Goal: Task Accomplishment & Management: Manage account settings

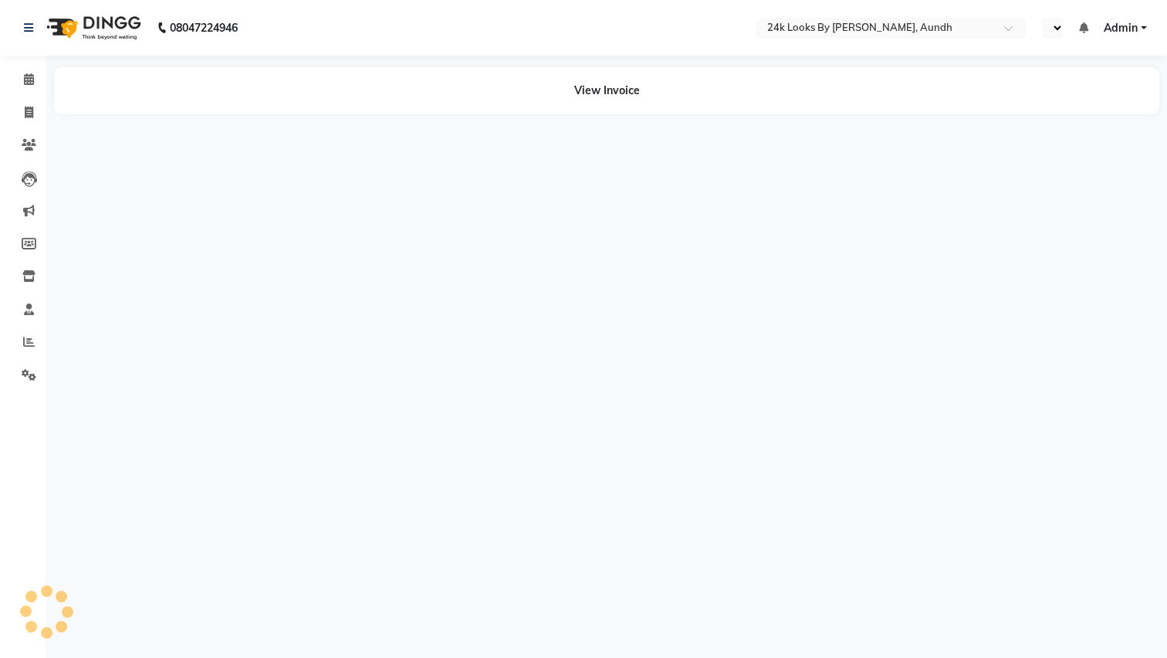
select select "en"
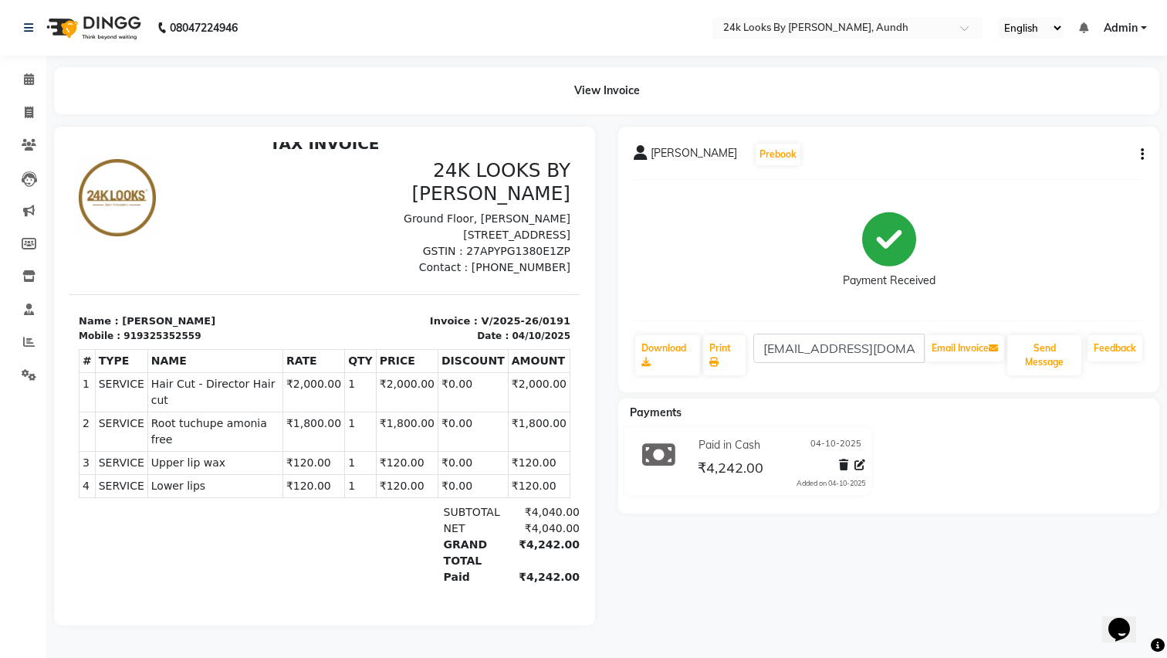
scroll to position [12, 0]
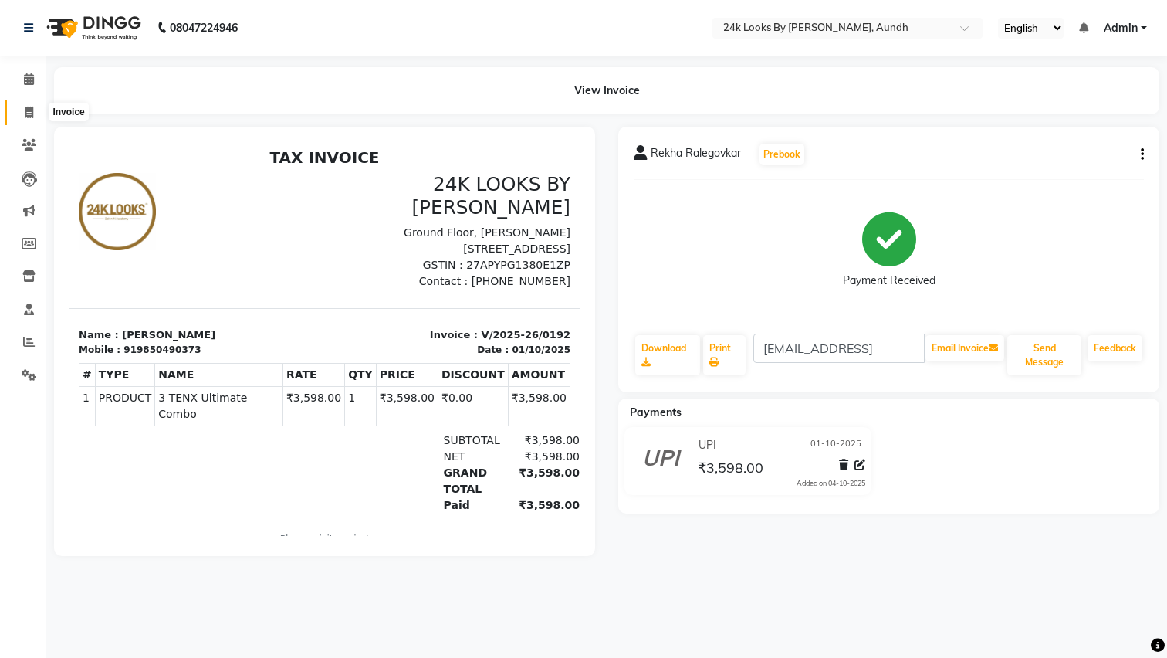
click at [26, 116] on icon at bounding box center [29, 113] width 8 height 12
select select "7453"
select select "service"
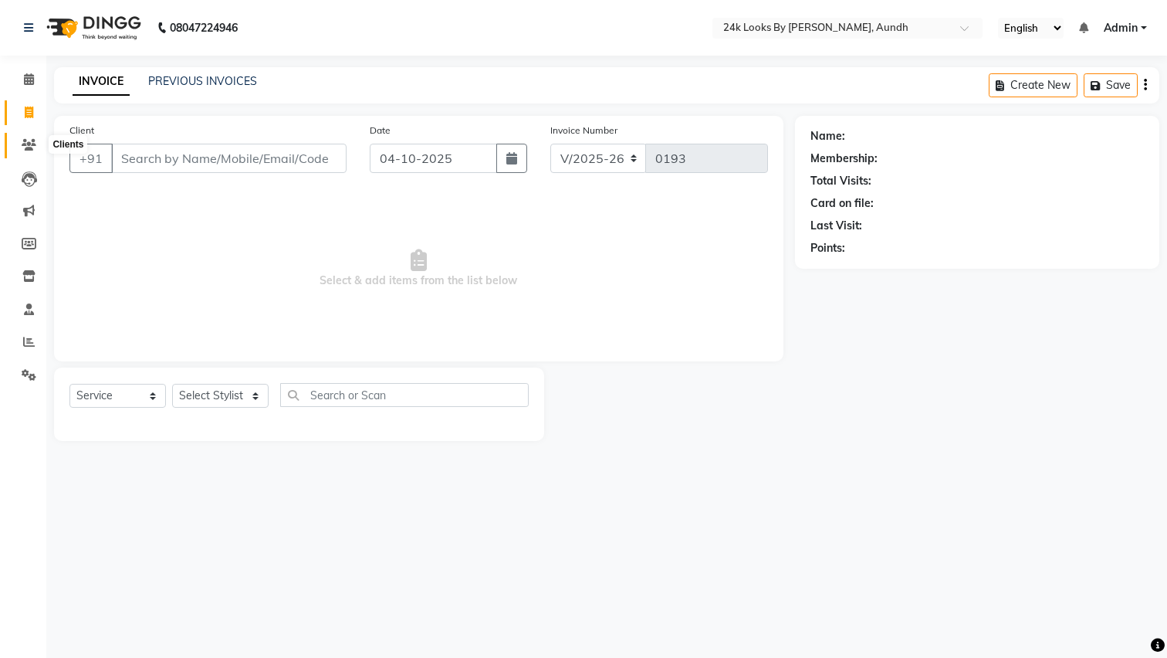
click at [34, 145] on icon at bounding box center [29, 145] width 15 height 12
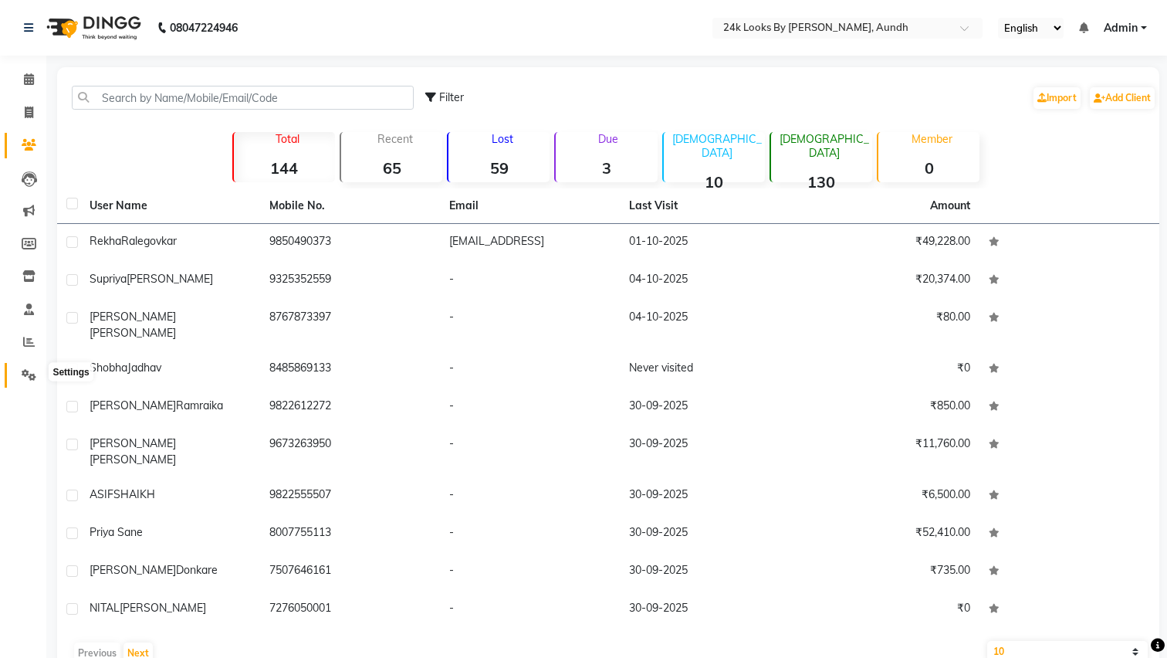
click at [29, 369] on icon at bounding box center [29, 375] width 15 height 12
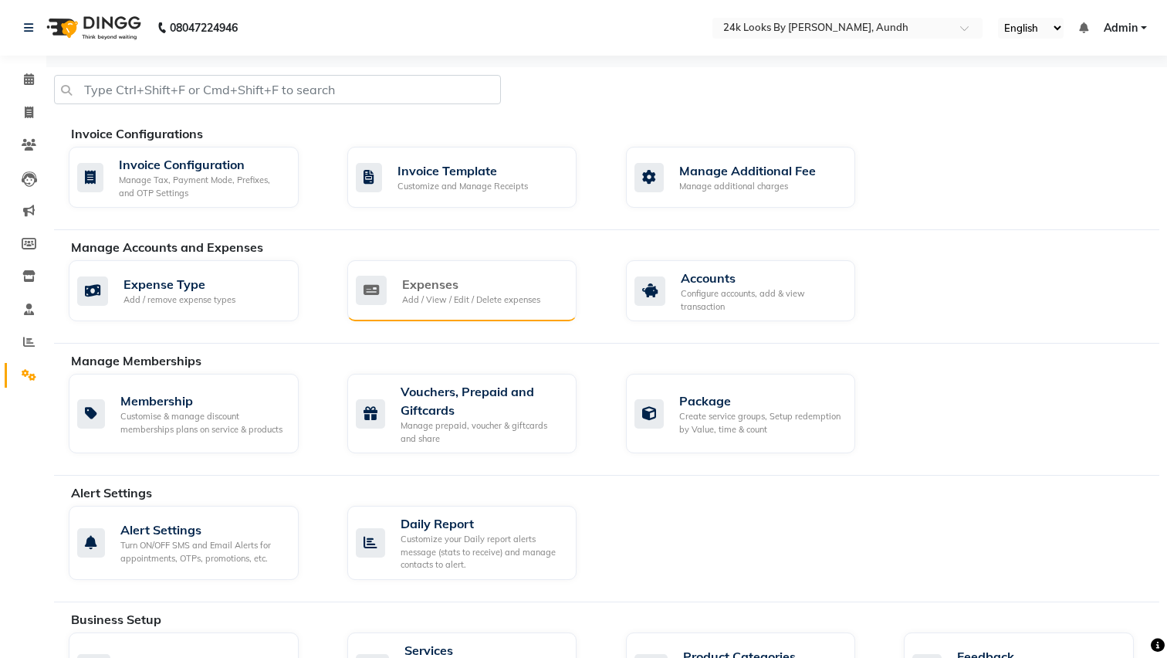
click at [426, 288] on div "Expenses" at bounding box center [471, 284] width 138 height 19
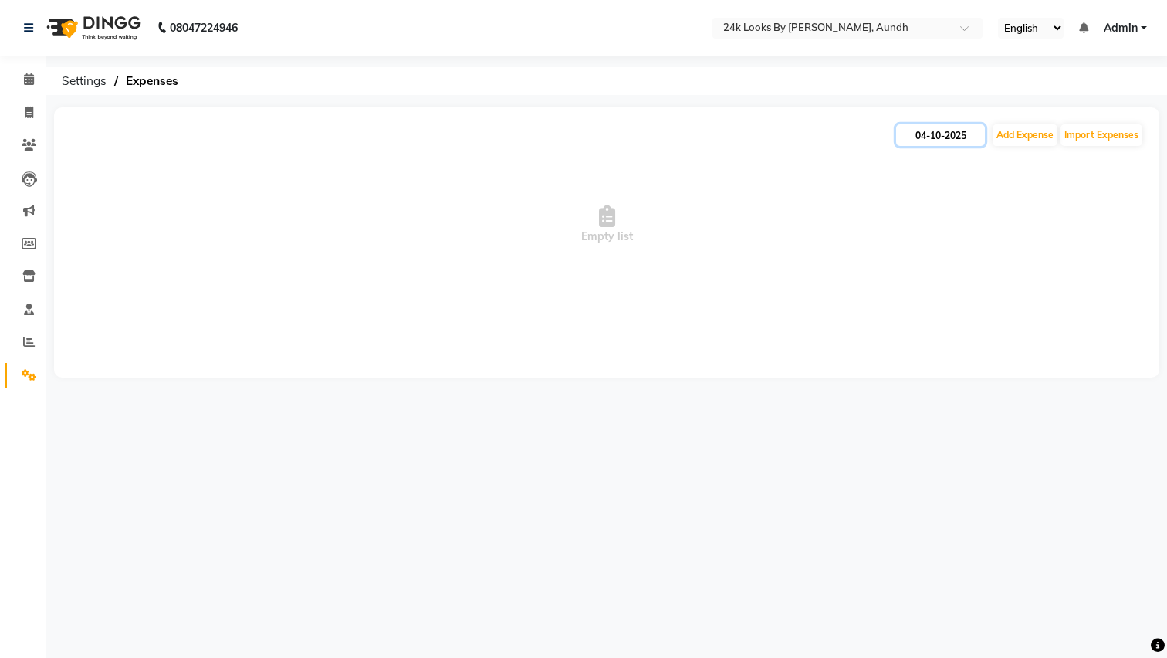
click at [949, 131] on input "04-10-2025" at bounding box center [940, 135] width 89 height 22
select select "10"
select select "2025"
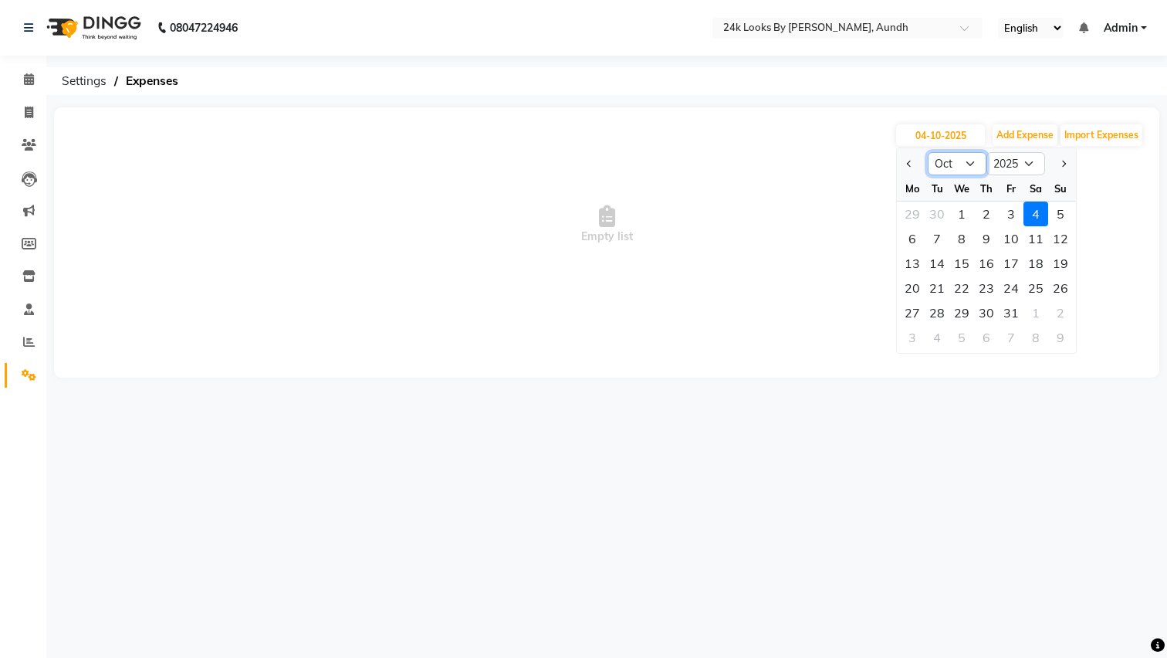
select select "8"
click at [1038, 269] on div "16" at bounding box center [1036, 263] width 25 height 25
type input "16-08-2025"
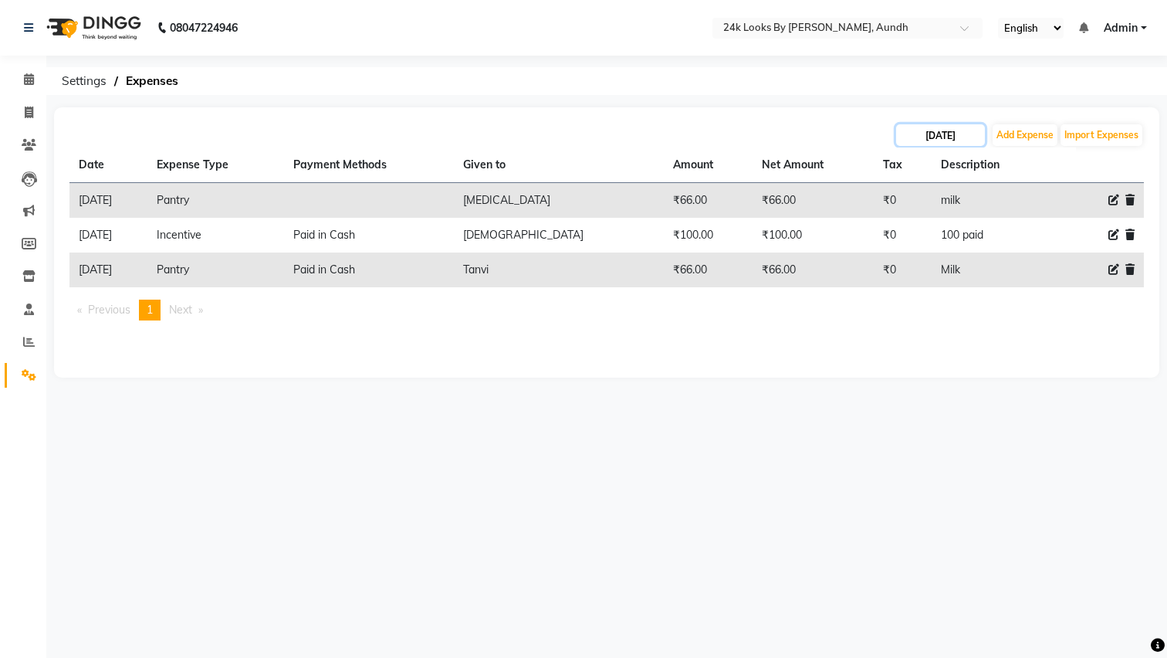
click at [953, 135] on input "16-08-2025" at bounding box center [940, 135] width 89 height 22
select select "8"
select select "2025"
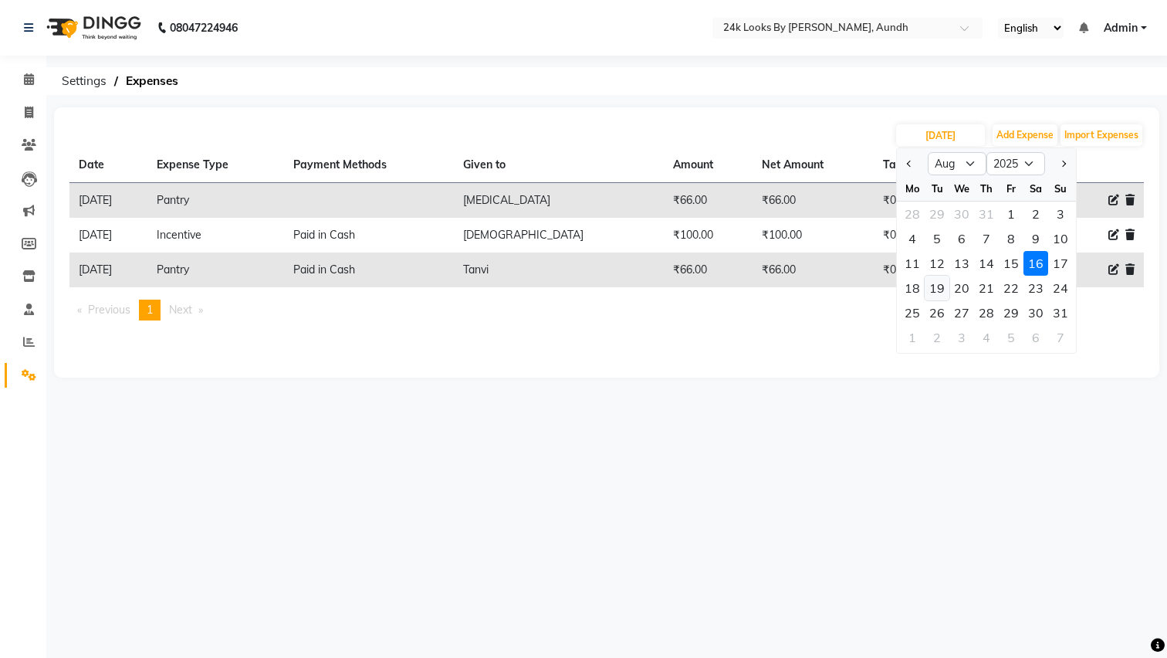
click at [942, 285] on div "19" at bounding box center [937, 288] width 25 height 25
type input "19-08-2025"
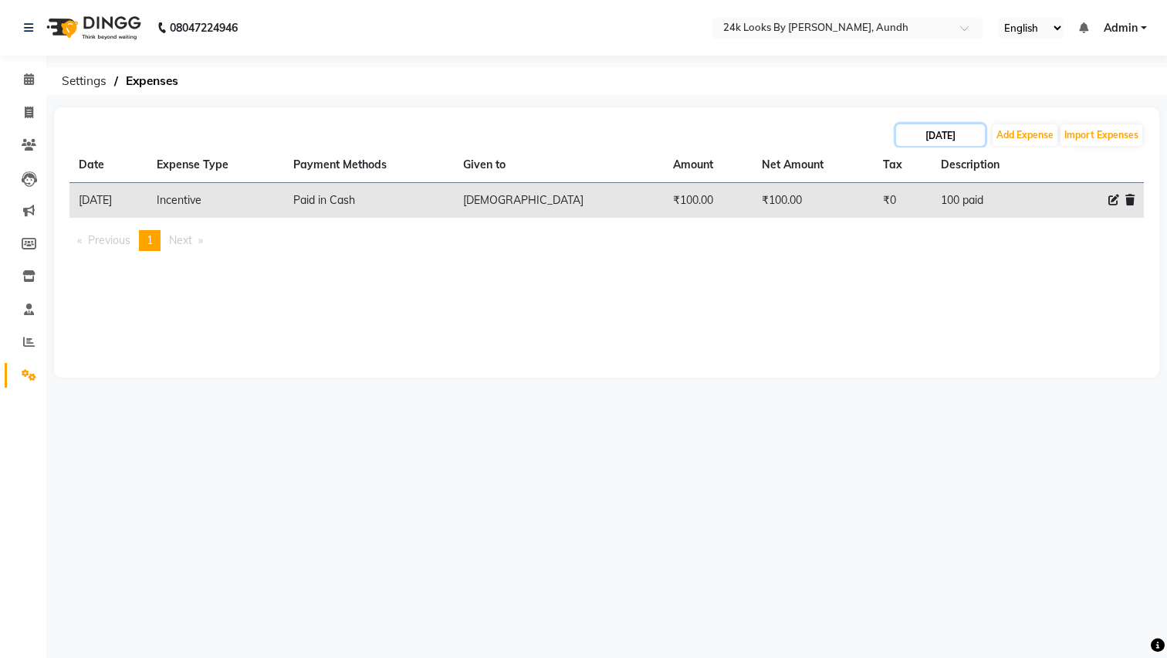
click at [953, 140] on input "19-08-2025" at bounding box center [940, 135] width 89 height 22
select select "8"
select select "2025"
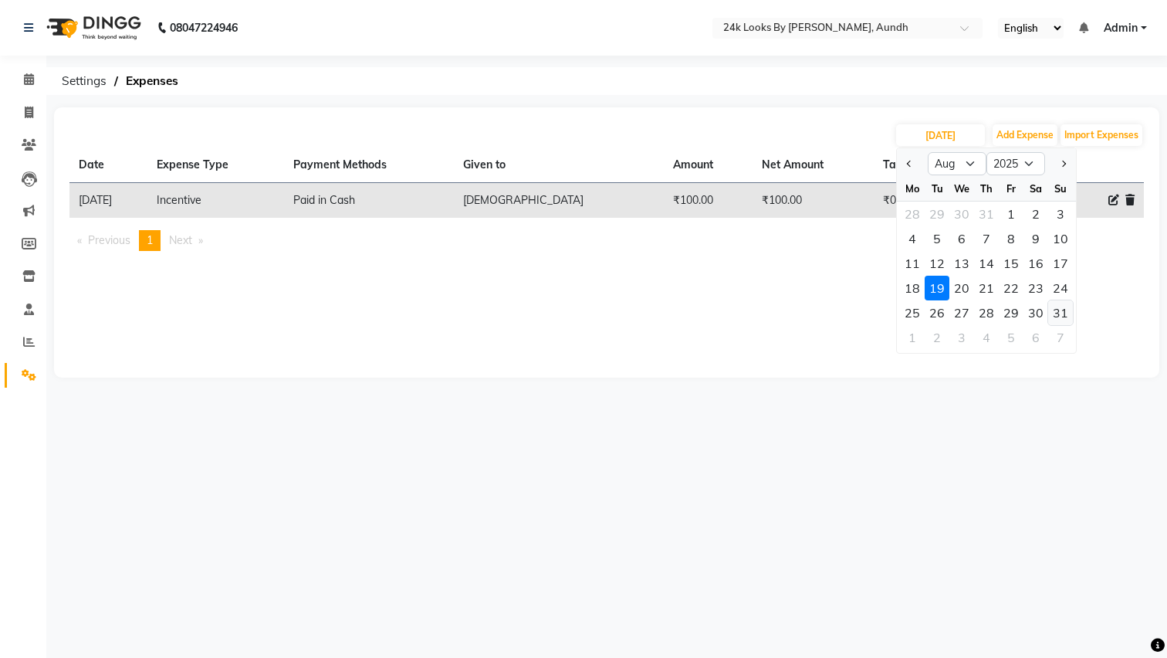
click at [1062, 307] on div "31" at bounding box center [1060, 312] width 25 height 25
type input "31-08-2025"
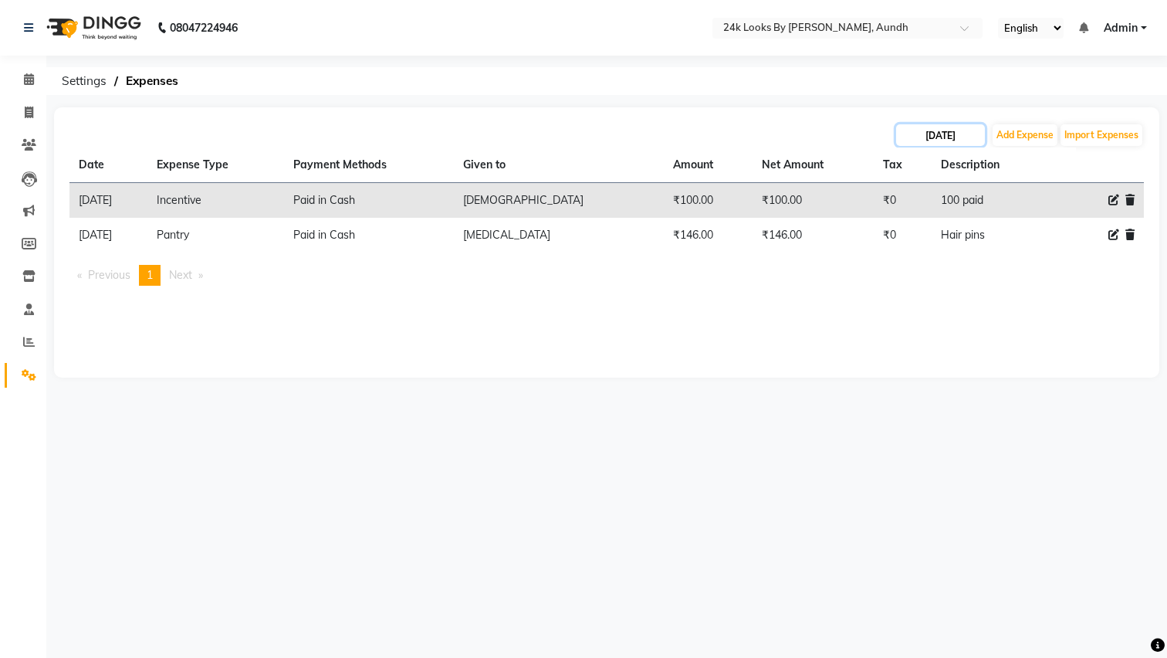
click at [946, 136] on input "31-08-2025" at bounding box center [940, 135] width 89 height 22
select select "8"
select select "2025"
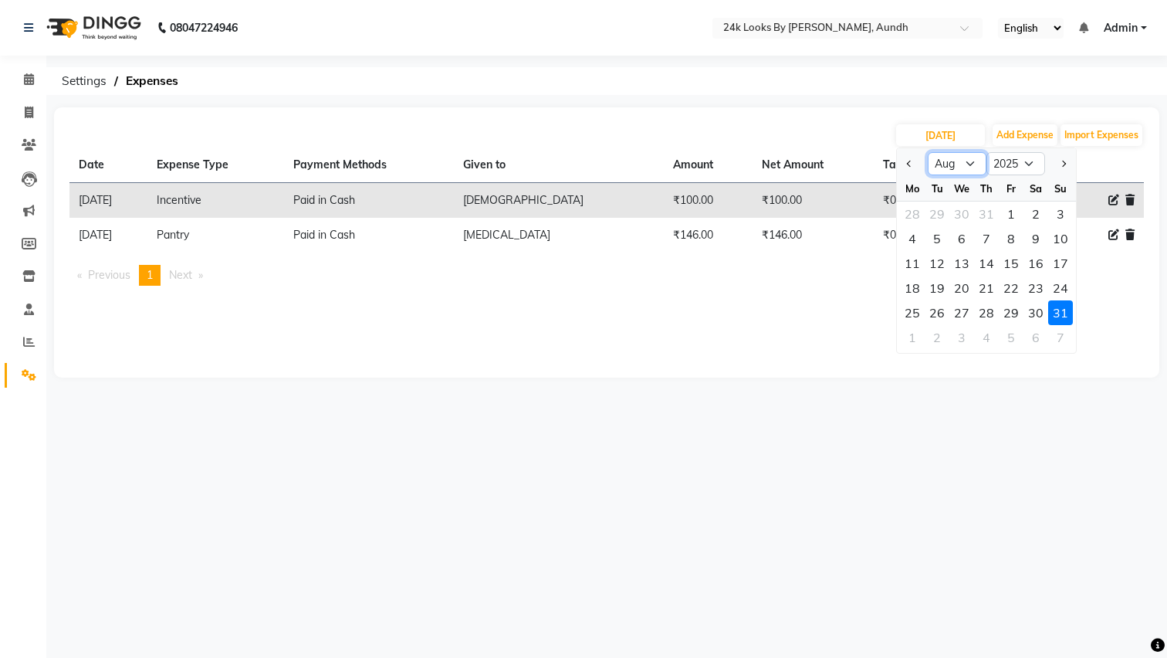
select select "9"
click at [941, 211] on div "2" at bounding box center [937, 213] width 25 height 25
type input "[DATE]"
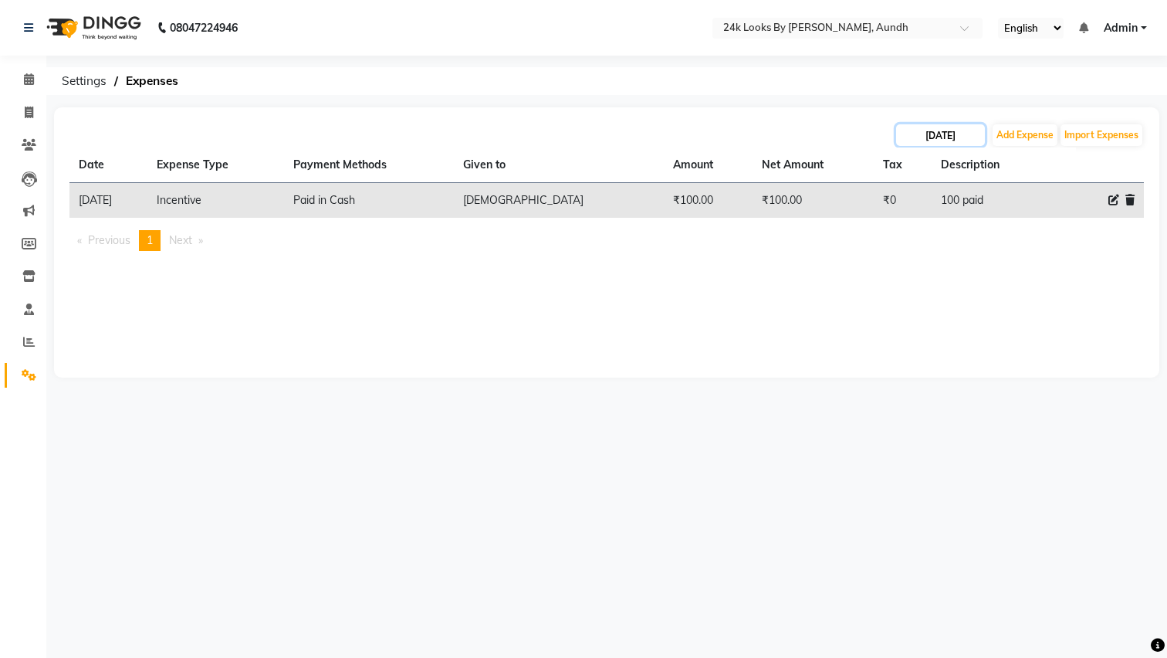
click at [953, 137] on input "[DATE]" at bounding box center [940, 135] width 89 height 22
select select "9"
select select "2025"
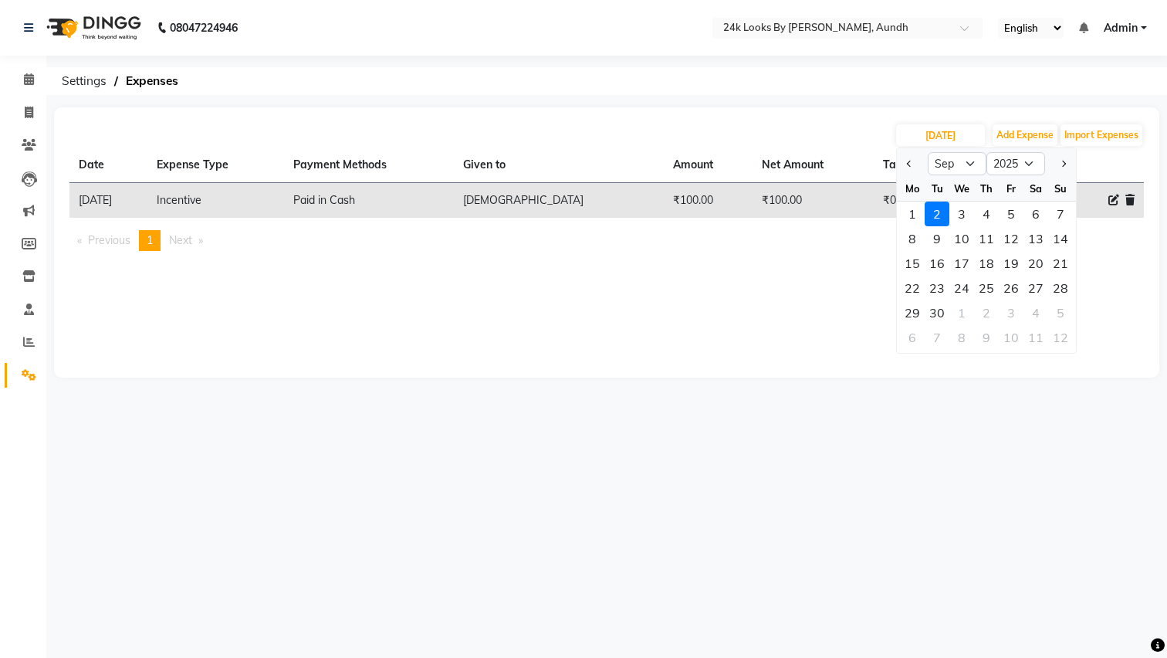
click at [822, 151] on th "Net Amount" at bounding box center [813, 165] width 121 height 36
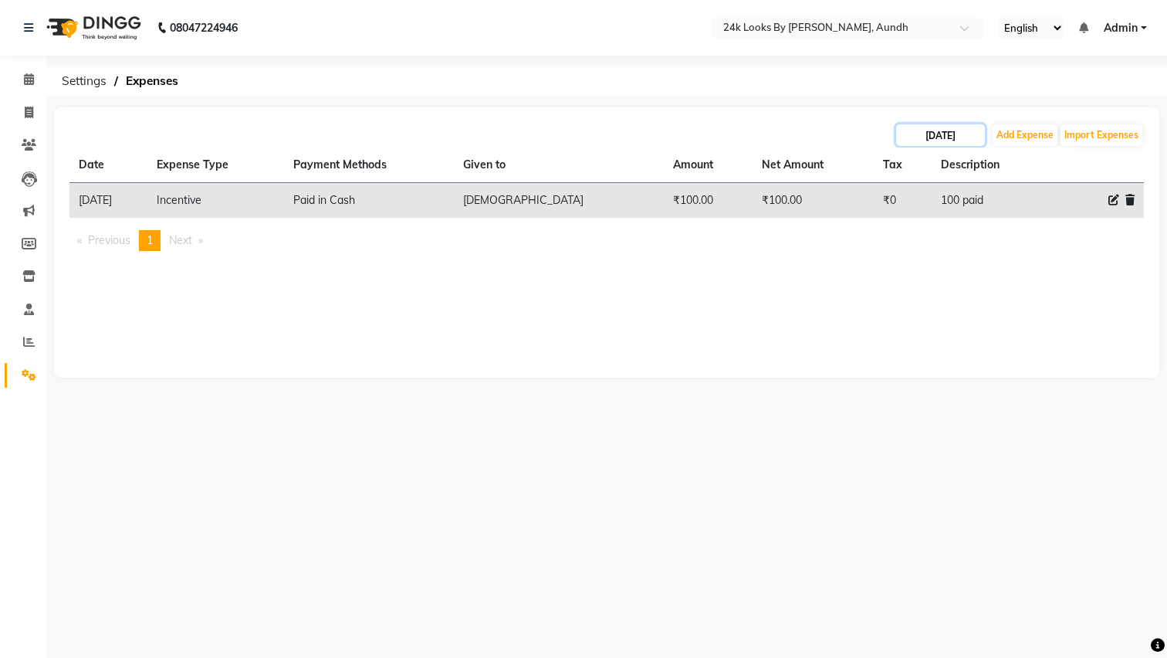
click at [949, 140] on input "[DATE]" at bounding box center [940, 135] width 89 height 22
select select "9"
select select "2025"
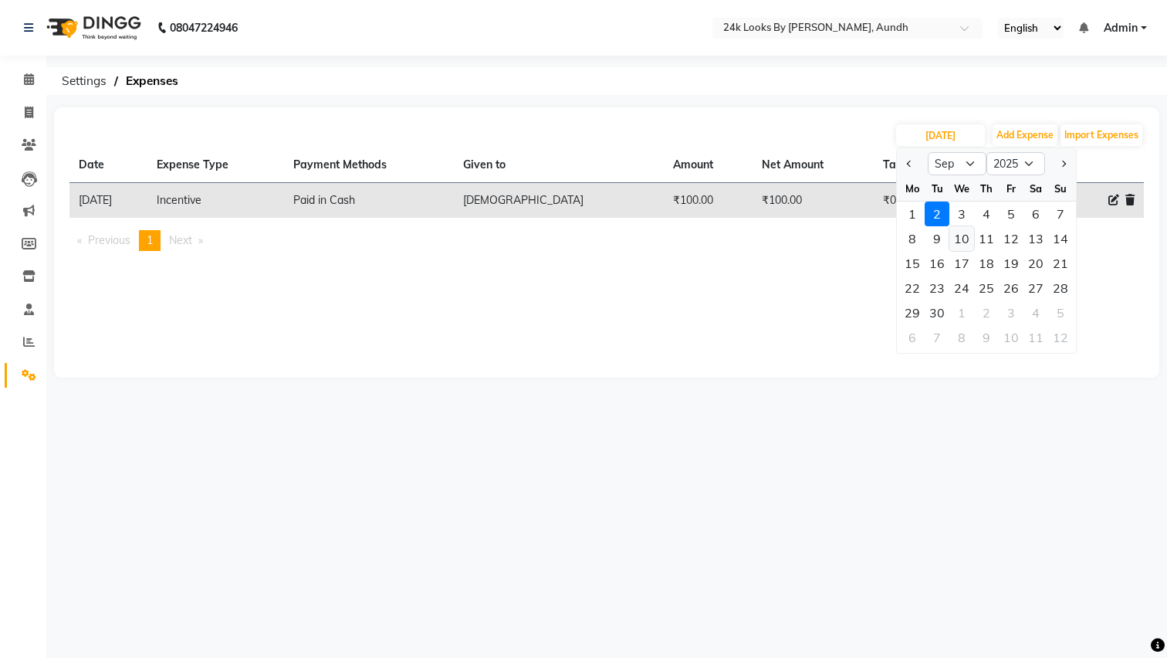
click at [968, 235] on div "10" at bounding box center [961, 238] width 25 height 25
type input "10-09-2025"
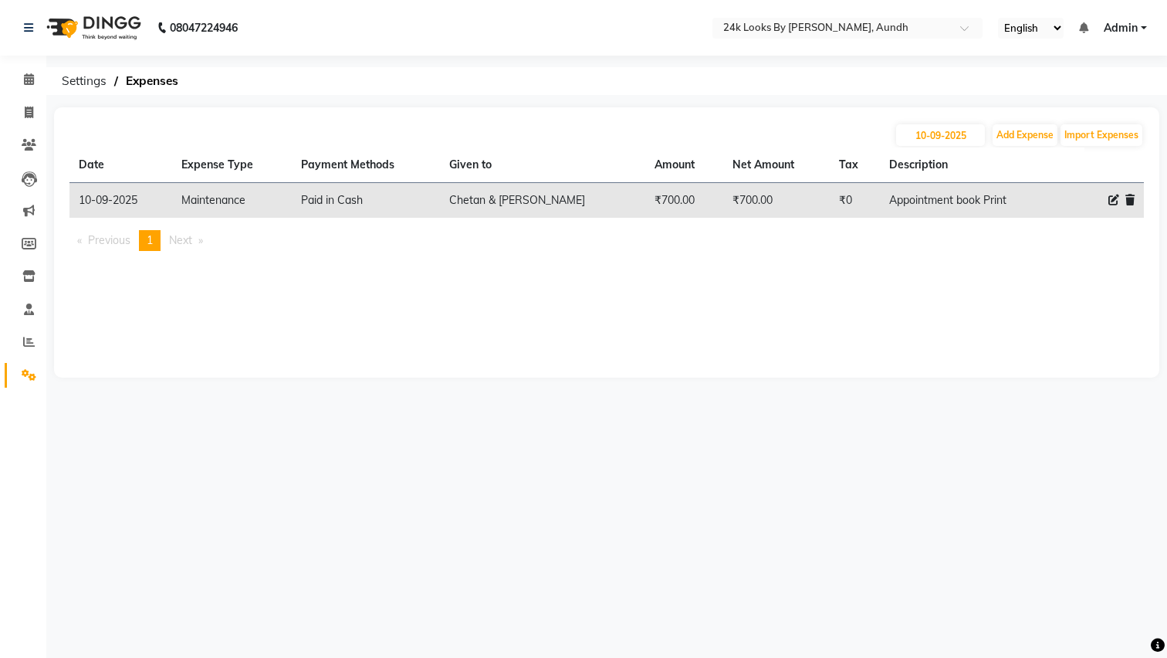
click at [905, 249] on ul "Previous page 1 / 1 You're on page 1 Next page" at bounding box center [606, 240] width 1074 height 21
click at [1040, 134] on button "Add Expense" at bounding box center [1025, 135] width 65 height 22
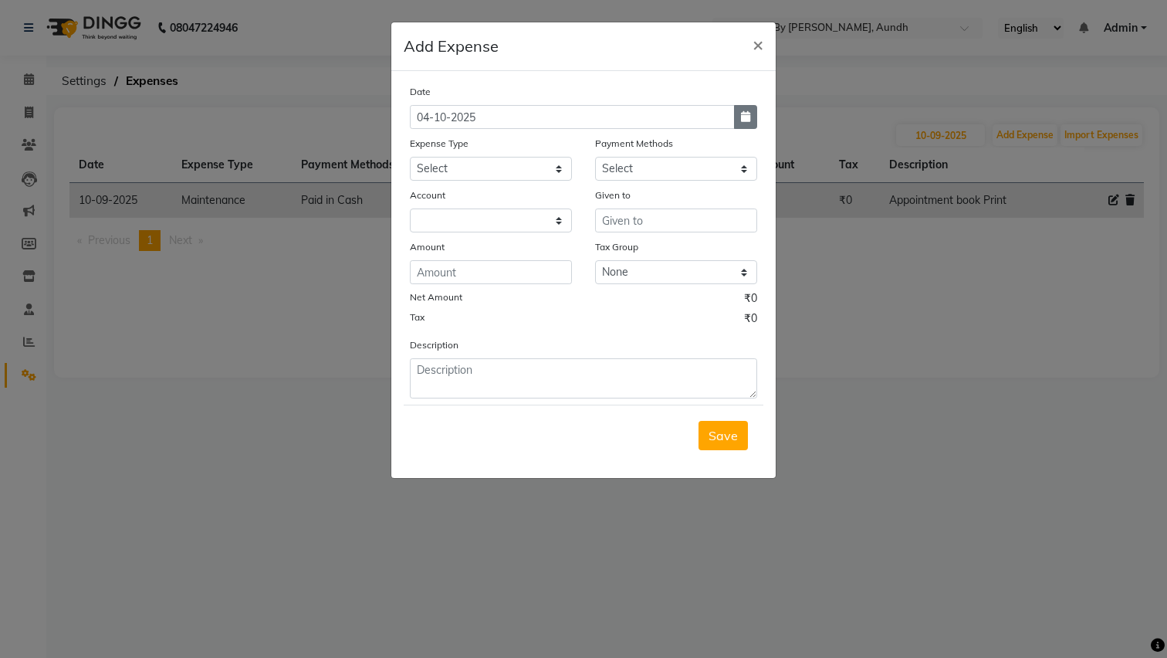
click at [746, 121] on icon "button" at bounding box center [745, 116] width 9 height 11
select select "10"
select select "2025"
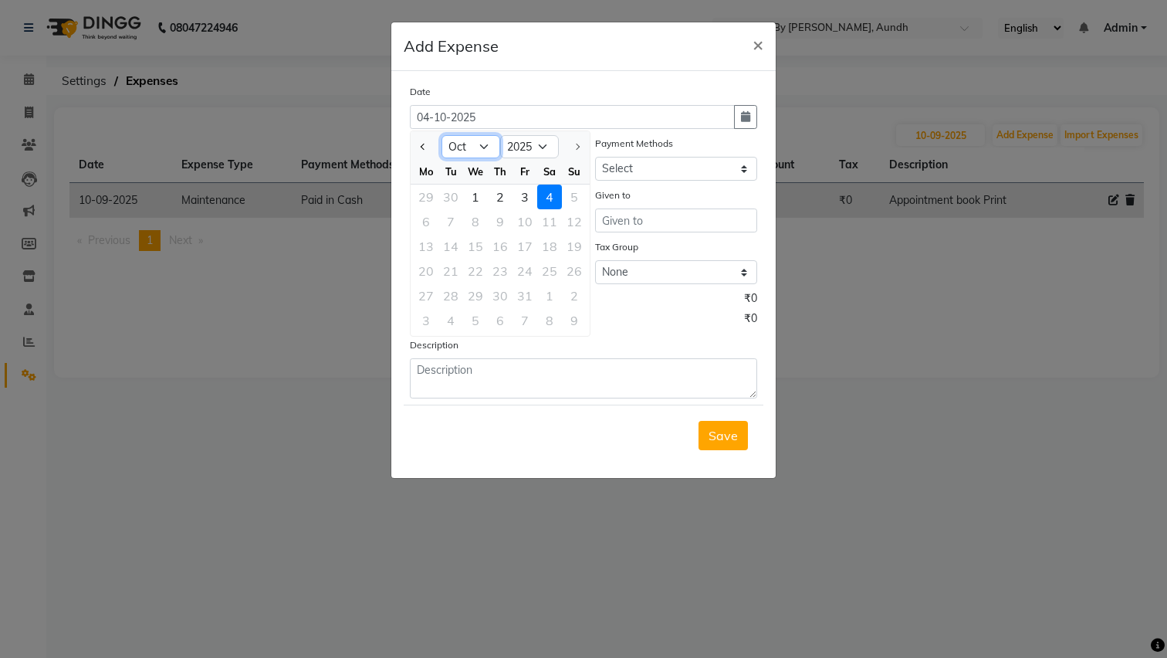
select select "9"
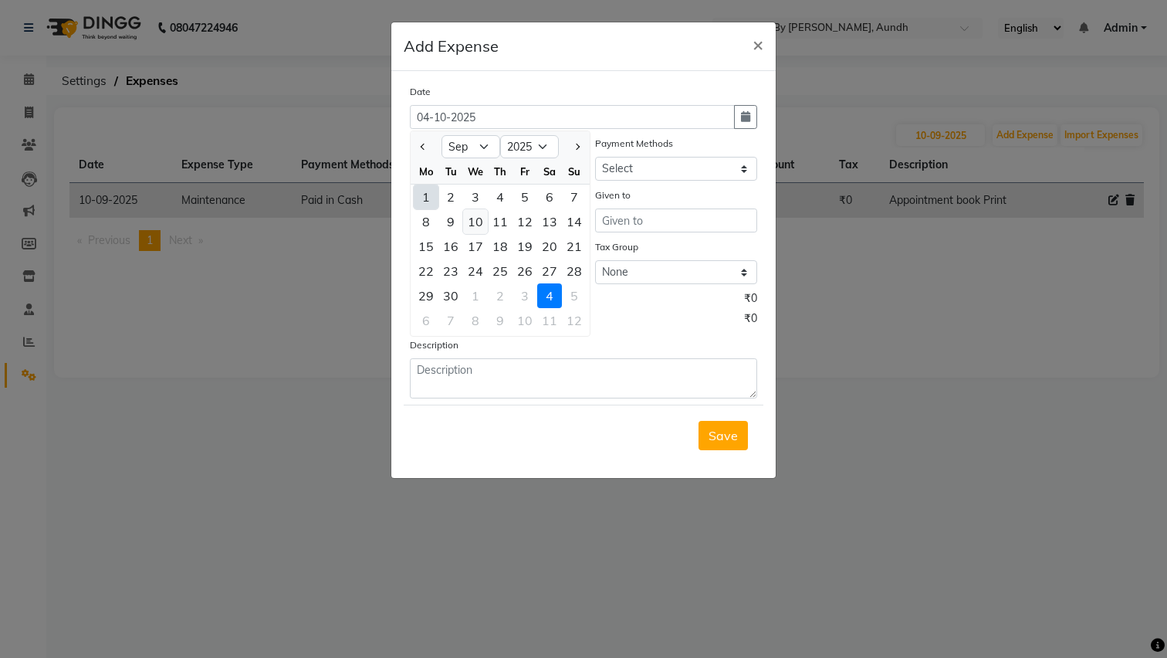
click at [477, 222] on div "10" at bounding box center [475, 221] width 25 height 25
type input "10-09-2025"
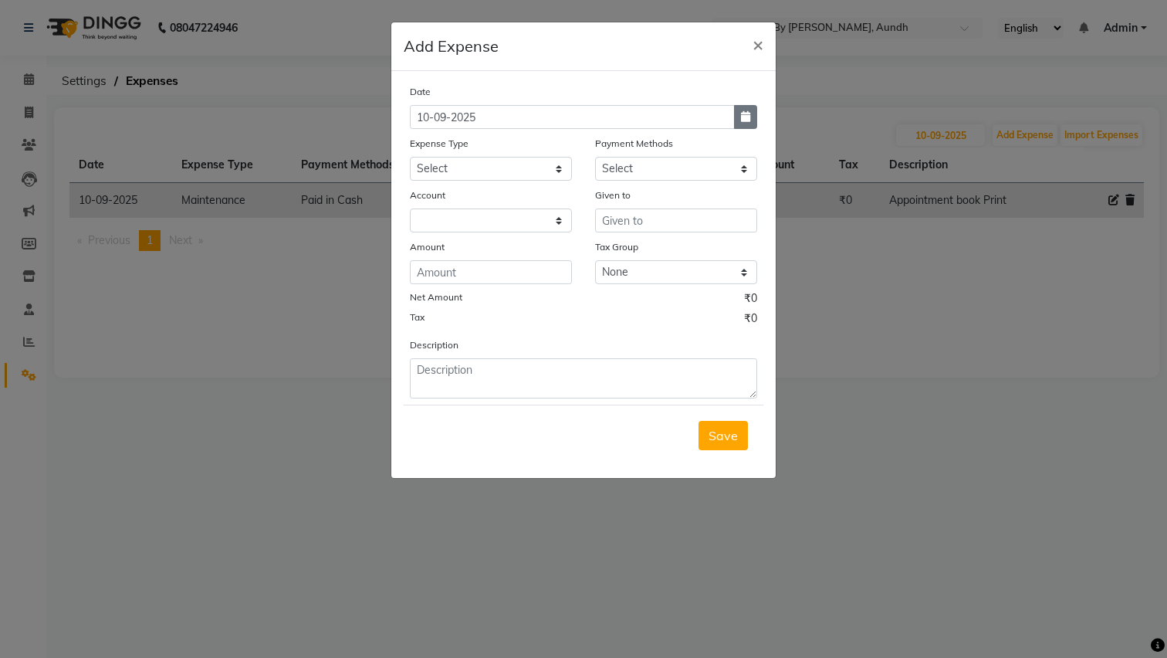
click at [746, 125] on button "button" at bounding box center [745, 117] width 23 height 24
select select "9"
select select "2025"
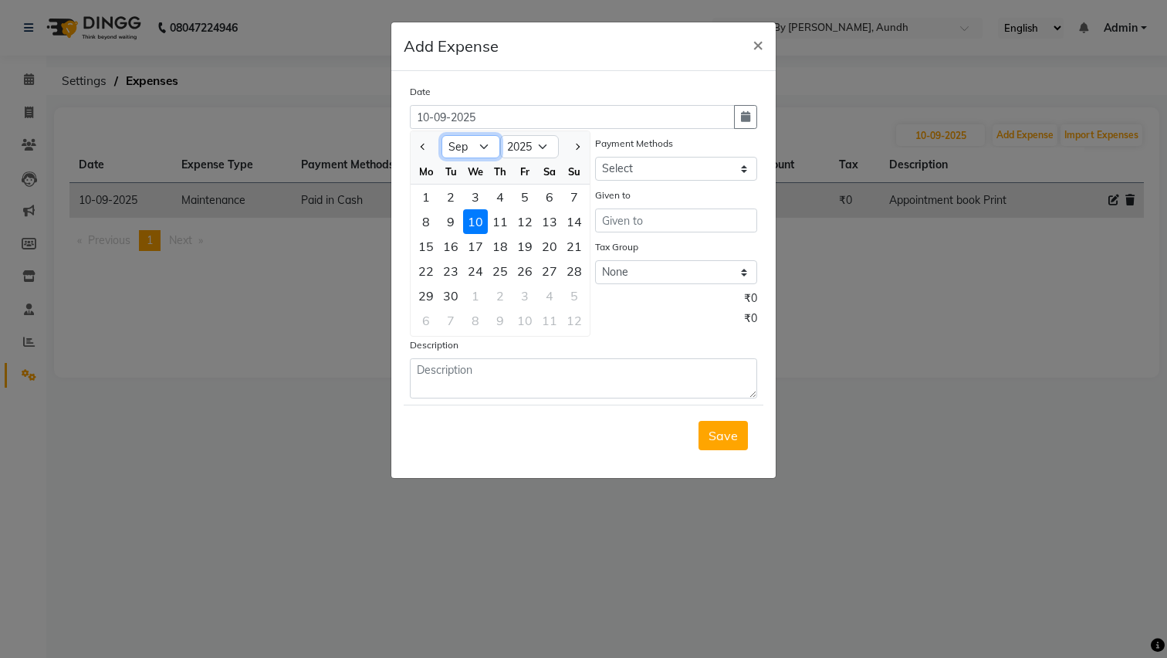
select select "10"
click at [546, 199] on div "4" at bounding box center [549, 196] width 25 height 25
type input "04-10-2025"
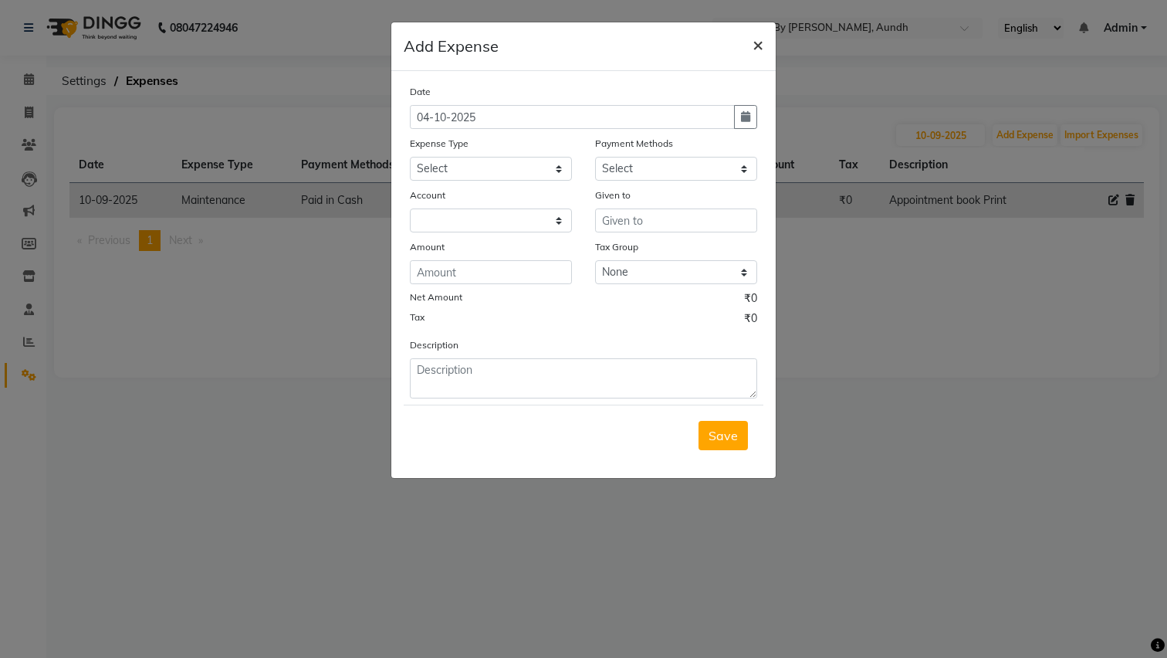
click at [755, 49] on span "×" at bounding box center [758, 43] width 11 height 23
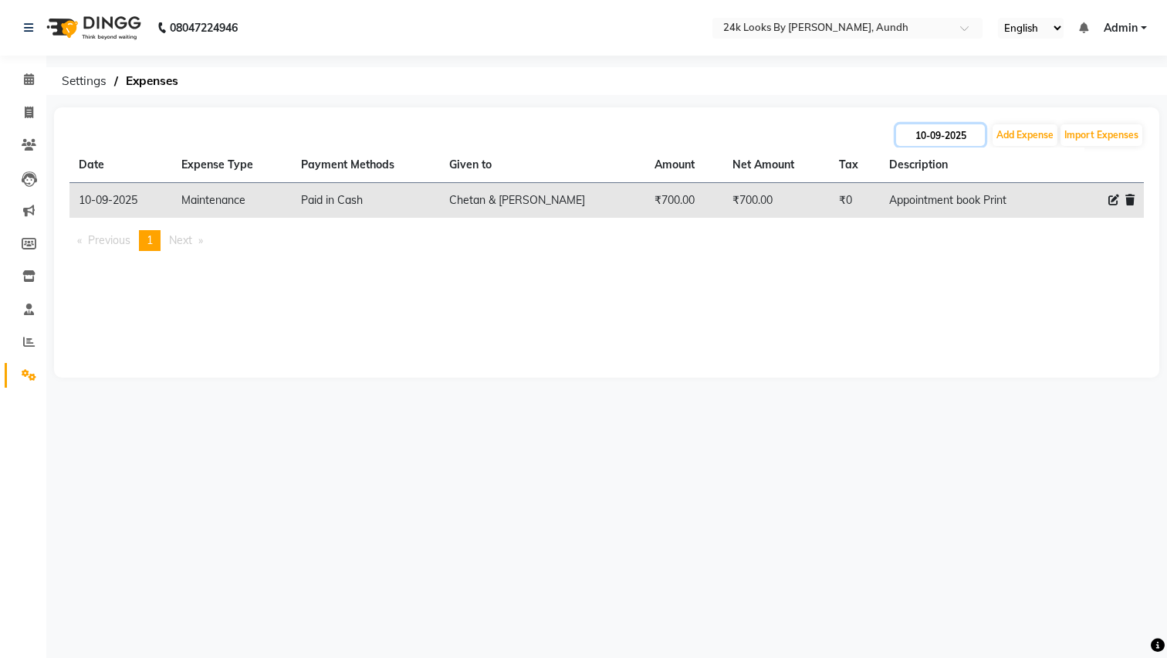
click at [952, 140] on input "10-09-2025" at bounding box center [940, 135] width 89 height 22
select select "9"
select select "2025"
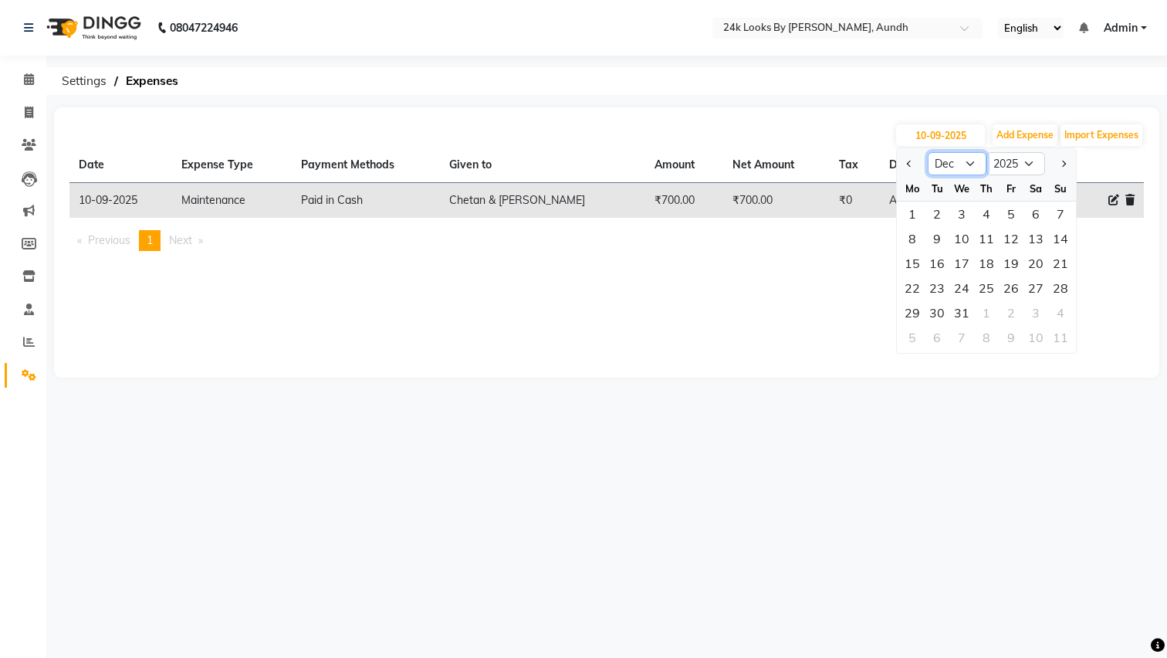
select select "10"
click at [1035, 209] on div "4" at bounding box center [1036, 213] width 25 height 25
type input "04-10-2025"
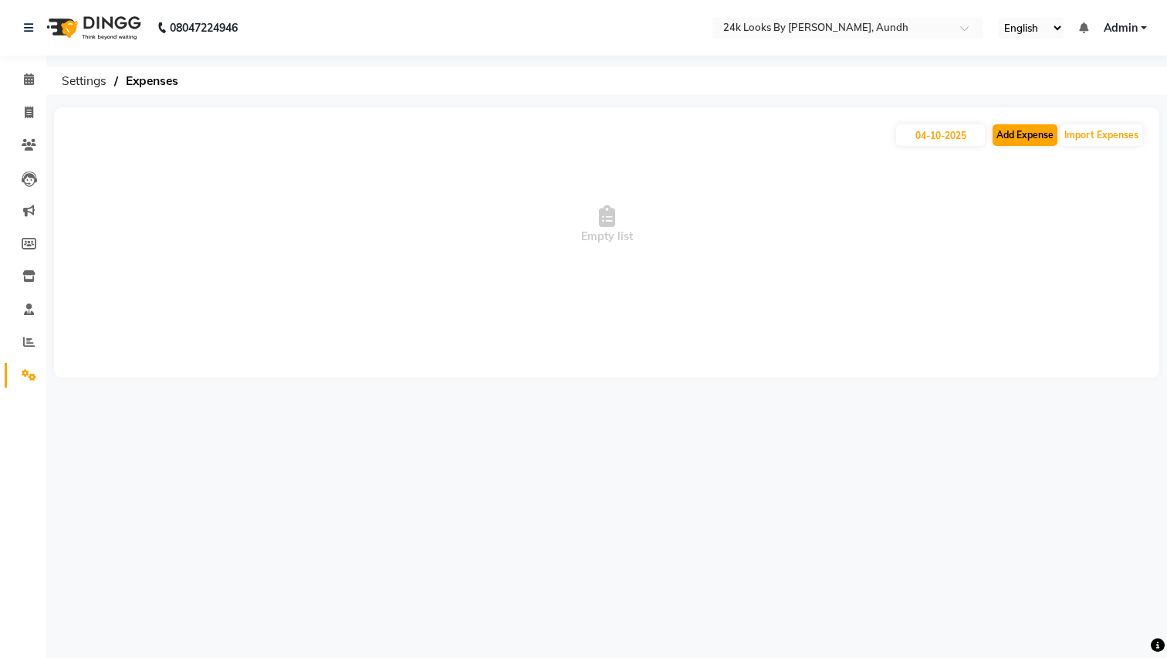
click at [1021, 136] on button "Add Expense" at bounding box center [1025, 135] width 65 height 22
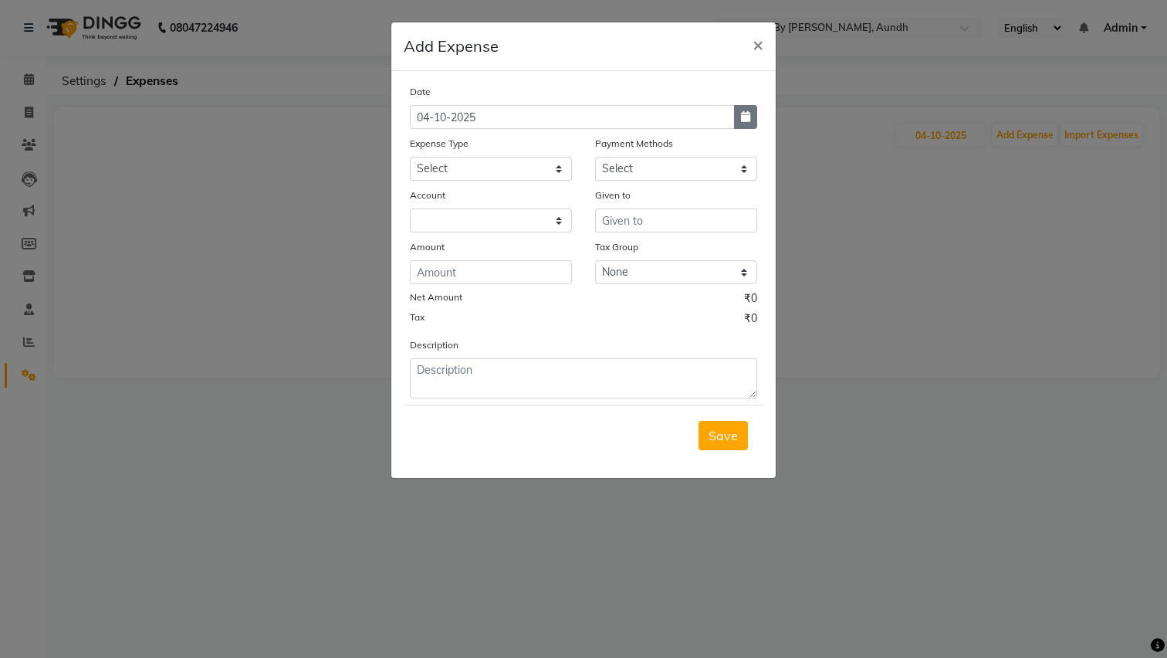
click at [746, 114] on icon "button" at bounding box center [745, 116] width 9 height 11
select select "10"
select select "2025"
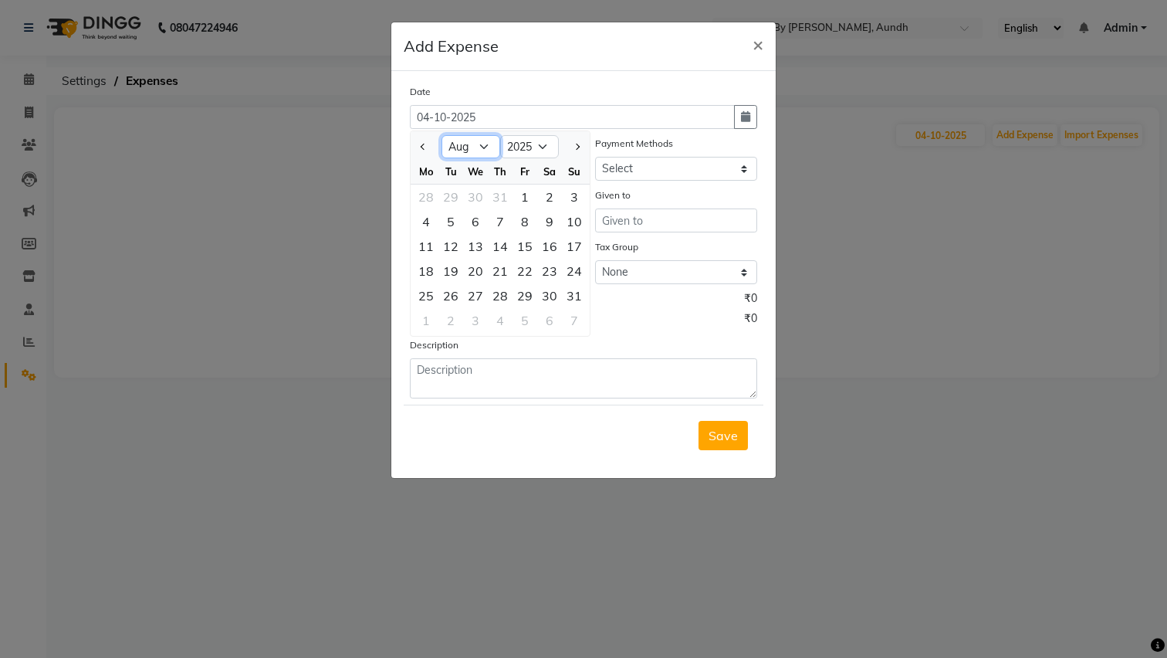
select select "9"
click at [474, 215] on div "10" at bounding box center [475, 221] width 25 height 25
type input "10-09-2025"
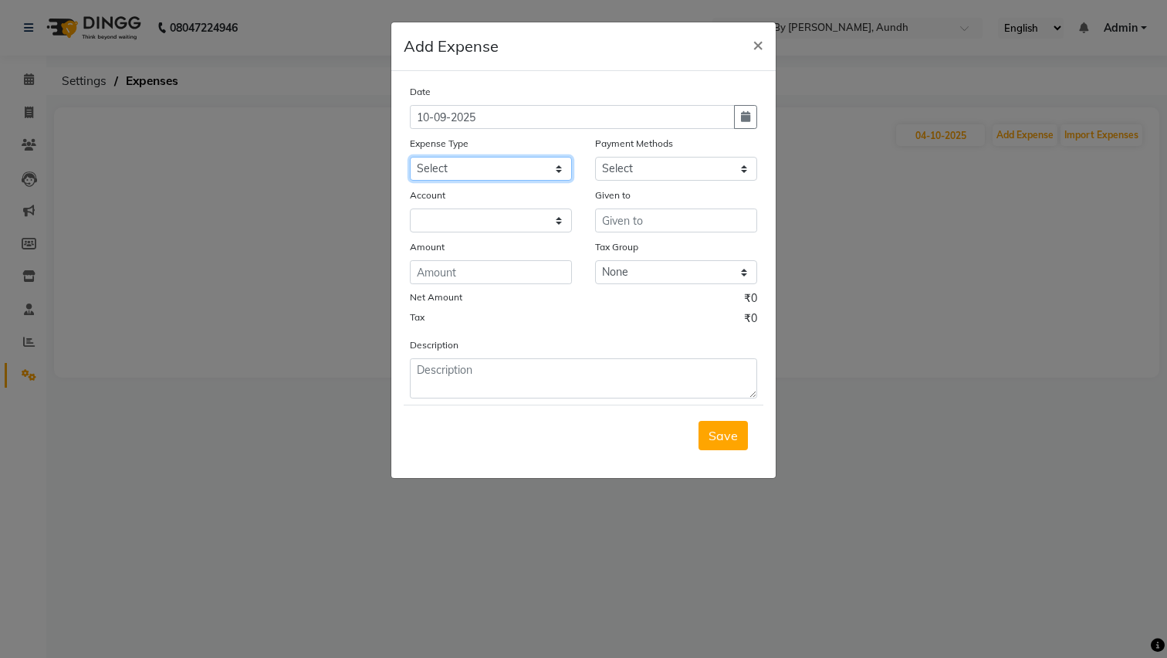
select select "19174"
select select "114"
select select "6557"
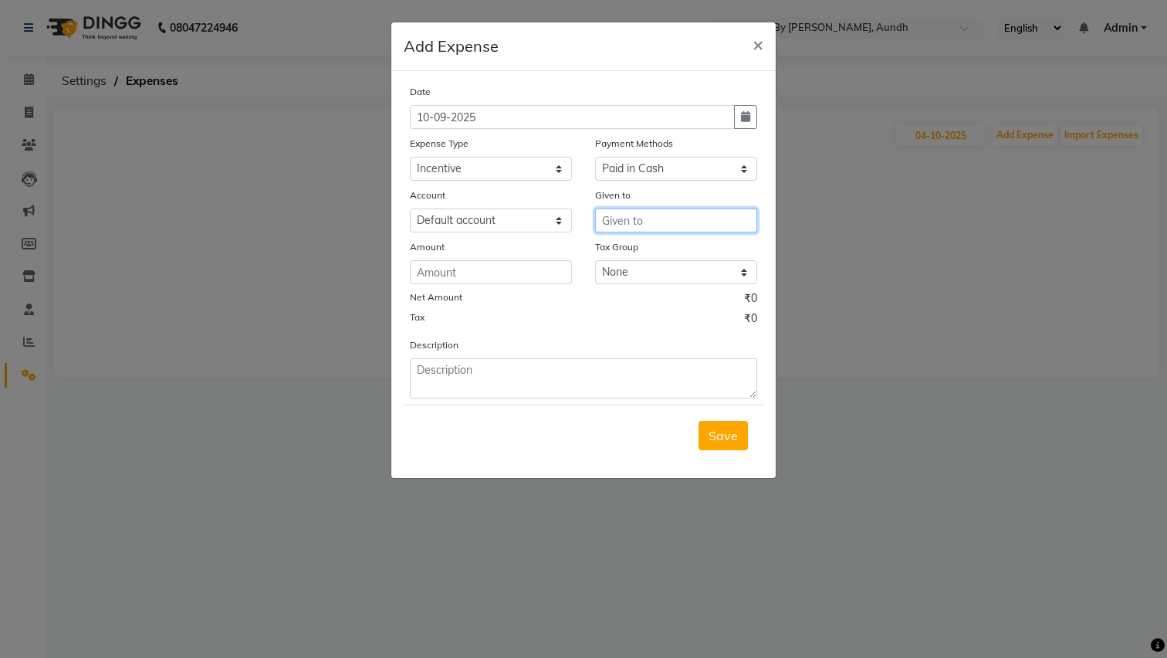
click at [646, 224] on input "text" at bounding box center [676, 220] width 162 height 24
click at [678, 255] on button "Su nita" at bounding box center [672, 253] width 152 height 25
type input "[DEMOGRAPHIC_DATA]"
click at [455, 271] on input "number" at bounding box center [491, 272] width 162 height 24
type input "200"
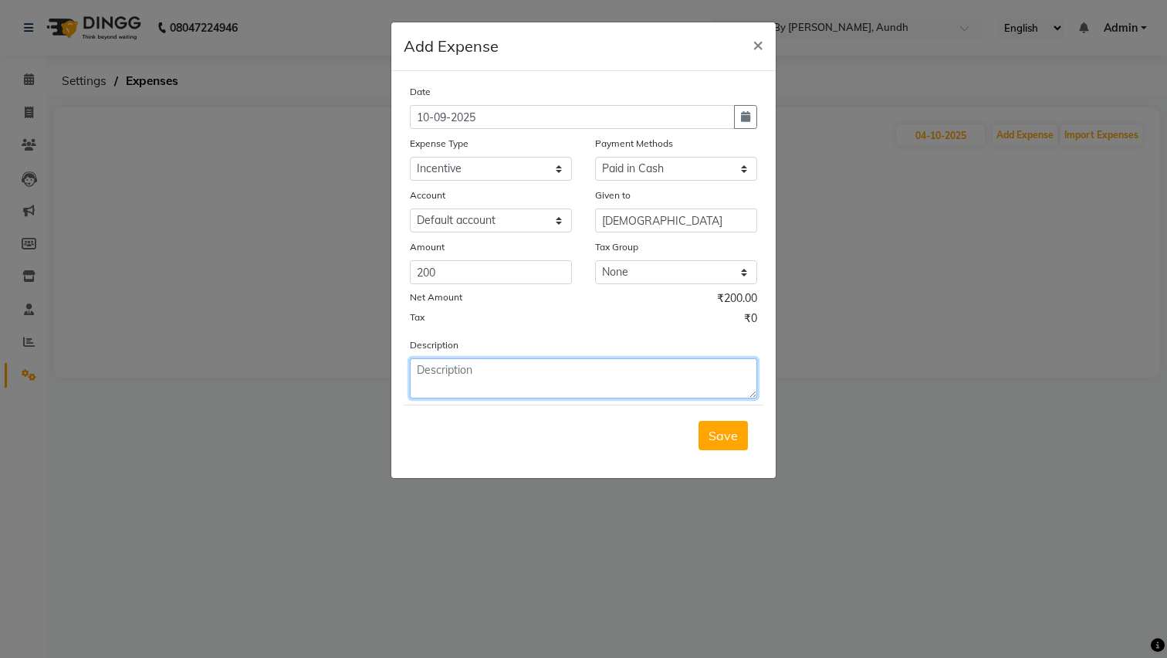
click at [480, 368] on textarea at bounding box center [583, 378] width 347 height 40
type textarea "2"
click at [421, 369] on textarea "incentive Paid" at bounding box center [583, 378] width 347 height 40
type textarea "Incentive Paid"
click at [733, 438] on span "Save" at bounding box center [723, 435] width 29 height 15
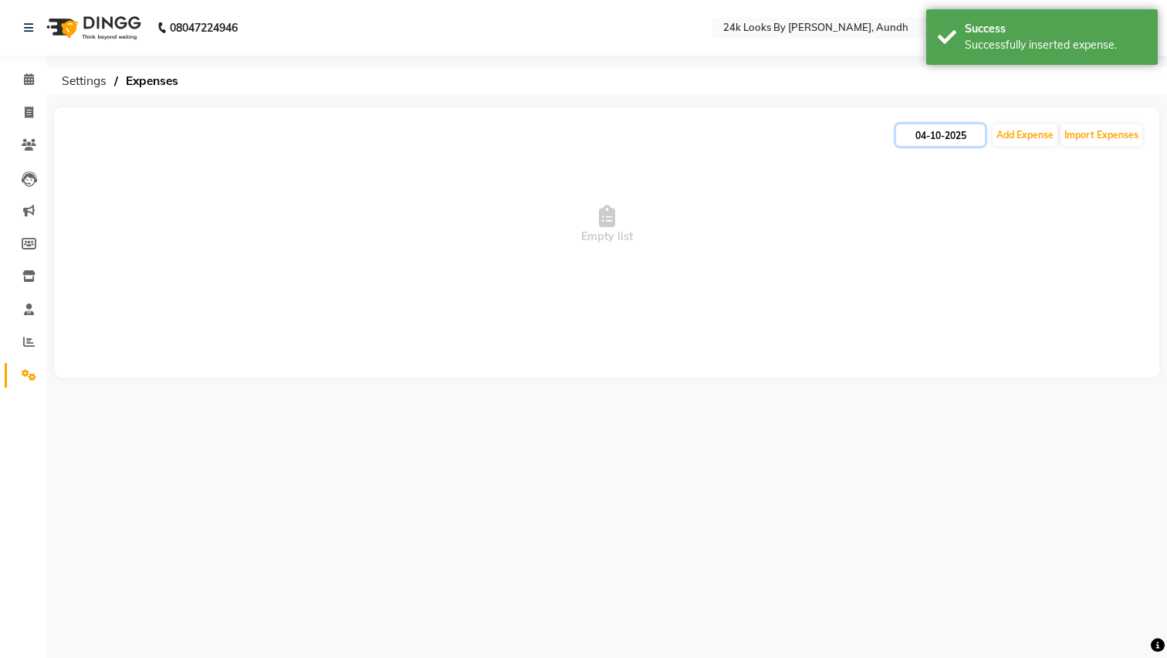
click at [946, 135] on input "04-10-2025" at bounding box center [940, 135] width 89 height 22
select select "10"
select select "2025"
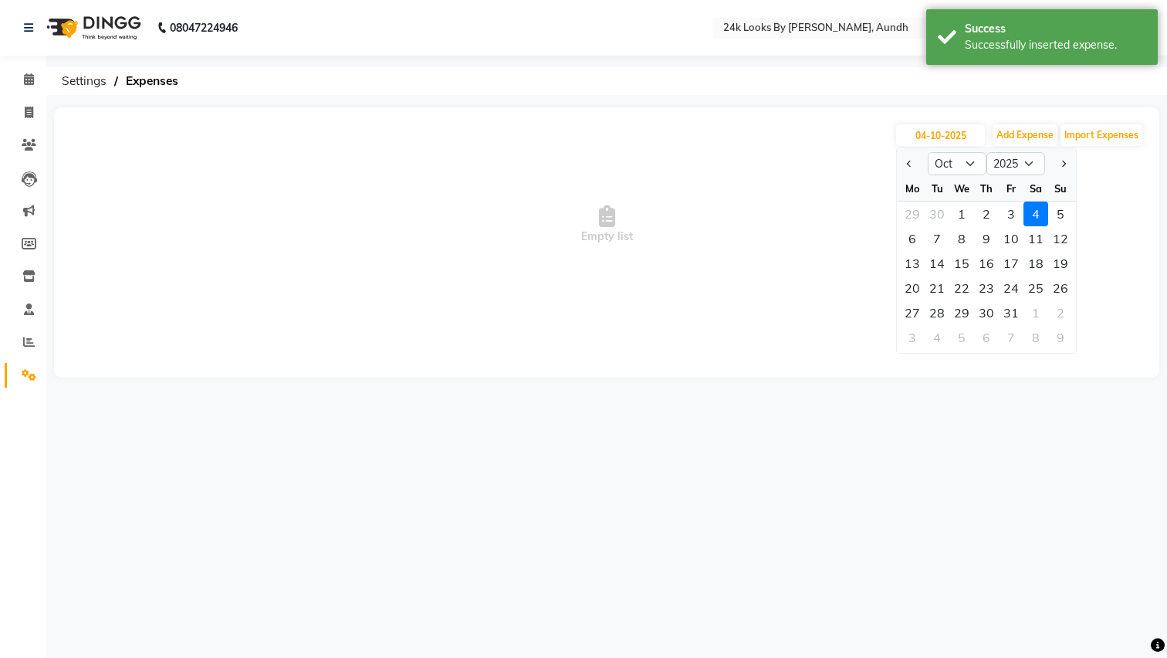
click at [1039, 212] on div "4" at bounding box center [1036, 213] width 25 height 25
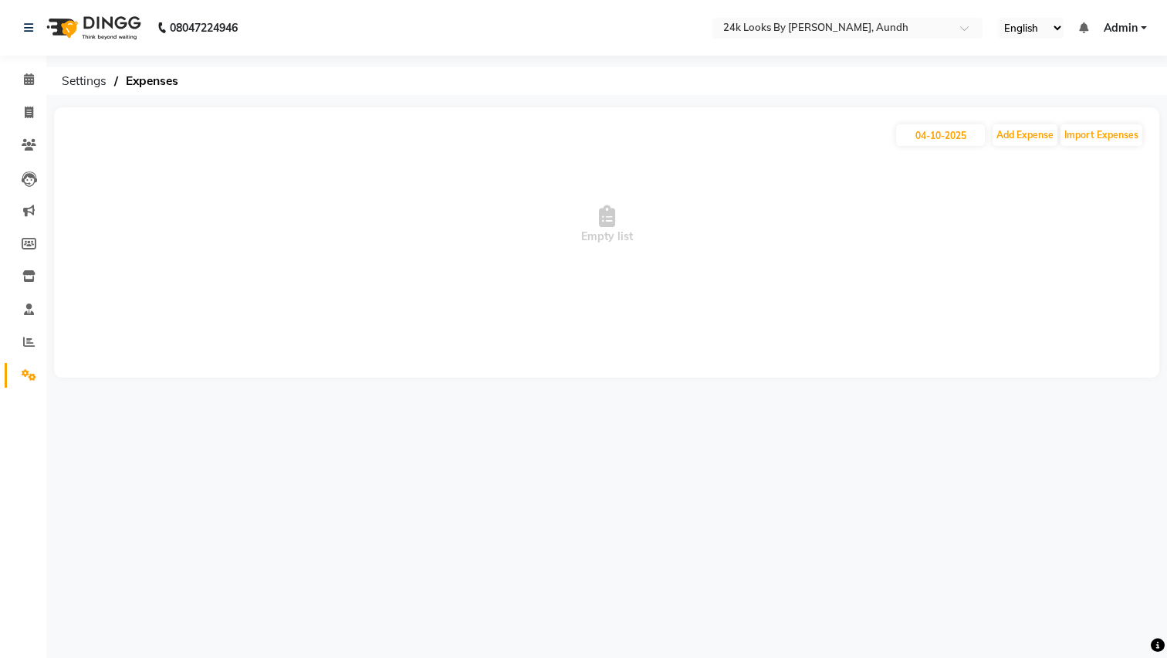
click at [1031, 161] on span "Empty list" at bounding box center [606, 224] width 1074 height 154
click at [954, 134] on input "04-10-2025" at bounding box center [940, 135] width 89 height 22
select select "10"
select select "2025"
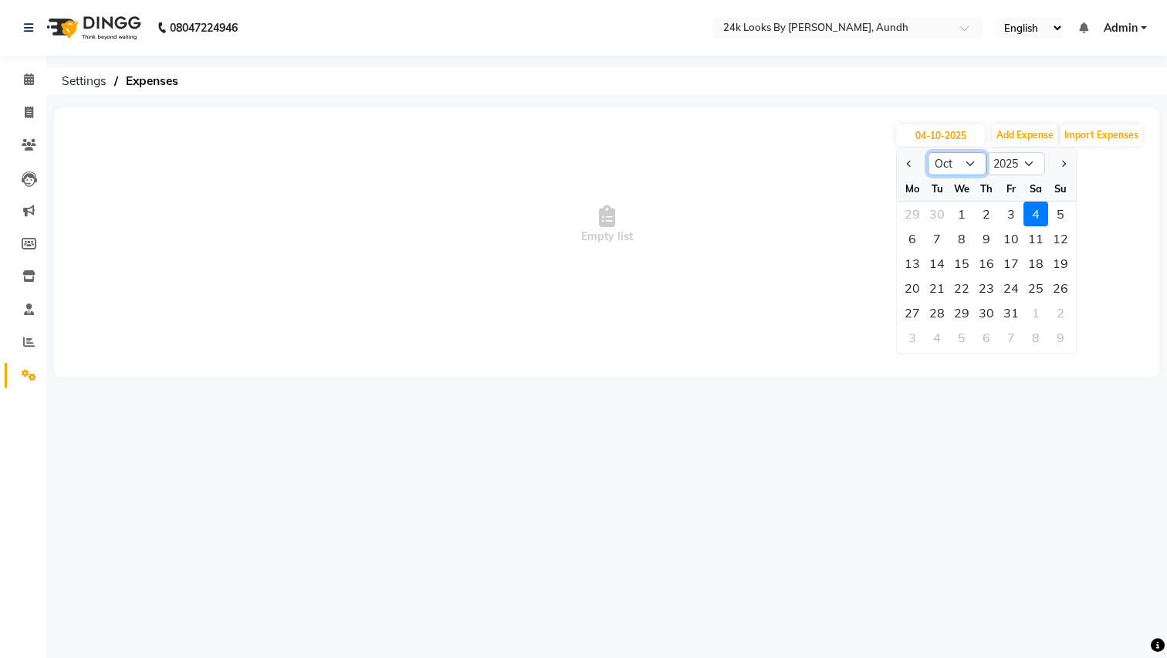
select select "9"
click at [973, 239] on div "10" at bounding box center [961, 238] width 25 height 25
type input "10-09-2025"
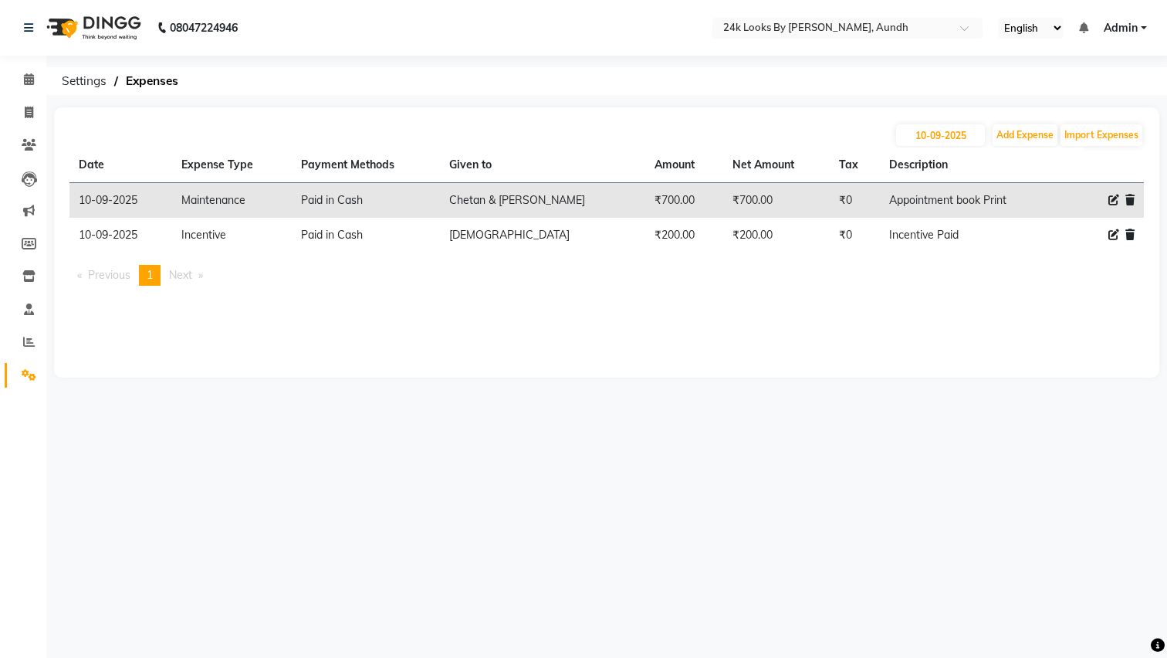
click at [989, 303] on div "10-09-2025 Add Expense Import Expenses Date Expense Type Payment Methods Given …" at bounding box center [606, 242] width 1105 height 270
click at [1017, 134] on button "Add Expense" at bounding box center [1025, 135] width 65 height 22
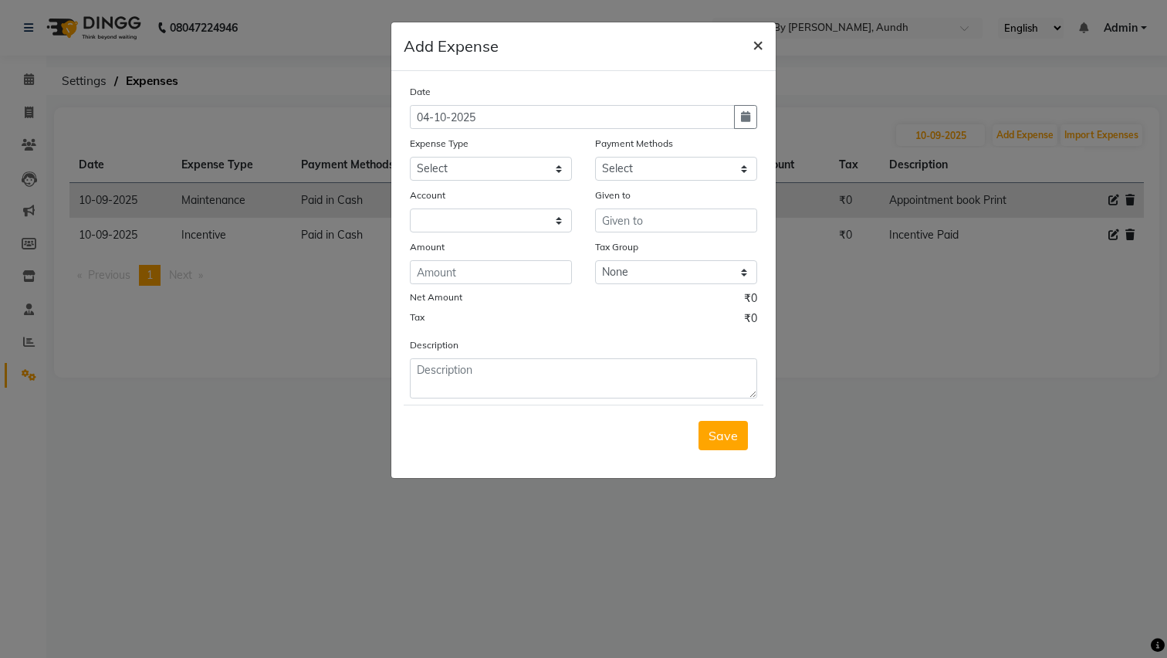
click at [761, 45] on span "×" at bounding box center [758, 43] width 11 height 23
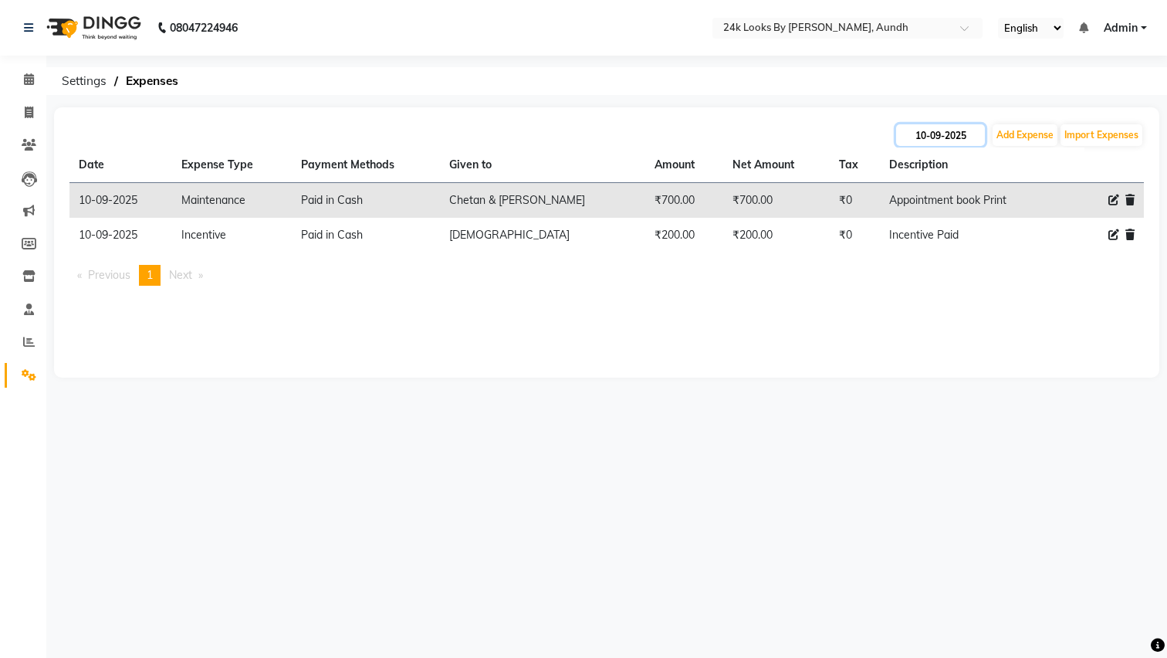
click at [960, 134] on input "10-09-2025" at bounding box center [940, 135] width 89 height 22
select select "9"
select select "2025"
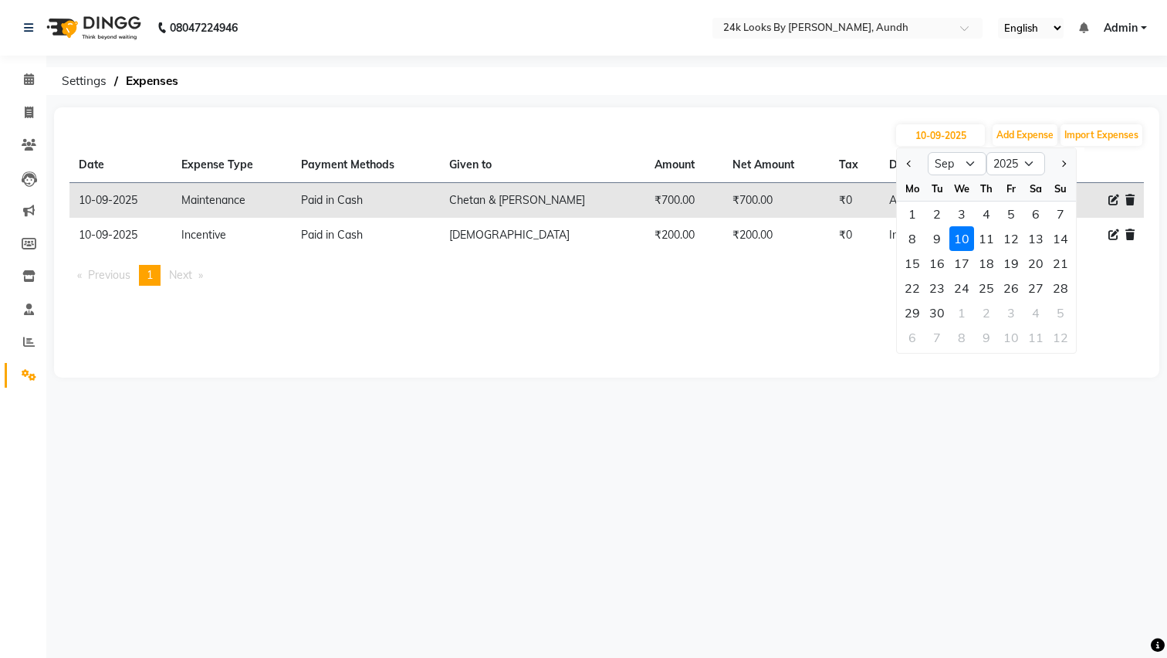
click at [975, 103] on div "08047224946 Select Location × 24k Looks By Nandini, Aundh English ENGLISH Españ…" at bounding box center [583, 329] width 1167 height 658
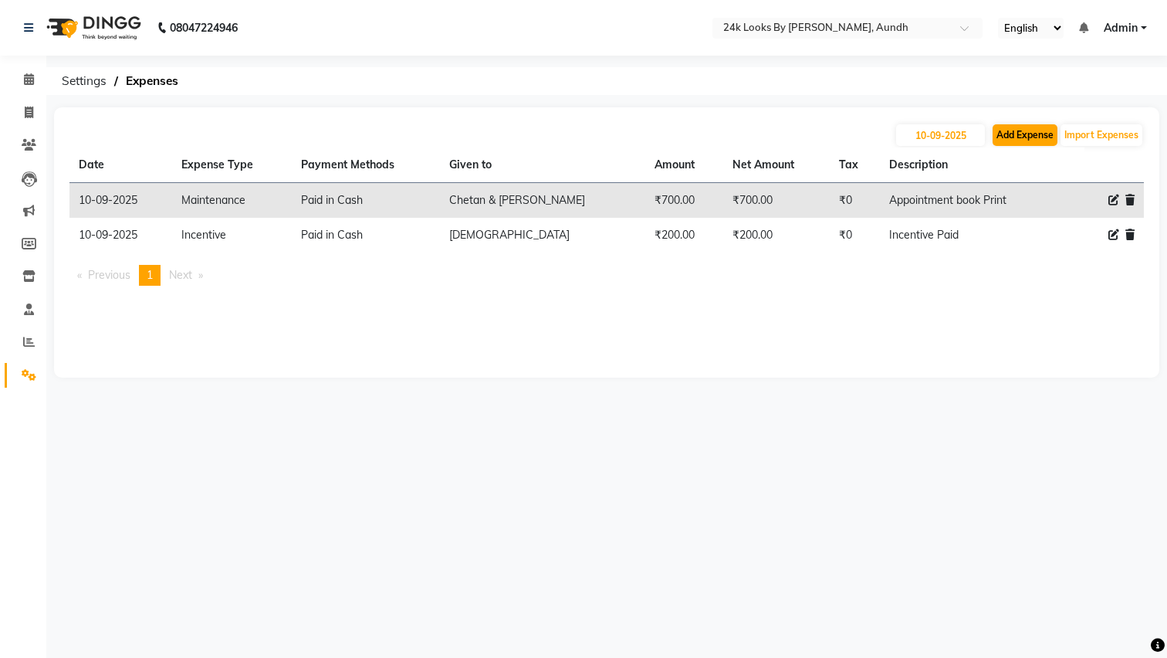
click at [1020, 135] on button "Add Expense" at bounding box center [1025, 135] width 65 height 22
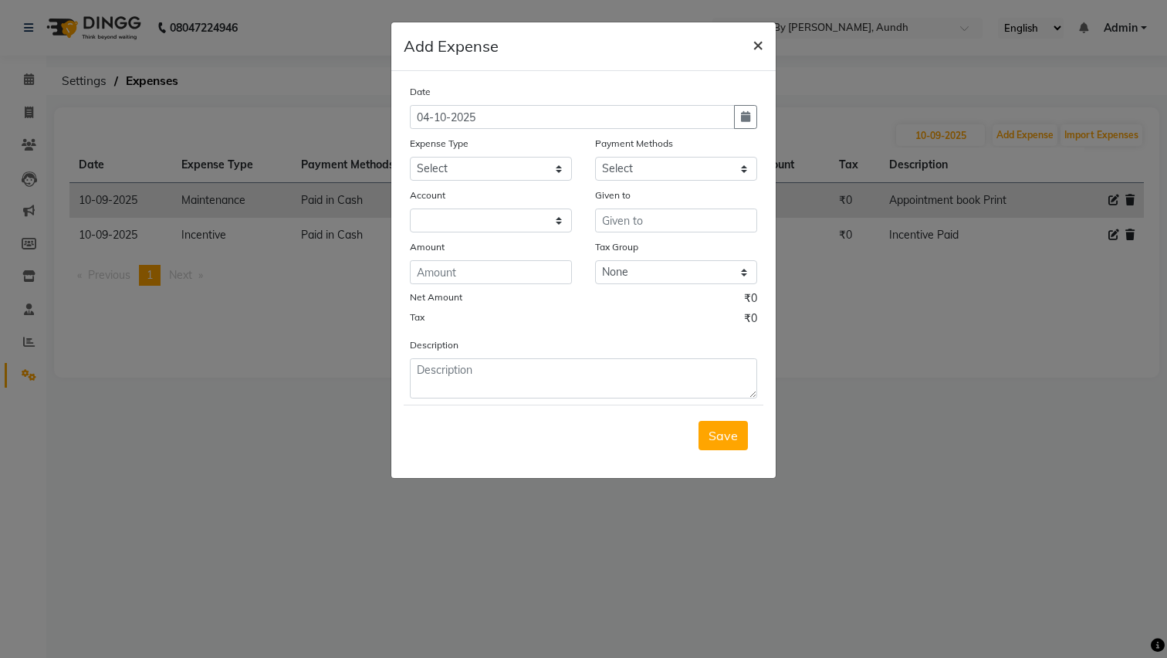
click at [758, 47] on span "×" at bounding box center [758, 43] width 11 height 23
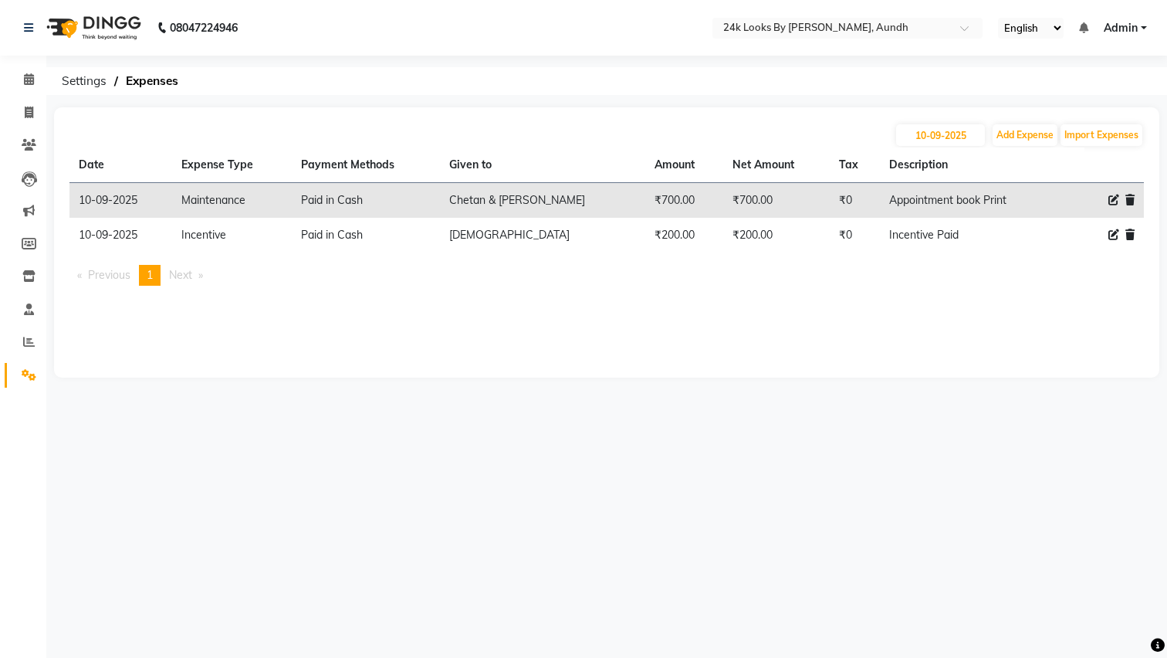
click at [895, 236] on td "Incentive Paid" at bounding box center [970, 235] width 181 height 35
click at [1111, 235] on icon at bounding box center [1113, 234] width 11 height 11
select select "19174"
select select "114"
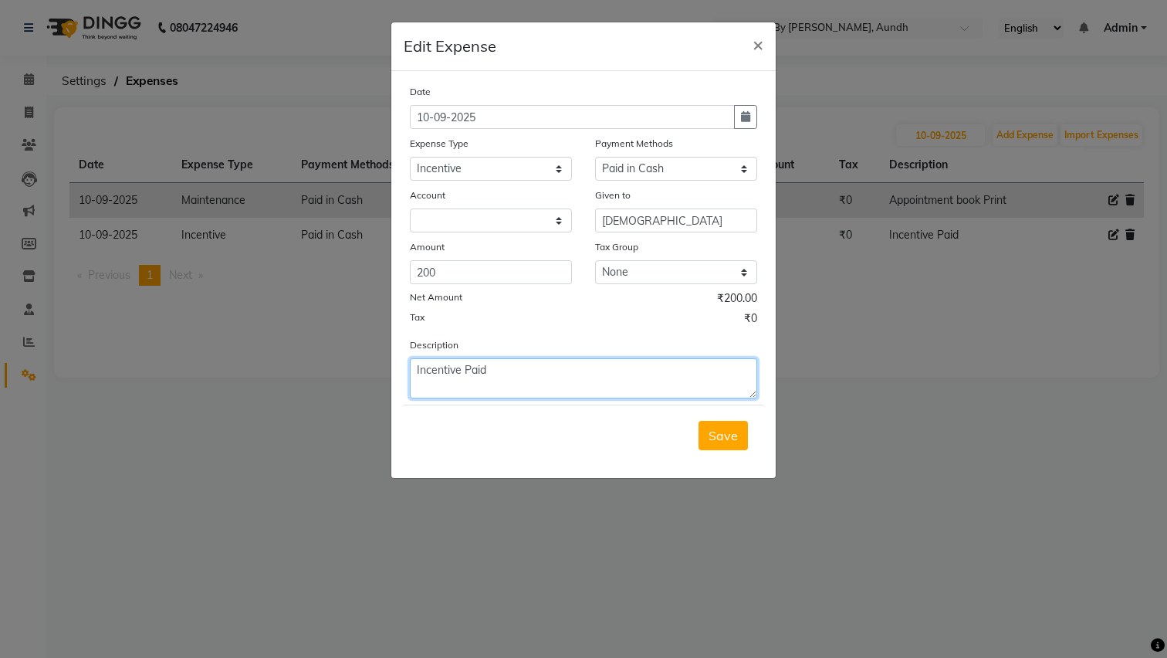
click at [523, 375] on textarea "Incentive Paid" at bounding box center [583, 378] width 347 height 40
type textarea "Incentive Paid on 4/10/25"
click at [723, 441] on span "Save" at bounding box center [723, 435] width 29 height 15
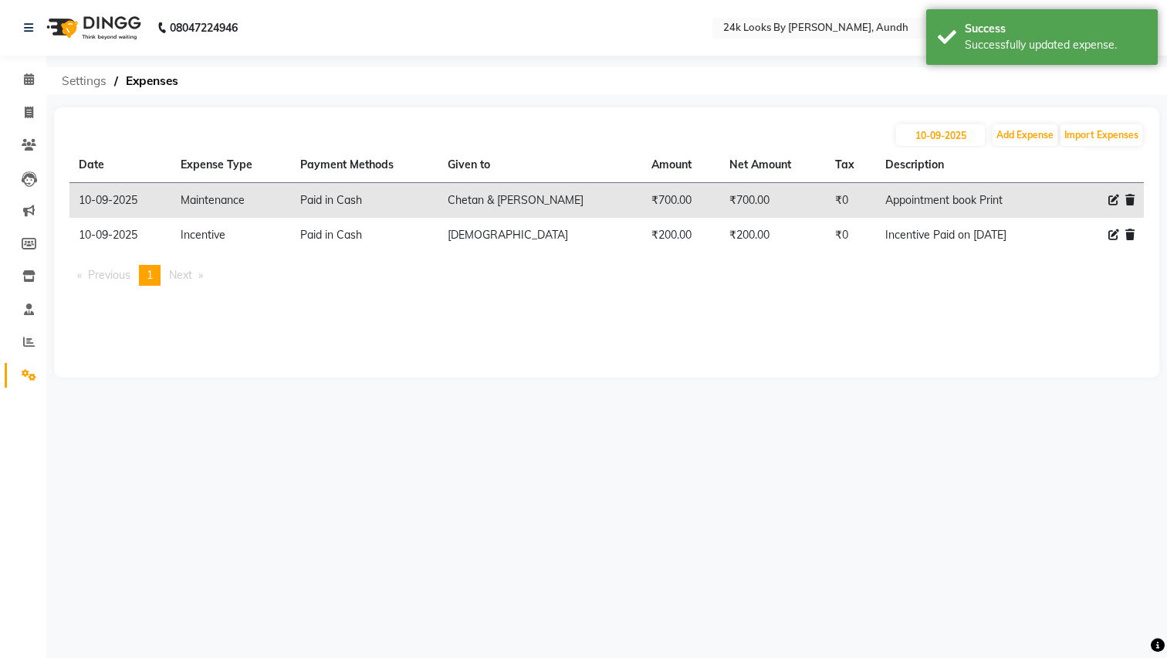
click at [83, 83] on span "Settings" at bounding box center [84, 81] width 60 height 28
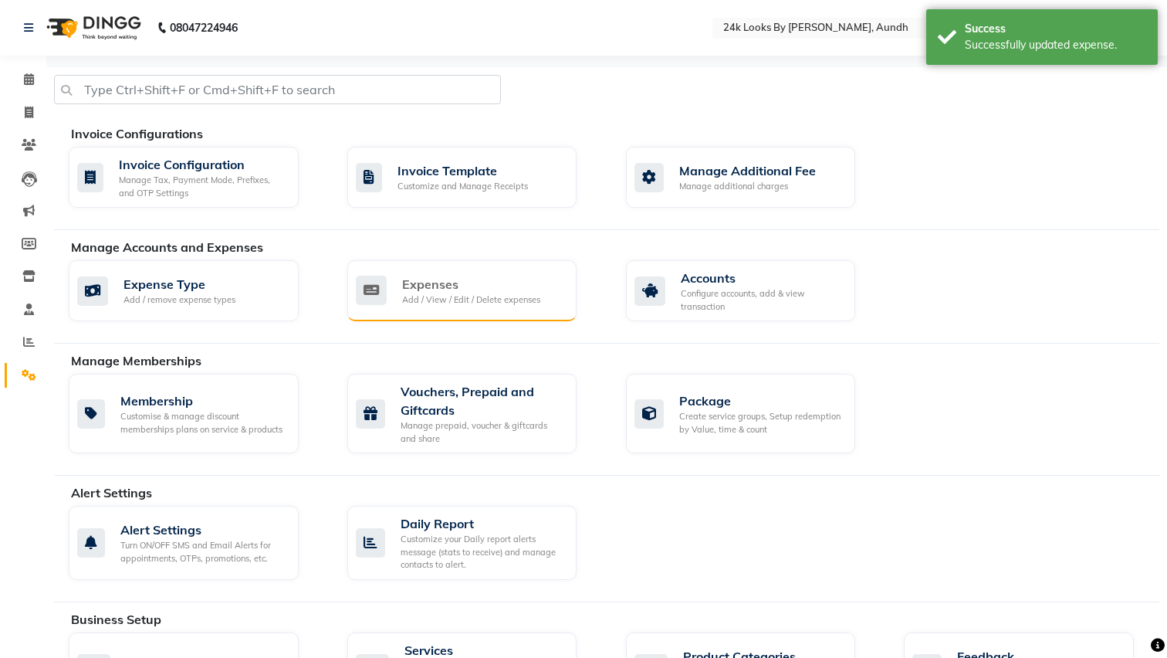
click at [446, 300] on div "Add / View / Edit / Delete expenses" at bounding box center [471, 299] width 138 height 13
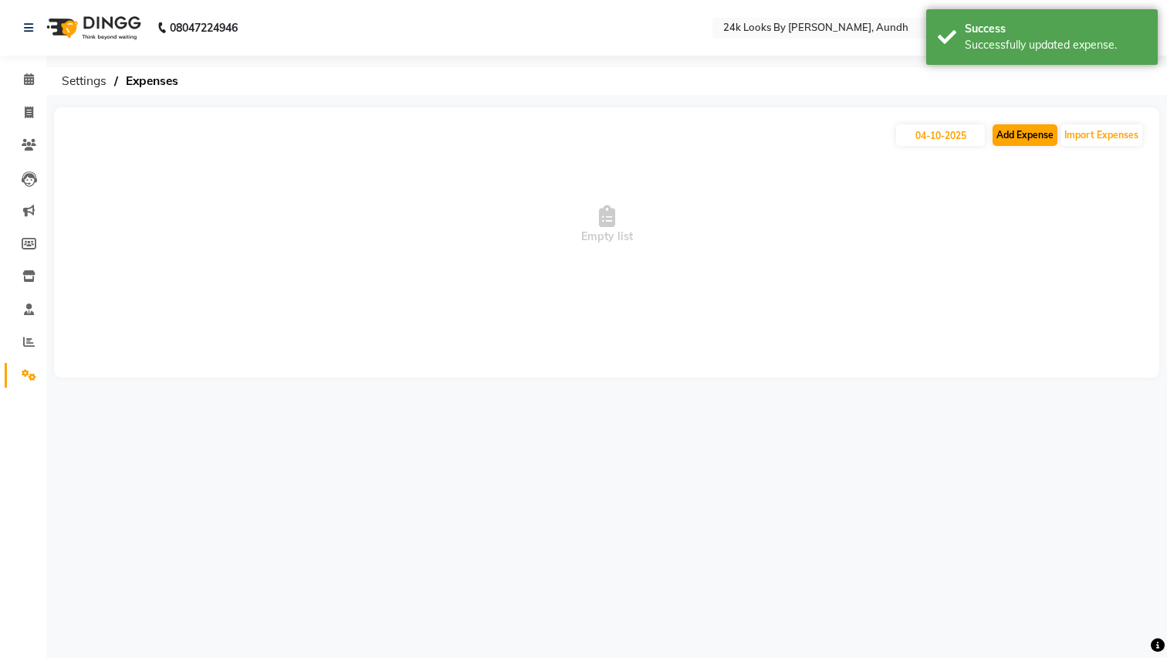
click at [1030, 135] on button "Add Expense" at bounding box center [1025, 135] width 65 height 22
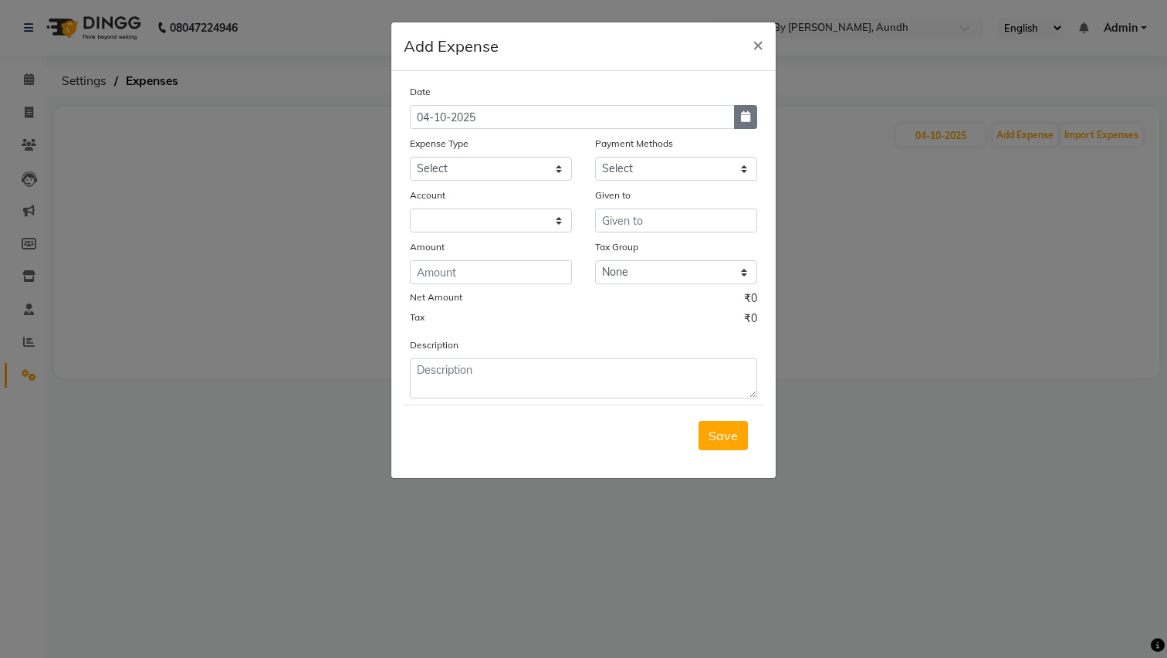
click at [743, 118] on icon "button" at bounding box center [745, 116] width 9 height 11
select select "10"
select select "2025"
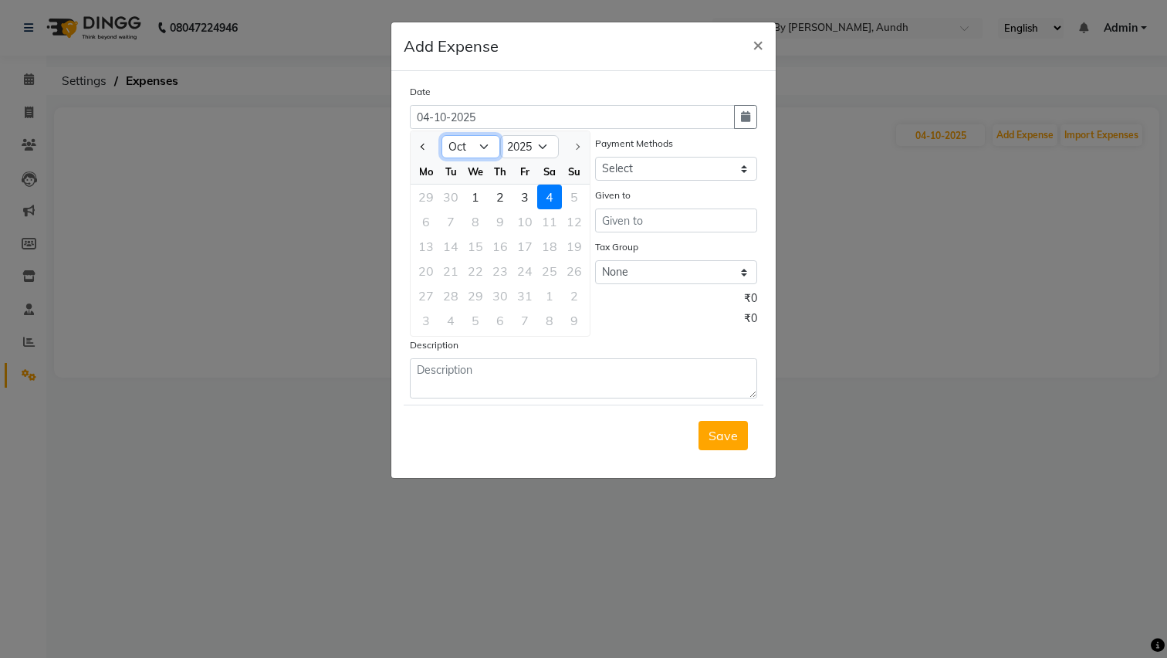
select select "9"
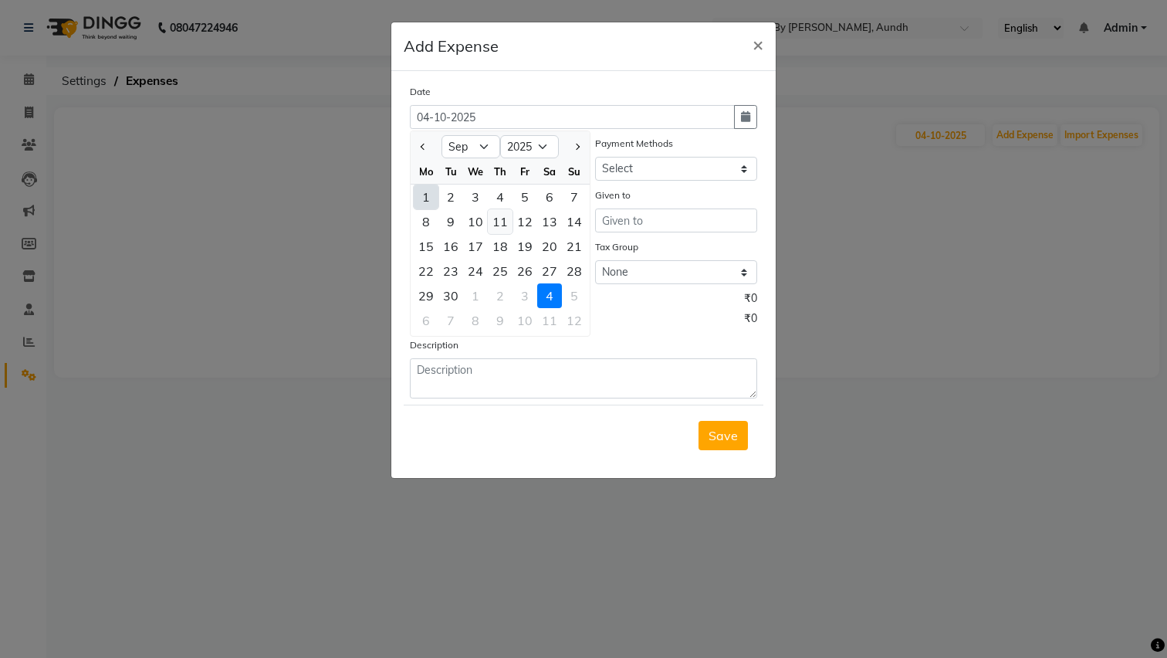
click at [502, 223] on div "11" at bounding box center [500, 221] width 25 height 25
type input "11-09-2025"
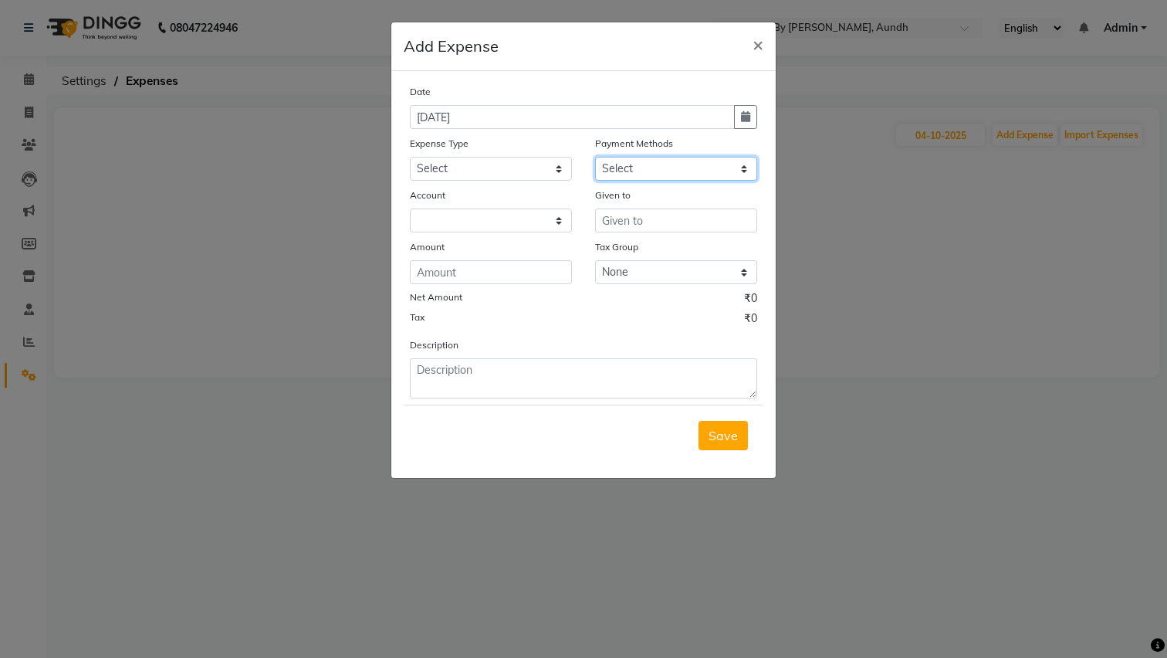
select select "114"
select select "6557"
click at [645, 220] on input "text" at bounding box center [676, 220] width 162 height 24
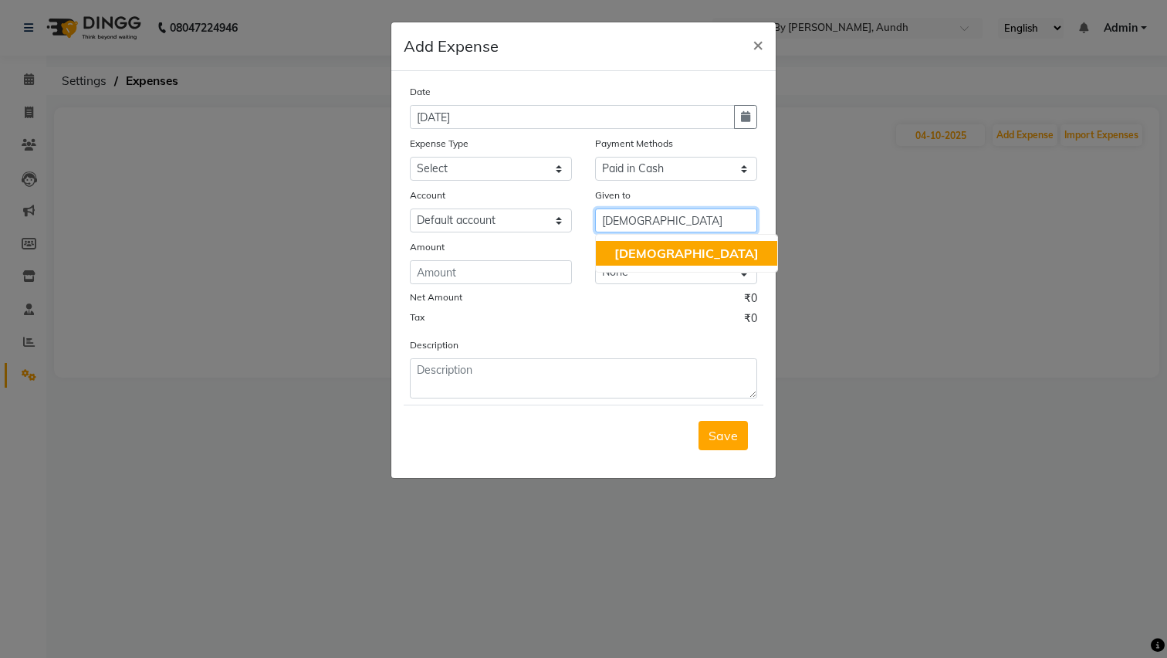
click at [670, 247] on button "[DEMOGRAPHIC_DATA]" at bounding box center [686, 253] width 181 height 25
type input "[DEMOGRAPHIC_DATA]"
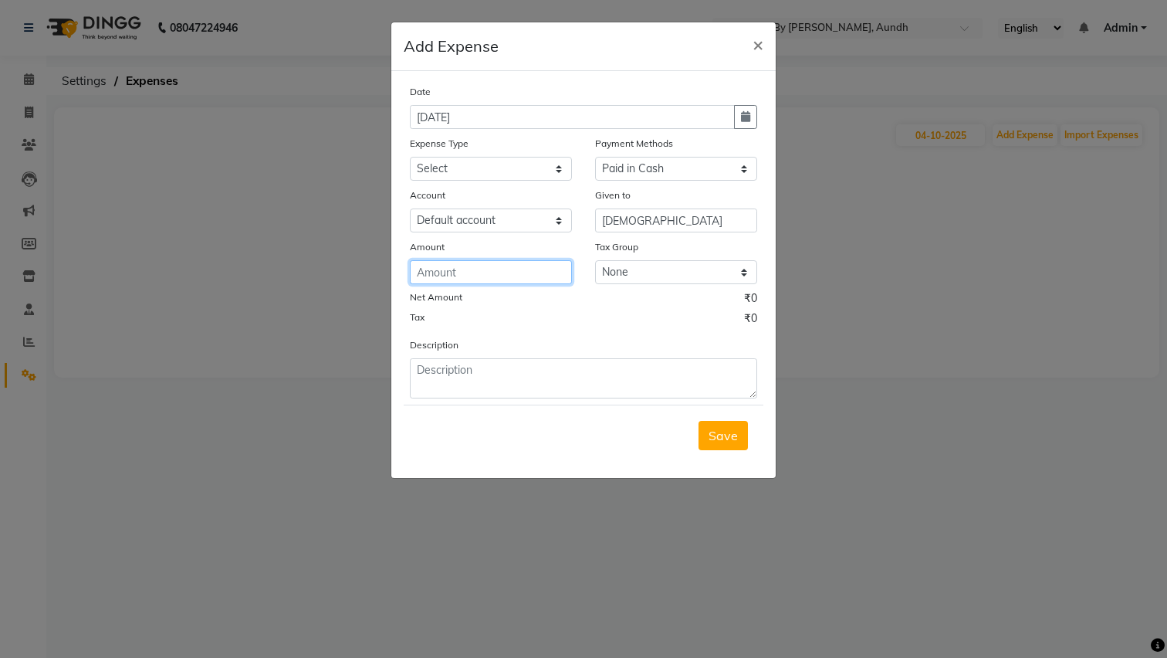
click at [523, 270] on input "number" at bounding box center [491, 272] width 162 height 24
type input "100"
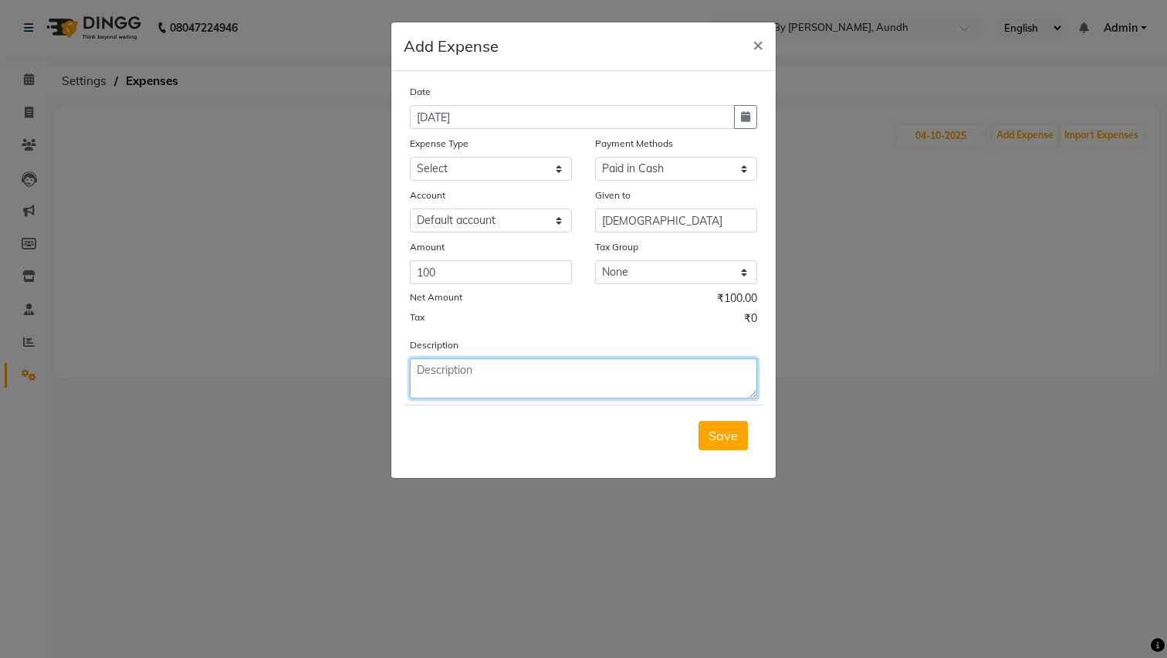
click at [520, 374] on textarea at bounding box center [583, 378] width 347 height 40
type textarea "In"
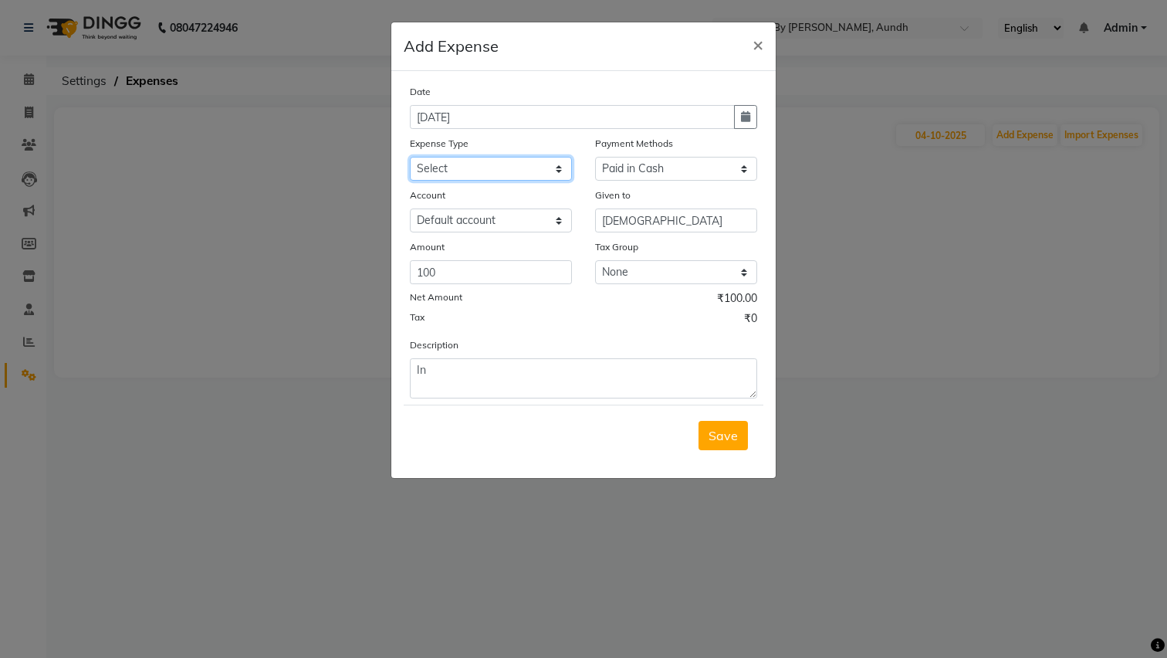
select select "19174"
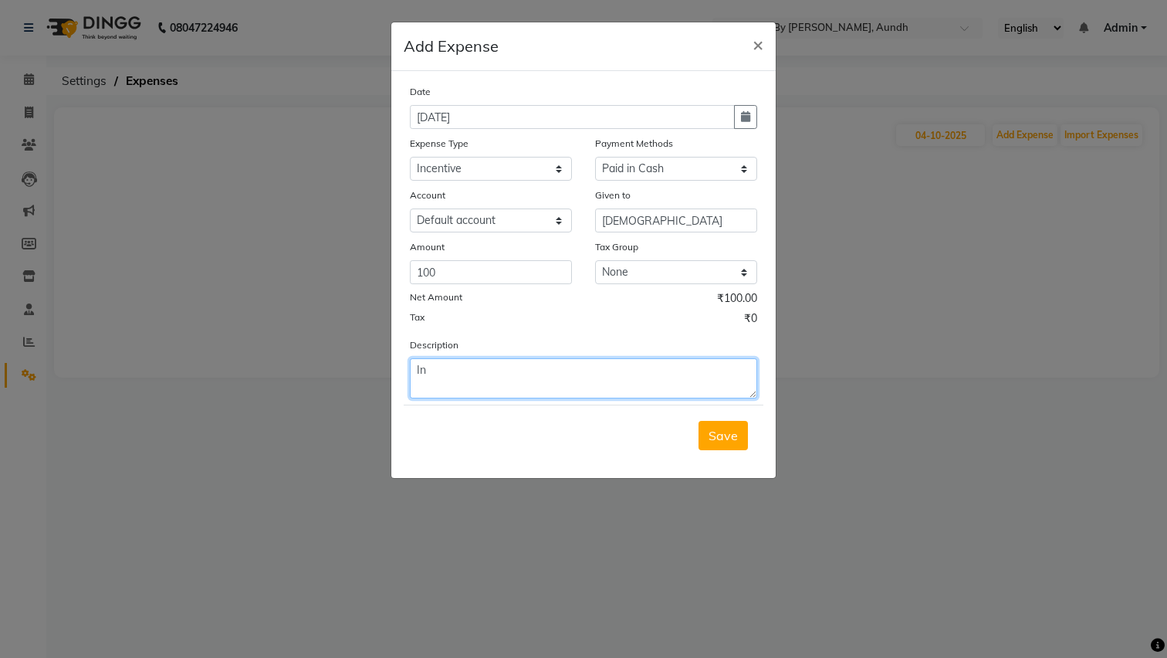
click at [458, 372] on textarea "In" at bounding box center [583, 378] width 347 height 40
type textarea "Incentive Paid 4/10/25"
click at [716, 431] on span "Save" at bounding box center [723, 435] width 29 height 15
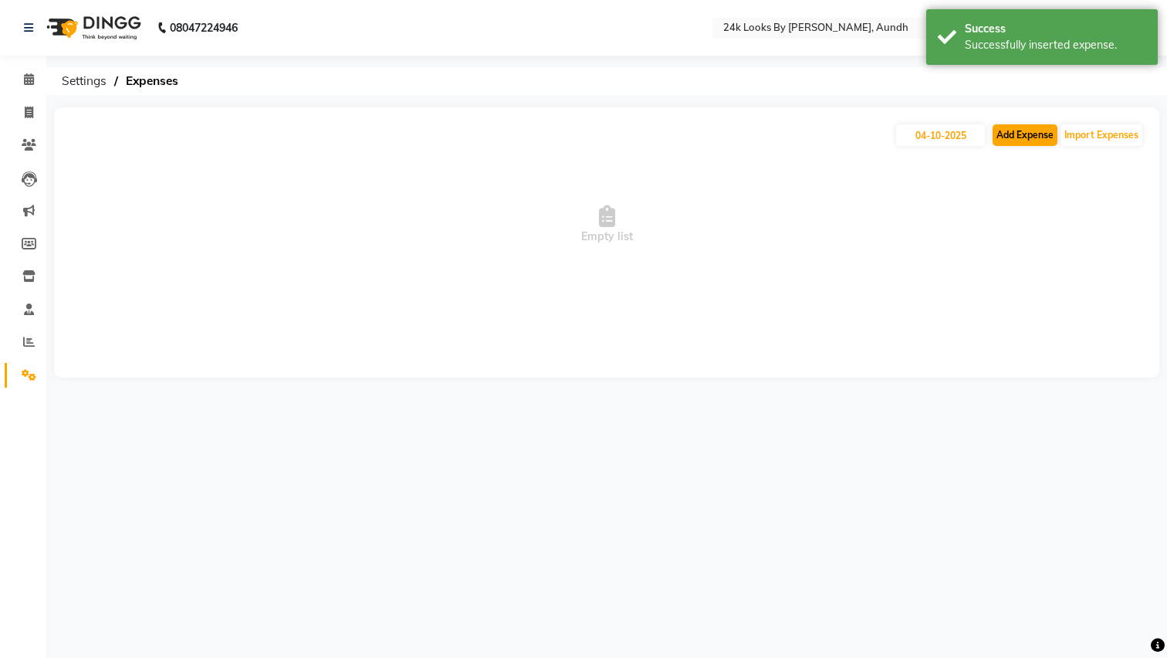
click at [1020, 141] on button "Add Expense" at bounding box center [1025, 135] width 65 height 22
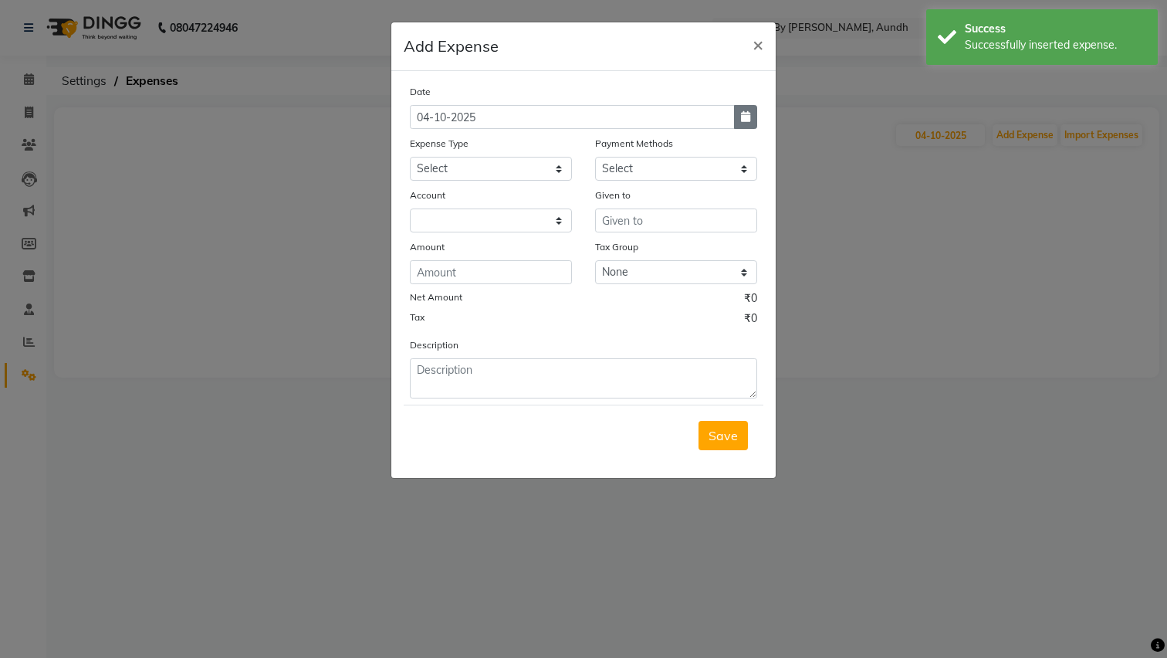
click at [743, 120] on icon "button" at bounding box center [745, 116] width 9 height 11
select select "10"
select select "2025"
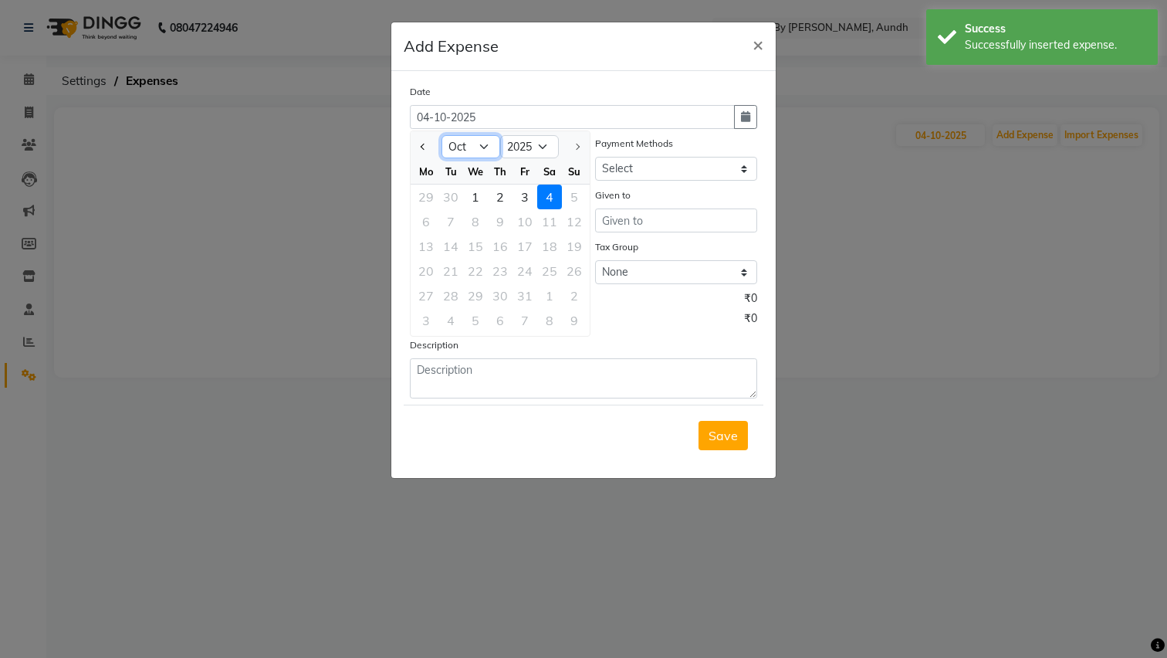
select select "9"
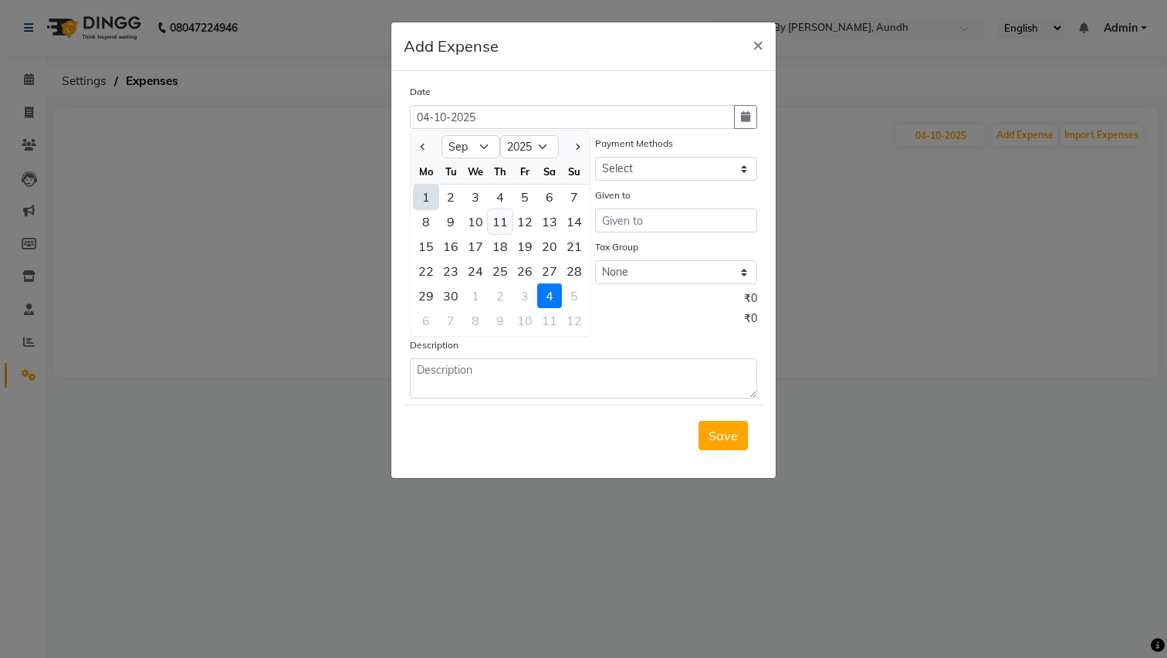
click at [504, 221] on div "11" at bounding box center [500, 221] width 25 height 25
type input "11-09-2025"
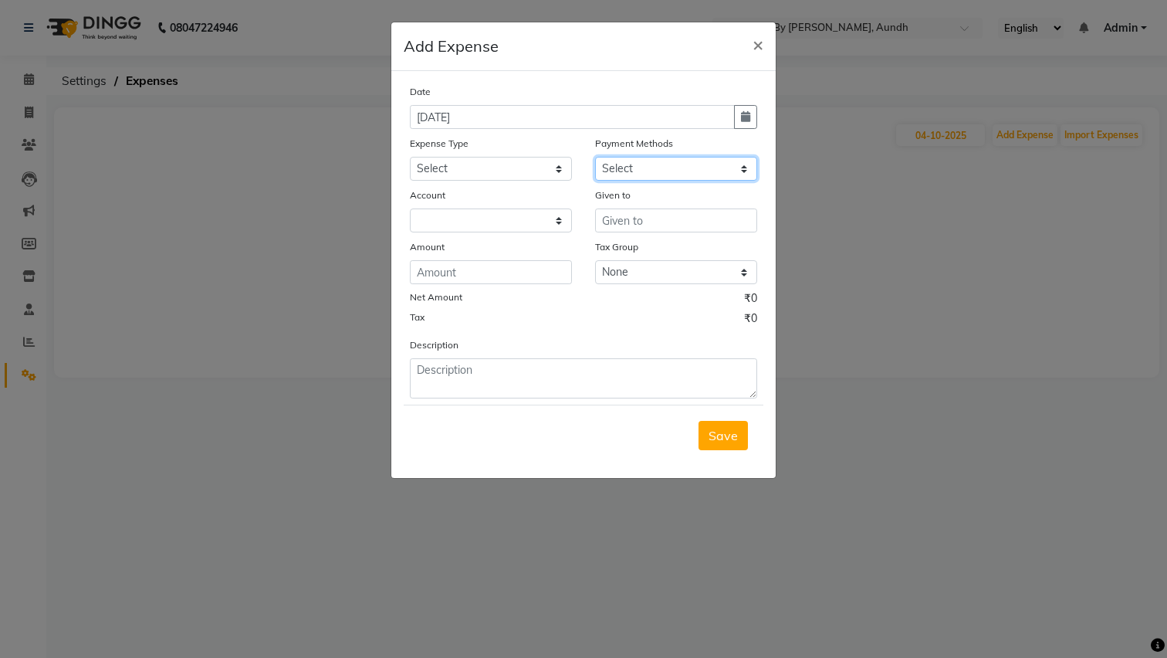
select select "114"
select select "6557"
click at [639, 222] on input "text" at bounding box center [676, 220] width 162 height 24
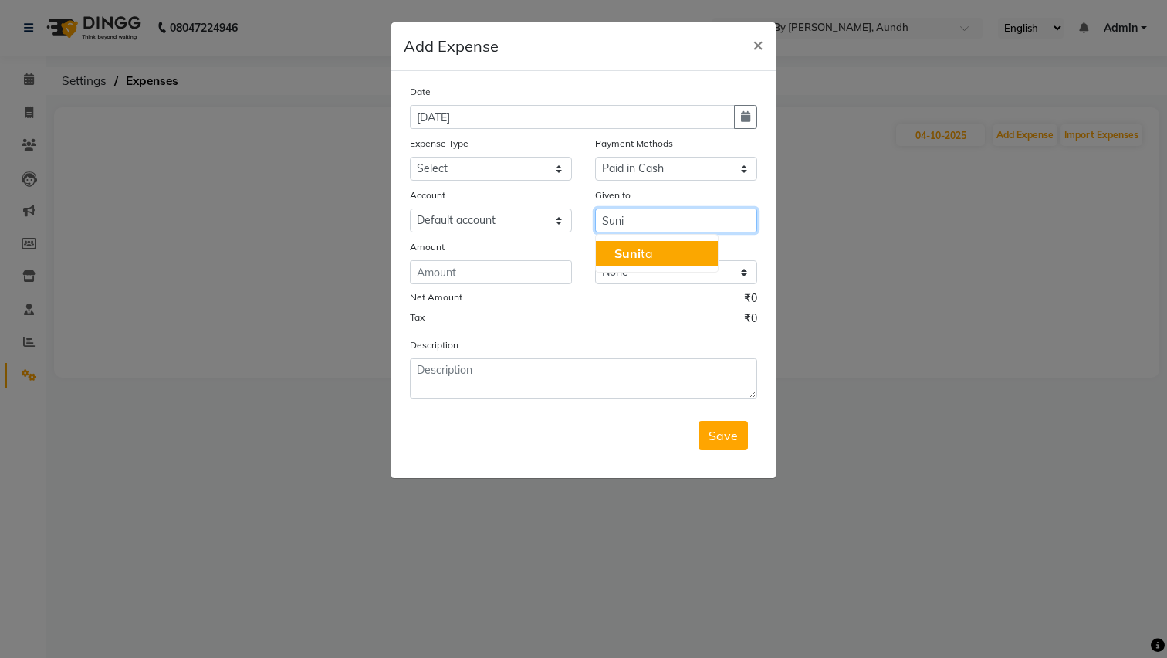
click at [681, 252] on button "Suni ta" at bounding box center [657, 253] width 122 height 25
type input "[DEMOGRAPHIC_DATA]"
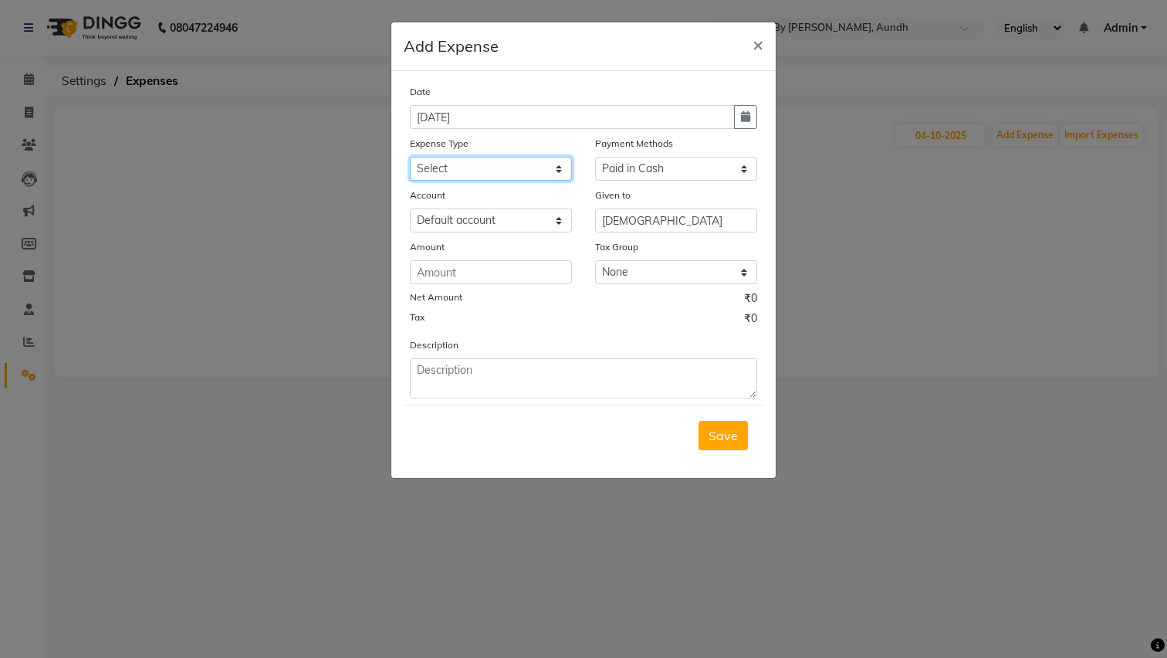
select select "19174"
click at [506, 273] on input "number" at bounding box center [491, 272] width 162 height 24
type input "170"
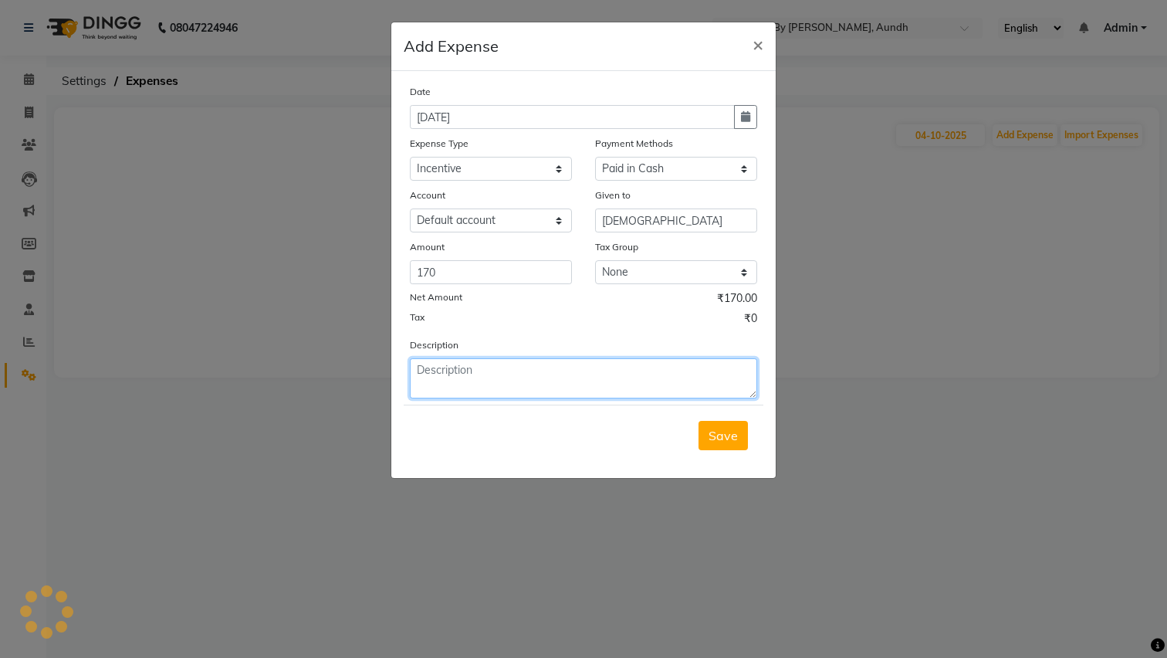
click at [518, 381] on textarea at bounding box center [583, 378] width 347 height 40
type textarea "Incentive Paid 4/10/25"
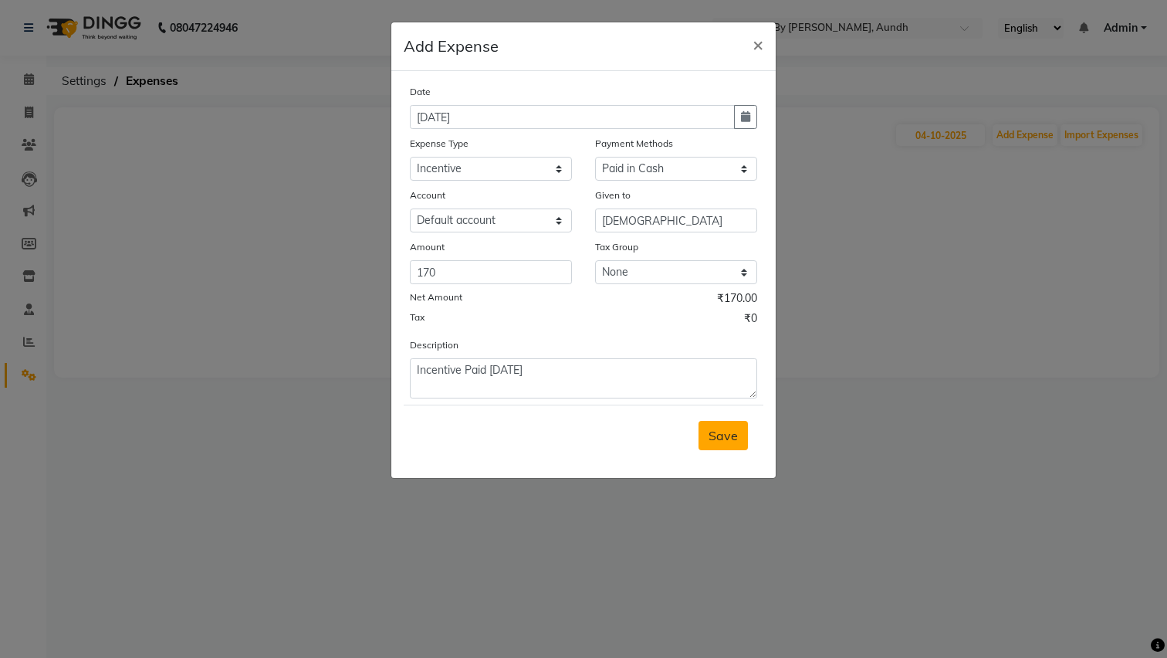
click at [729, 440] on span "Save" at bounding box center [723, 435] width 29 height 15
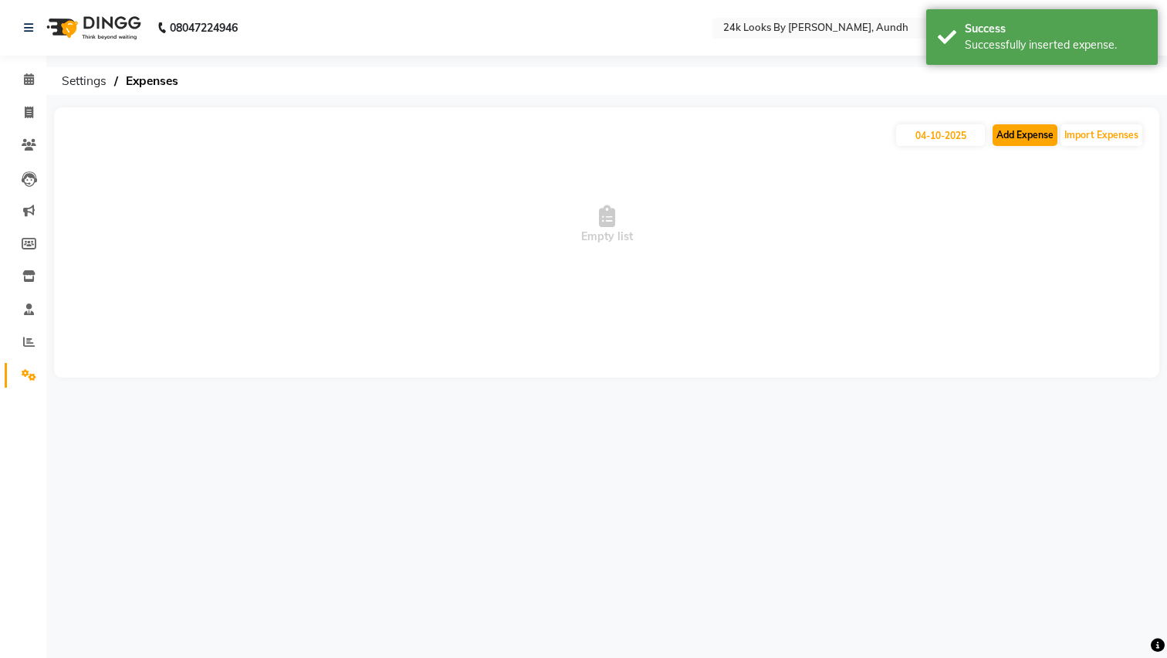
click at [1032, 137] on button "Add Expense" at bounding box center [1025, 135] width 65 height 22
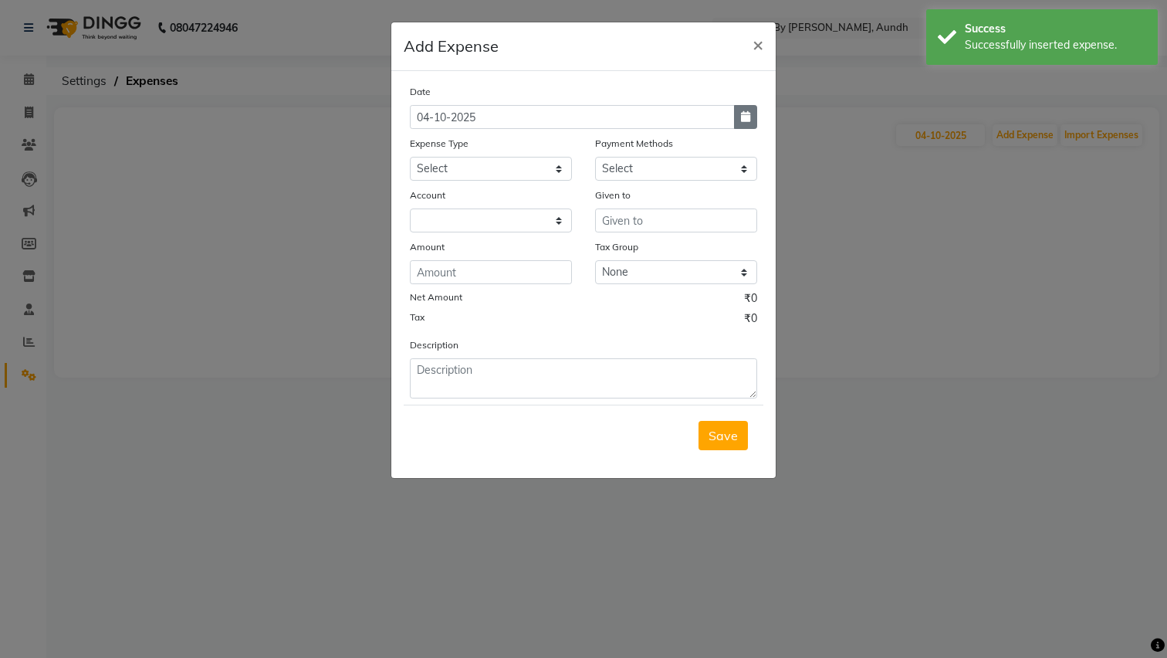
click at [744, 118] on icon "button" at bounding box center [745, 116] width 9 height 11
select select "10"
select select "2025"
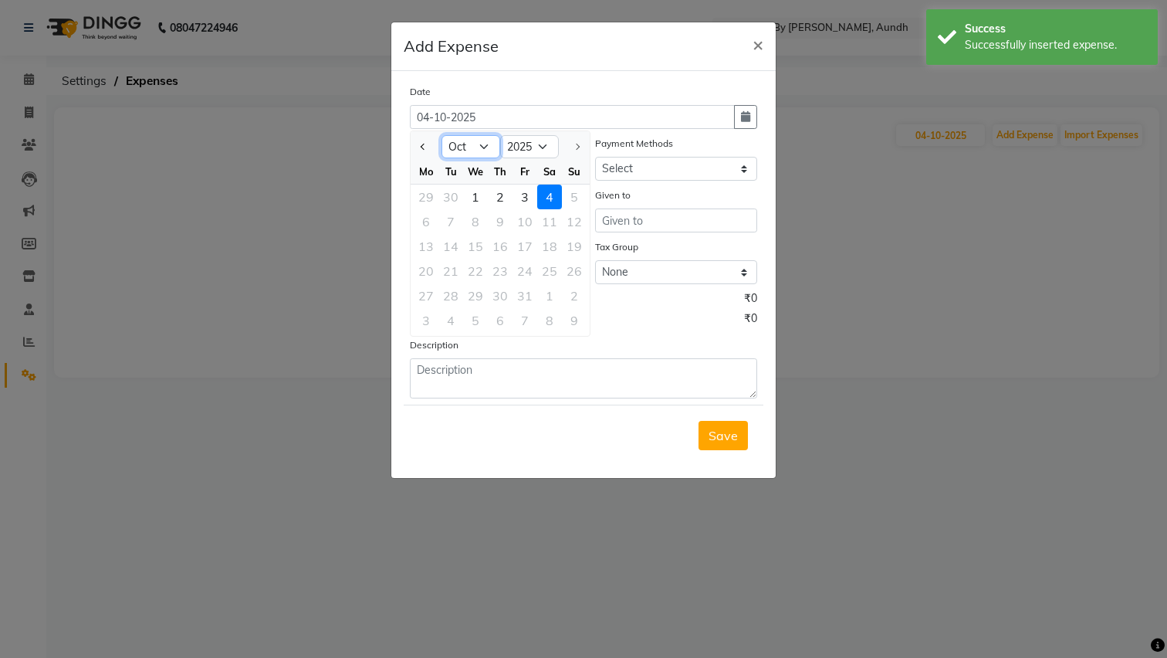
select select "9"
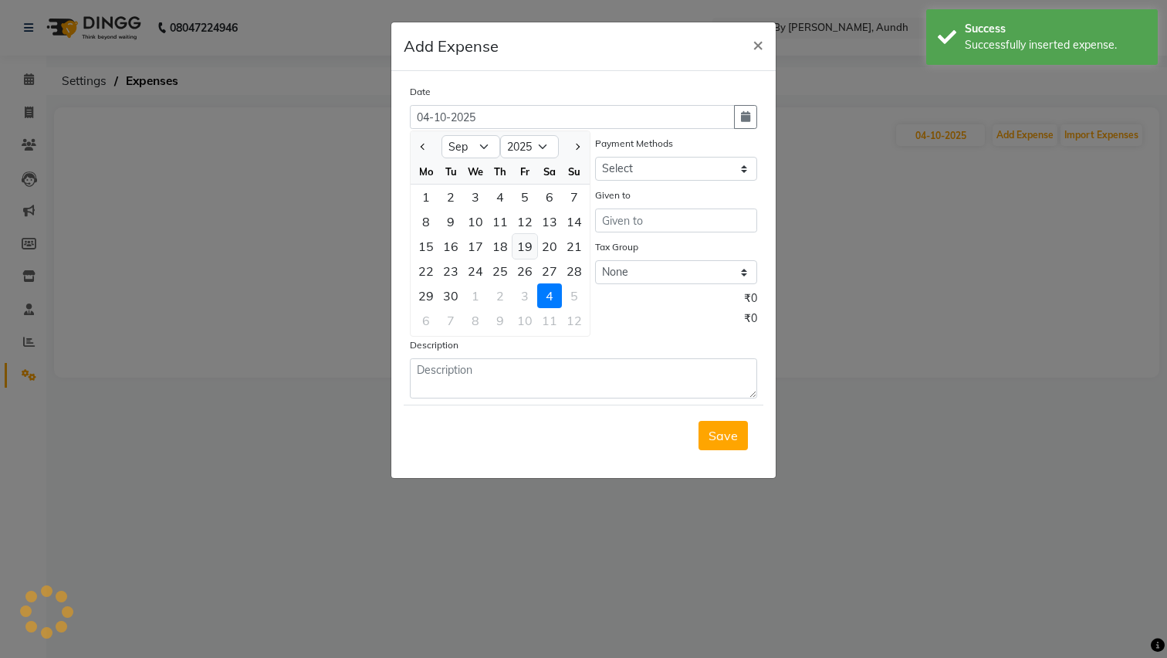
click at [529, 247] on div "19" at bounding box center [525, 246] width 25 height 25
type input "19-09-2025"
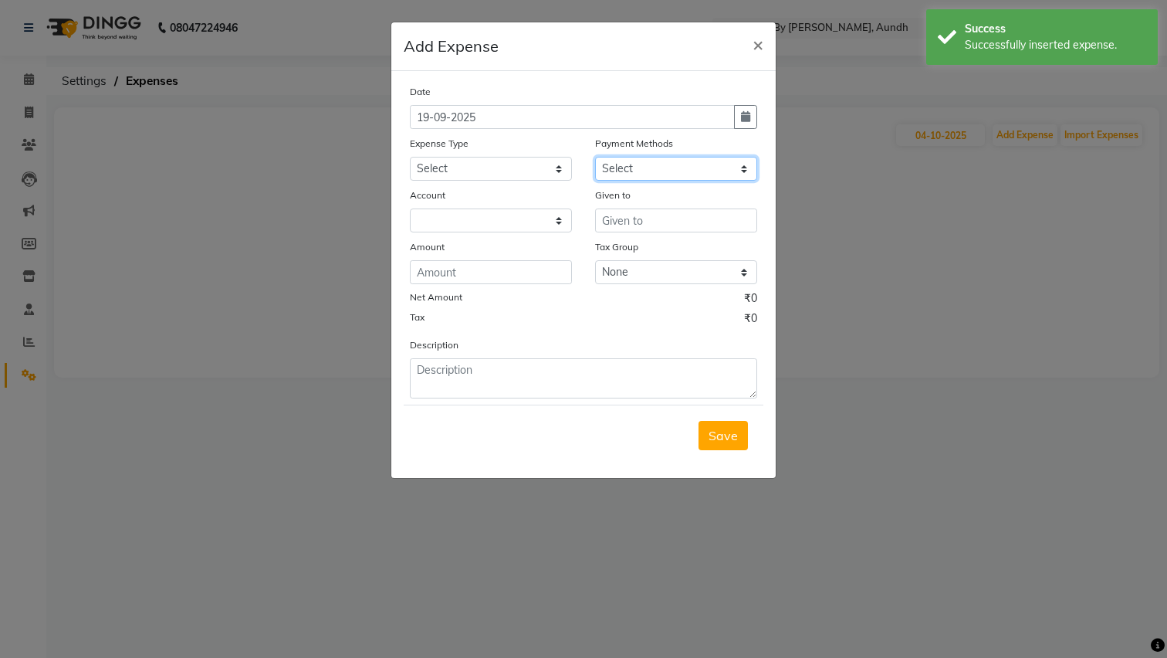
select select "114"
select select "6557"
click at [479, 238] on div "Date 19-09-2025 Expense Type Select Advance Salary Bank charges Car maintenance…" at bounding box center [583, 240] width 347 height 315
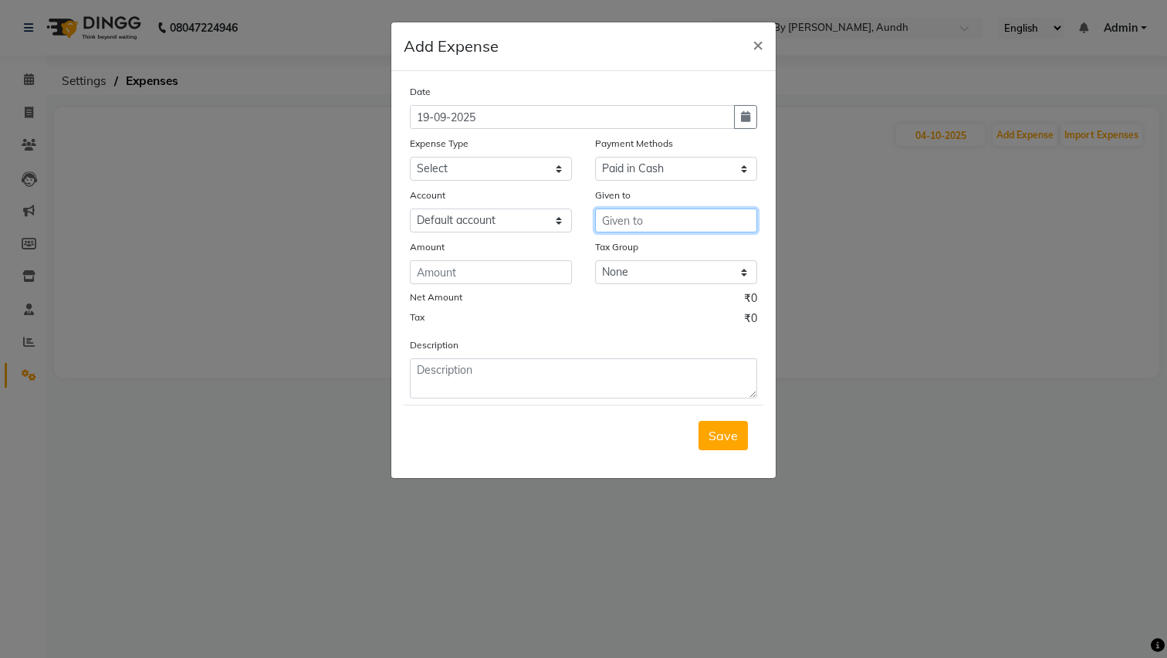
click at [631, 222] on input "text" at bounding box center [676, 220] width 162 height 24
click at [666, 261] on button "Sun ita" at bounding box center [657, 253] width 122 height 25
type input "[DEMOGRAPHIC_DATA]"
select select "19174"
click at [489, 279] on input "number" at bounding box center [491, 272] width 162 height 24
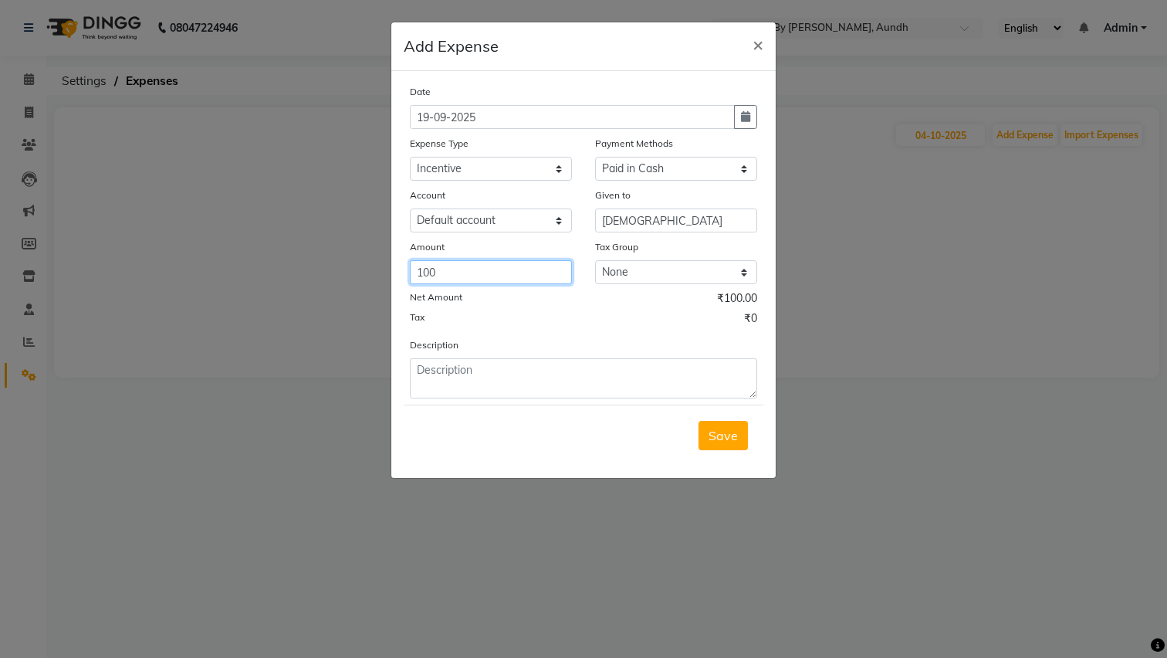
type input "100"
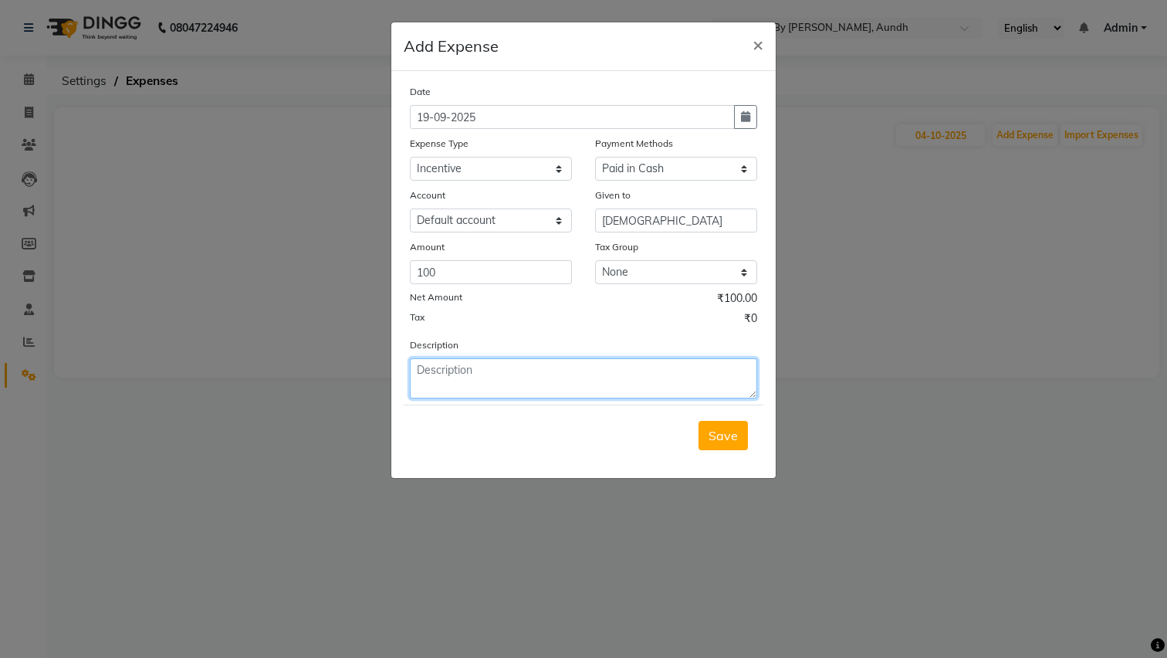
click at [511, 382] on textarea at bounding box center [583, 378] width 347 height 40
type textarea "Incentive Paid 4/10/25"
click at [729, 440] on span "Save" at bounding box center [723, 435] width 29 height 15
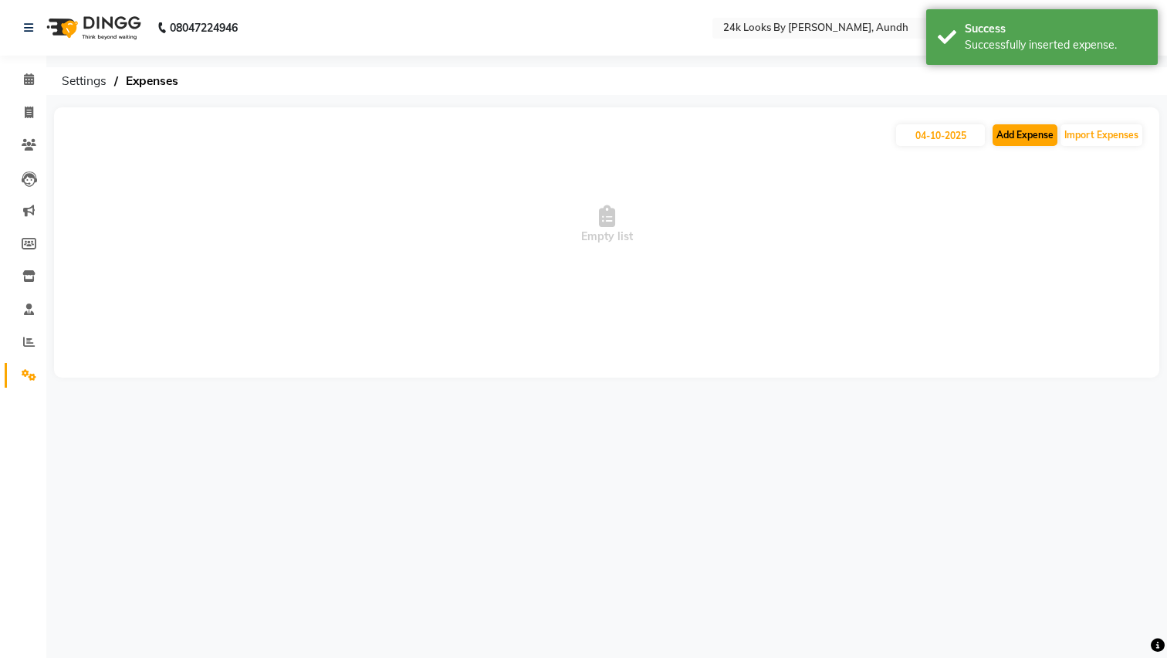
click at [1013, 134] on button "Add Expense" at bounding box center [1025, 135] width 65 height 22
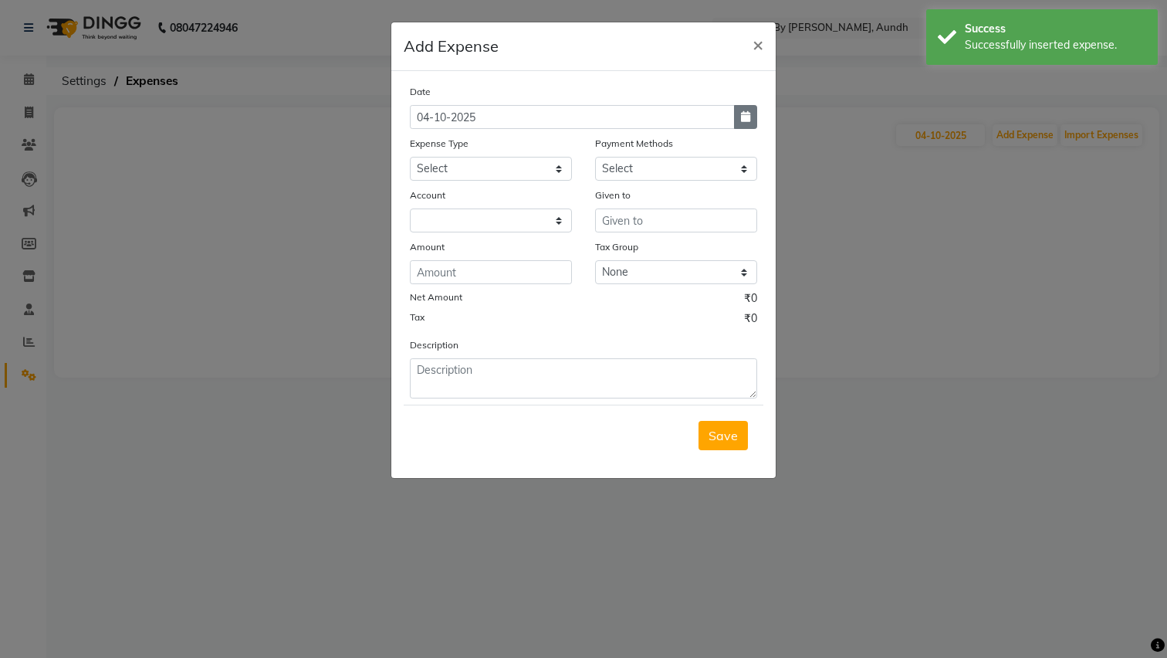
click at [752, 118] on button "button" at bounding box center [745, 117] width 23 height 24
select select "10"
select select "2025"
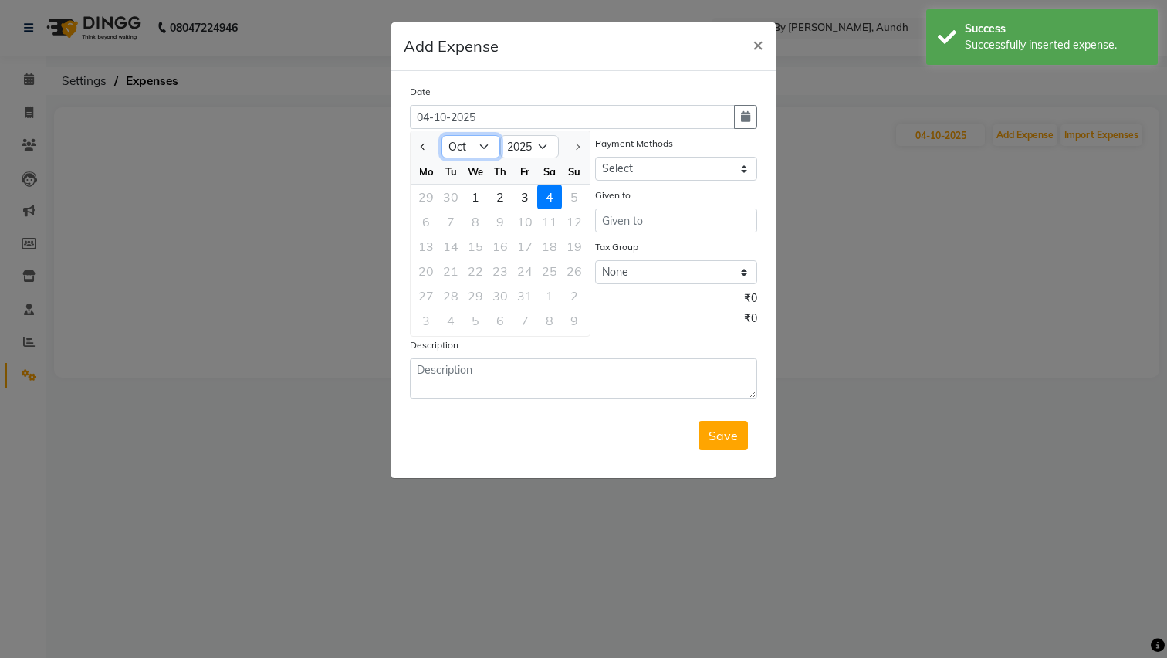
select select "9"
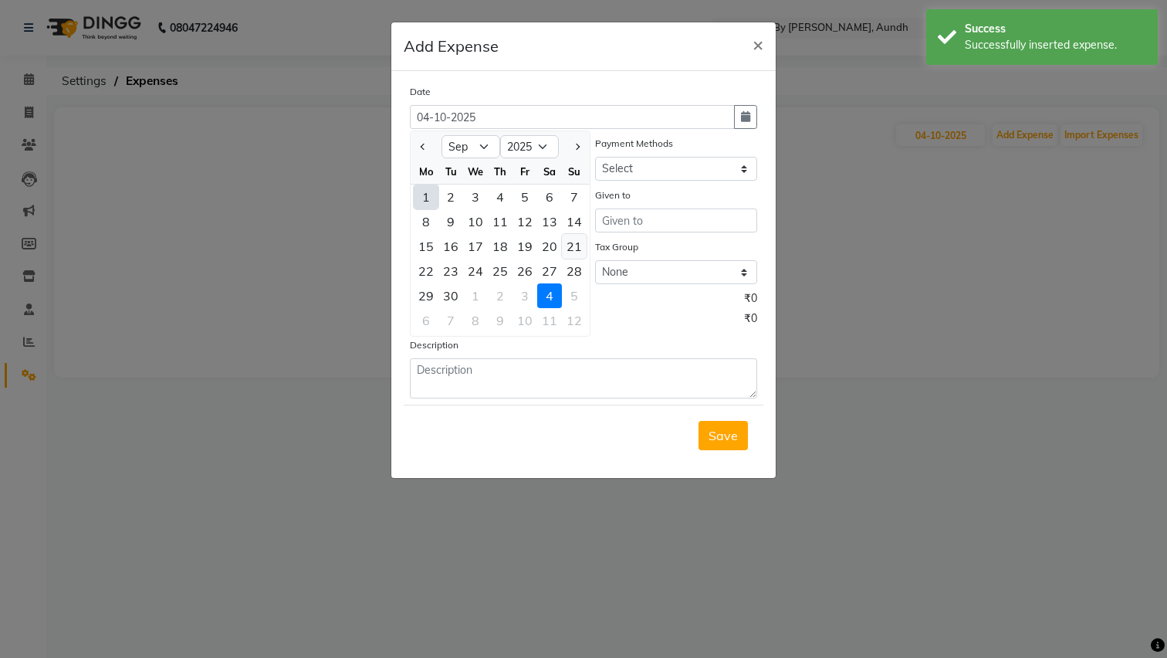
click at [580, 239] on div "21" at bounding box center [574, 246] width 25 height 25
type input "21-09-2025"
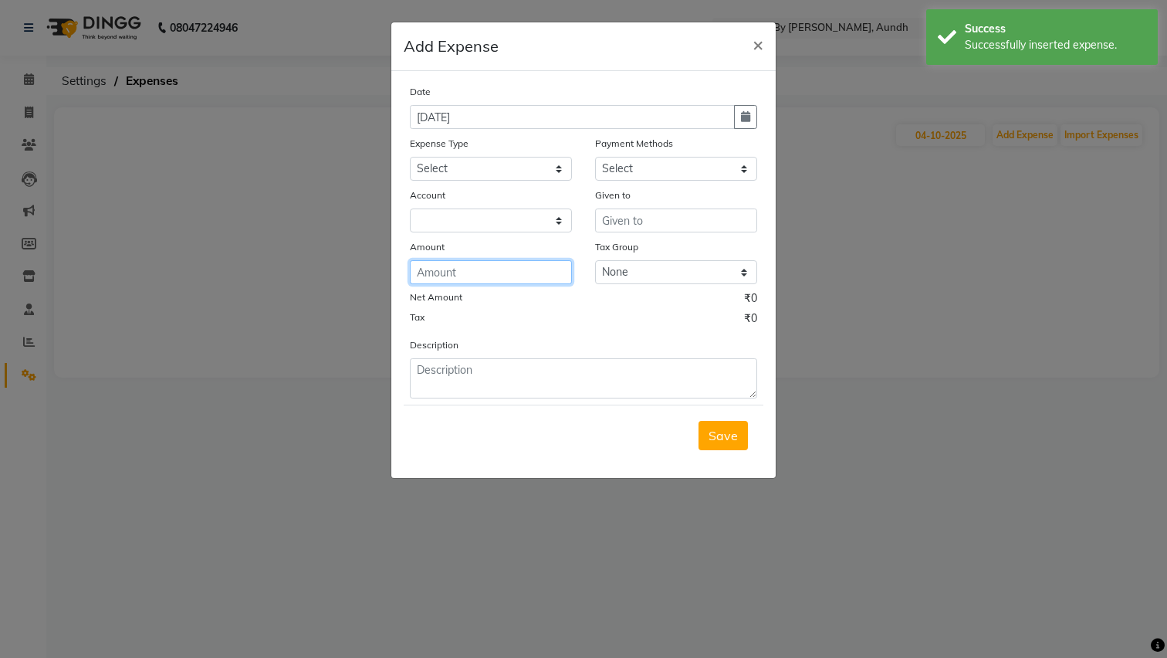
click at [475, 278] on input "number" at bounding box center [491, 272] width 162 height 24
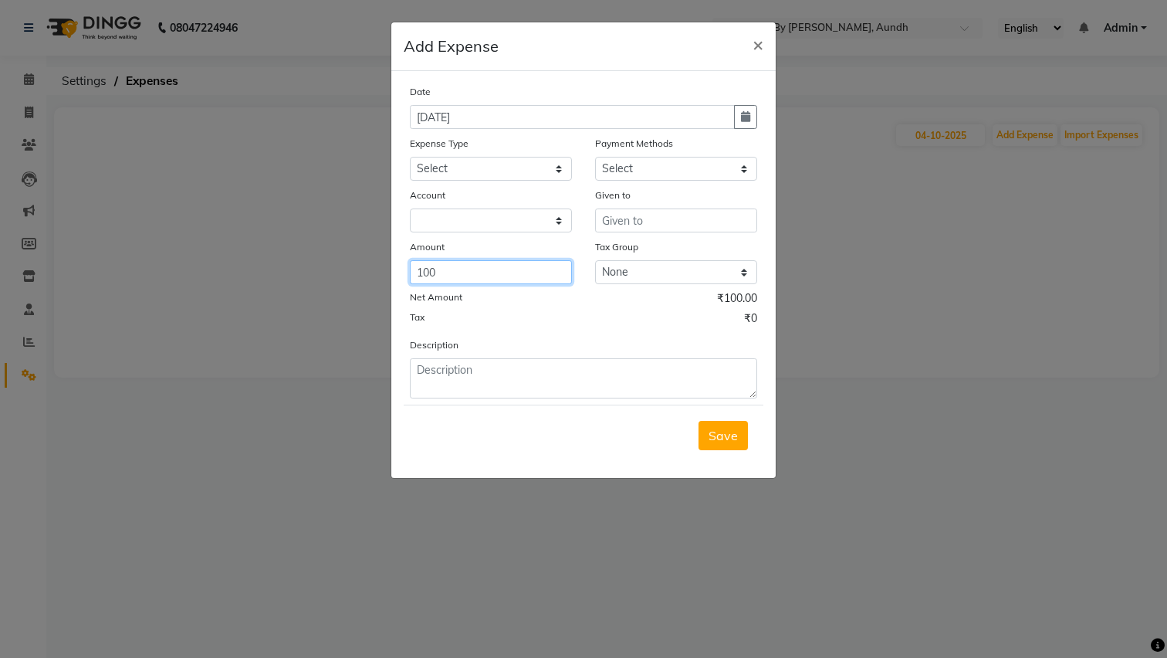
type input "100"
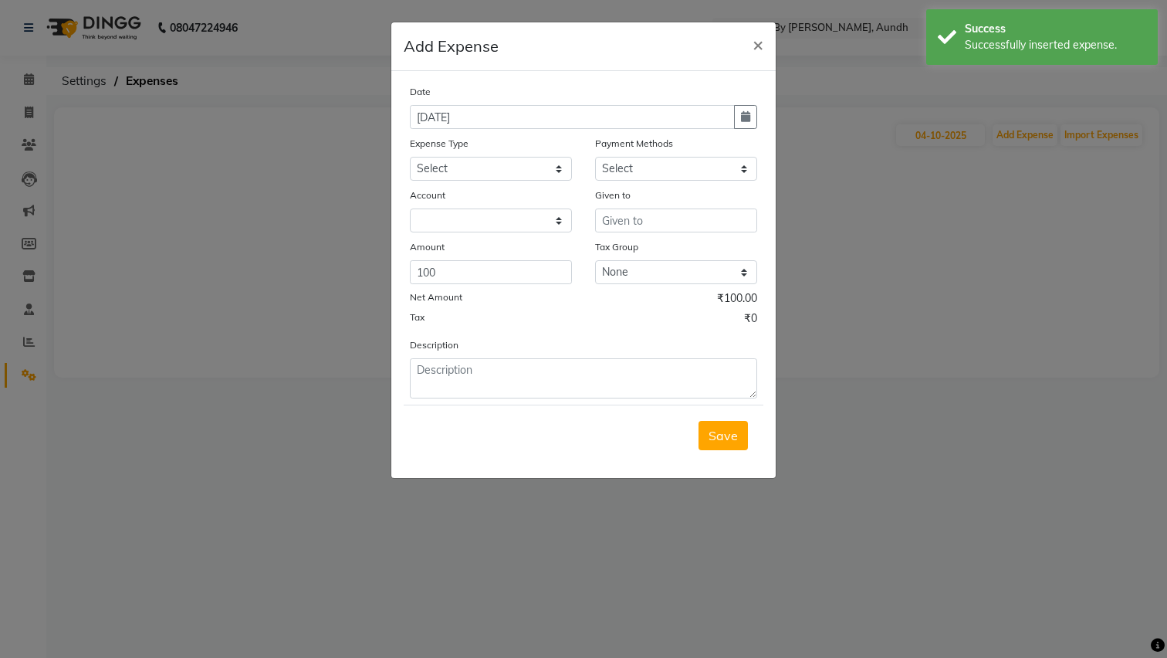
click at [634, 154] on div "Payment Methods" at bounding box center [676, 146] width 162 height 22
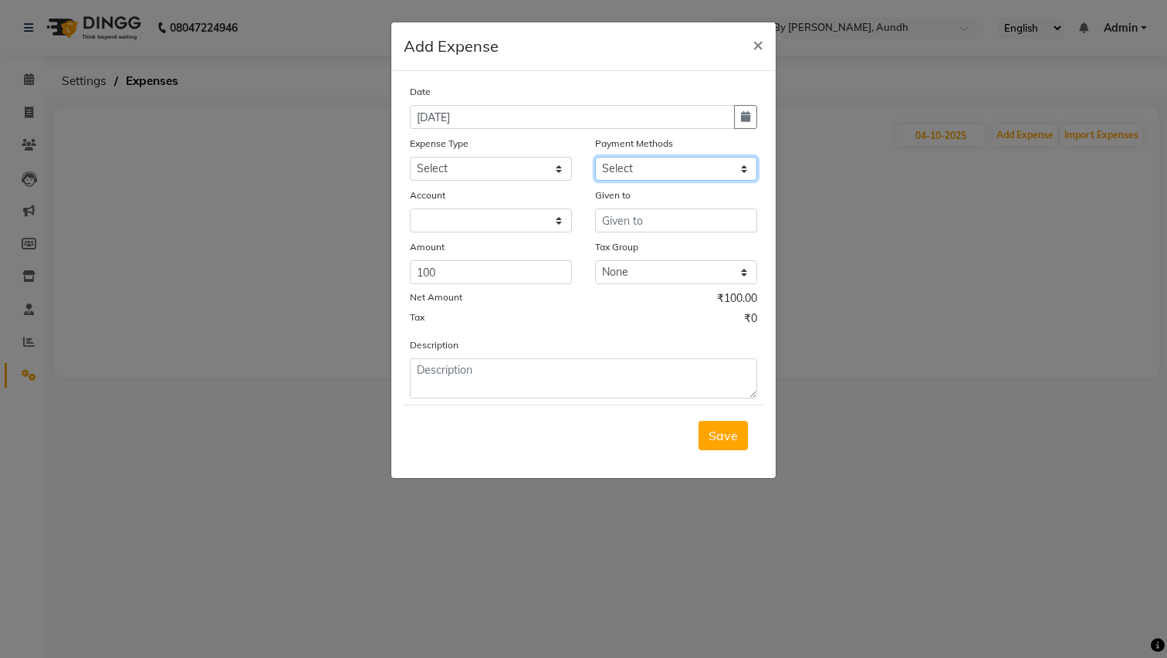
select select "114"
select select "6557"
click at [641, 220] on input "text" at bounding box center [676, 220] width 162 height 24
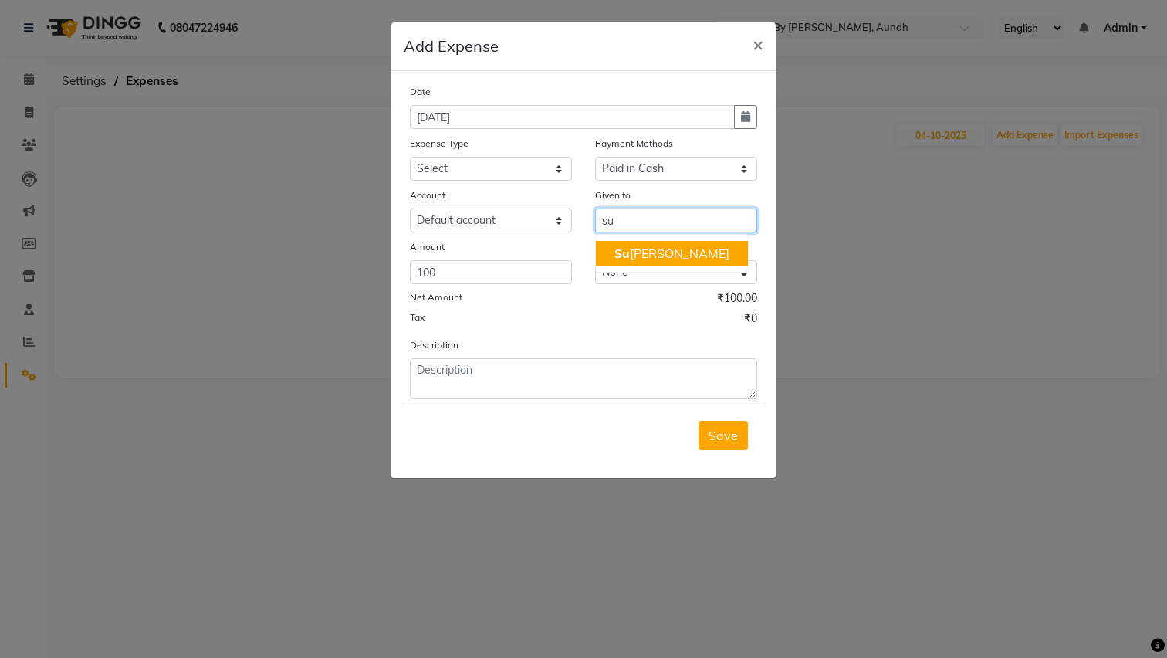
click at [695, 261] on button "Su nita" at bounding box center [672, 253] width 152 height 25
type input "[DEMOGRAPHIC_DATA]"
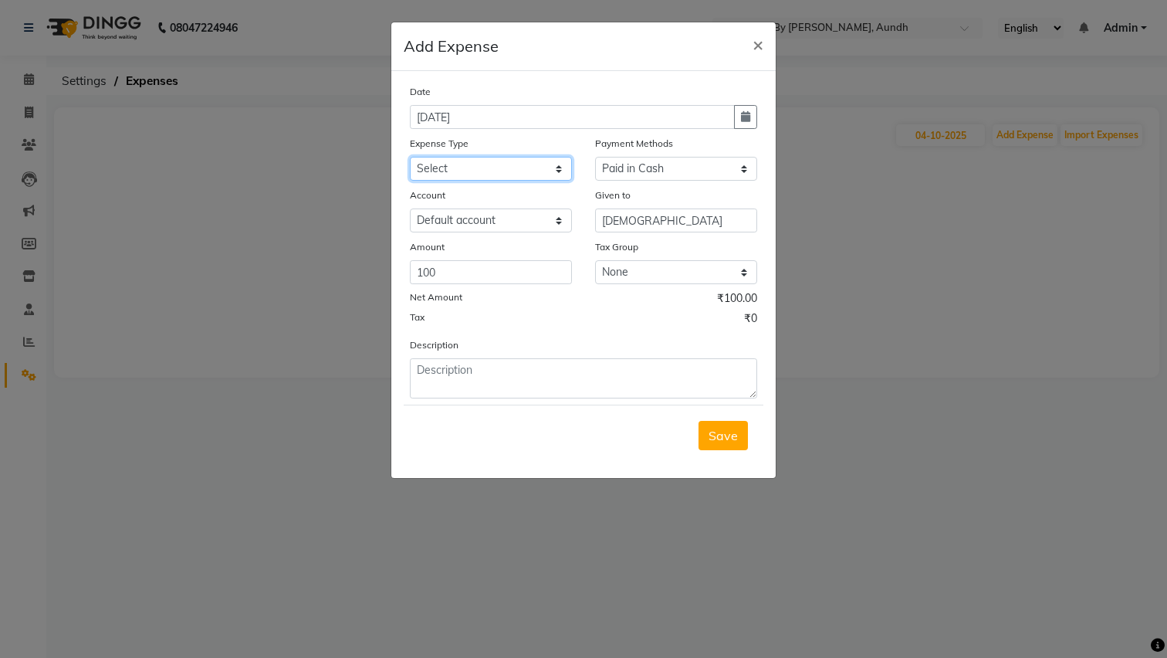
select select "19174"
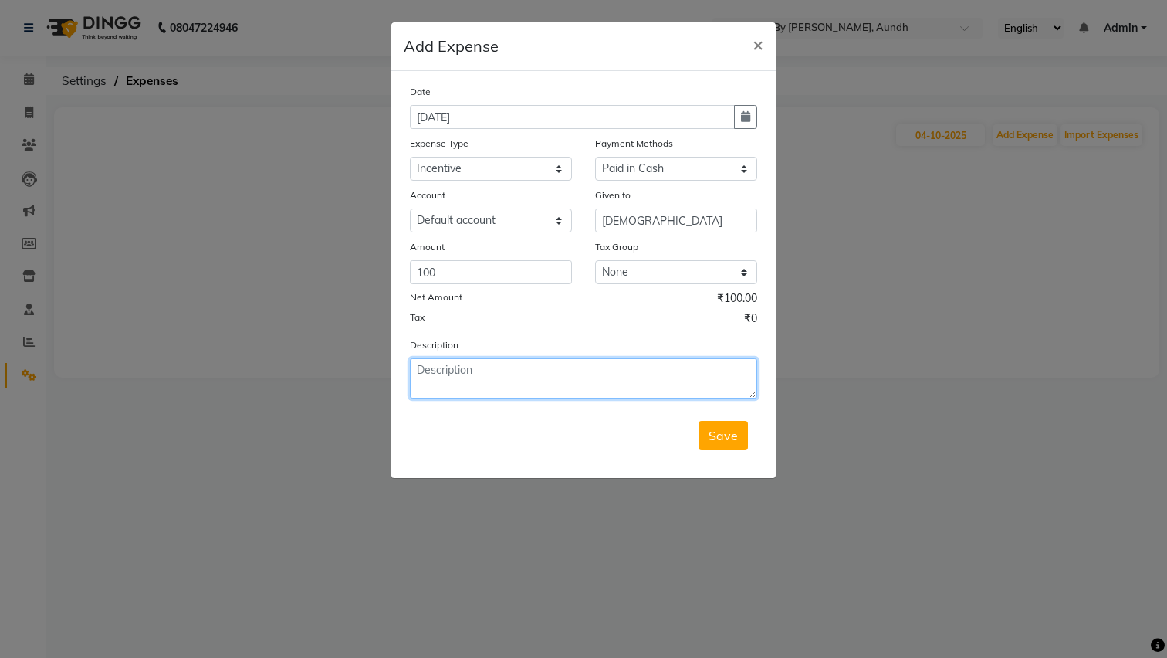
click at [504, 384] on textarea at bounding box center [583, 378] width 347 height 40
type textarea "Incentive Paid 4/10/25"
click at [726, 430] on span "Save" at bounding box center [723, 435] width 29 height 15
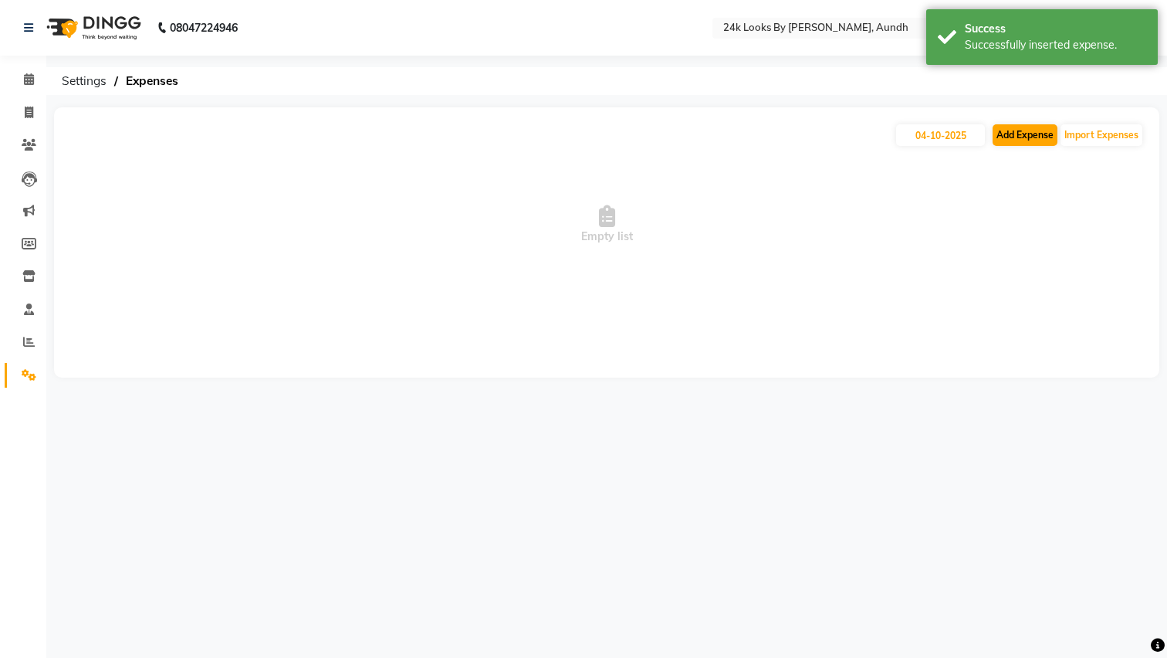
click at [1010, 138] on button "Add Expense" at bounding box center [1025, 135] width 65 height 22
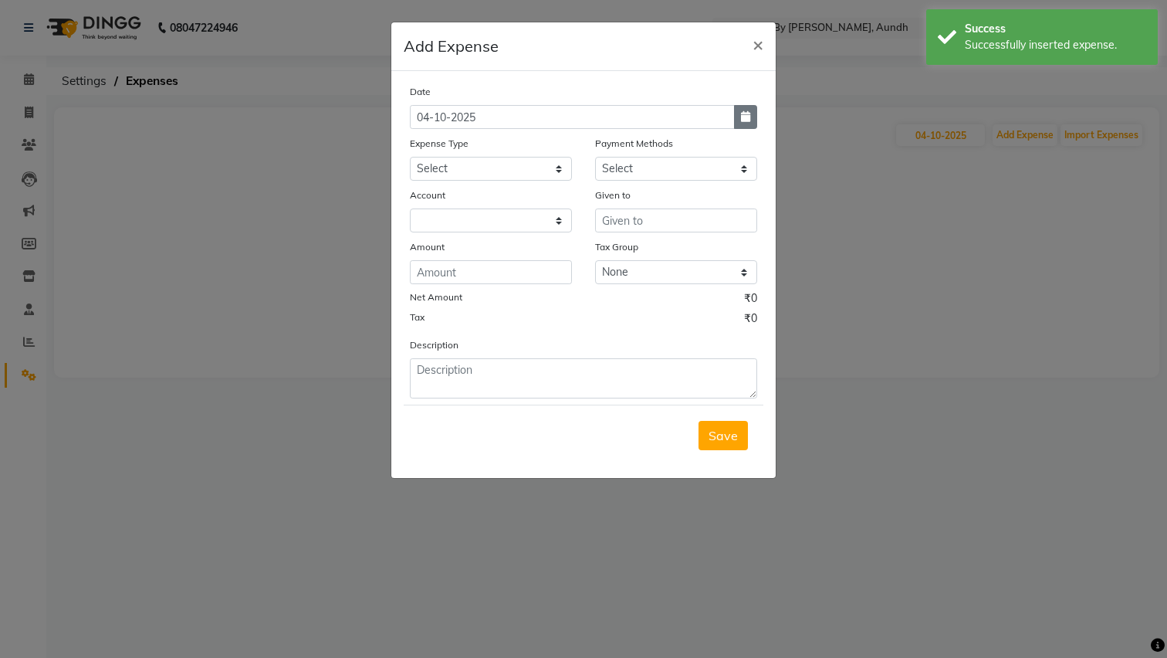
click at [741, 122] on button "button" at bounding box center [745, 117] width 23 height 24
select select "10"
select select "2025"
click at [484, 134] on ngb-datepicker-navigation "Jan Feb Mar Apr May Jun Jul Aug Sep Oct 2015 2016 2017 2018 2019 2020 2021 2022…" at bounding box center [500, 146] width 179 height 25
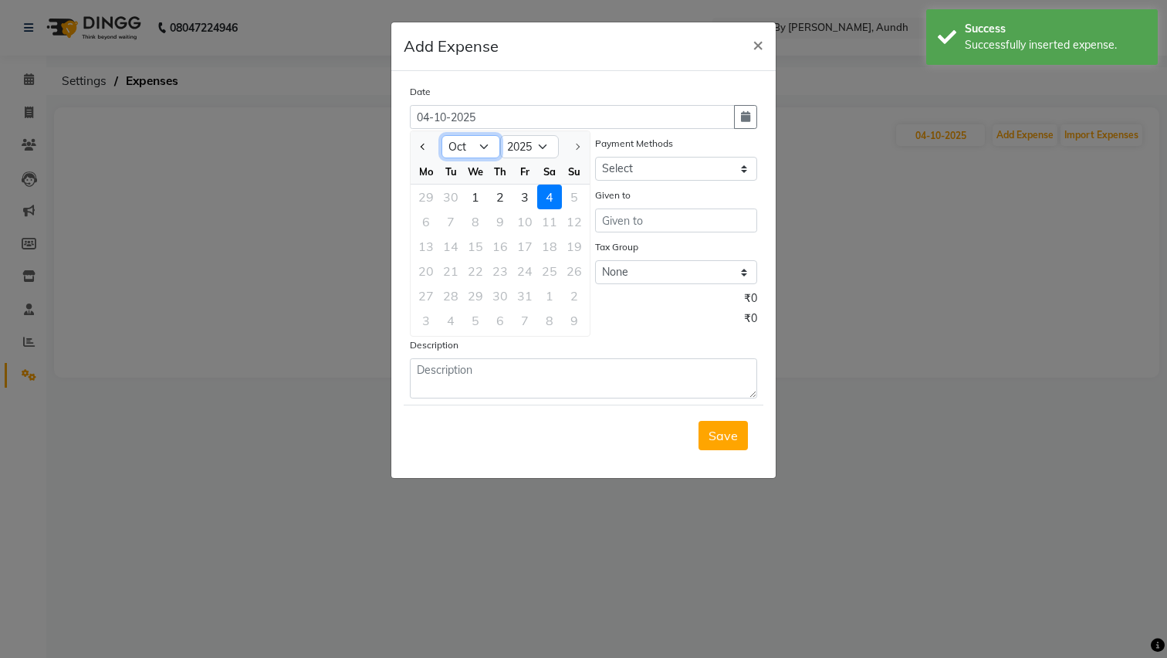
select select "9"
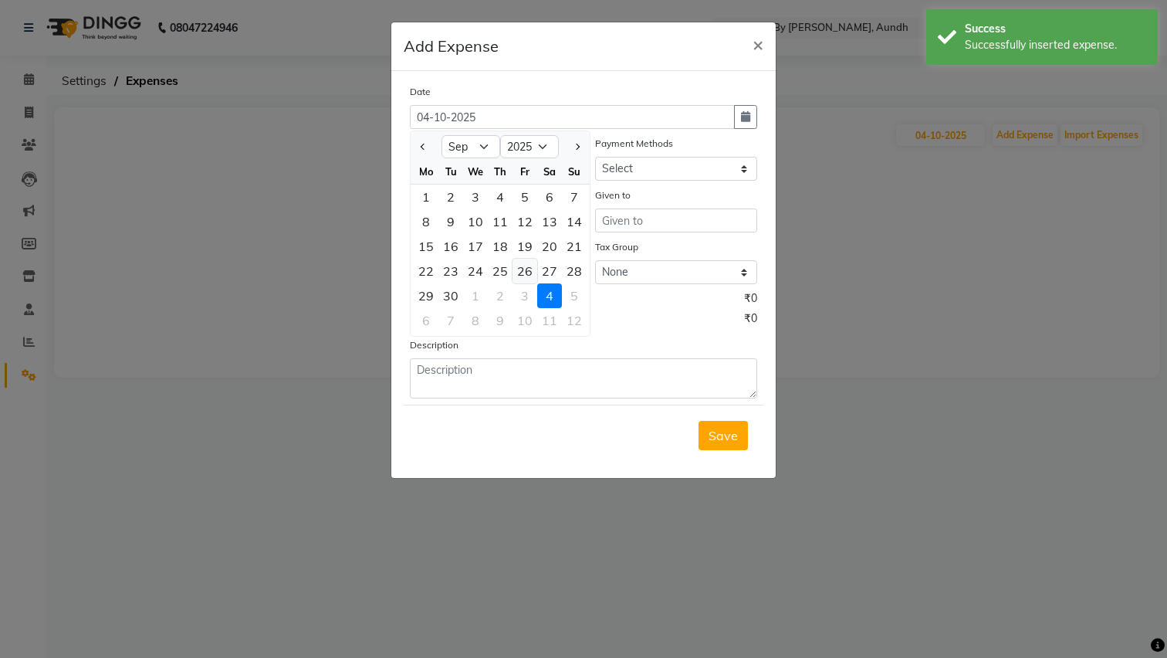
click at [523, 272] on div "26" at bounding box center [525, 271] width 25 height 25
type input "26-09-2025"
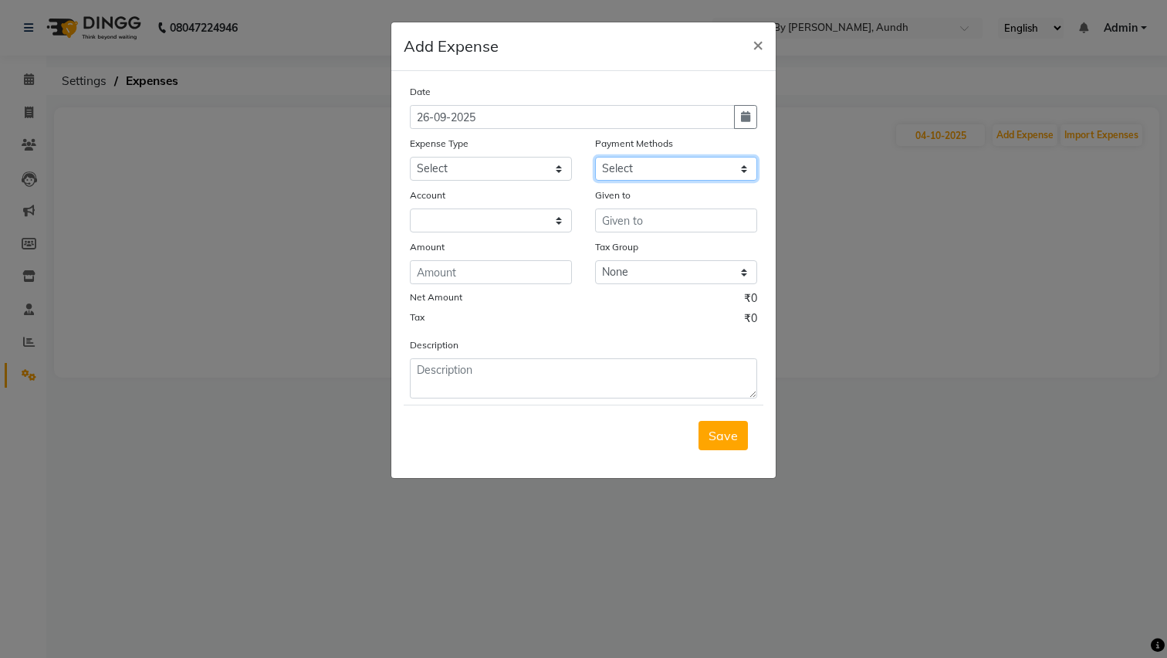
select select "114"
select select "6557"
click at [667, 226] on input "text" at bounding box center [676, 220] width 162 height 24
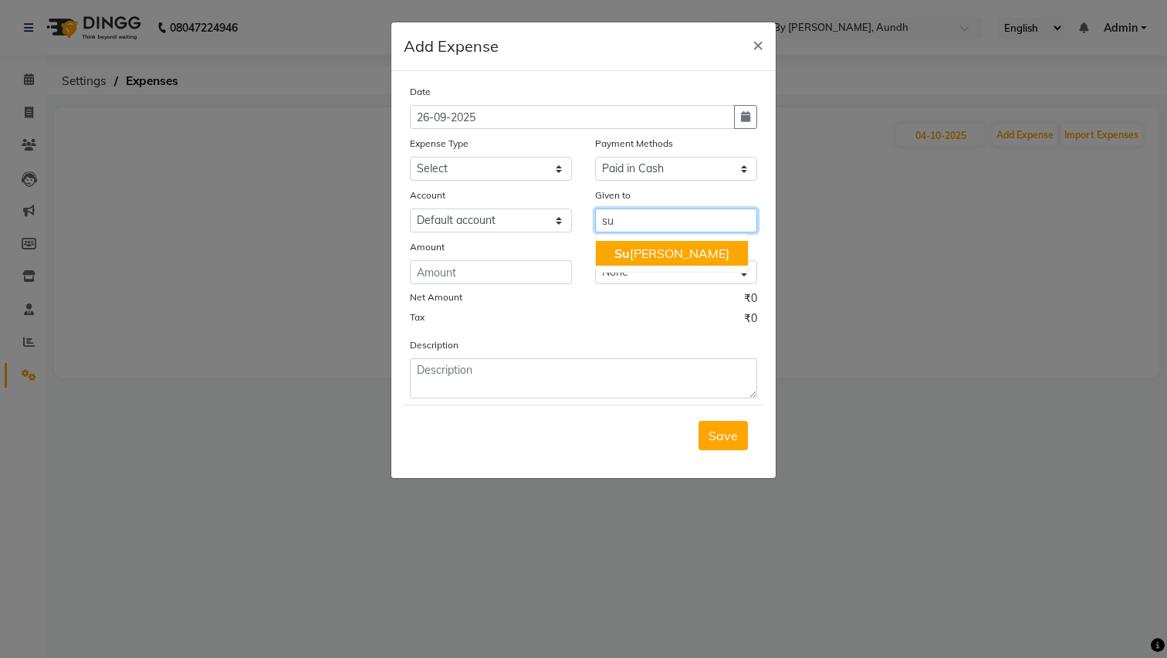
click at [702, 250] on button "Su nita" at bounding box center [672, 253] width 152 height 25
type input "[DEMOGRAPHIC_DATA]"
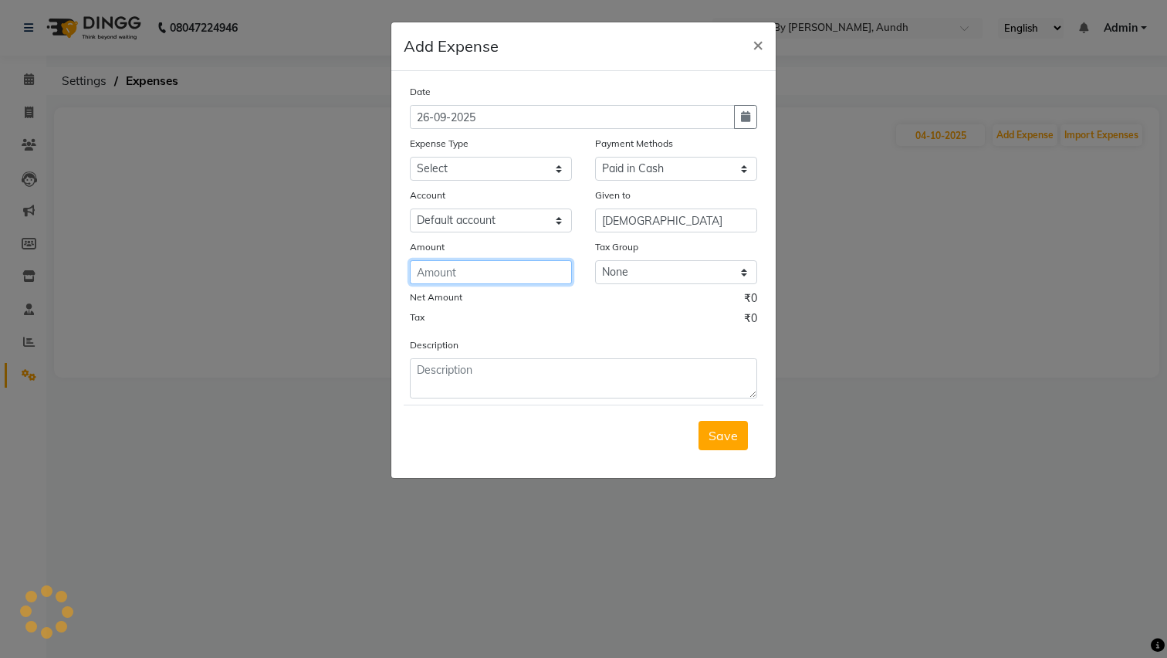
click at [484, 269] on input "number" at bounding box center [491, 272] width 162 height 24
type input "100"
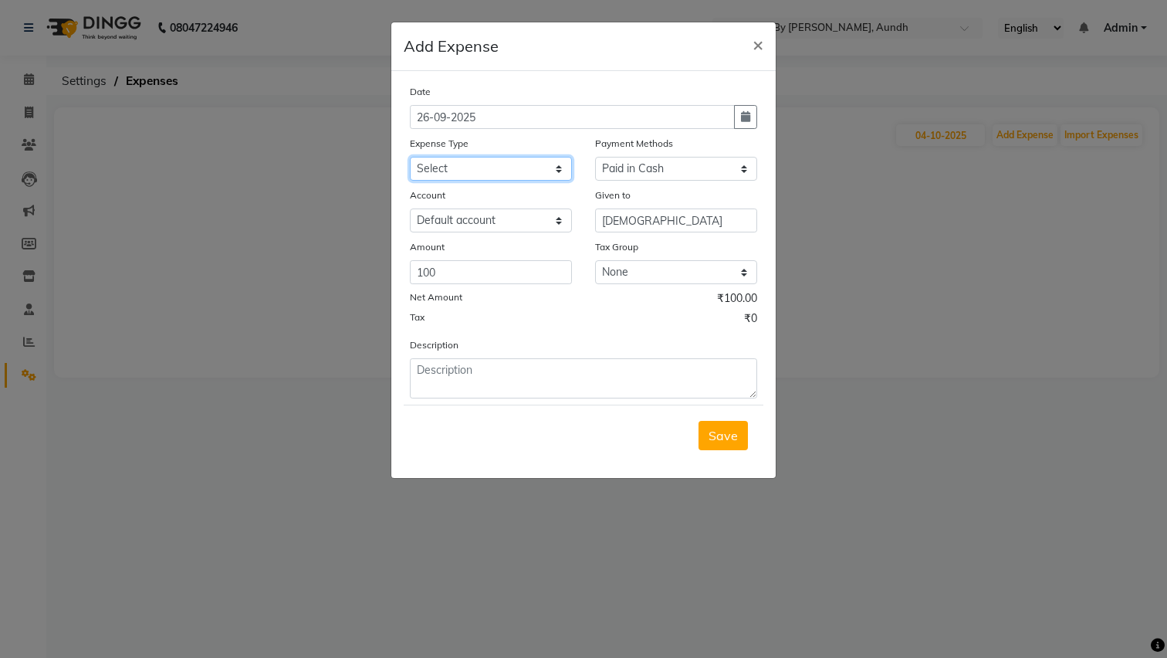
select select "19174"
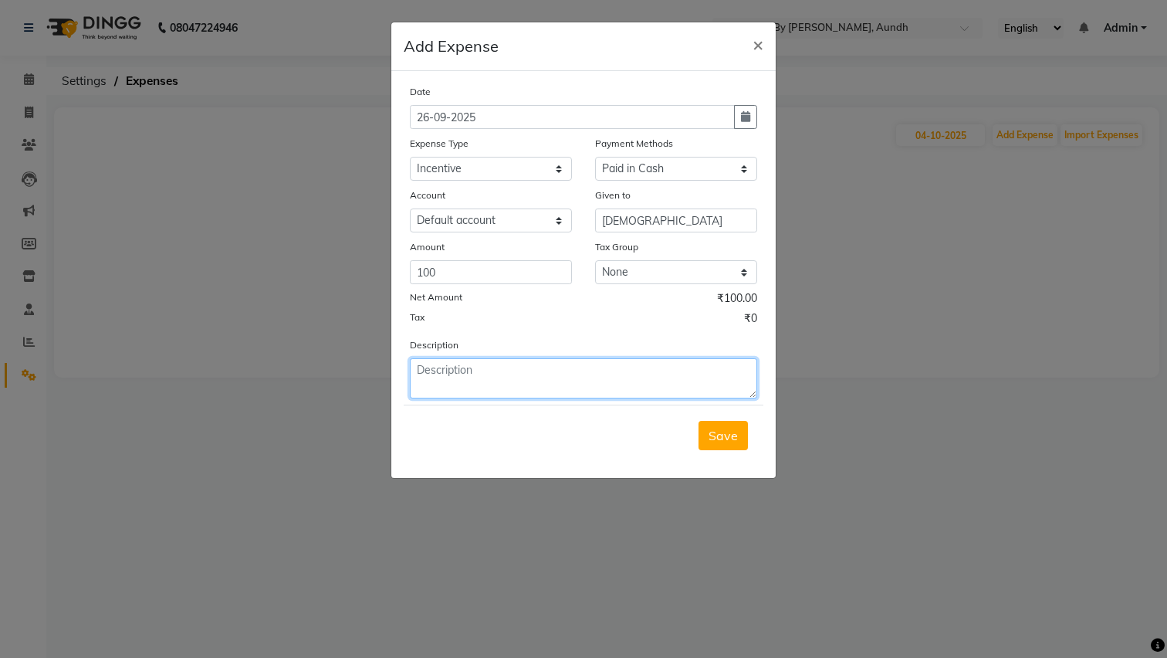
click at [470, 369] on textarea at bounding box center [583, 378] width 347 height 40
type textarea "Incentive Paid 4/10/25"
click at [736, 442] on span "Save" at bounding box center [723, 435] width 29 height 15
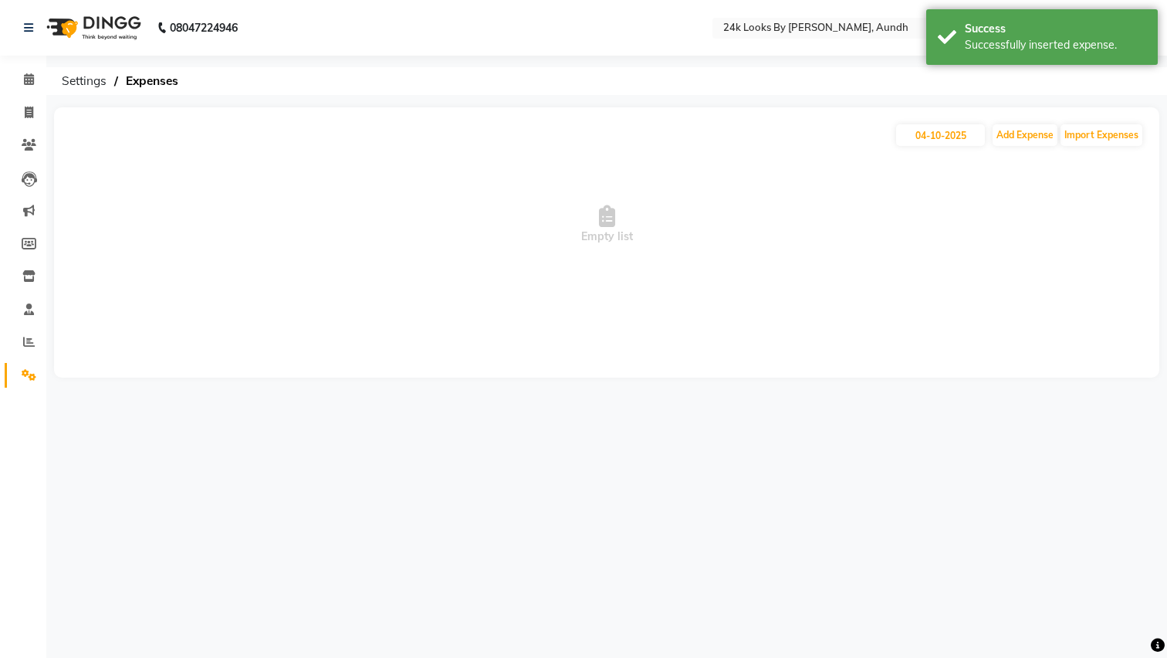
click at [1020, 146] on div "04-10-2025 Add Expense Import Expenses" at bounding box center [606, 135] width 1074 height 25
click at [1020, 142] on button "Add Expense" at bounding box center [1025, 135] width 65 height 22
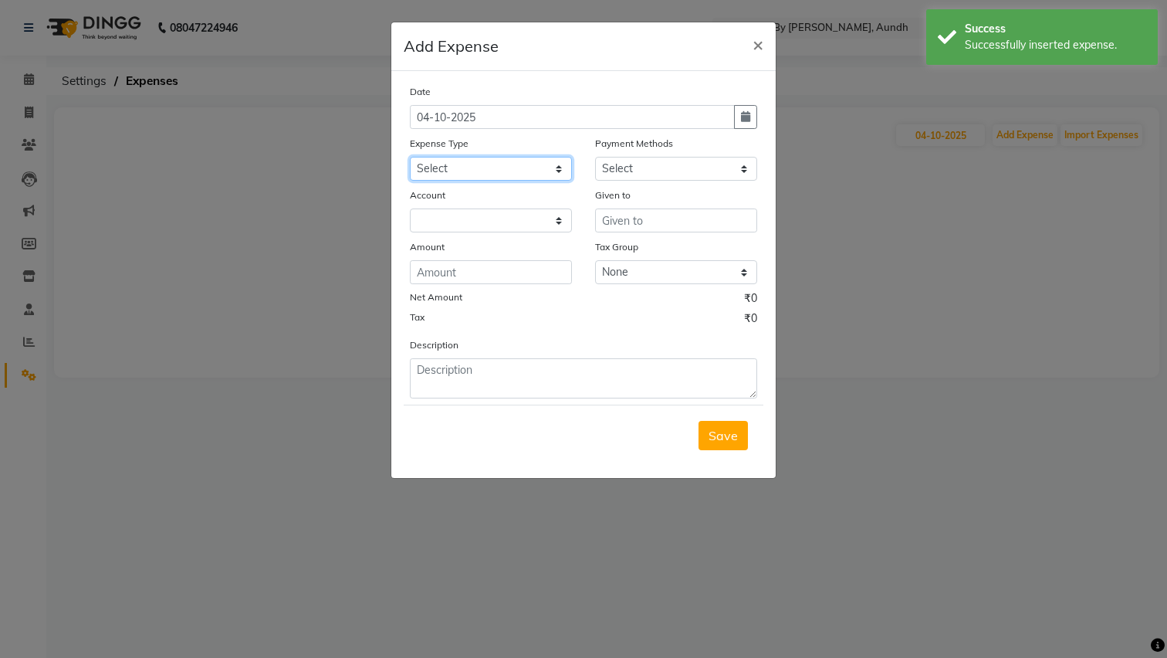
select select "19174"
select select "114"
select select "6557"
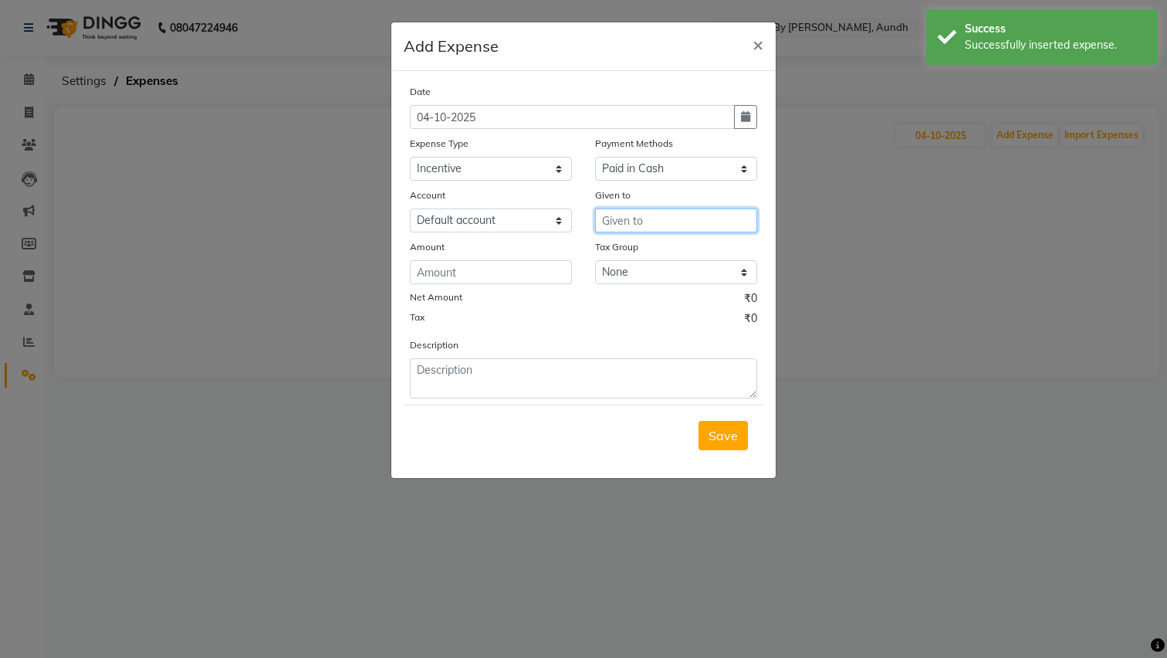
click at [639, 225] on input "text" at bounding box center [676, 220] width 162 height 24
click at [682, 256] on button "Su nita" at bounding box center [672, 253] width 152 height 25
type input "[DEMOGRAPHIC_DATA]"
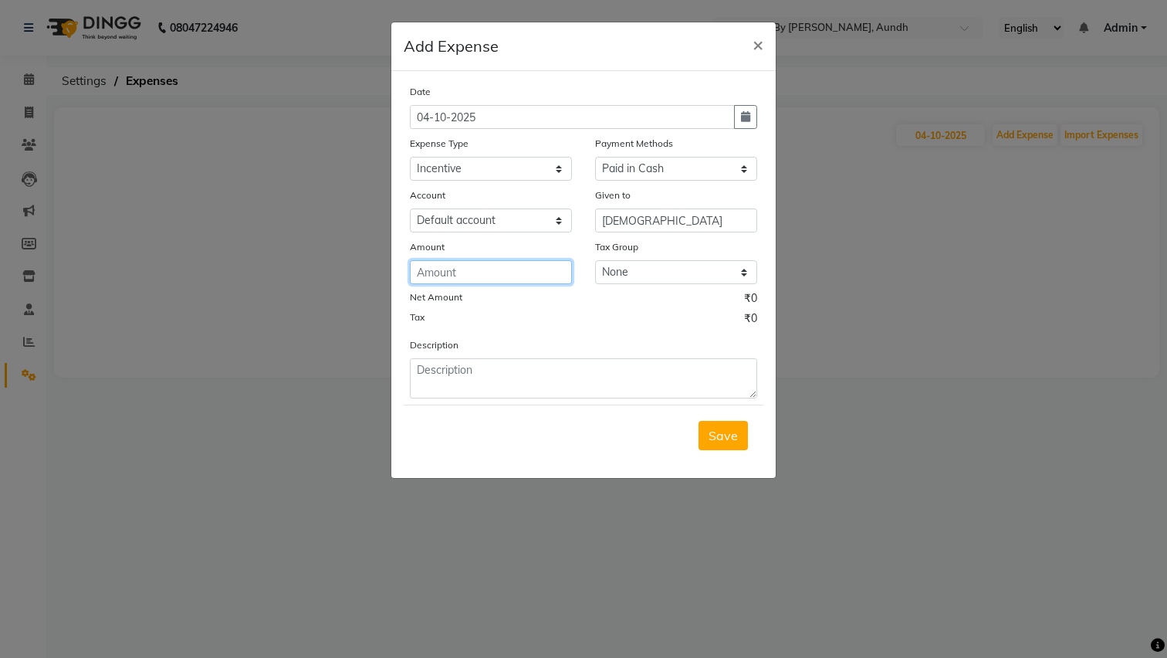
click at [507, 279] on input "number" at bounding box center [491, 272] width 162 height 24
type input "100"
click at [741, 120] on icon "button" at bounding box center [745, 116] width 9 height 11
select select "10"
select select "2025"
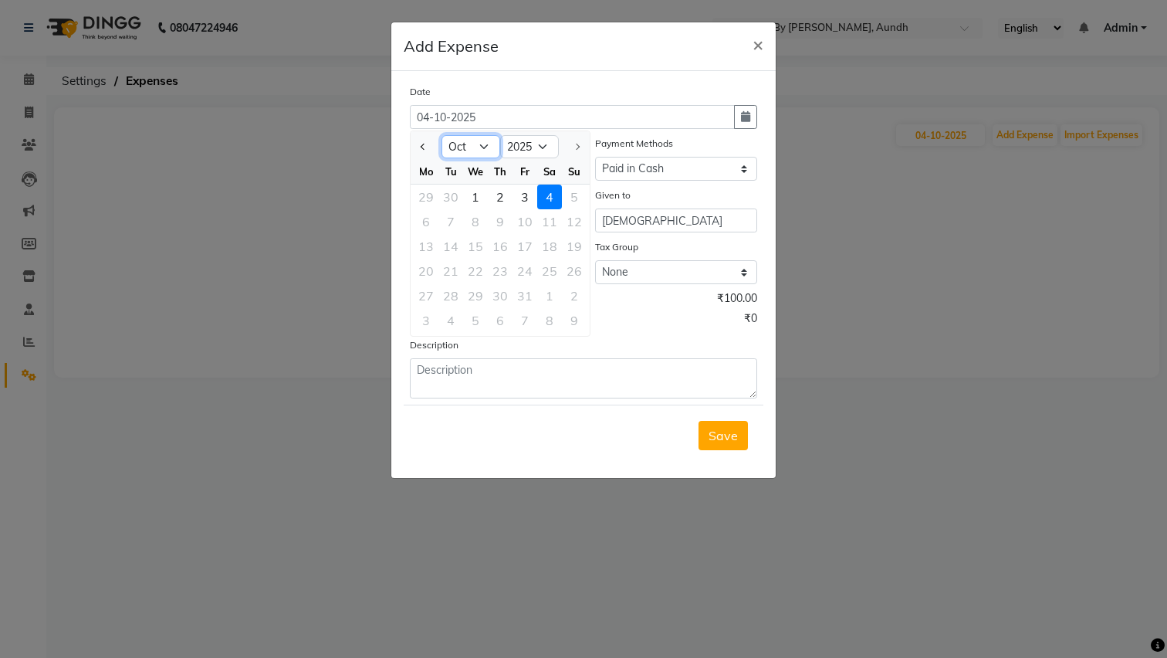
select select "9"
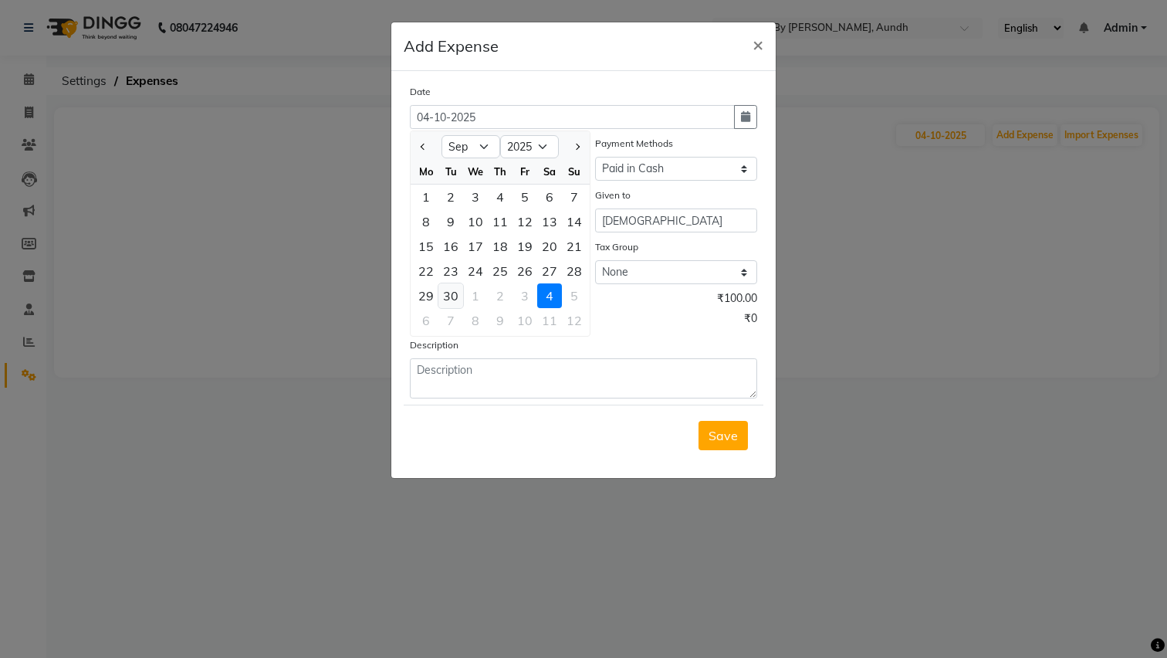
click at [450, 296] on div "30" at bounding box center [450, 295] width 25 height 25
type input "30-09-2025"
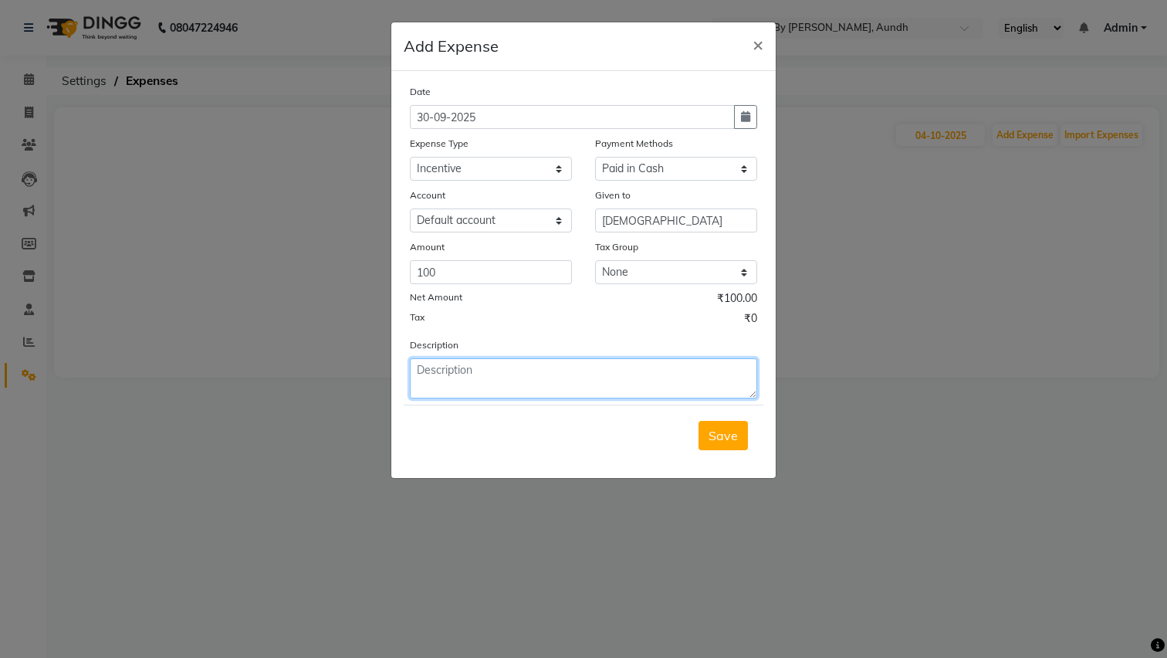
click at [505, 376] on textarea at bounding box center [583, 378] width 347 height 40
type textarea "Incentive Paid 4/10/25"
click at [728, 435] on span "Save" at bounding box center [723, 435] width 29 height 15
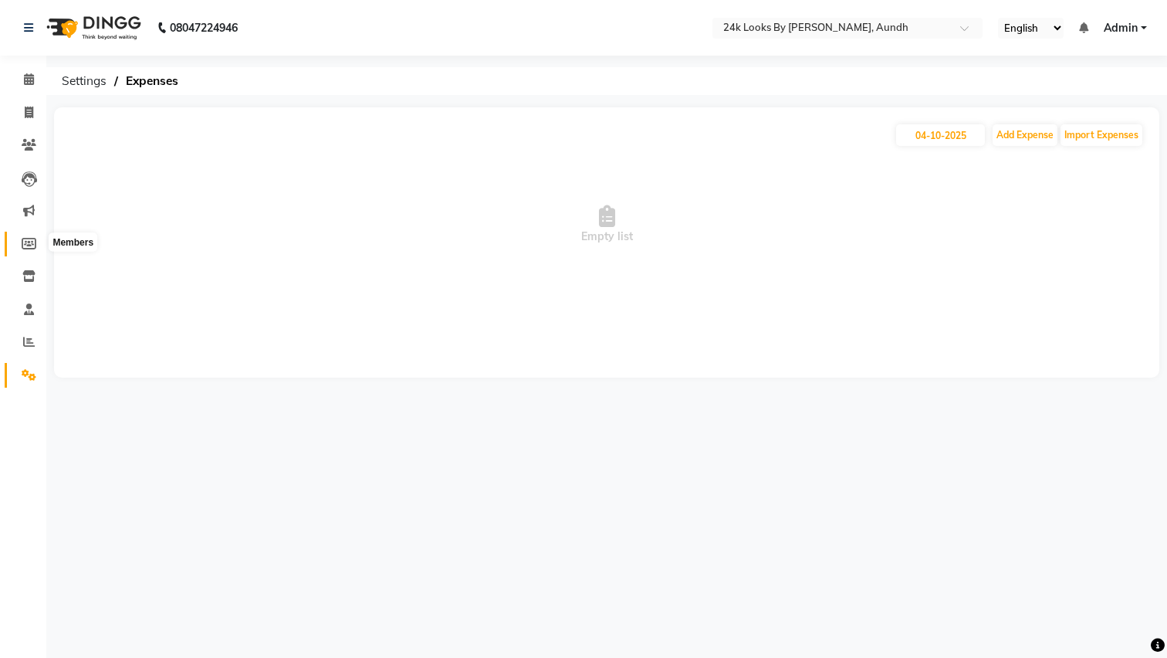
click at [32, 248] on span at bounding box center [28, 244] width 27 height 18
select select
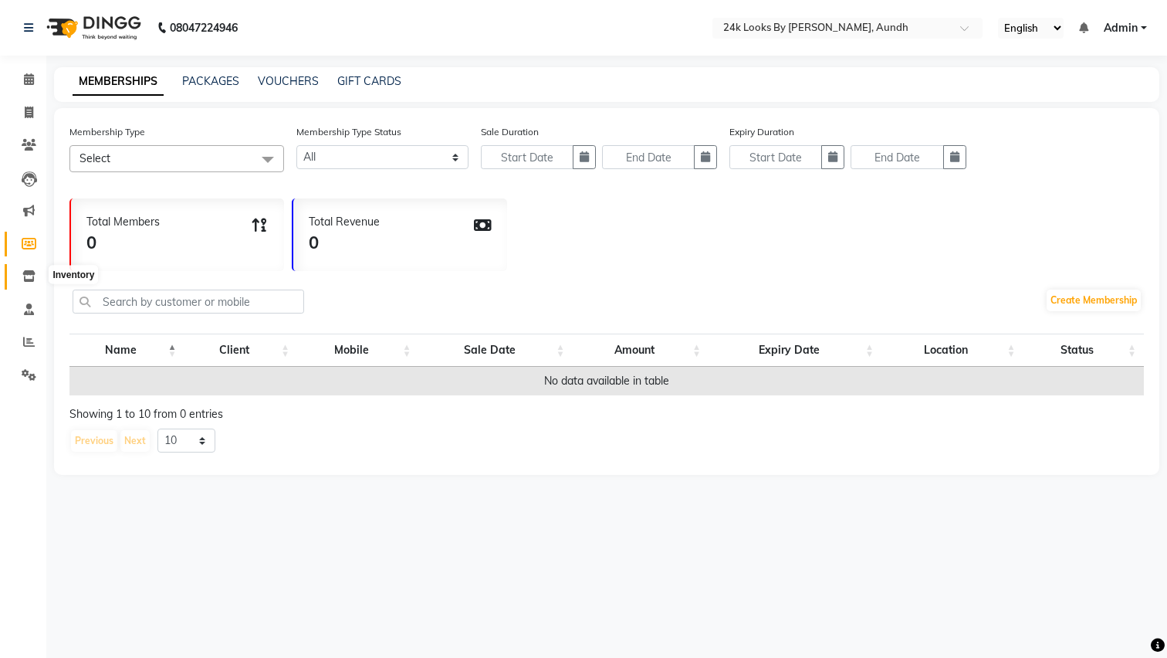
click at [33, 275] on icon at bounding box center [28, 276] width 13 height 12
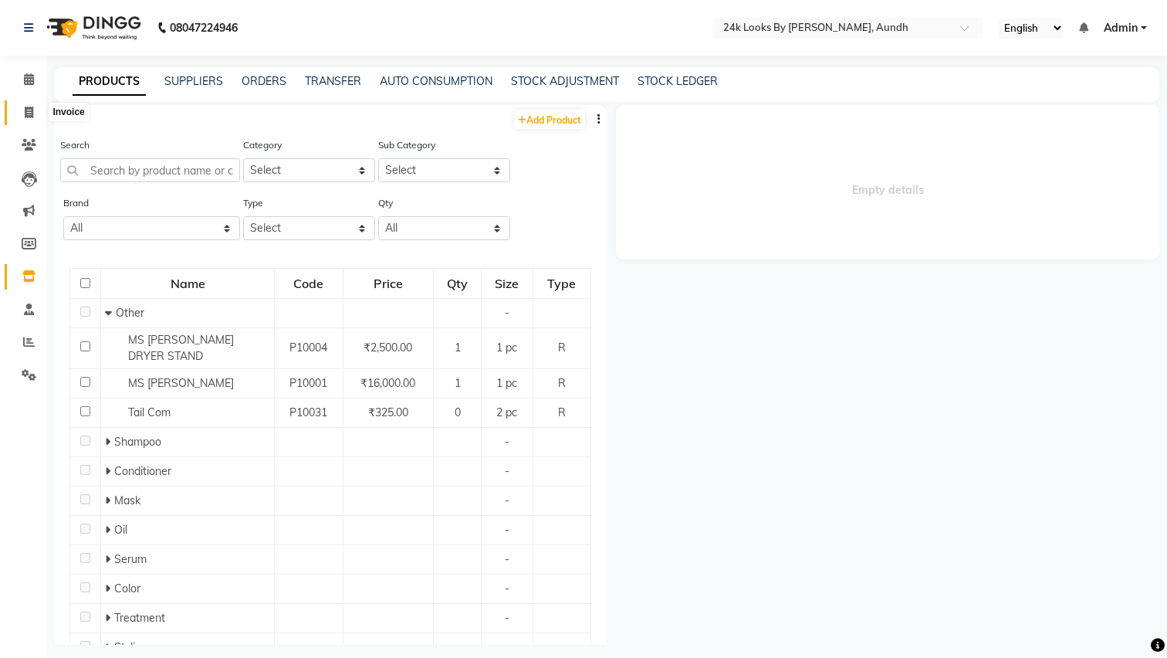
click at [25, 111] on icon at bounding box center [29, 113] width 8 height 12
select select "service"
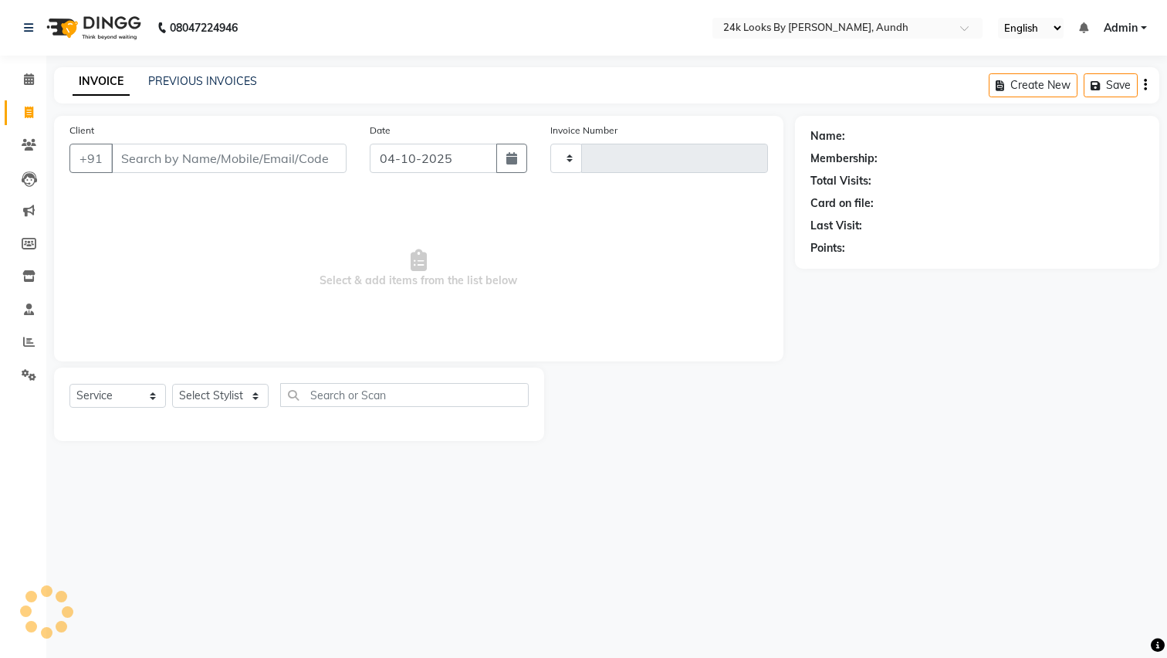
type input "0193"
select select "7453"
click at [228, 83] on link "PREVIOUS INVOICES" at bounding box center [202, 81] width 109 height 14
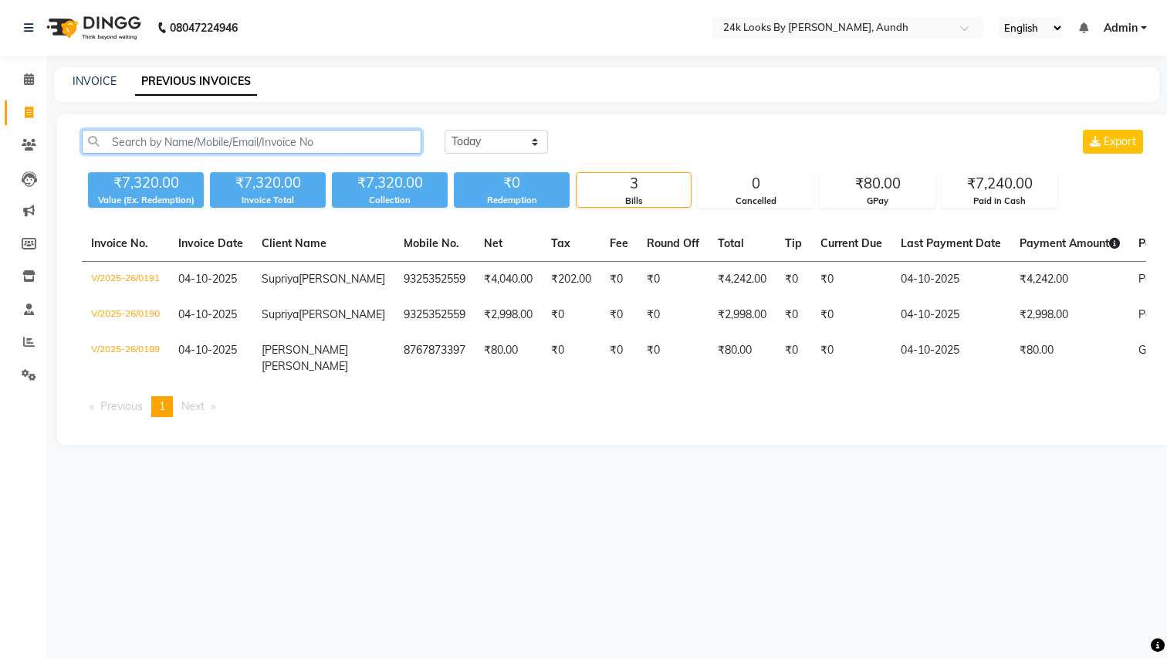
click at [170, 134] on input "text" at bounding box center [252, 142] width 340 height 24
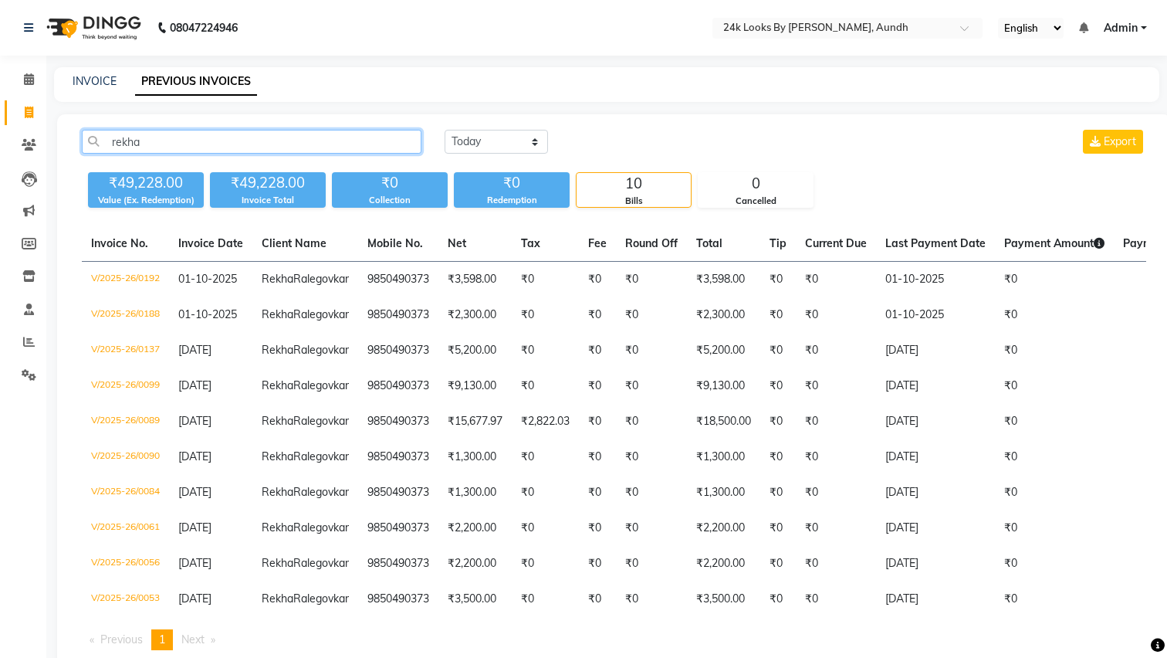
type input "Rekha"
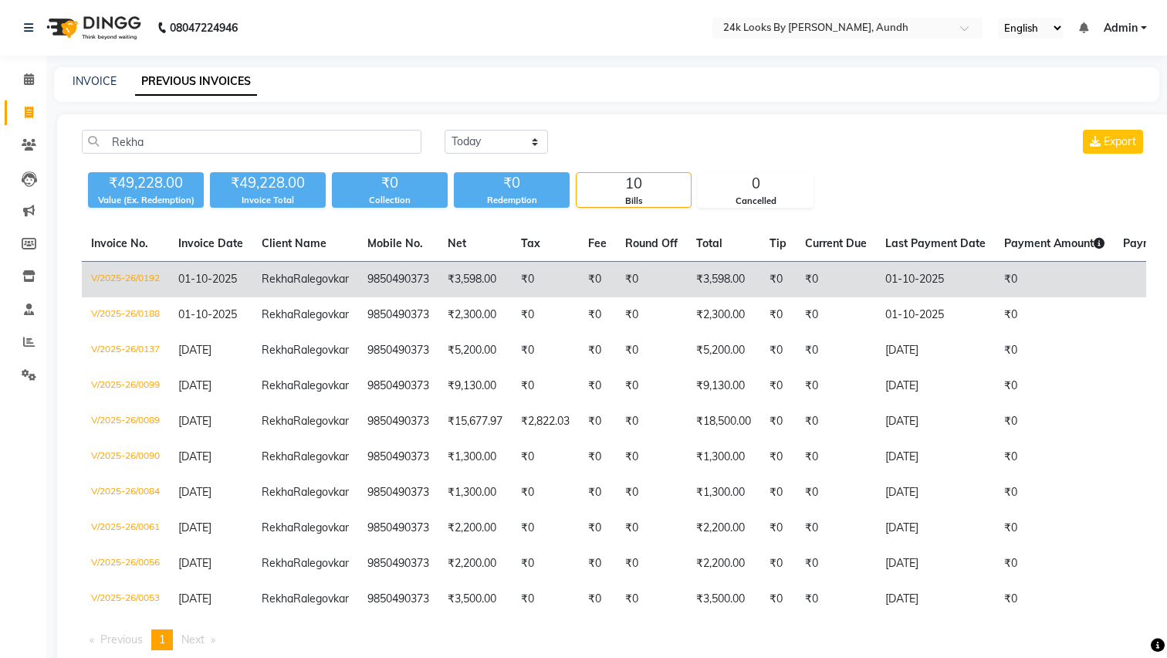
drag, startPoint x: 170, startPoint y: 134, endPoint x: 287, endPoint y: 282, distance: 188.4
click at [287, 282] on span "Rekha" at bounding box center [278, 279] width 32 height 14
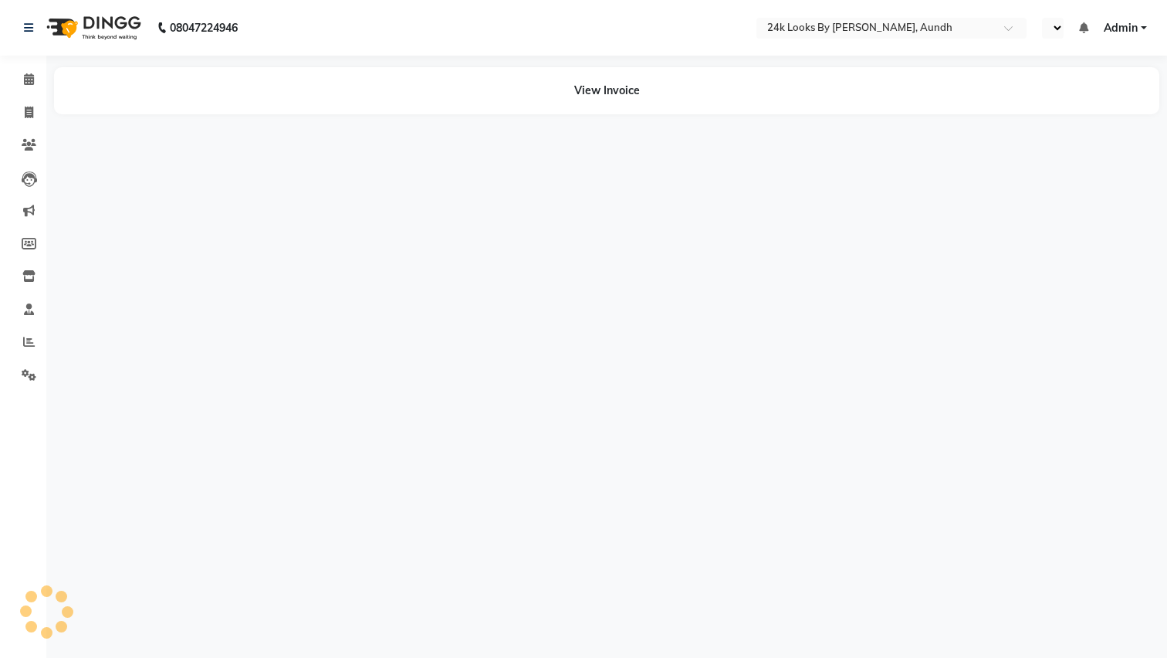
select select "en"
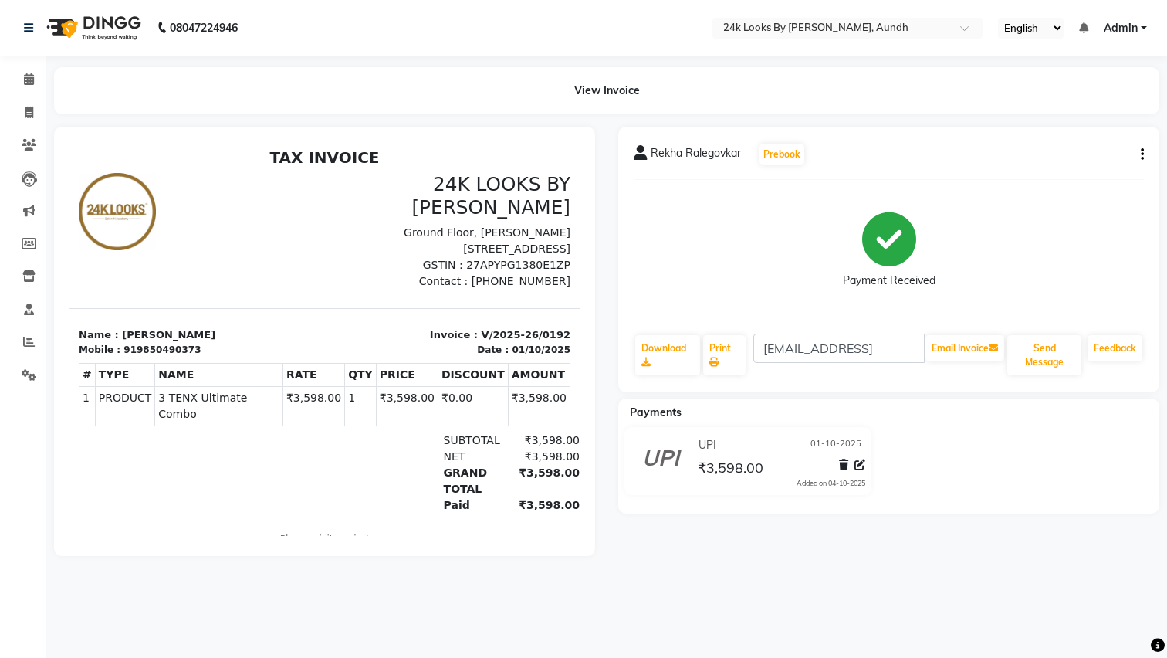
click at [1137, 157] on button "button" at bounding box center [1139, 155] width 9 height 16
click at [1126, 274] on div "Payment Received" at bounding box center [889, 250] width 510 height 116
click at [29, 242] on icon at bounding box center [29, 244] width 15 height 12
select select
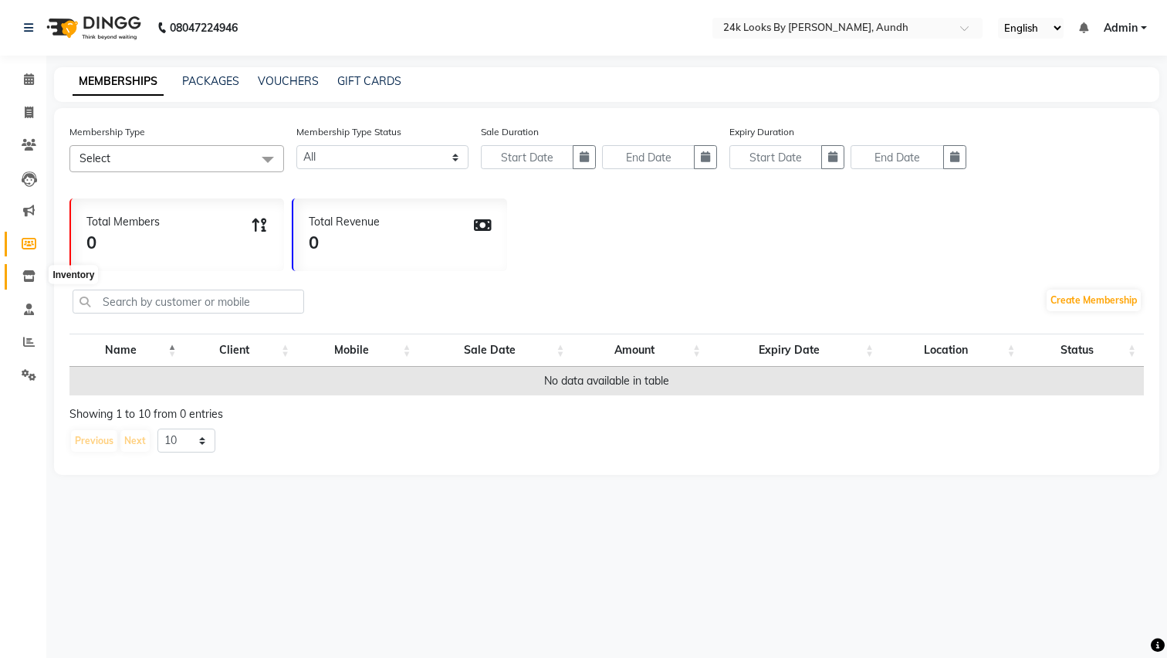
click at [29, 271] on icon at bounding box center [28, 276] width 13 height 12
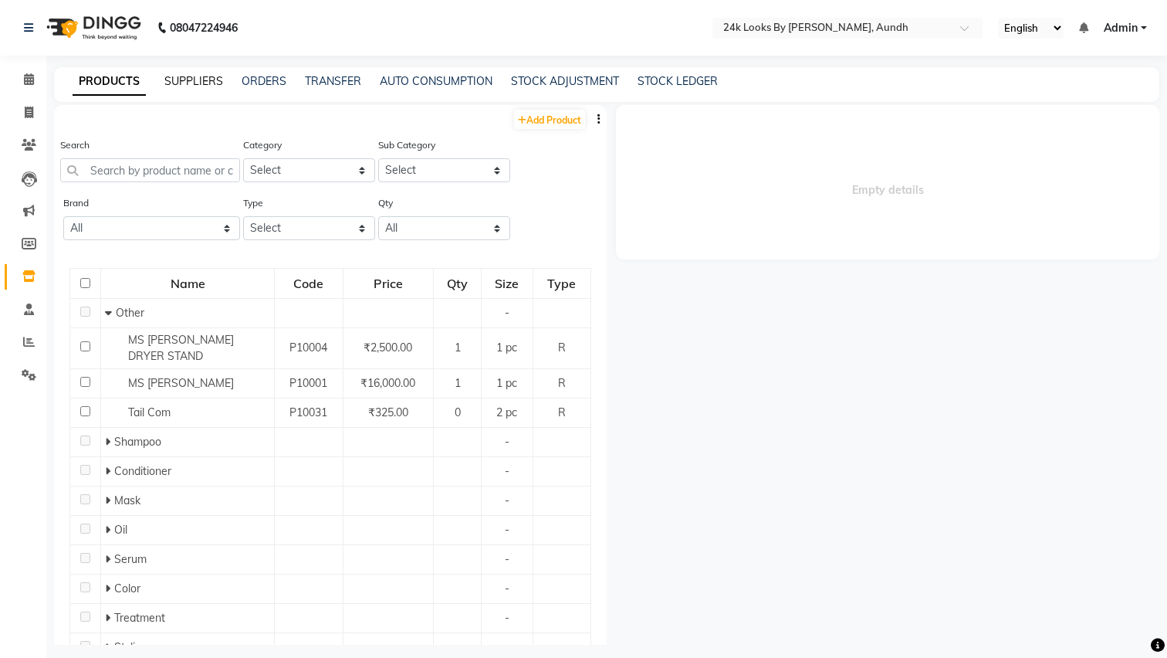
click at [201, 82] on link "SUPPLIERS" at bounding box center [193, 81] width 59 height 14
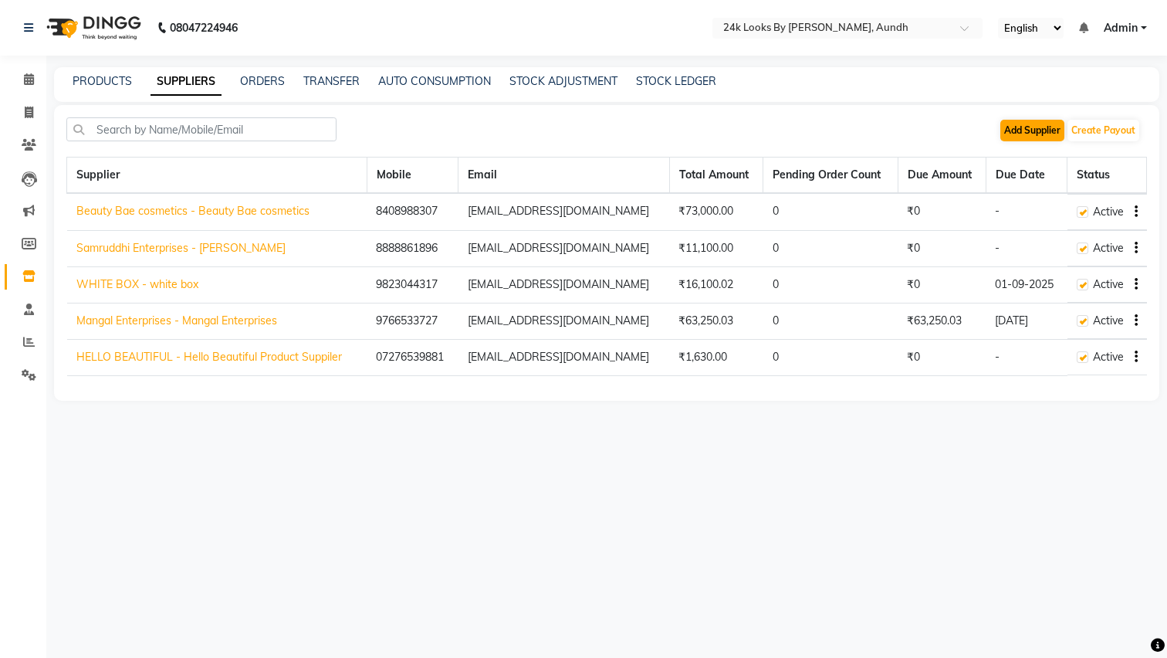
click at [1024, 127] on button "Add Supplier" at bounding box center [1032, 131] width 64 height 22
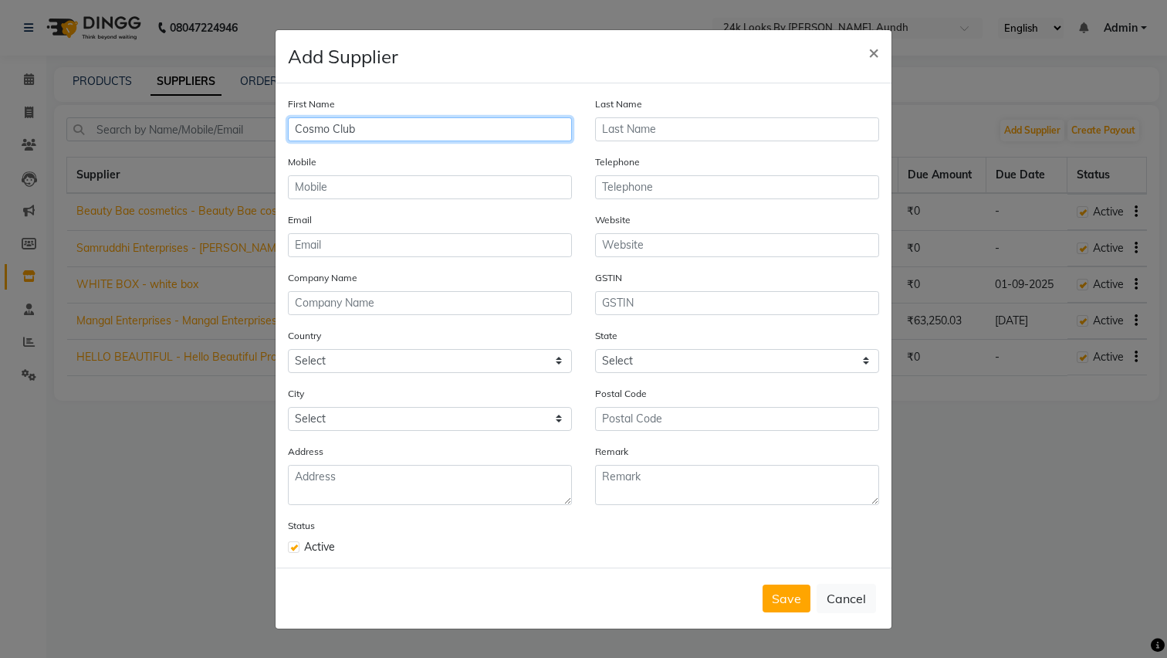
type input "Cosmo Club"
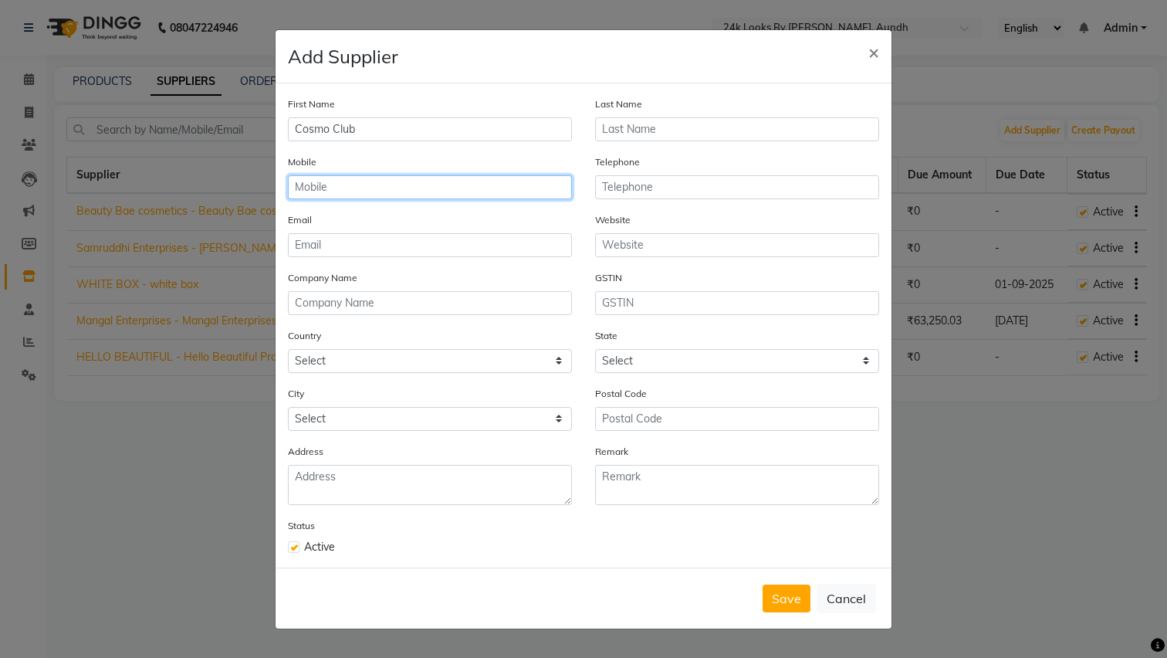
click at [402, 197] on input "text" at bounding box center [430, 187] width 284 height 24
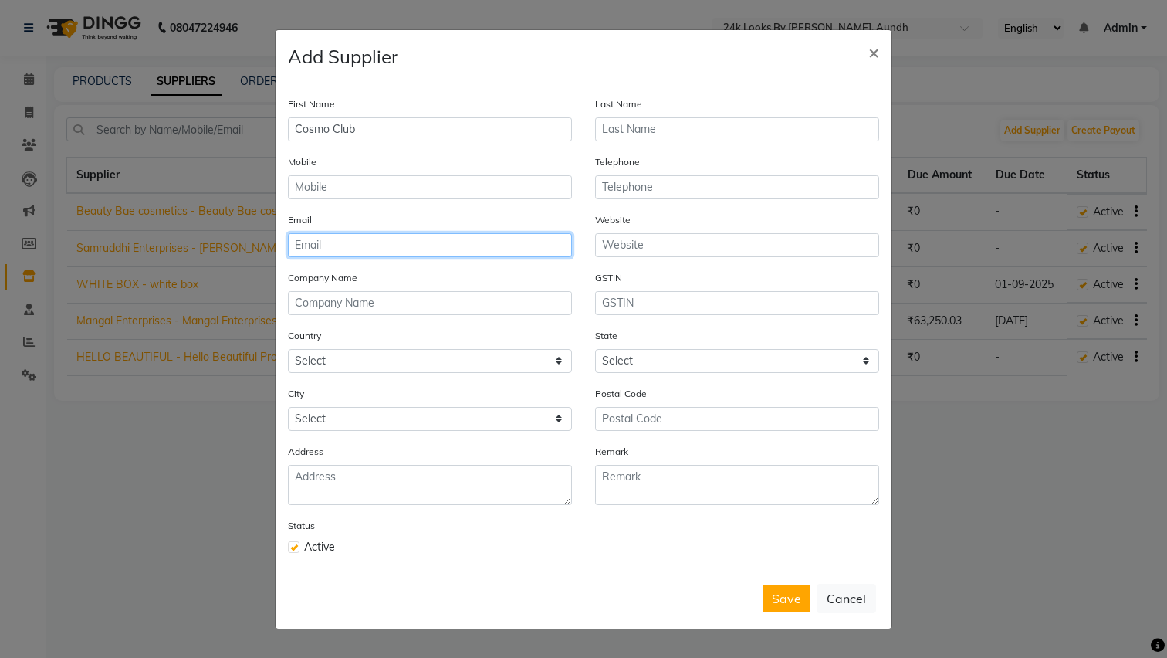
type input "C"
type input "[EMAIL_ADDRESS][DOMAIN_NAME]"
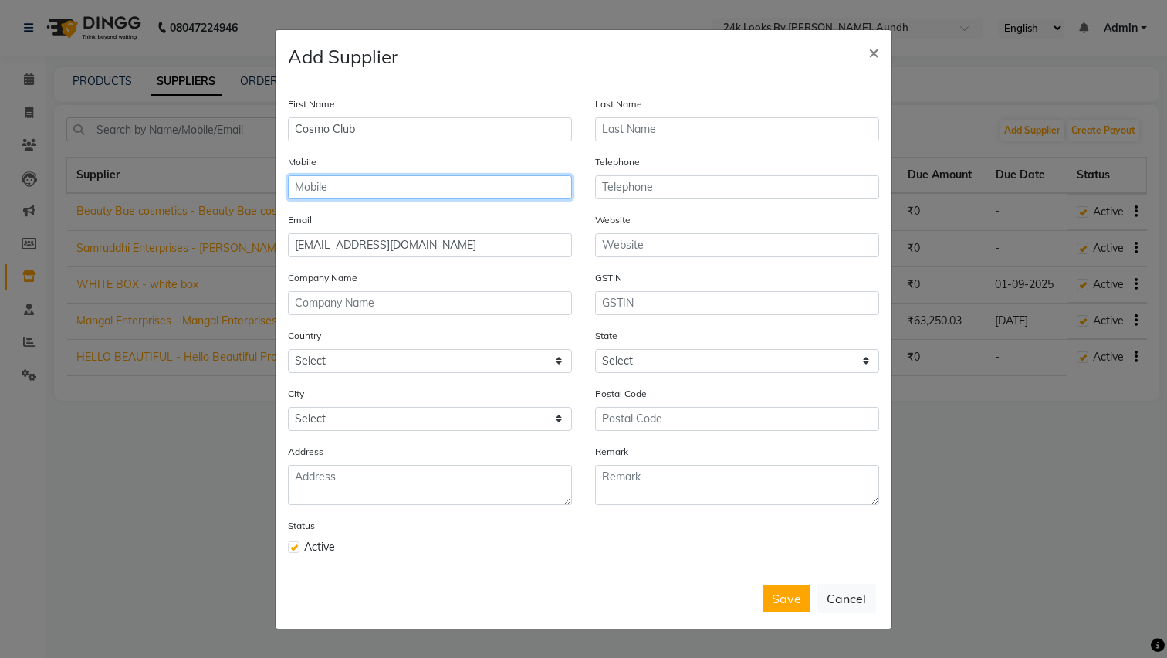
click at [469, 195] on input "text" at bounding box center [430, 187] width 284 height 24
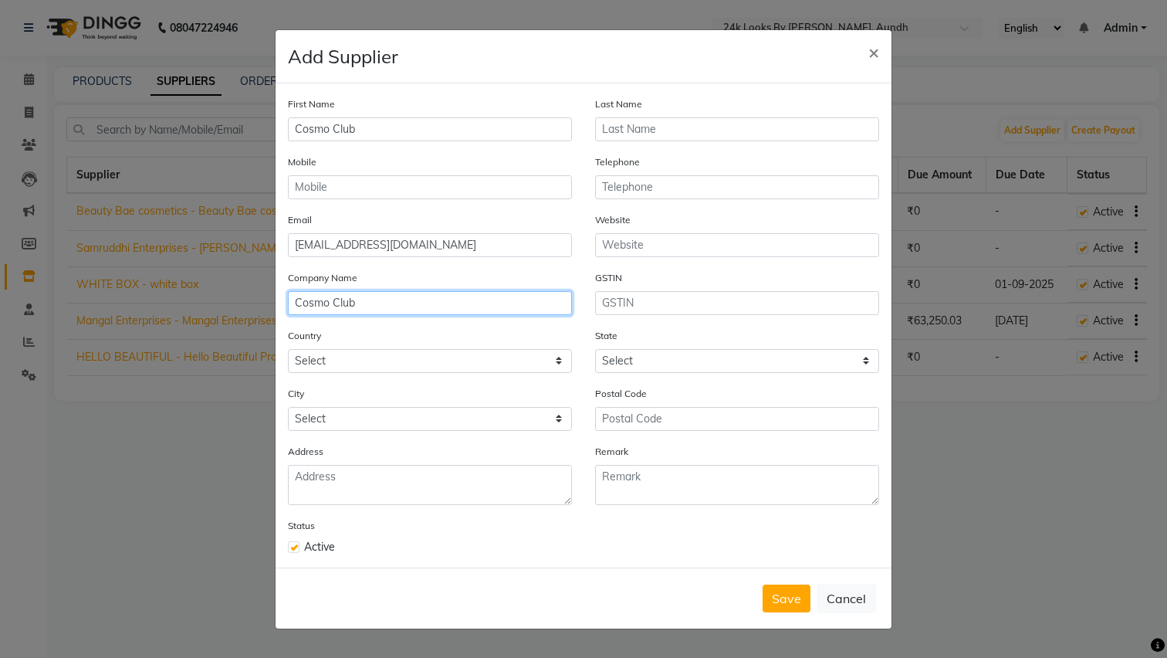
type input "Cosmo Club"
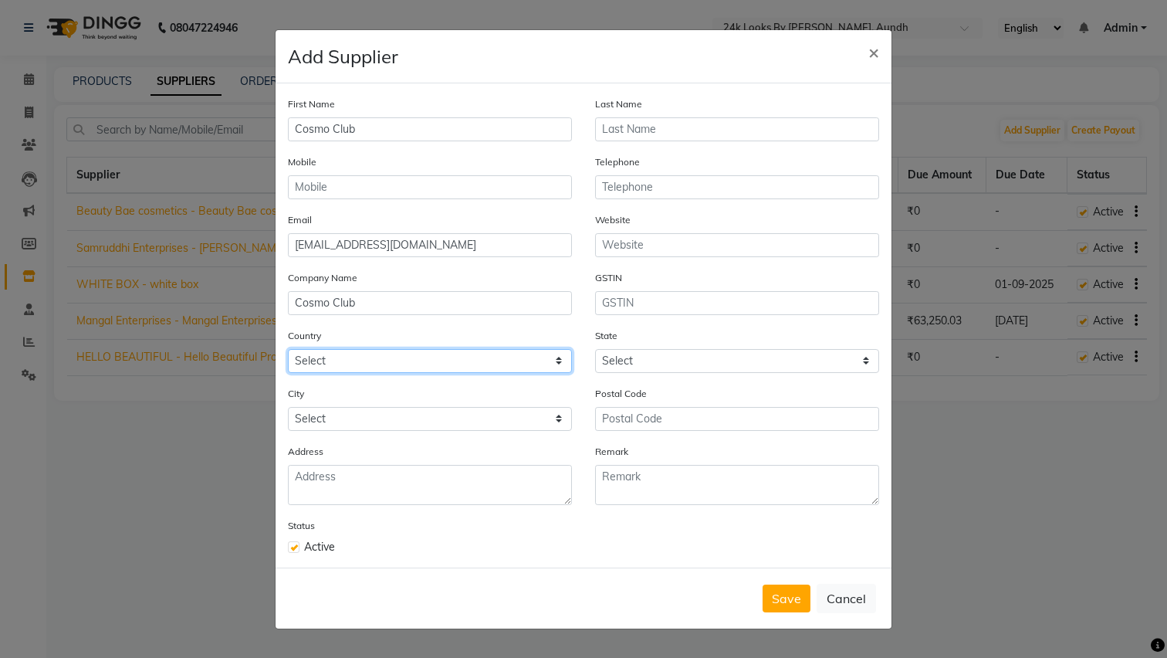
select select "1"
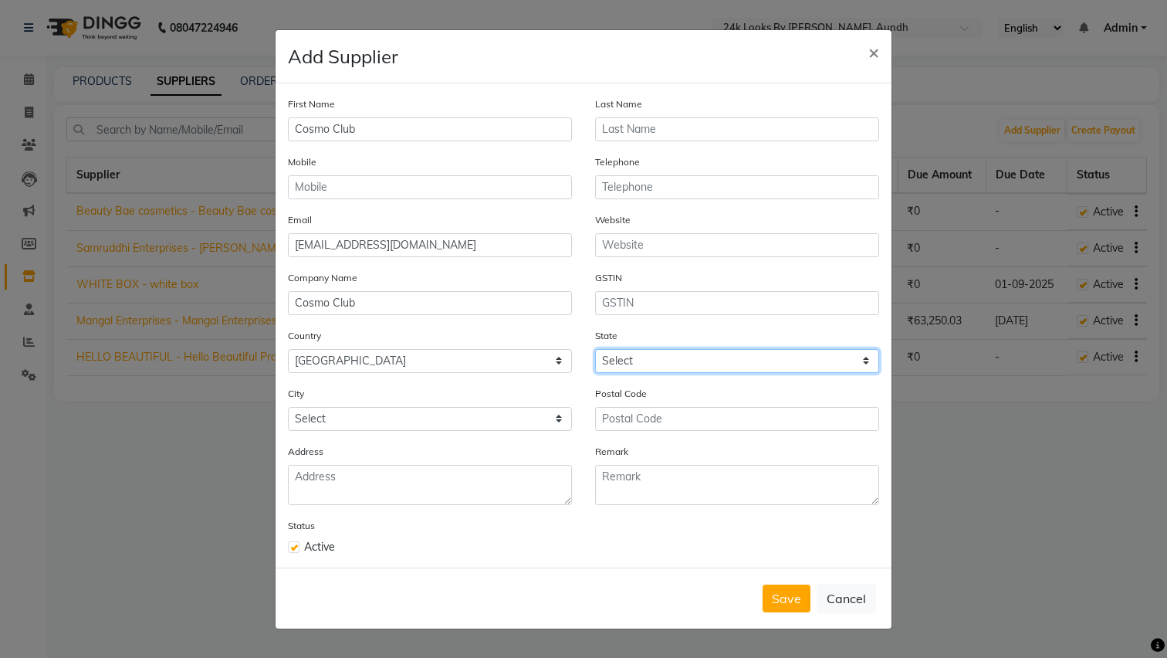
select select "22"
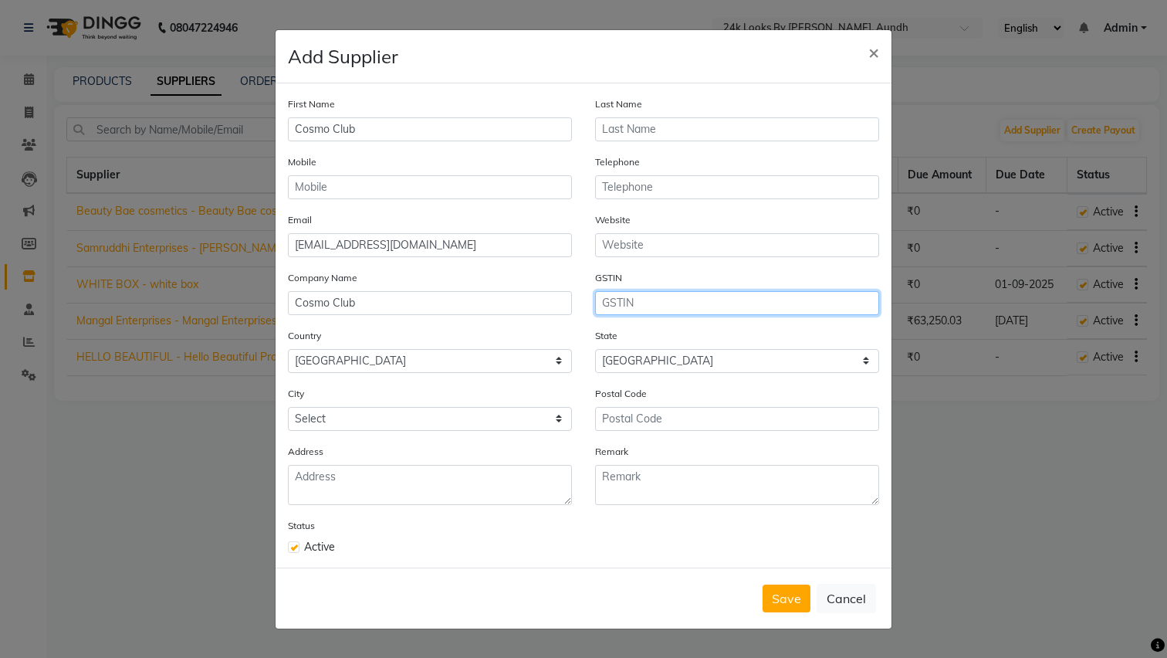
click at [631, 303] on input "text" at bounding box center [737, 303] width 284 height 24
type input "27DKNPP7256M1Z6"
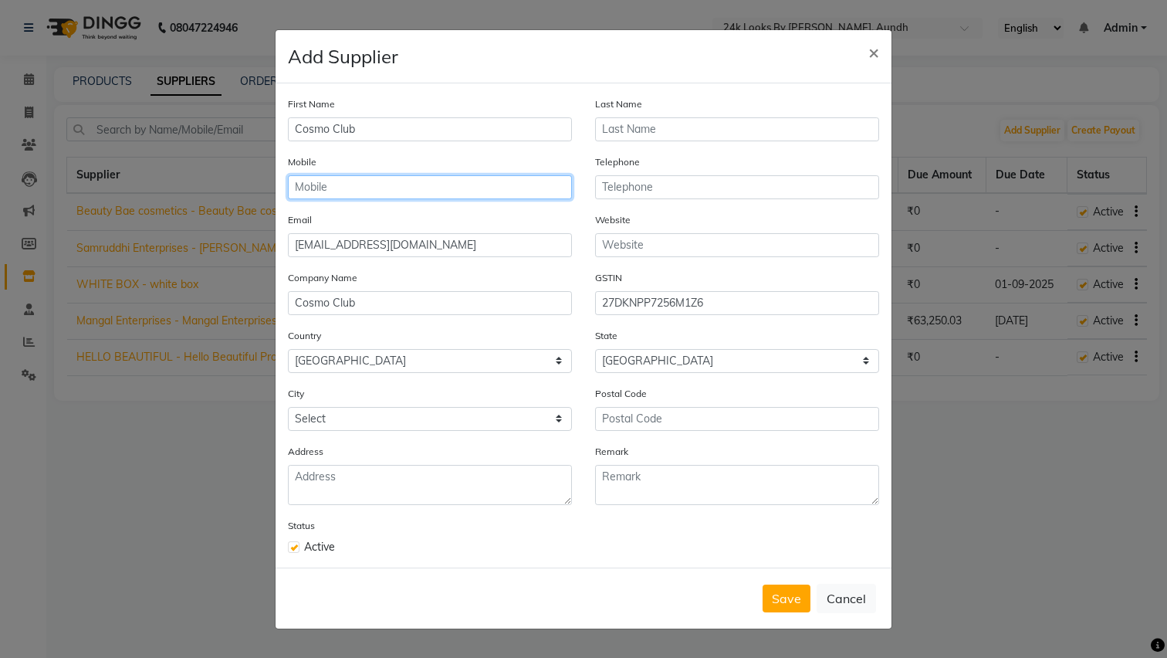
click at [394, 178] on input "text" at bounding box center [430, 187] width 284 height 24
type input "99898999898"
click at [789, 594] on button "Save" at bounding box center [787, 598] width 48 height 28
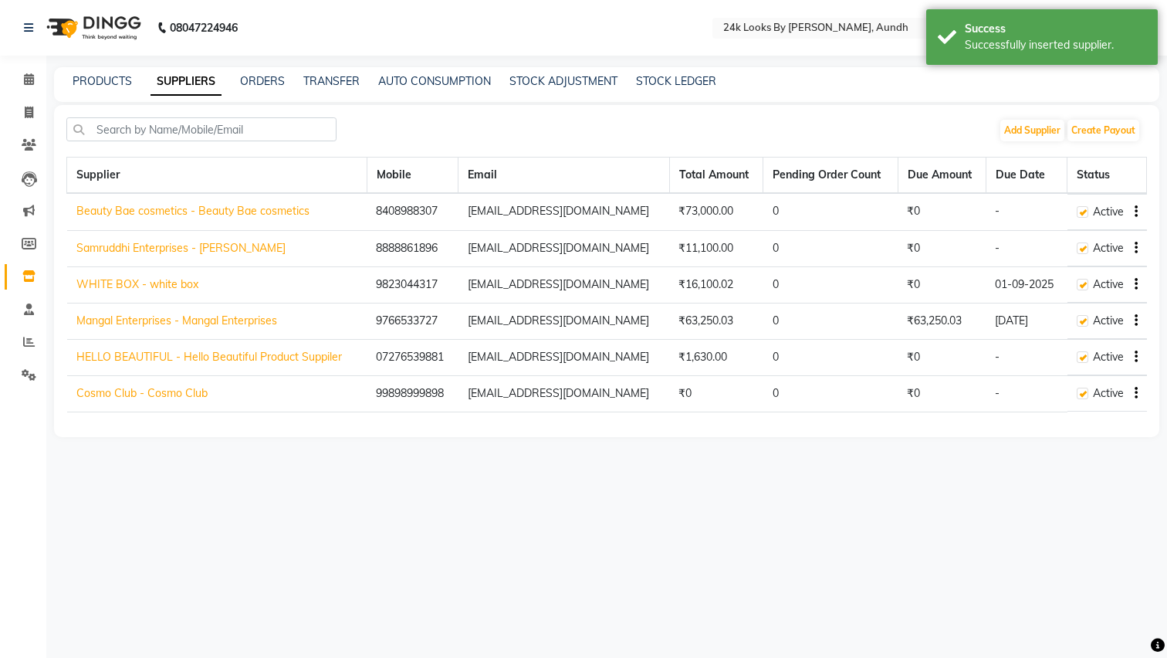
click at [1132, 395] on button "button" at bounding box center [1133, 393] width 9 height 16
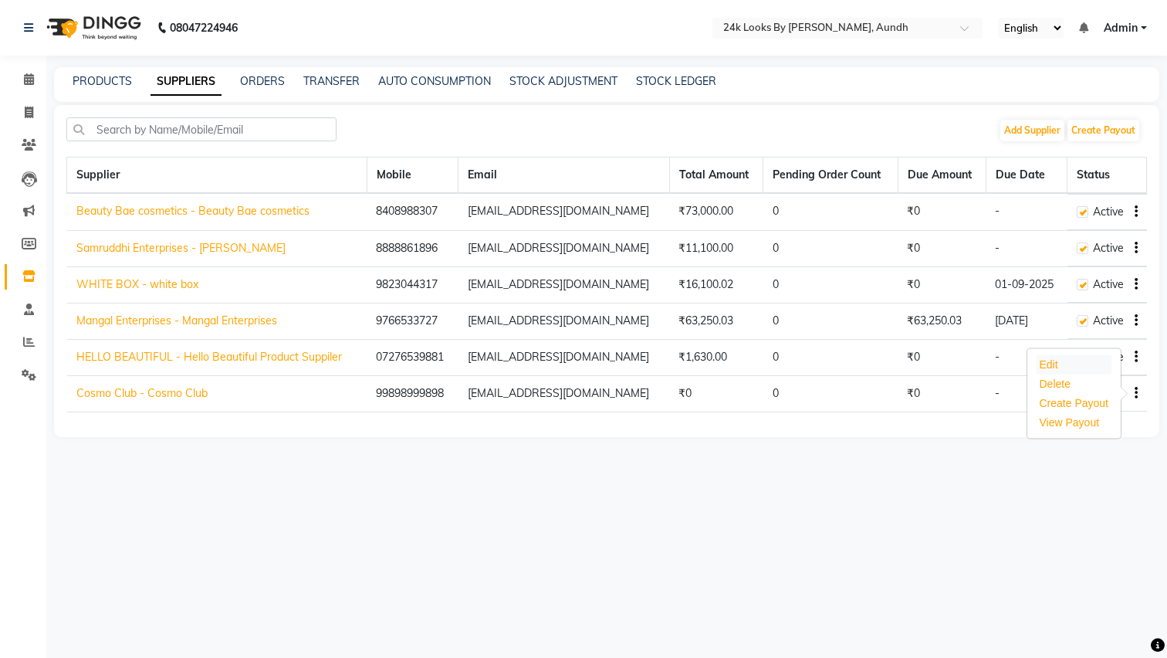
click at [1068, 360] on div "Edit" at bounding box center [1075, 364] width 76 height 19
select select "1"
select select "22"
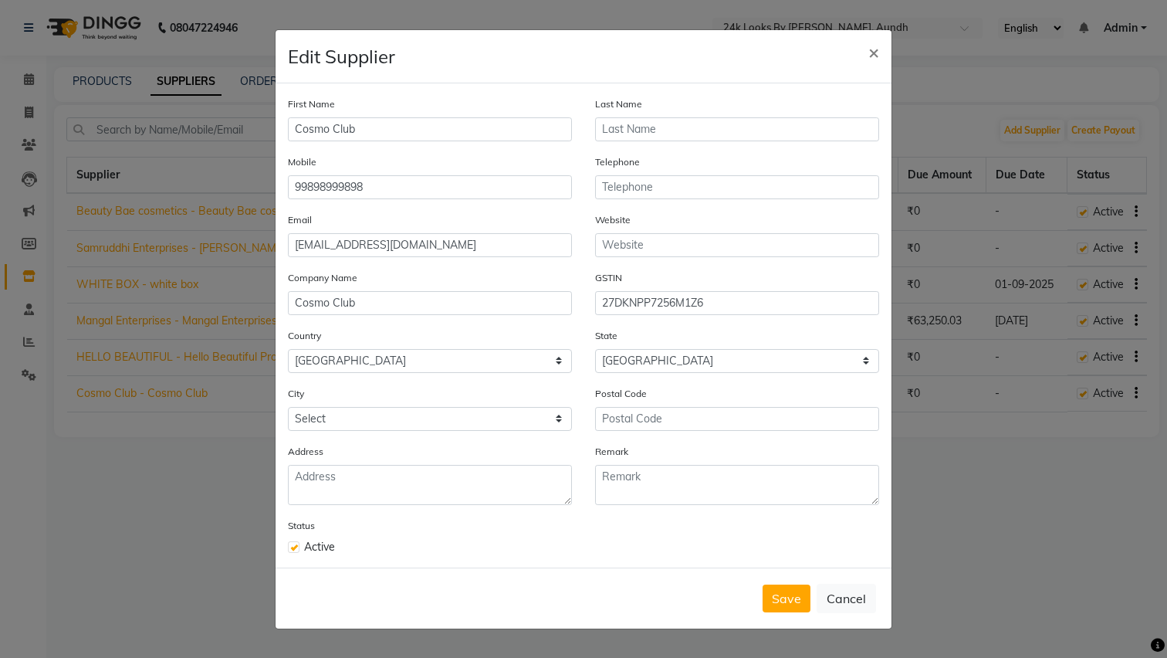
click at [394, 173] on div "Mobile [PHONE_NUMBER]" at bounding box center [430, 177] width 284 height 46
click at [394, 184] on input "99898999898" at bounding box center [430, 187] width 284 height 24
type input "99898999"
click at [788, 600] on button "Save" at bounding box center [787, 598] width 48 height 28
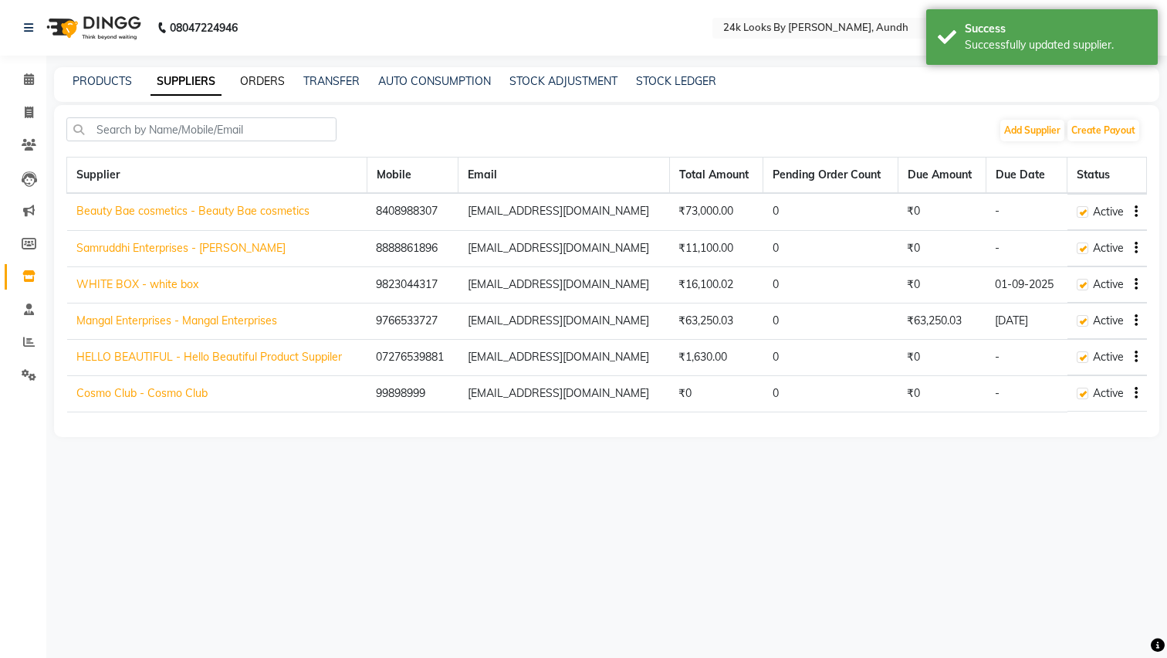
click at [270, 79] on link "ORDERS" at bounding box center [262, 81] width 45 height 14
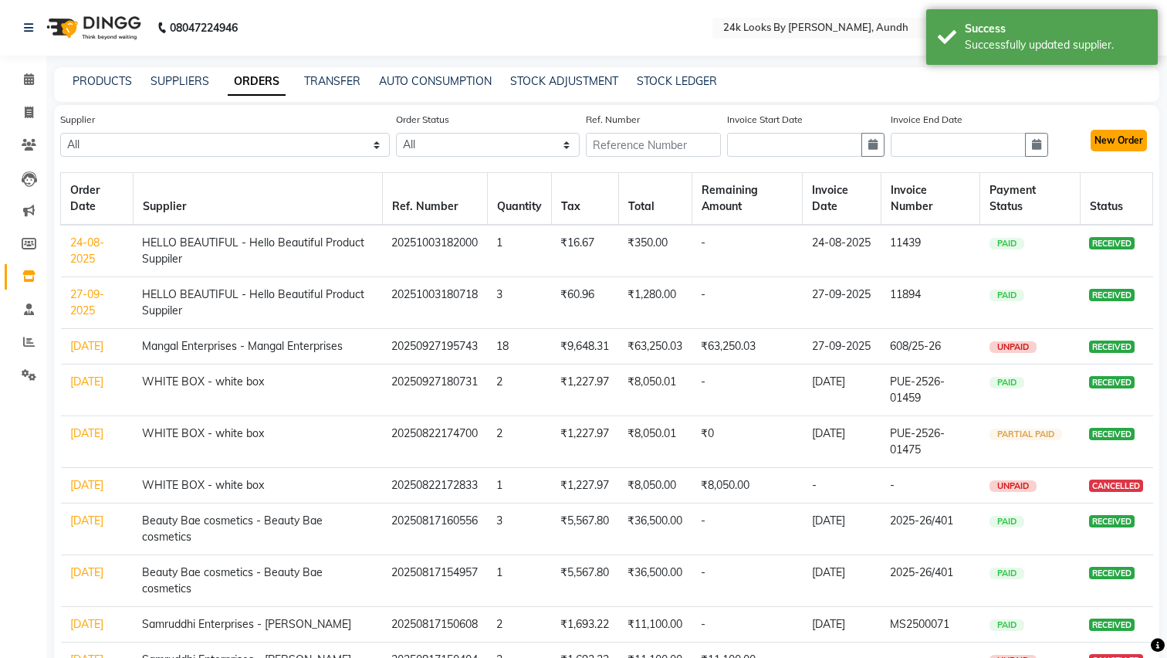
click at [1113, 140] on button "New Order" at bounding box center [1119, 141] width 56 height 22
select select "true"
select select "4679"
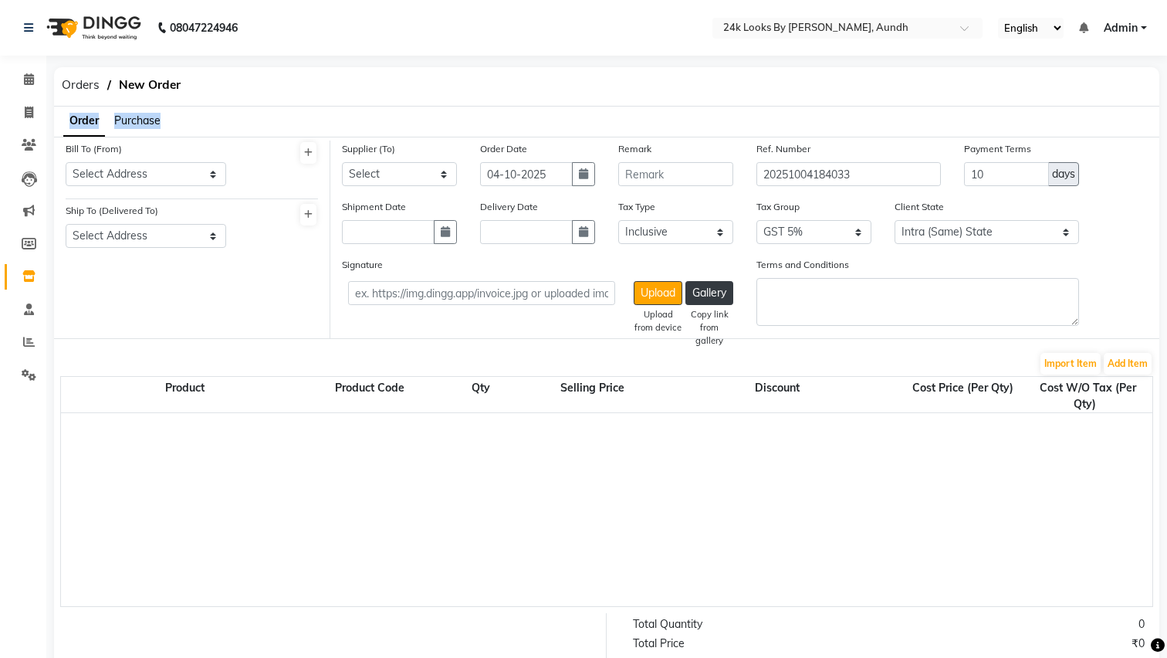
click at [141, 120] on span "Purchase" at bounding box center [137, 120] width 46 height 14
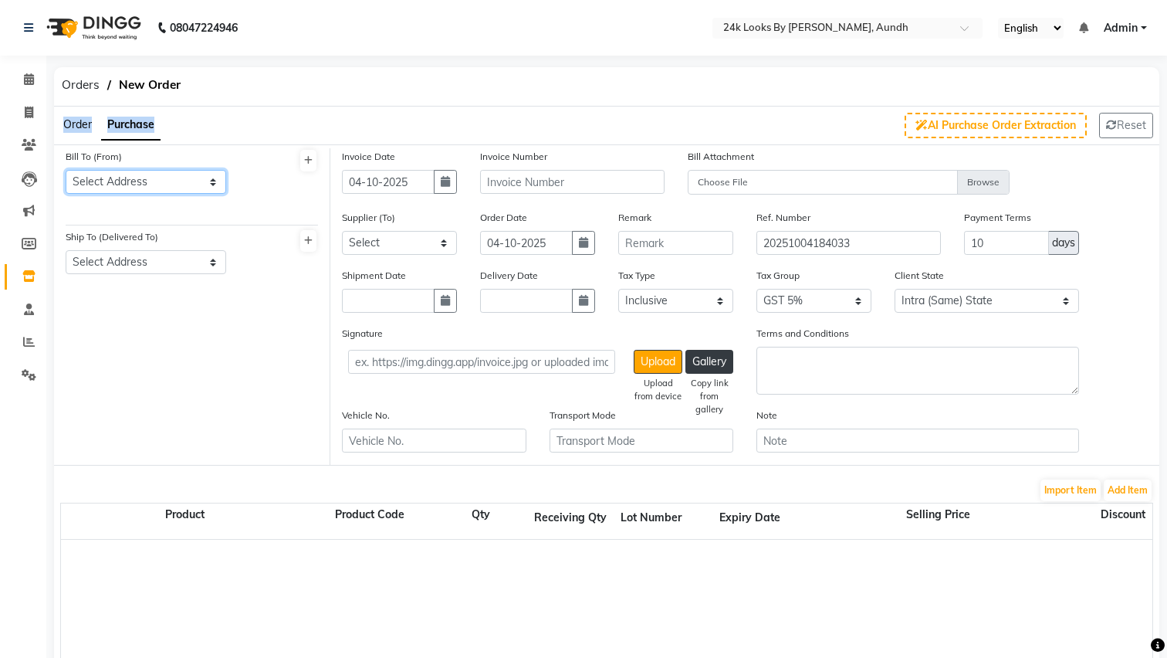
select select "1594"
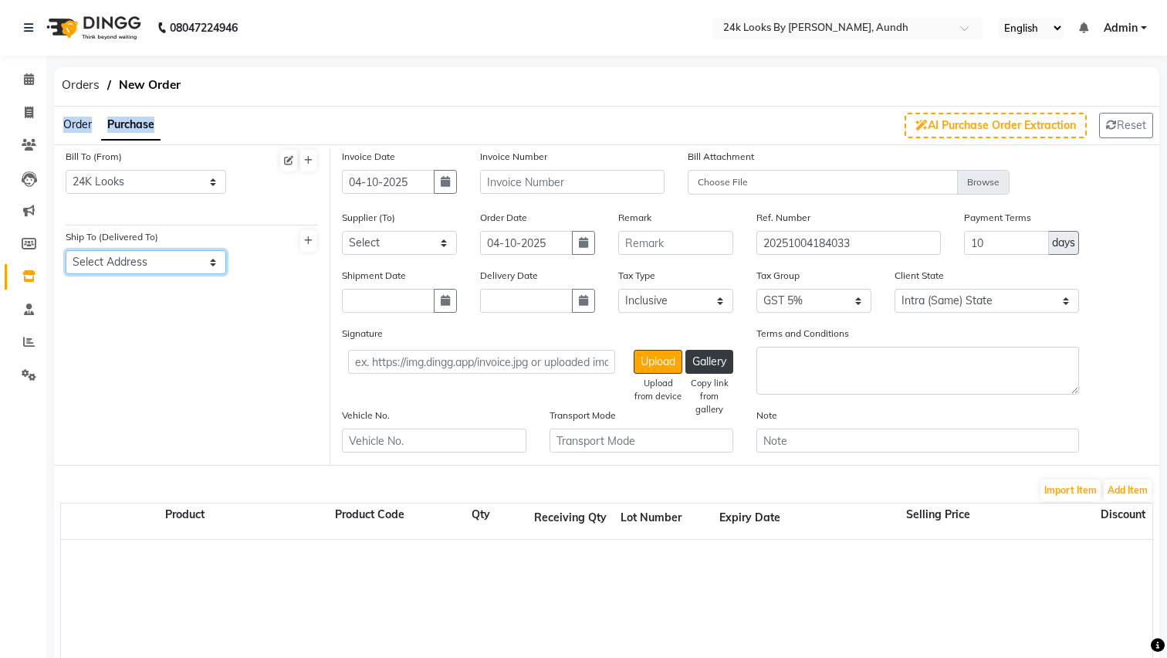
select select "1596"
click at [449, 186] on icon "button" at bounding box center [445, 181] width 9 height 11
select select "10"
select select "2025"
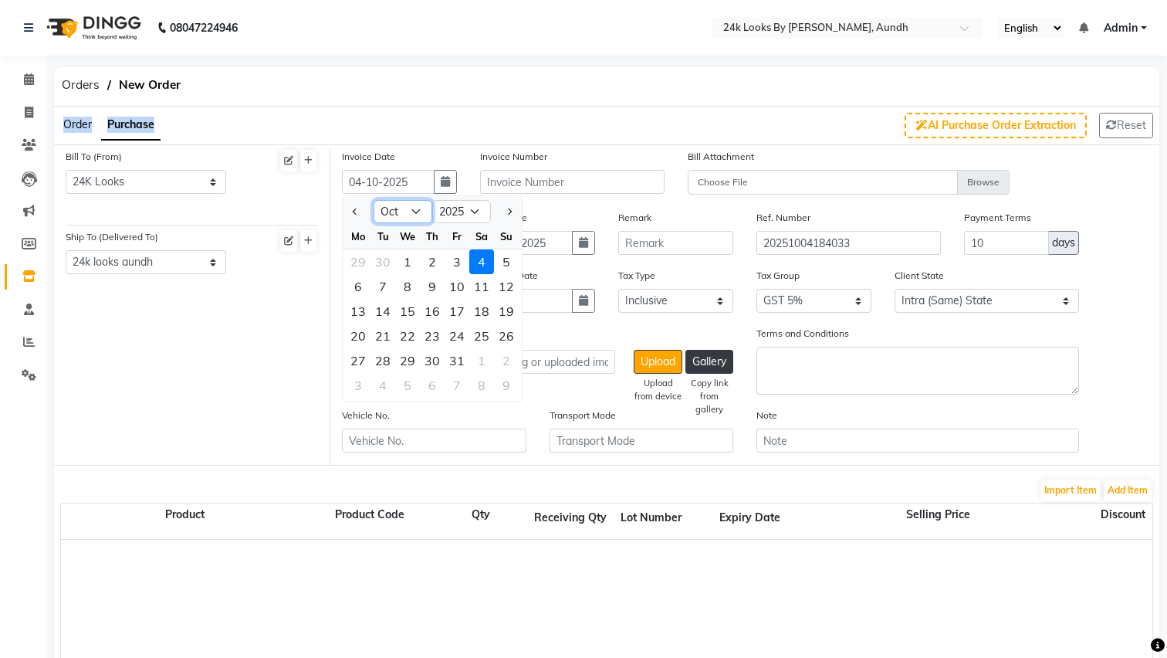
select select "9"
click at [436, 313] on div "18" at bounding box center [432, 311] width 25 height 25
type input "[DATE]"
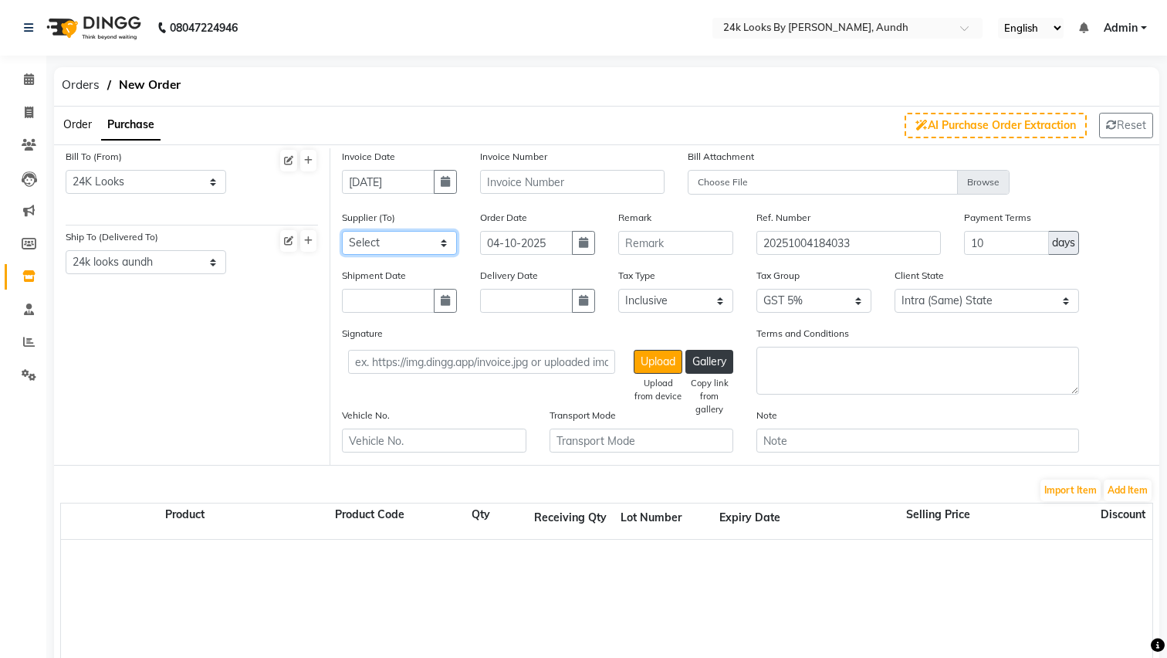
select select "6083"
click at [583, 245] on icon "button" at bounding box center [583, 242] width 9 height 11
select select "10"
select select "2025"
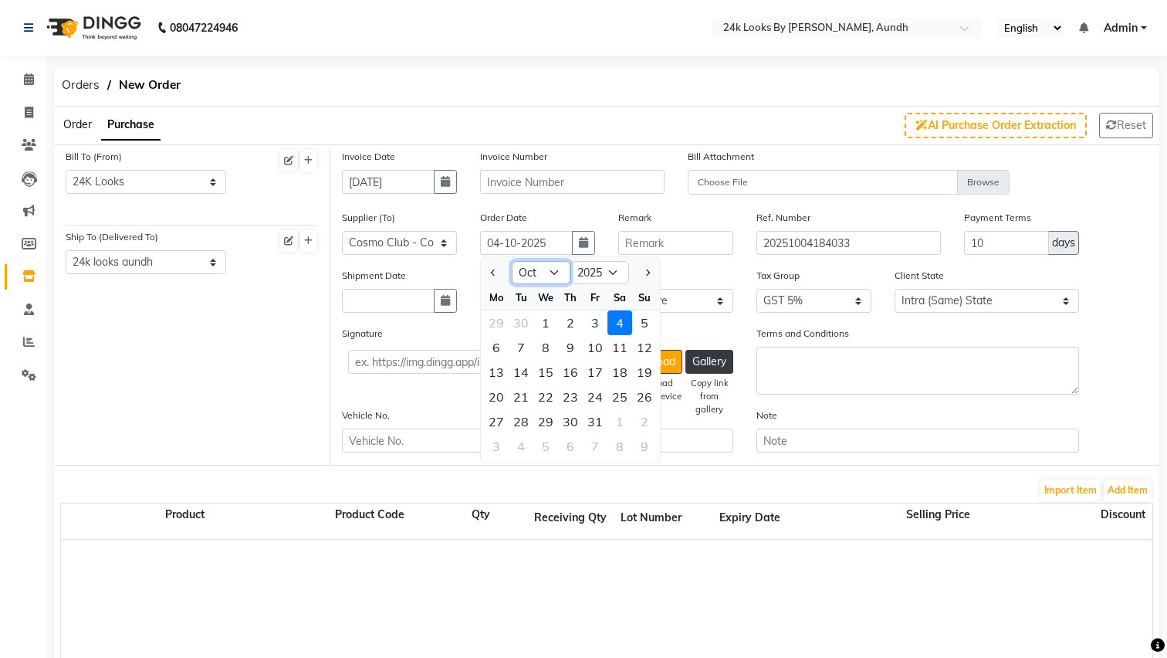
select select "9"
click at [575, 368] on div "18" at bounding box center [570, 372] width 25 height 25
type input "[DATE]"
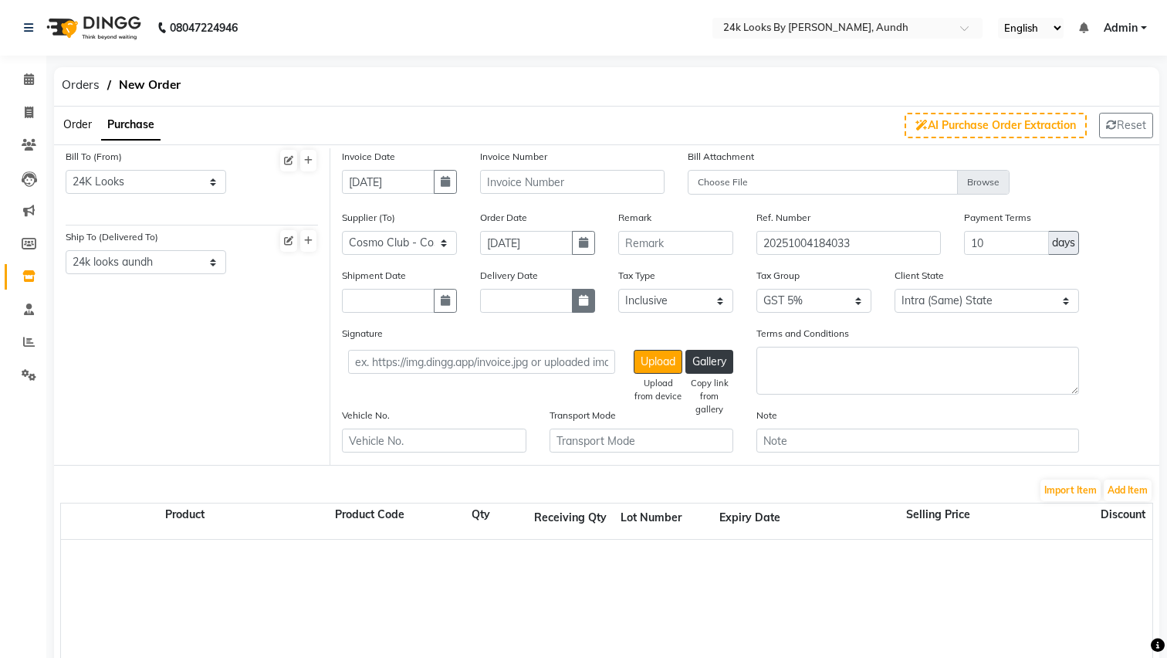
click at [588, 305] on button "button" at bounding box center [583, 301] width 23 height 24
select select "10"
select select "2025"
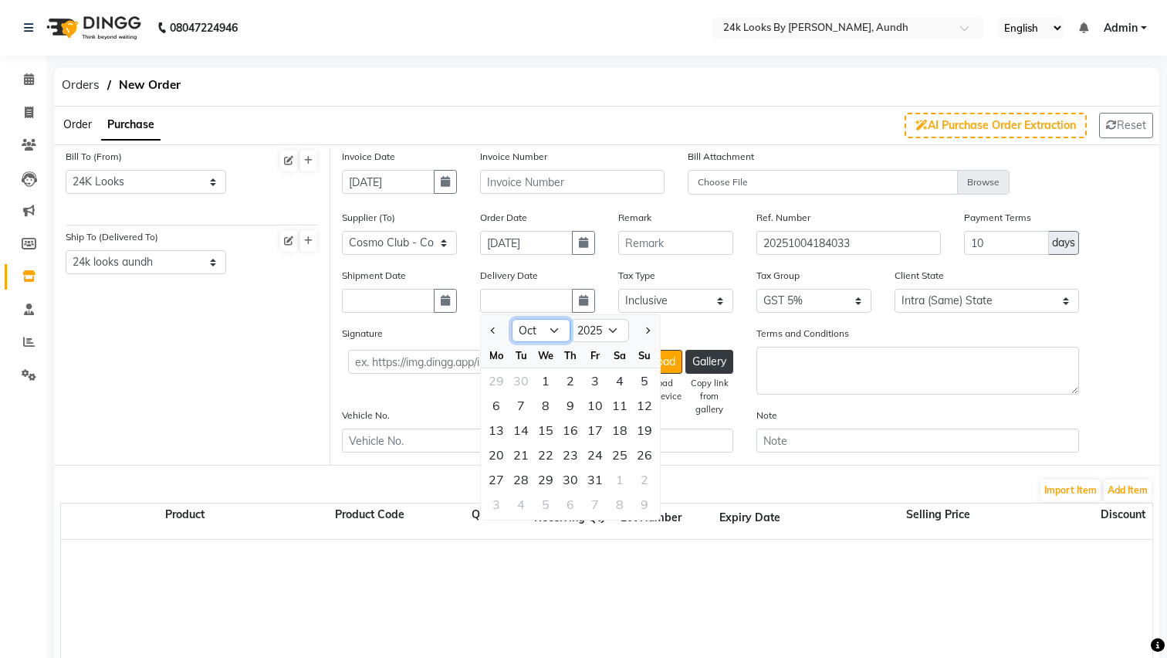
select select "9"
click at [573, 432] on div "18" at bounding box center [570, 430] width 25 height 25
type input "[DATE]"
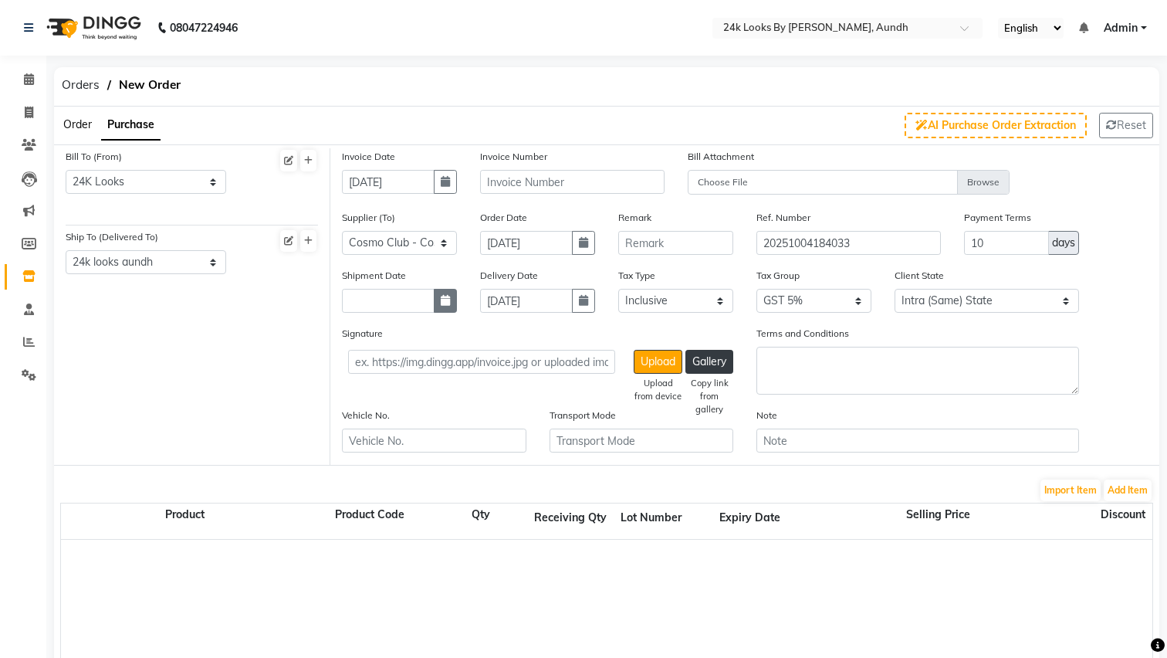
click at [444, 301] on icon "button" at bounding box center [445, 300] width 9 height 11
select select "10"
select select "2025"
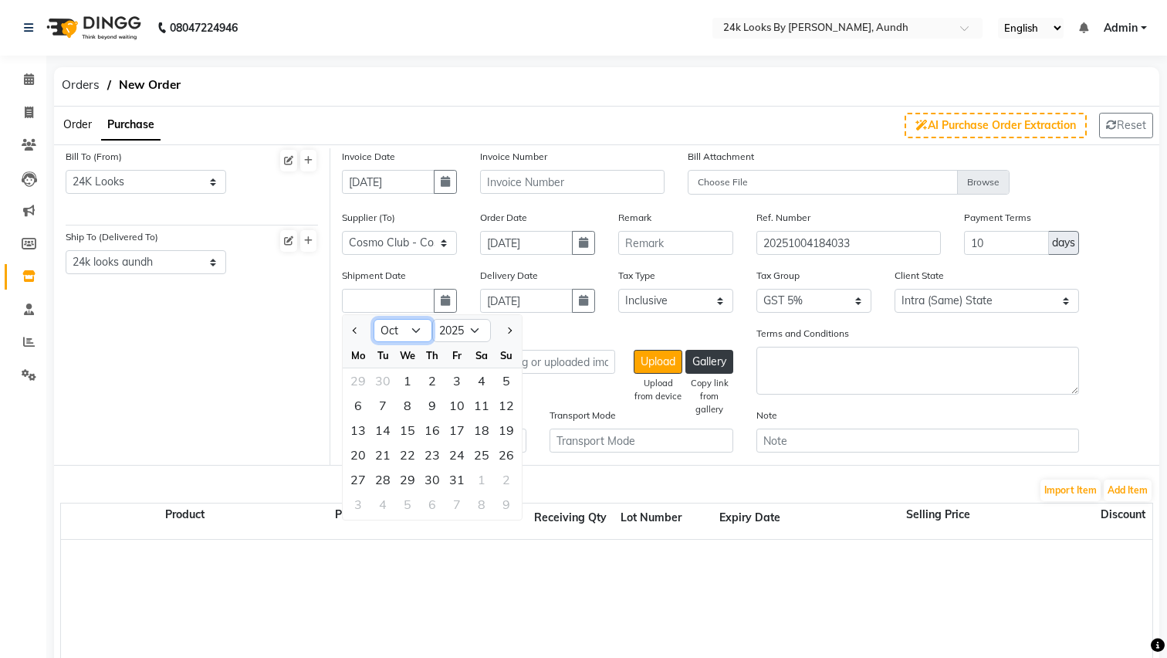
select select "9"
click at [436, 428] on div "18" at bounding box center [432, 430] width 25 height 25
type input "[DATE]"
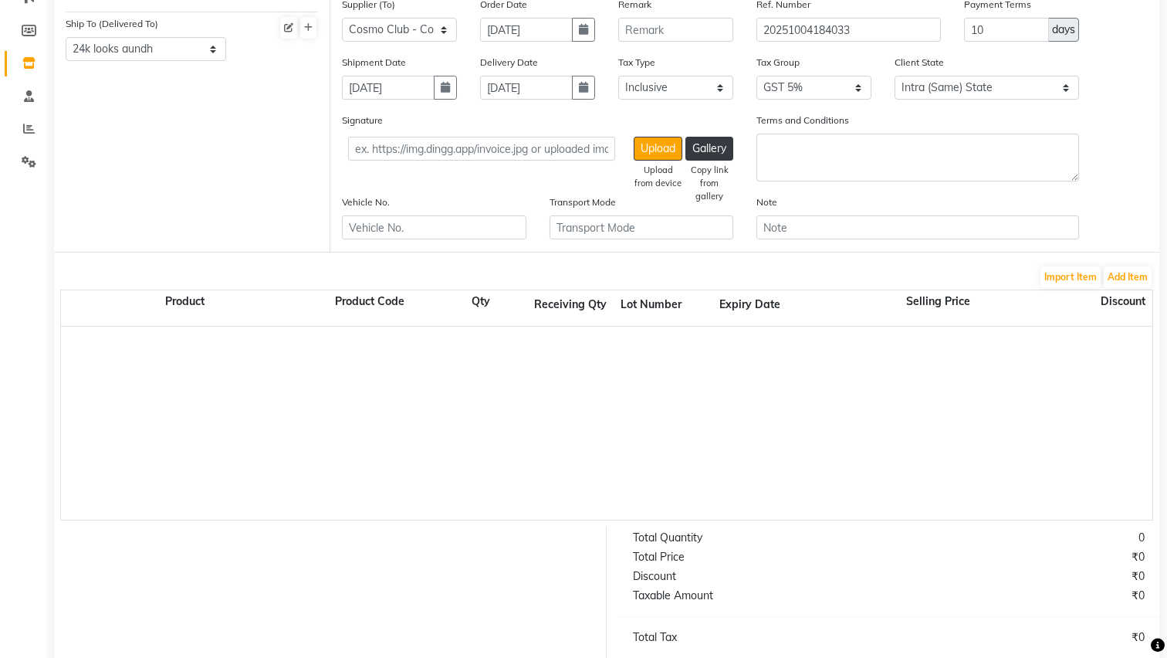
scroll to position [215, 0]
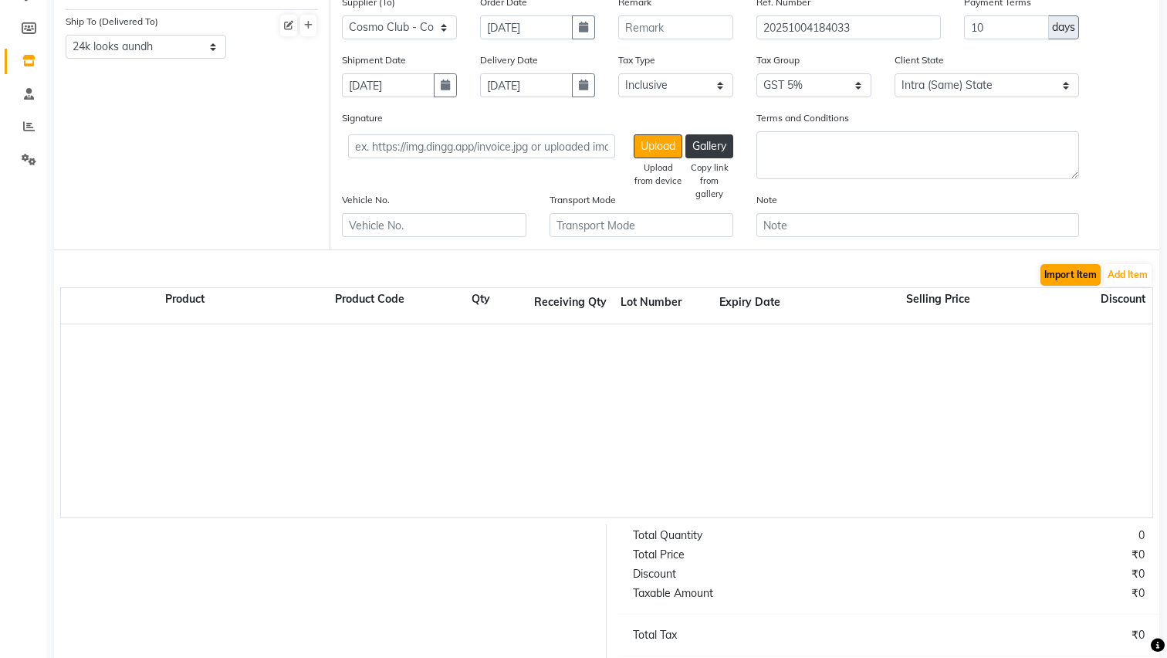
click at [1074, 276] on button "Import Item" at bounding box center [1071, 275] width 60 height 22
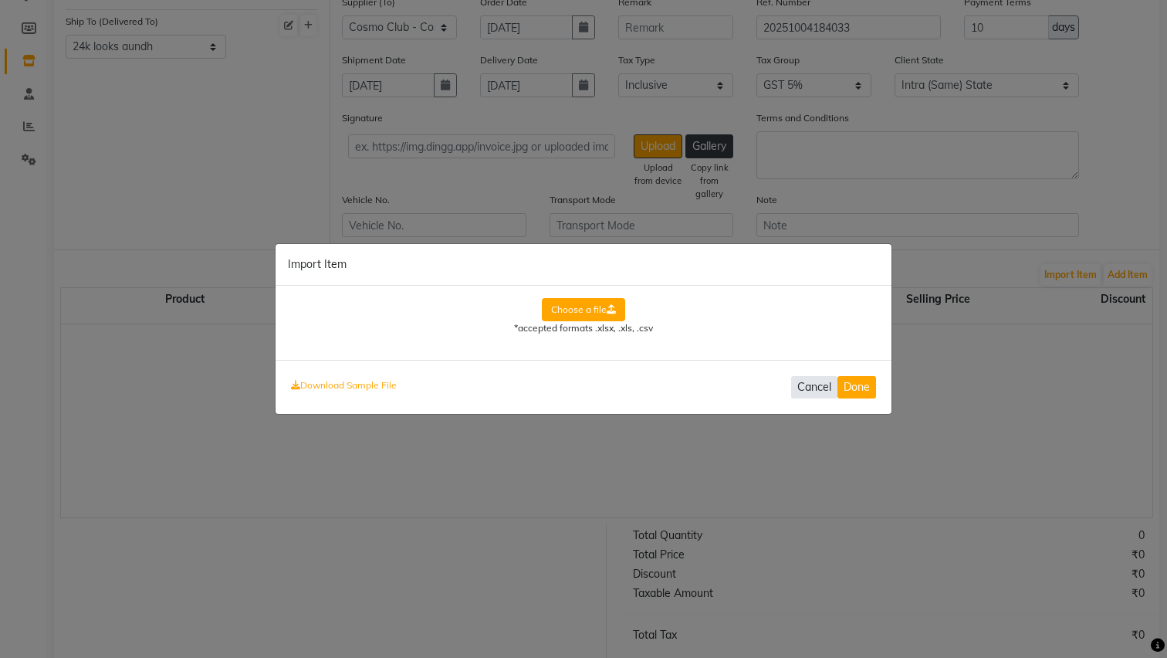
click at [817, 386] on button "Cancel" at bounding box center [814, 387] width 46 height 22
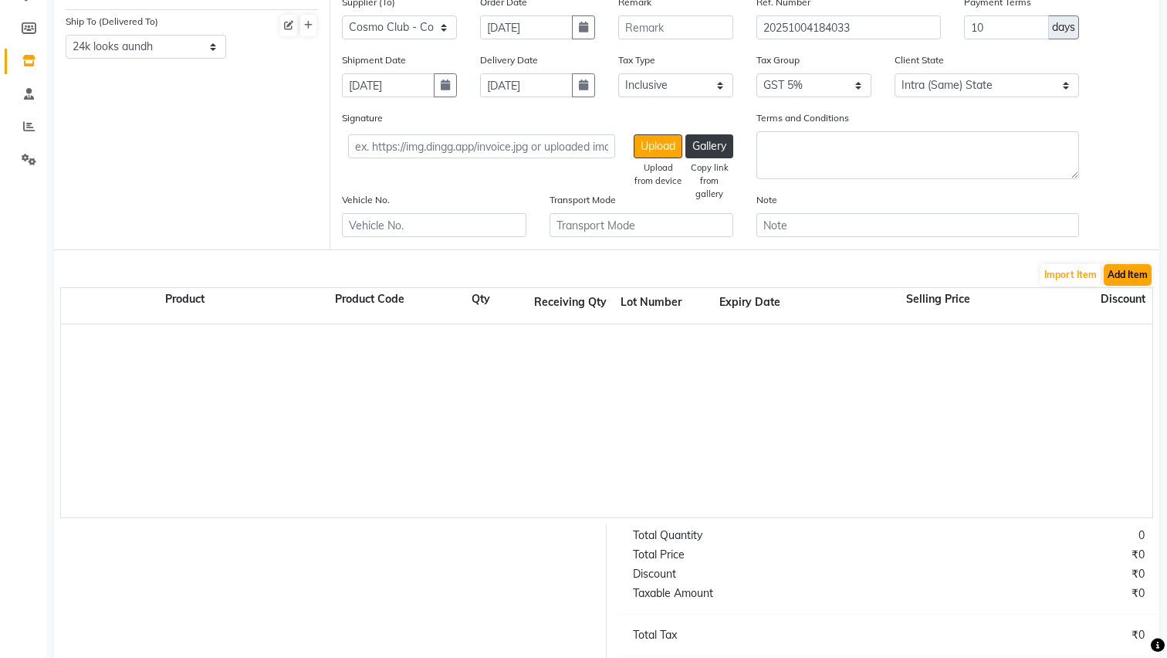
click at [1129, 277] on button "Add Item" at bounding box center [1128, 275] width 48 height 22
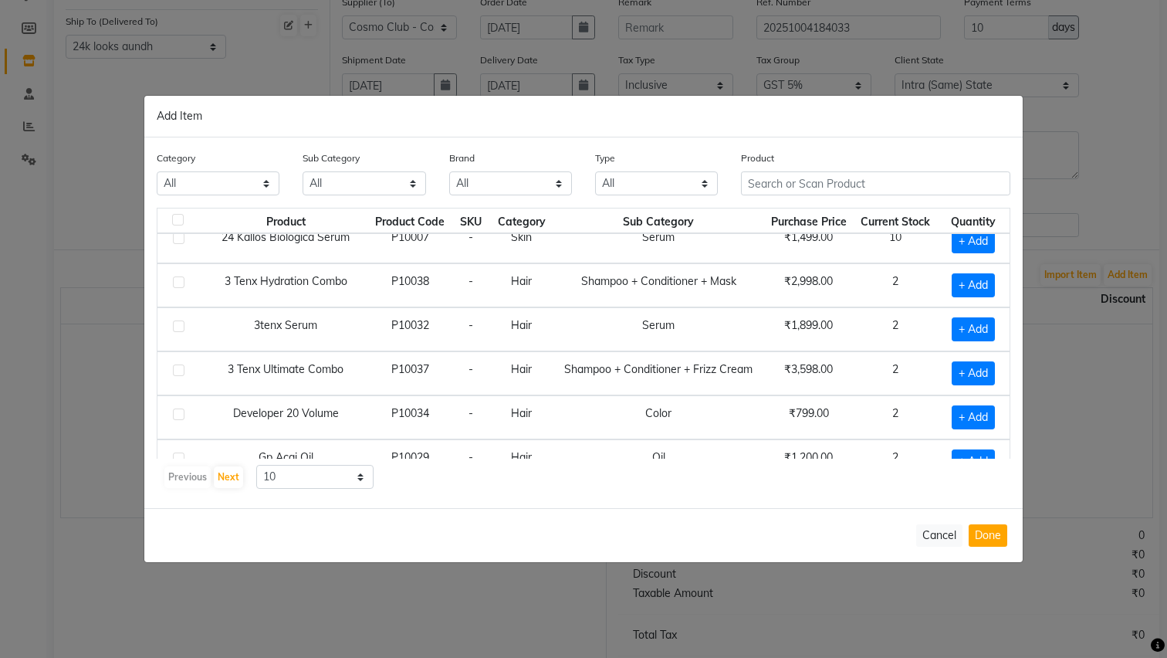
scroll to position [140, 0]
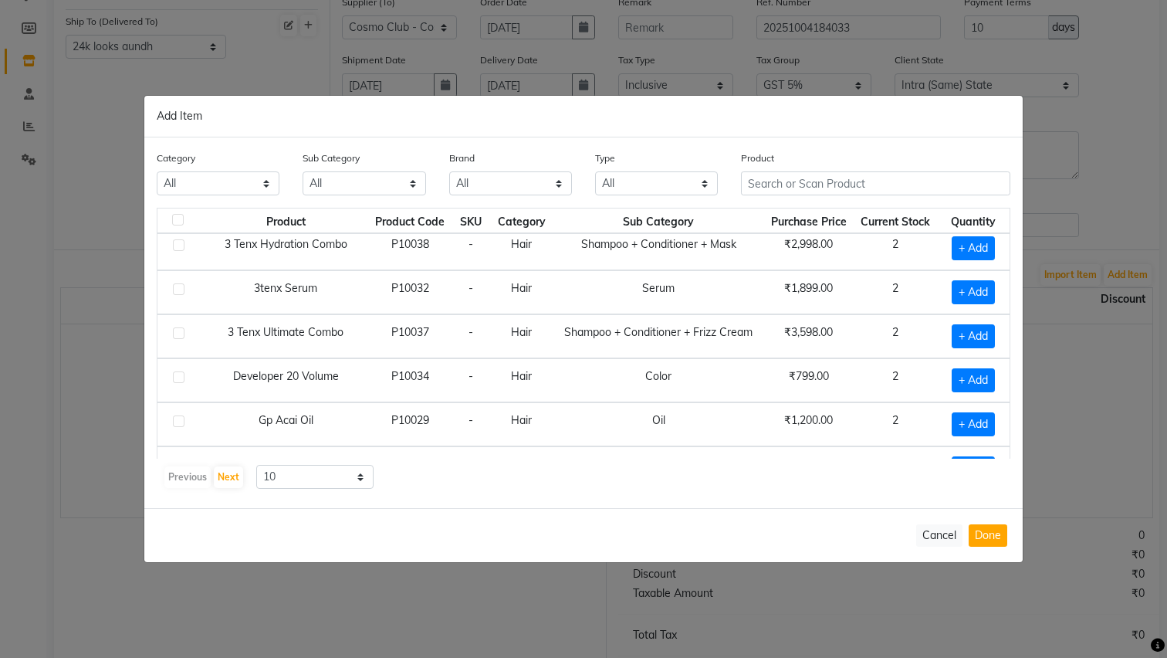
click at [176, 333] on label at bounding box center [179, 333] width 12 height 12
click at [176, 333] on input "checkbox" at bounding box center [178, 334] width 10 height 10
checkbox input "true"
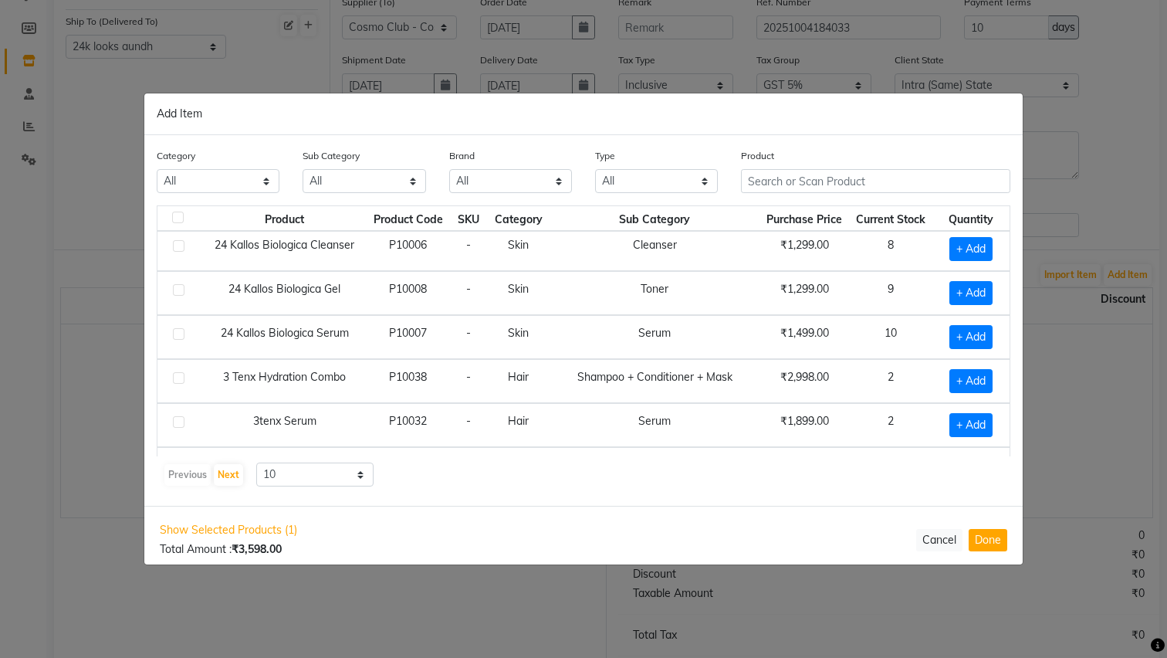
scroll to position [2, 0]
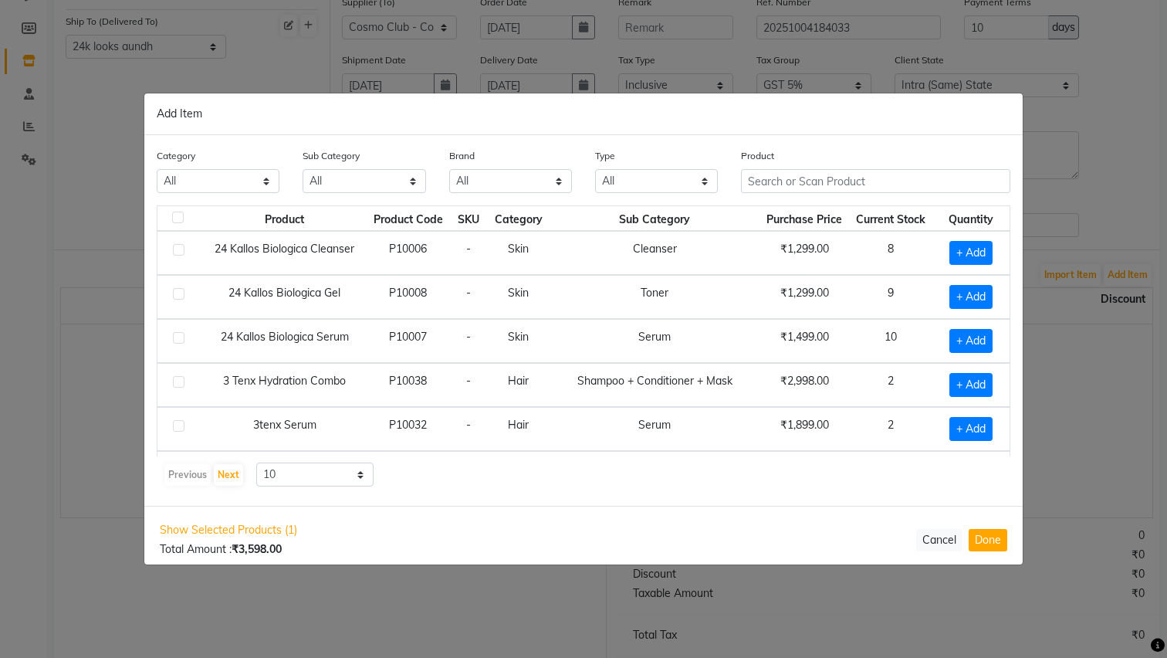
click at [176, 387] on label at bounding box center [179, 382] width 12 height 12
click at [176, 387] on input "checkbox" at bounding box center [178, 382] width 10 height 10
checkbox input "true"
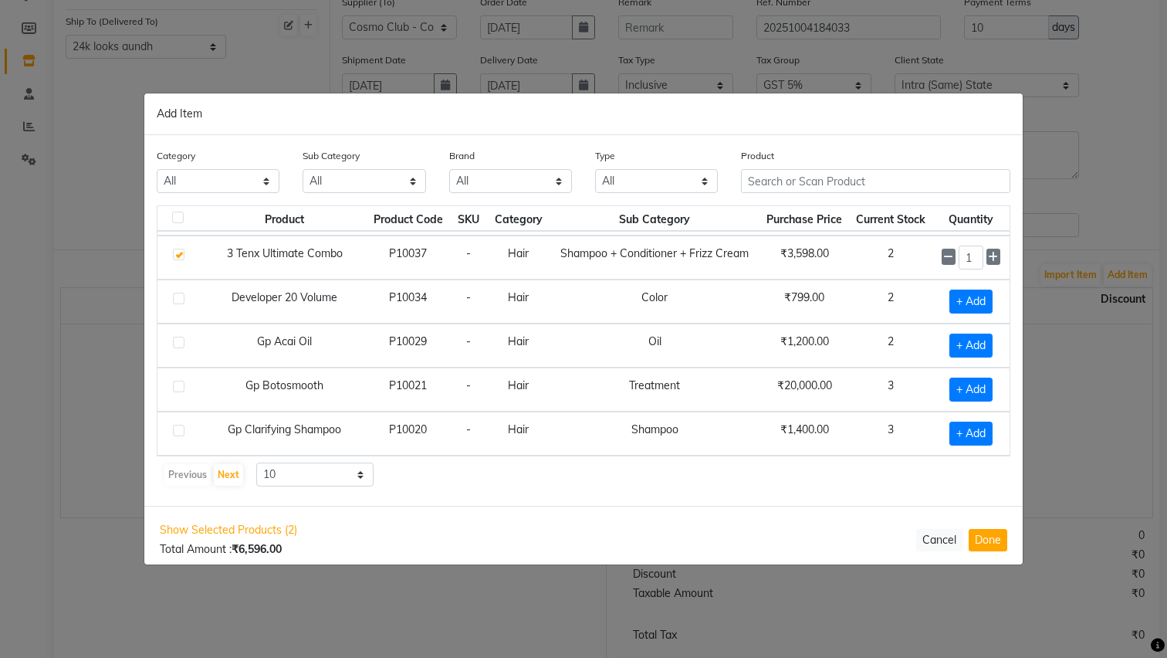
scroll to position [217, 0]
click at [996, 542] on button "Done" at bounding box center [988, 540] width 39 height 22
select select "4679"
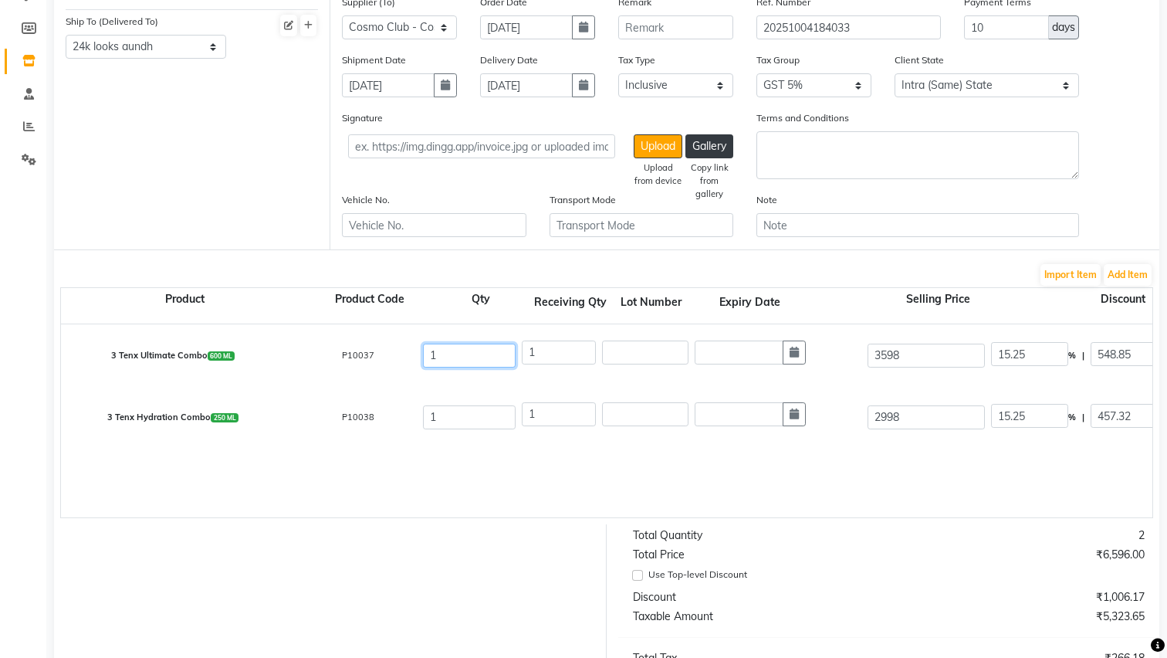
click at [462, 354] on input "1" at bounding box center [469, 355] width 93 height 24
type input "3"
click at [481, 428] on input "1" at bounding box center [469, 417] width 93 height 24
type input "3"
click at [543, 354] on input "1" at bounding box center [559, 352] width 74 height 24
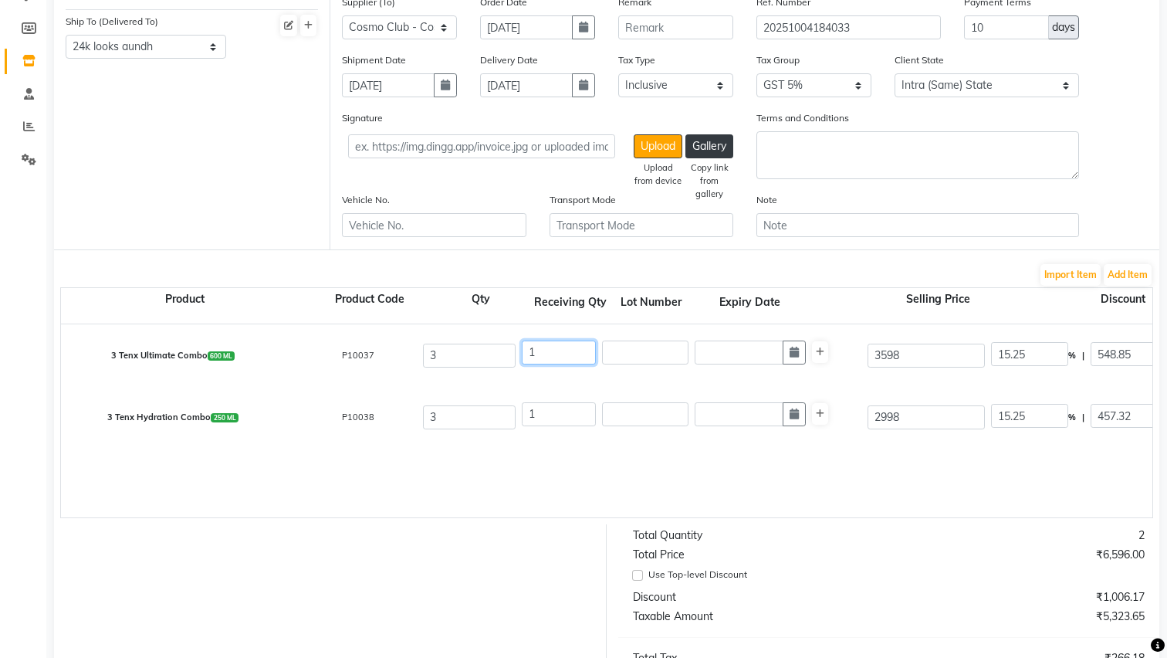
type input "0"
type input "145.2"
type input "0"
type input "3"
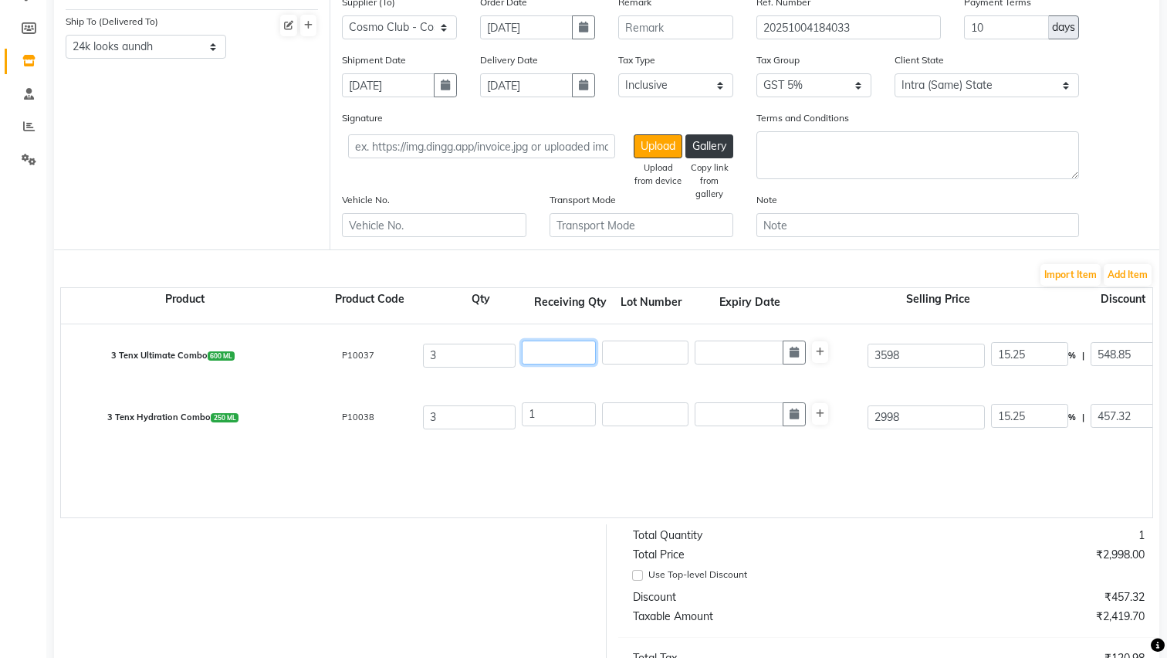
type input "8711.85"
type input "435.59"
type input "9147.44"
type input "3"
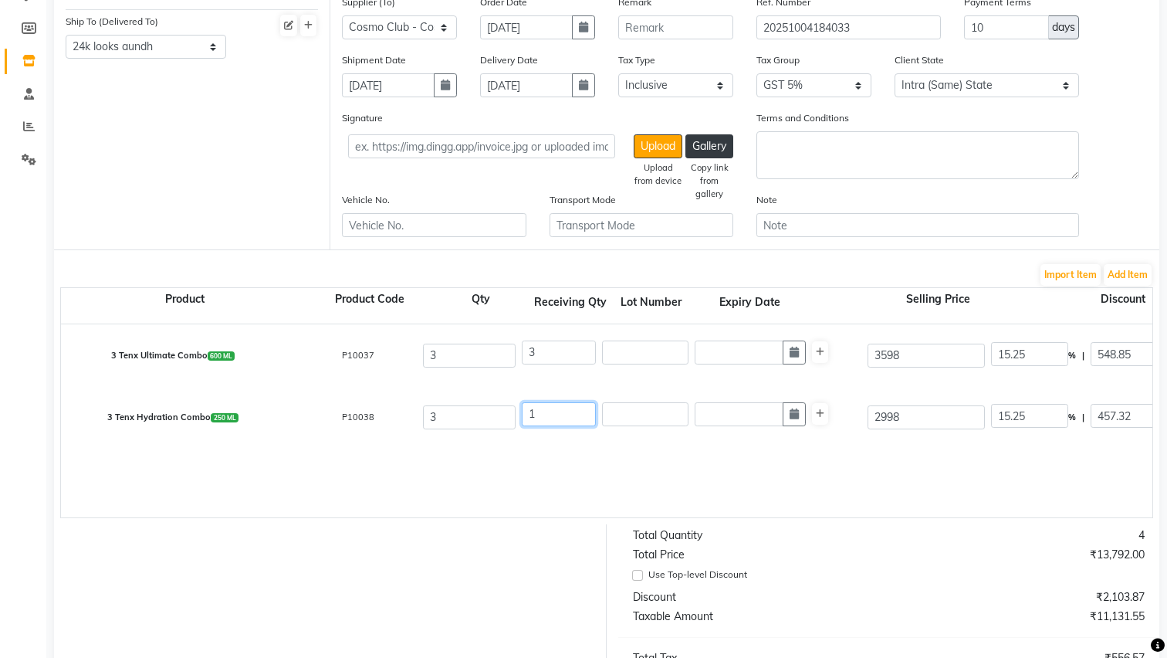
click at [554, 416] on input "1" at bounding box center [559, 414] width 74 height 24
type input "0"
type input "120.98"
type input "0"
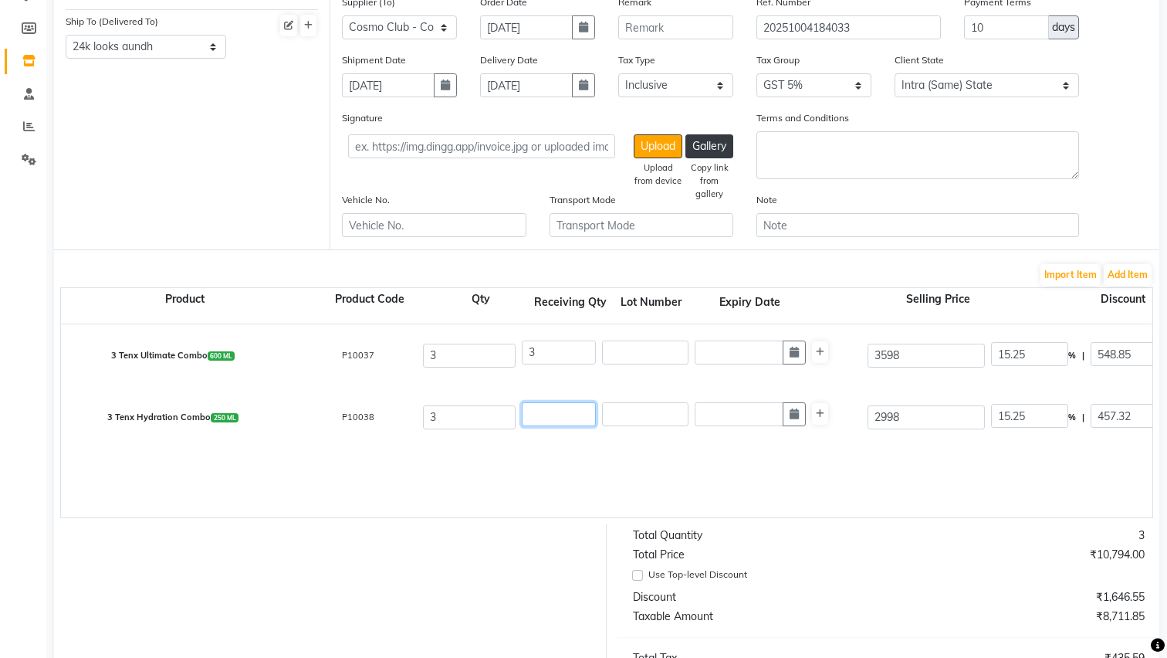
type input "3"
type input "7259.1"
type input "362.96"
type input "7622.06"
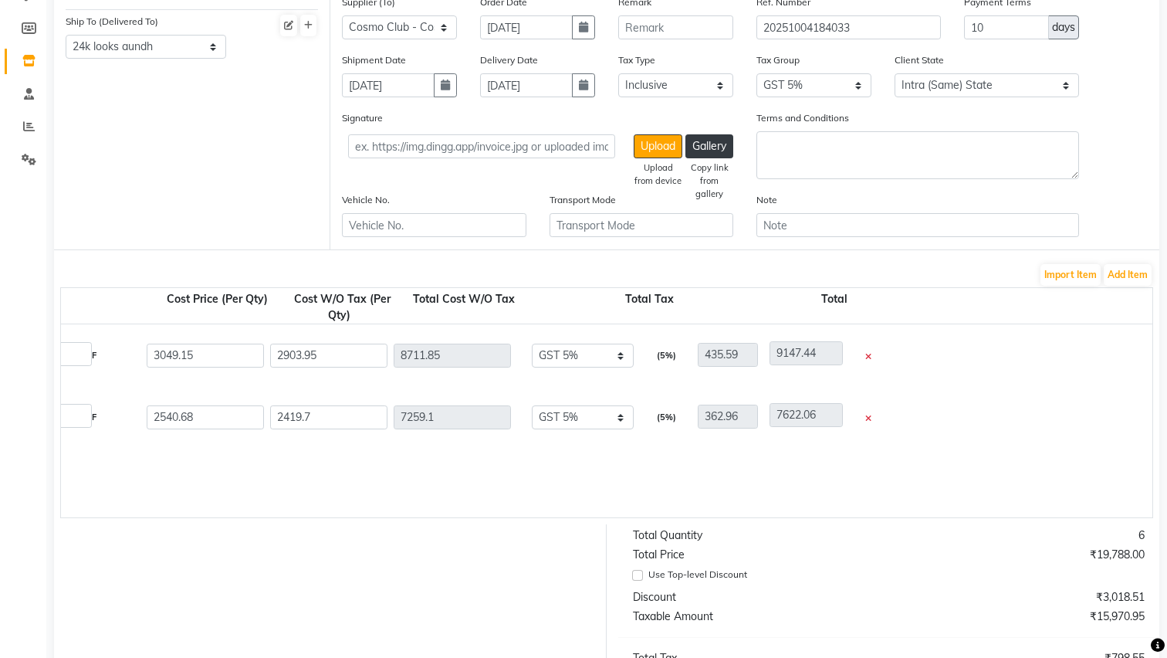
scroll to position [0, 1040]
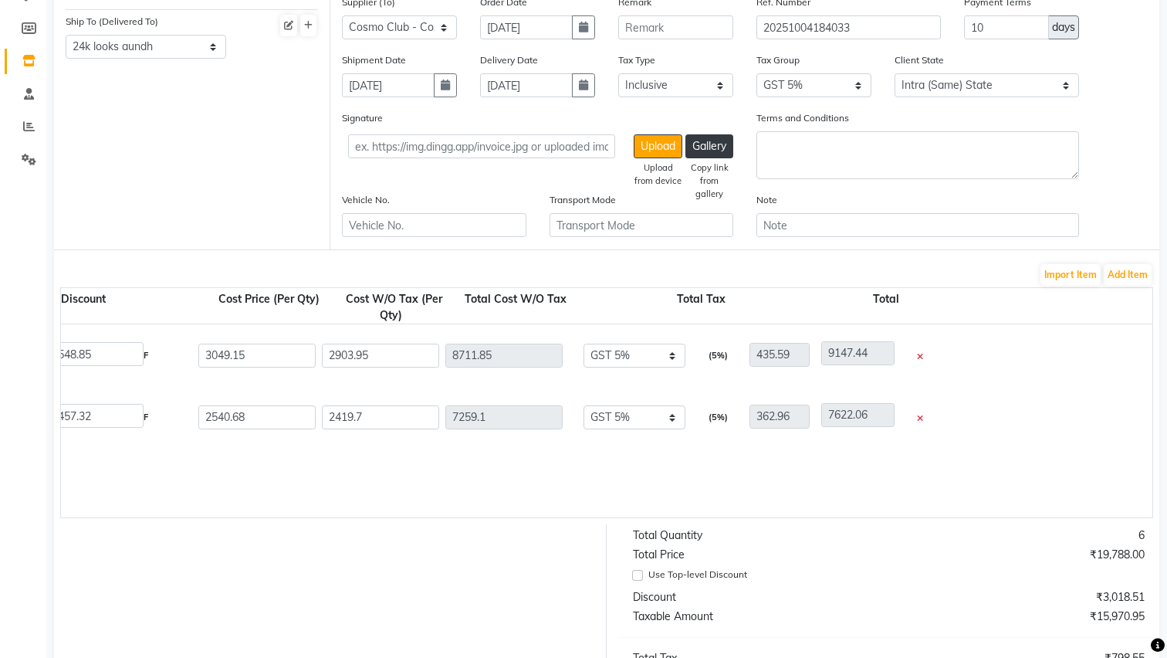
type input "3"
select select "4624"
type input "2584.03"
type input "7752.09"
type input "1395.38"
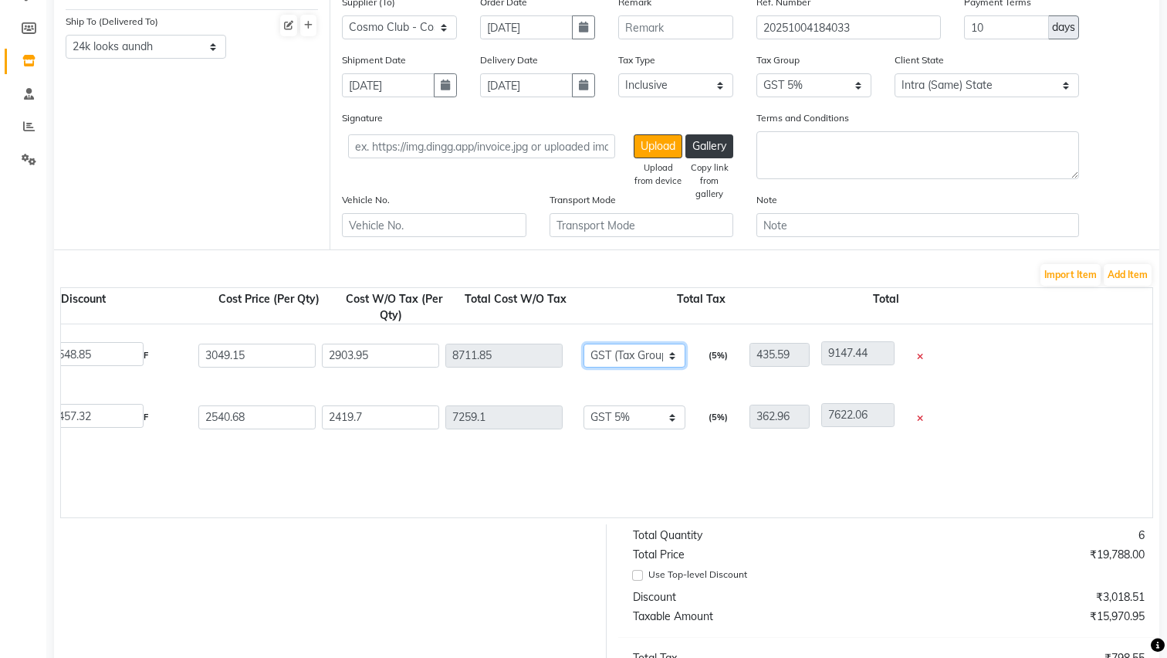
type input "9147.47"
select select "4624"
type input "2153.12"
type input "6459.36"
type input "1162.68"
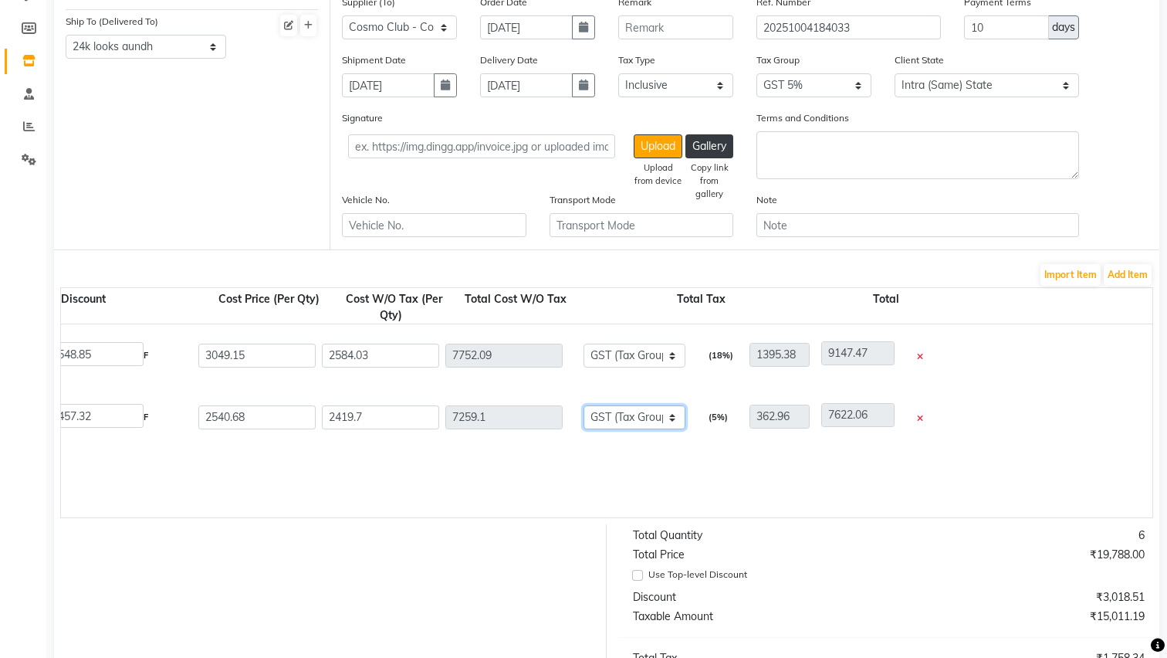
type input "7622.04"
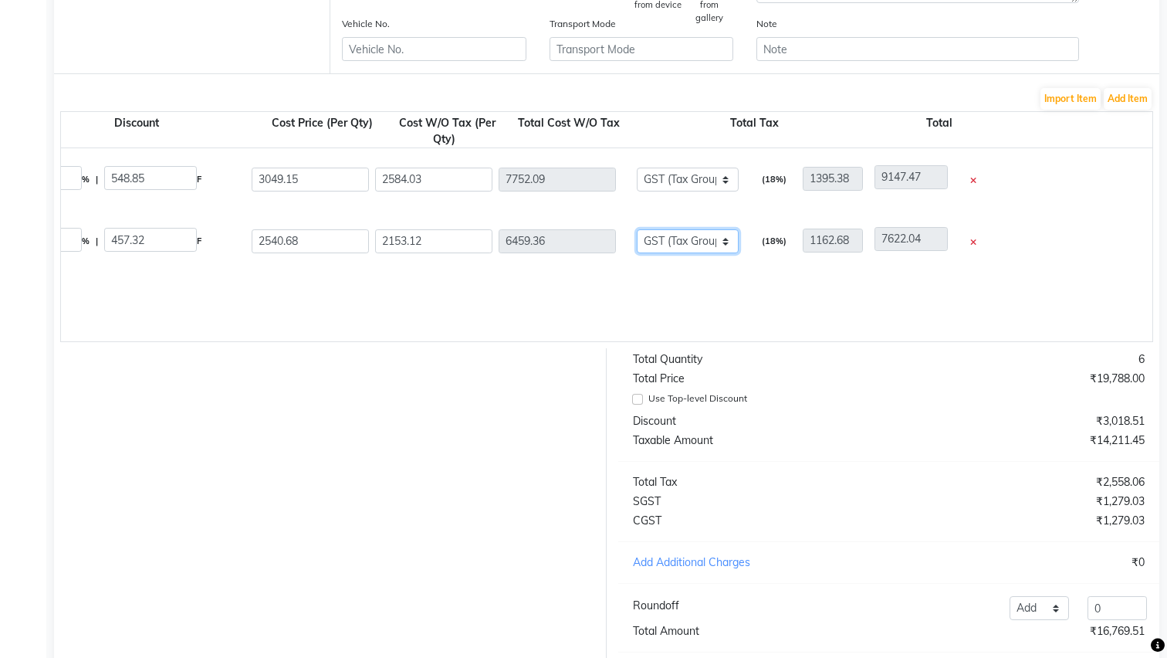
scroll to position [376, 0]
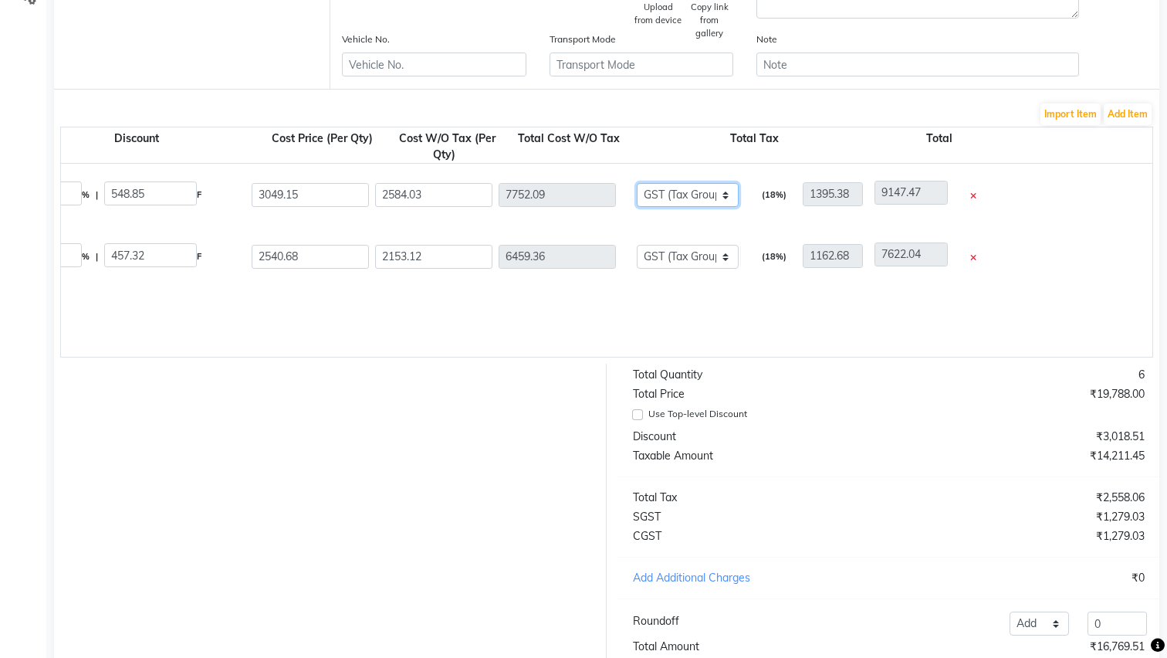
select select "3294"
type input "2771.95"
type input "8315.85"
type input "831.59"
type input "9147.44"
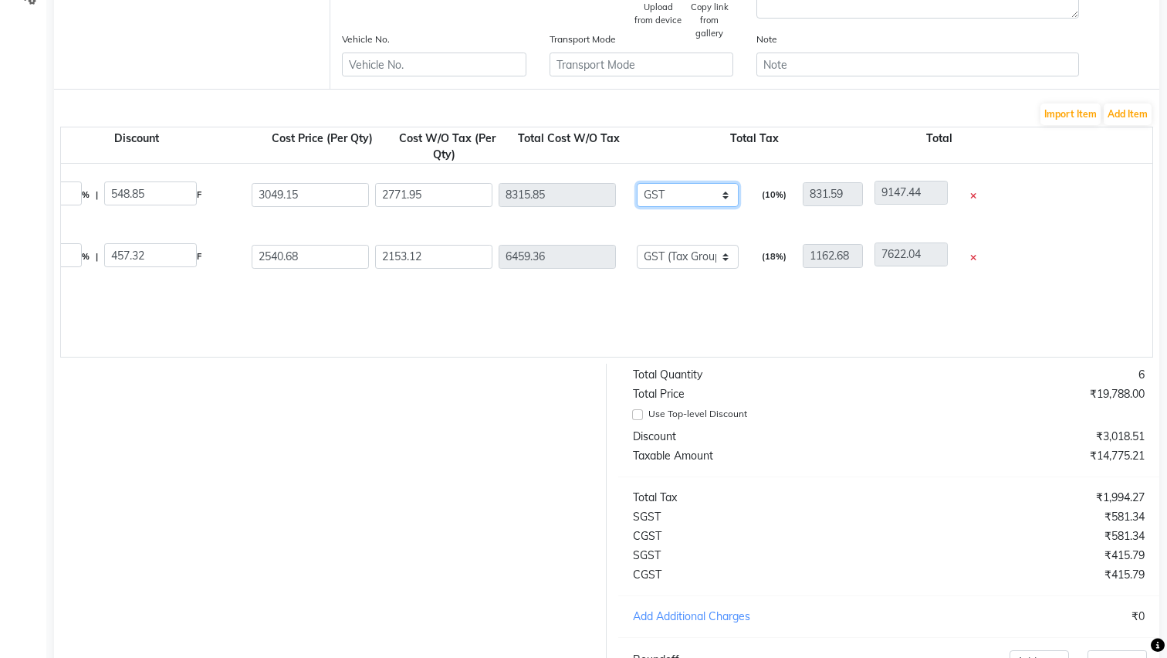
select select "4679"
type input "2903.95"
type input "8711.85"
type input "435.59"
select select "4624"
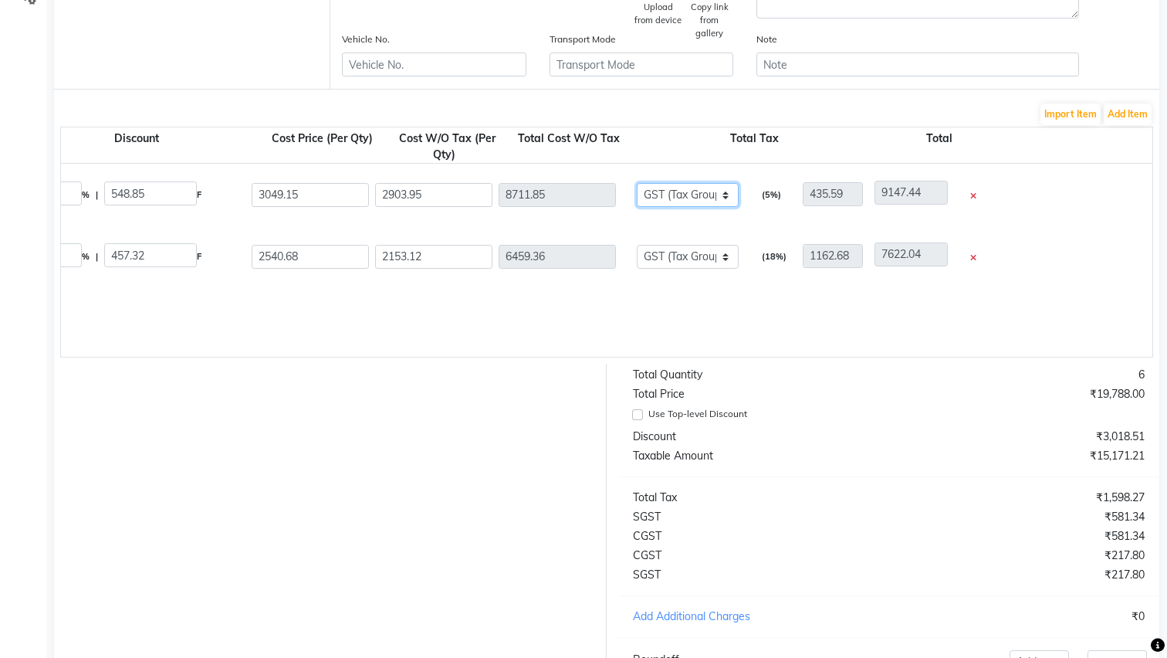
type input "2584.03"
type input "7752.09"
type input "1395.38"
type input "9147.47"
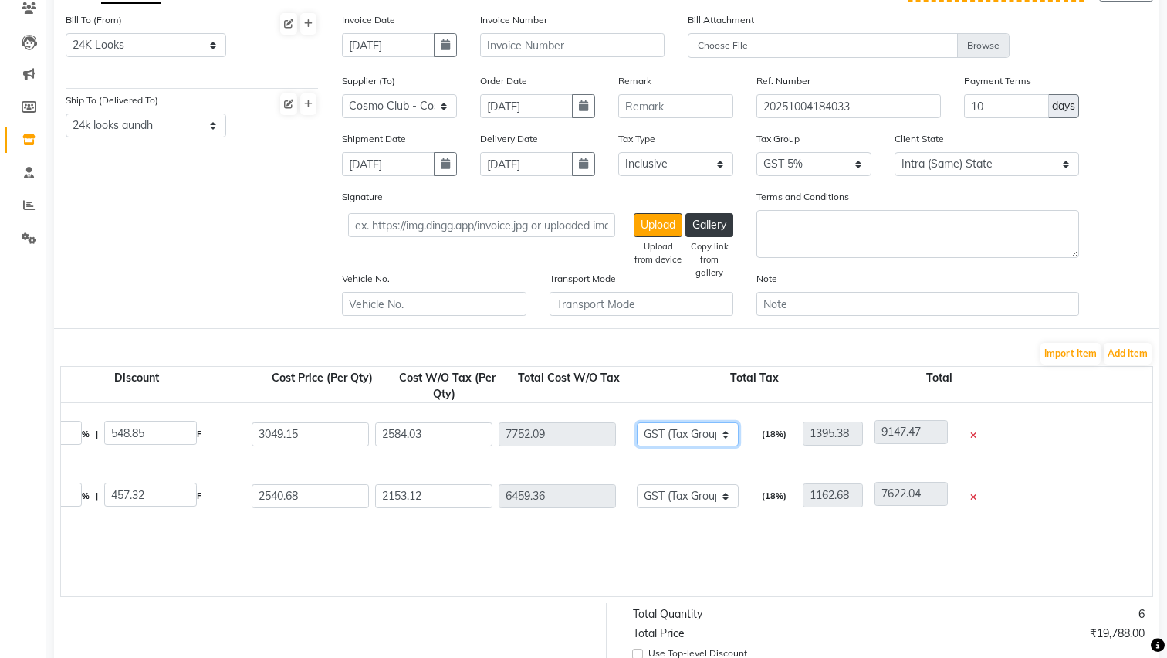
scroll to position [76, 0]
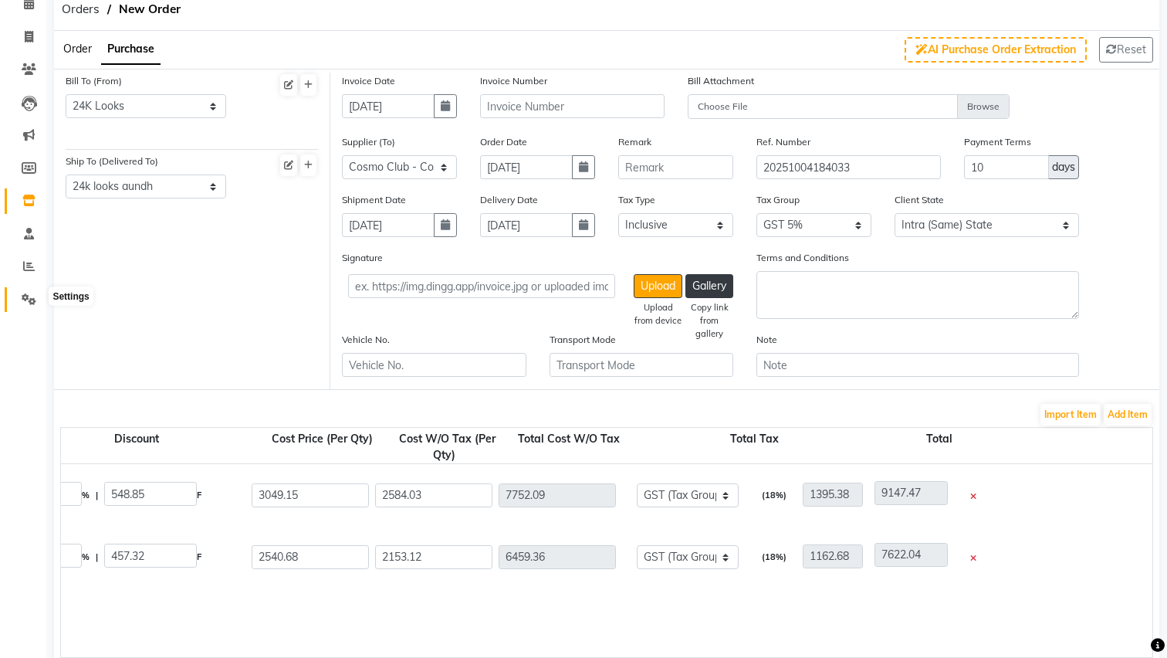
click at [31, 295] on icon at bounding box center [29, 299] width 15 height 12
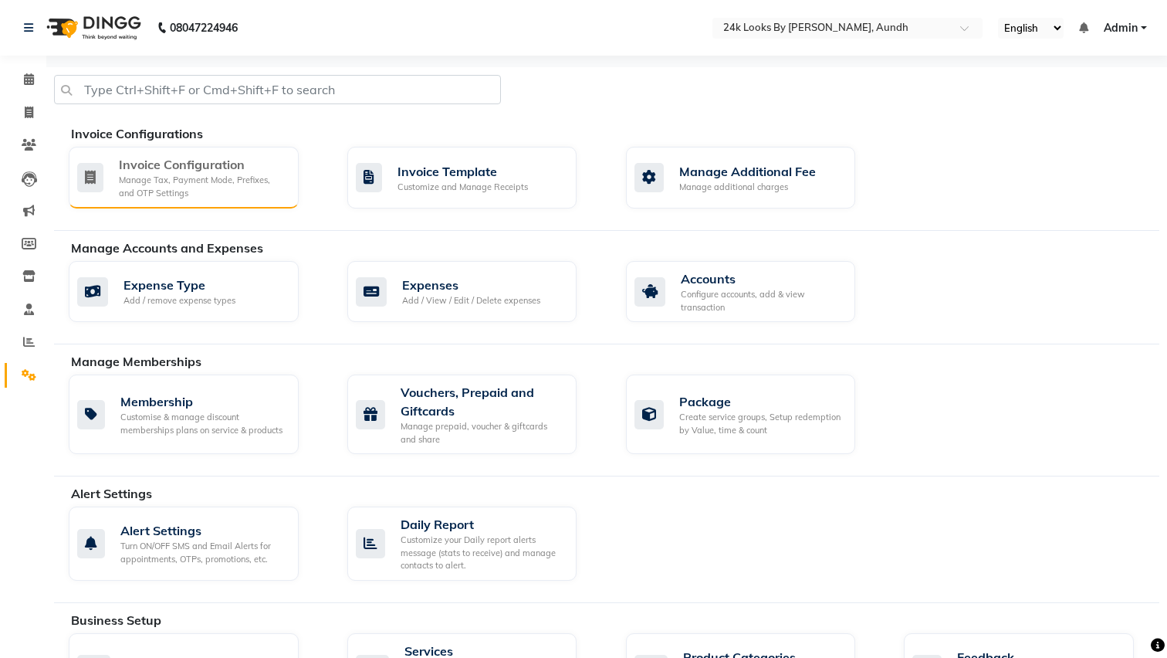
click at [185, 168] on div "Invoice Configuration" at bounding box center [202, 164] width 167 height 19
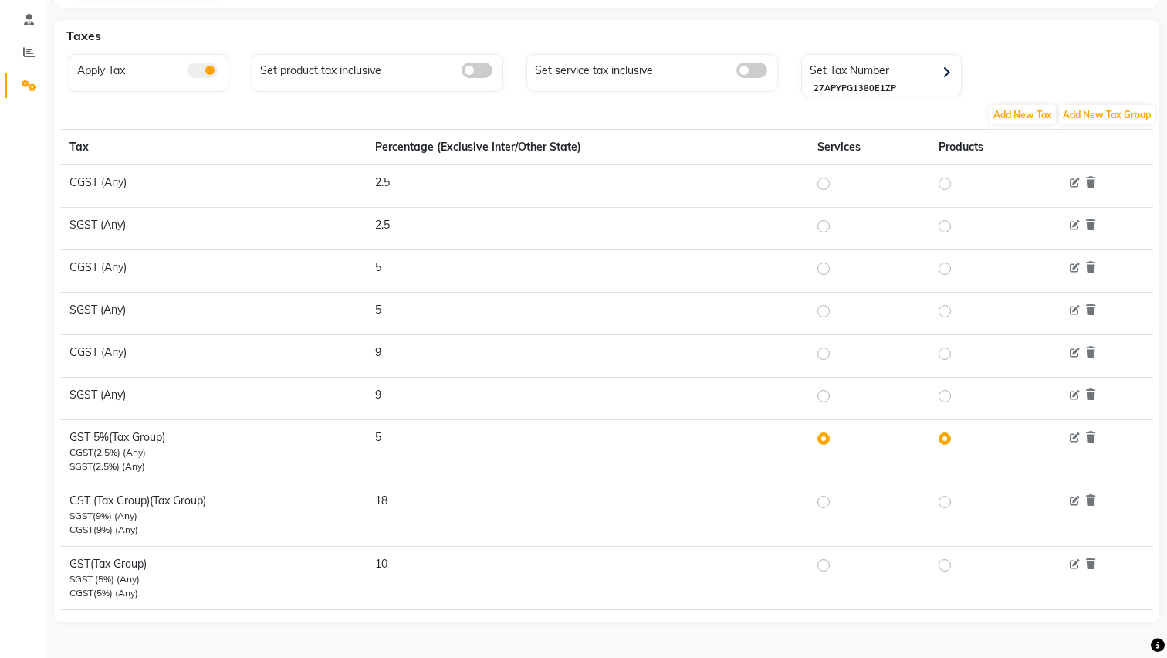
scroll to position [289, 0]
click at [1092, 562] on icon at bounding box center [1090, 564] width 9 height 11
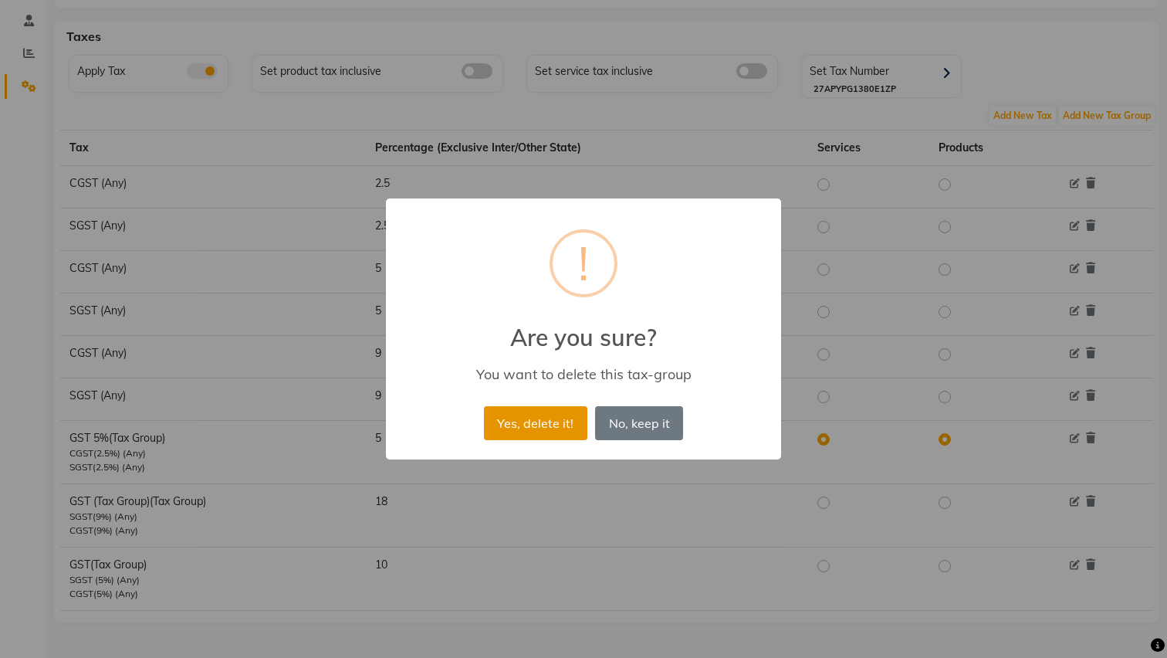
click at [567, 423] on button "Yes, delete it!" at bounding box center [535, 423] width 103 height 34
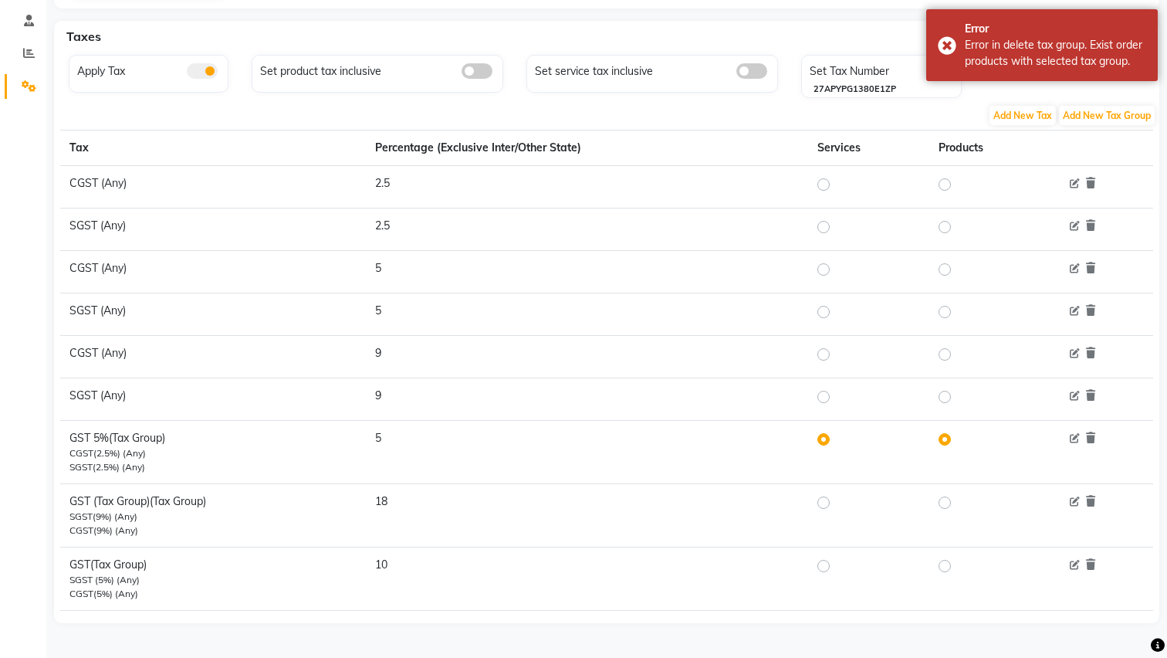
click at [836, 397] on label at bounding box center [836, 396] width 0 height 19
click at [826, 397] on input "radio" at bounding box center [826, 396] width 11 height 11
radio input "true"
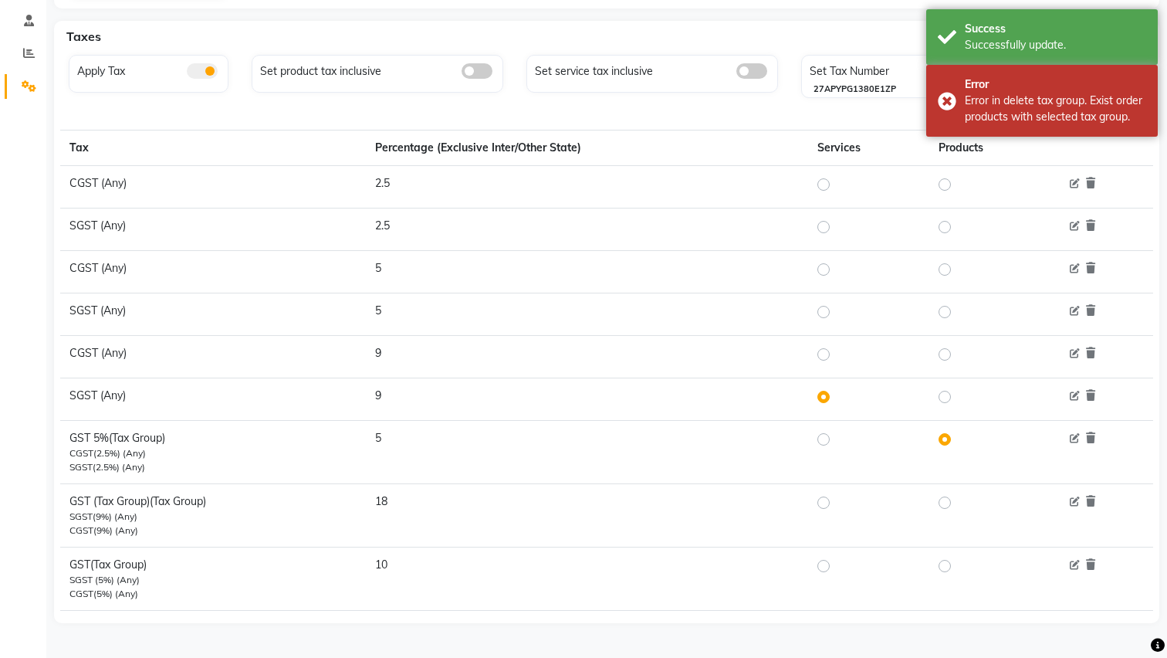
click at [957, 392] on label at bounding box center [957, 396] width 0 height 19
click at [947, 392] on input "radio" at bounding box center [947, 396] width 11 height 11
radio input "true"
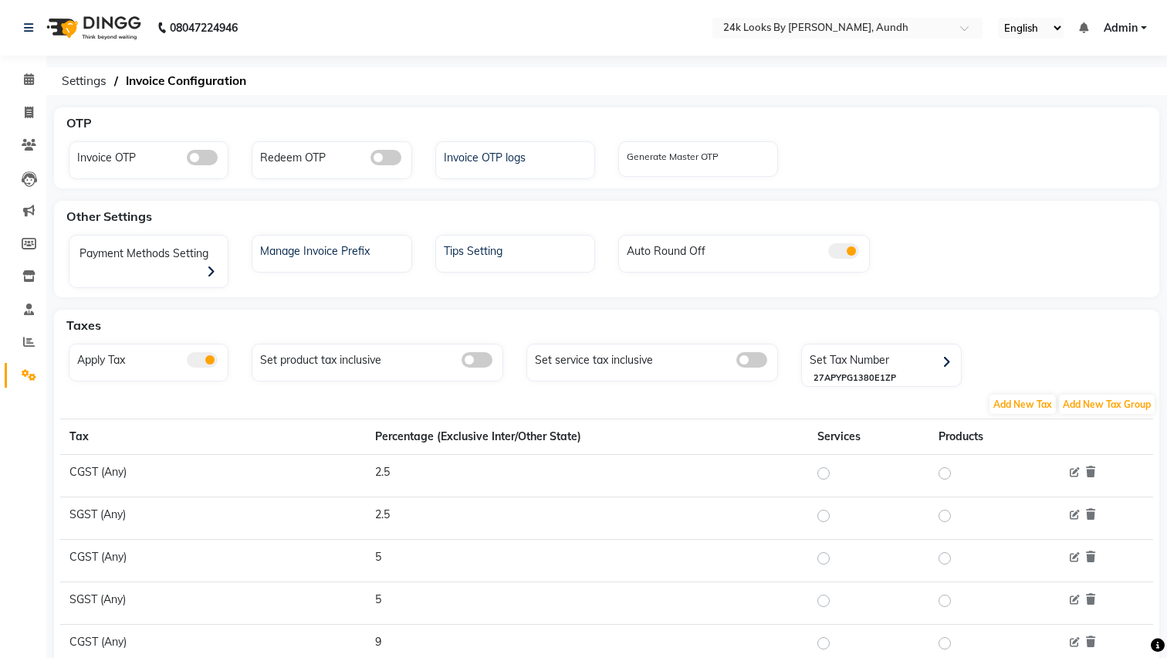
scroll to position [0, 0]
click at [28, 118] on span at bounding box center [28, 113] width 27 height 18
select select "7453"
select select "service"
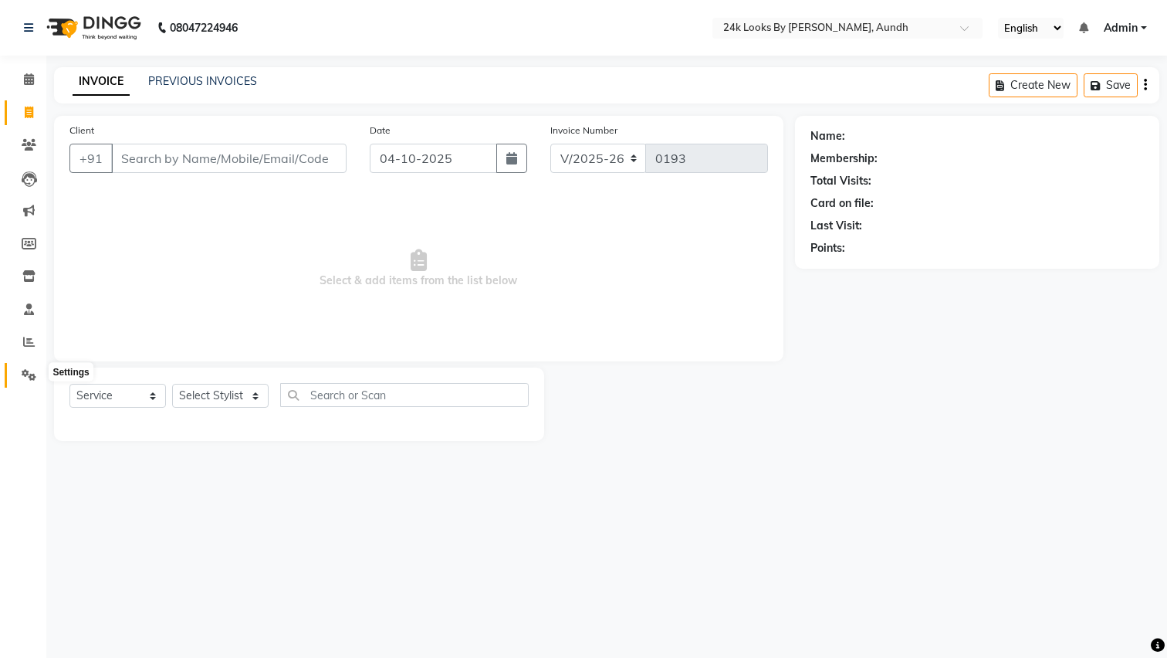
click at [23, 374] on icon at bounding box center [29, 375] width 15 height 12
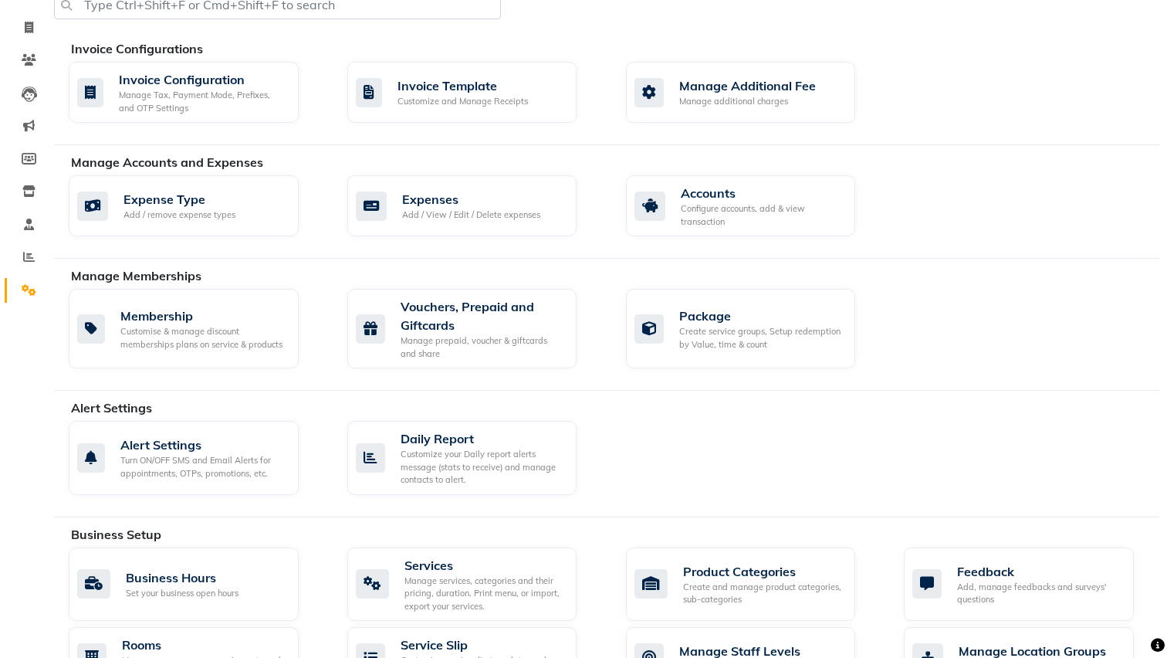
scroll to position [96, 0]
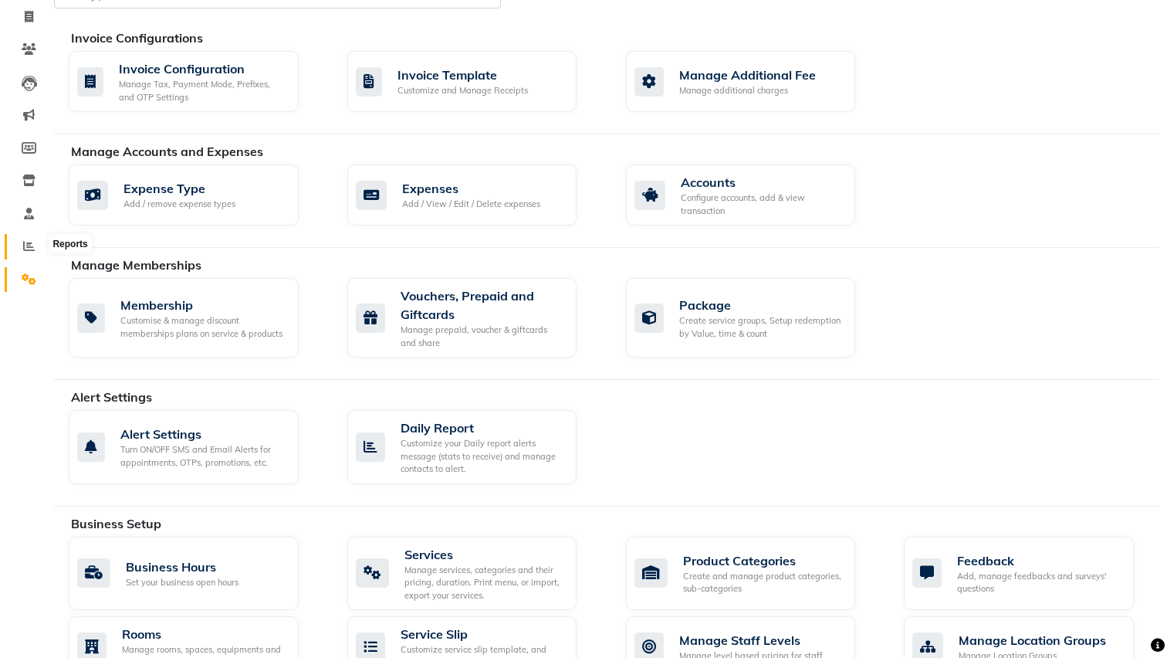
click at [27, 241] on icon at bounding box center [29, 246] width 12 height 12
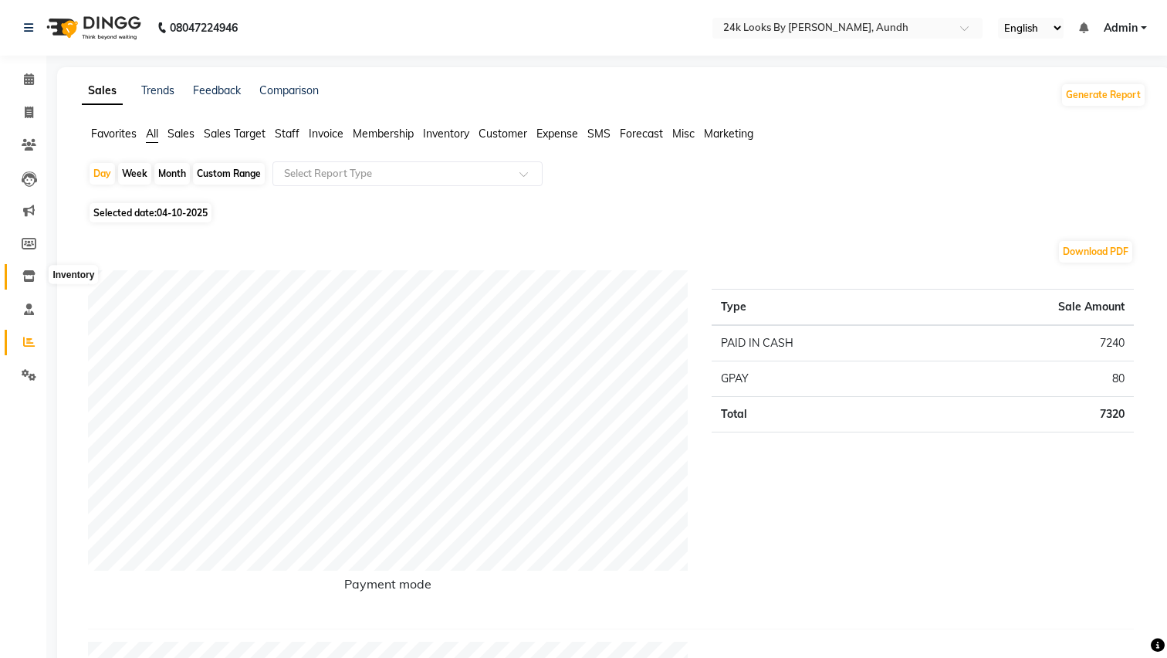
click at [28, 272] on icon at bounding box center [28, 276] width 13 height 12
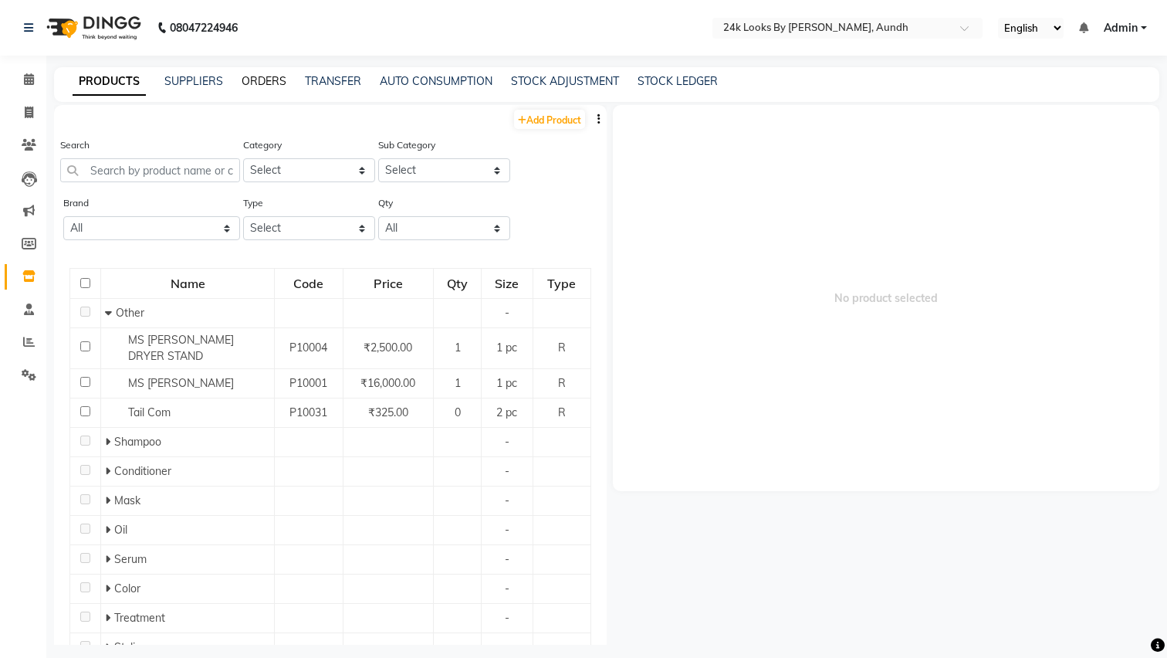
click at [255, 86] on link "ORDERS" at bounding box center [264, 81] width 45 height 14
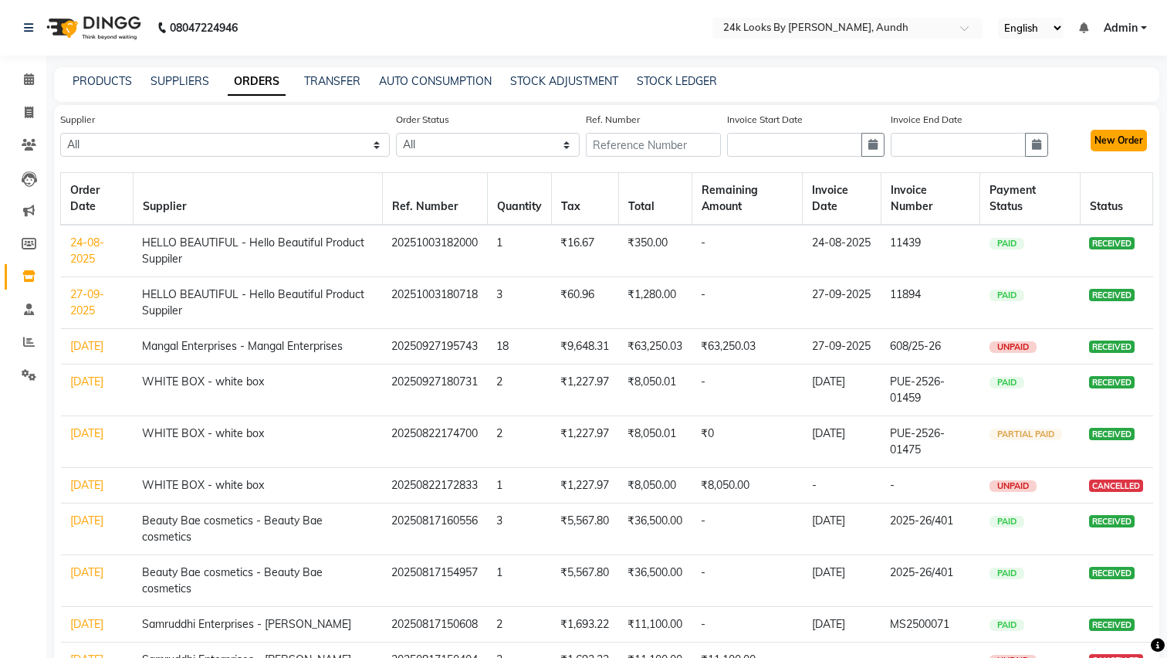
click at [1140, 141] on button "New Order" at bounding box center [1119, 141] width 56 height 22
select select "true"
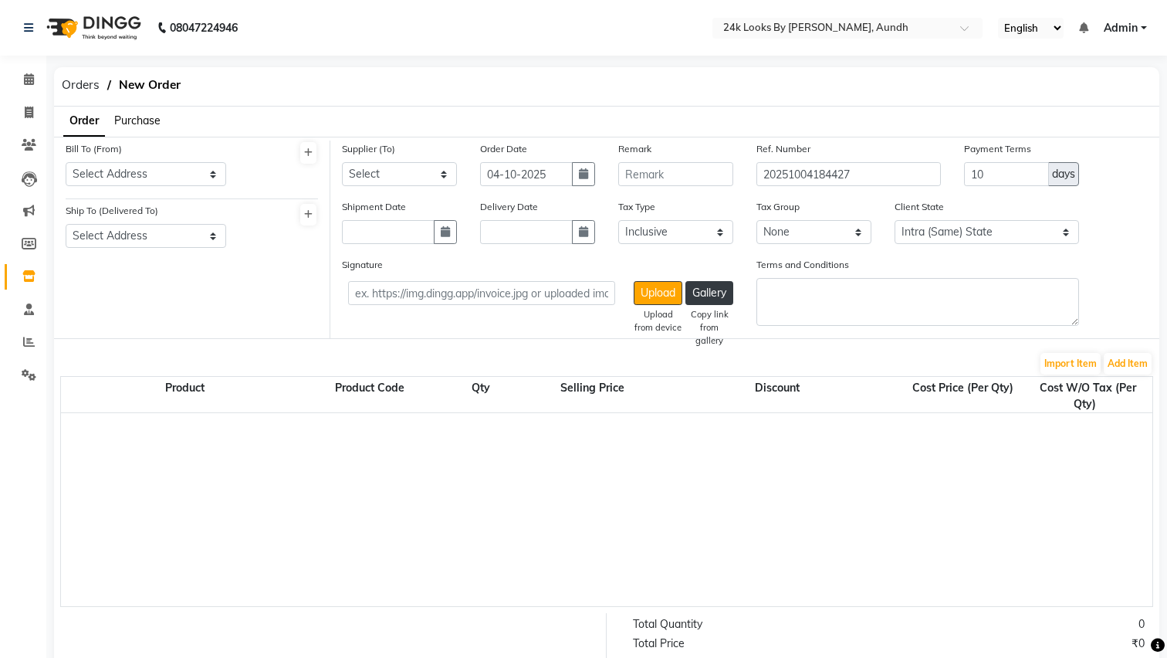
click at [133, 118] on span "Purchase" at bounding box center [137, 120] width 46 height 14
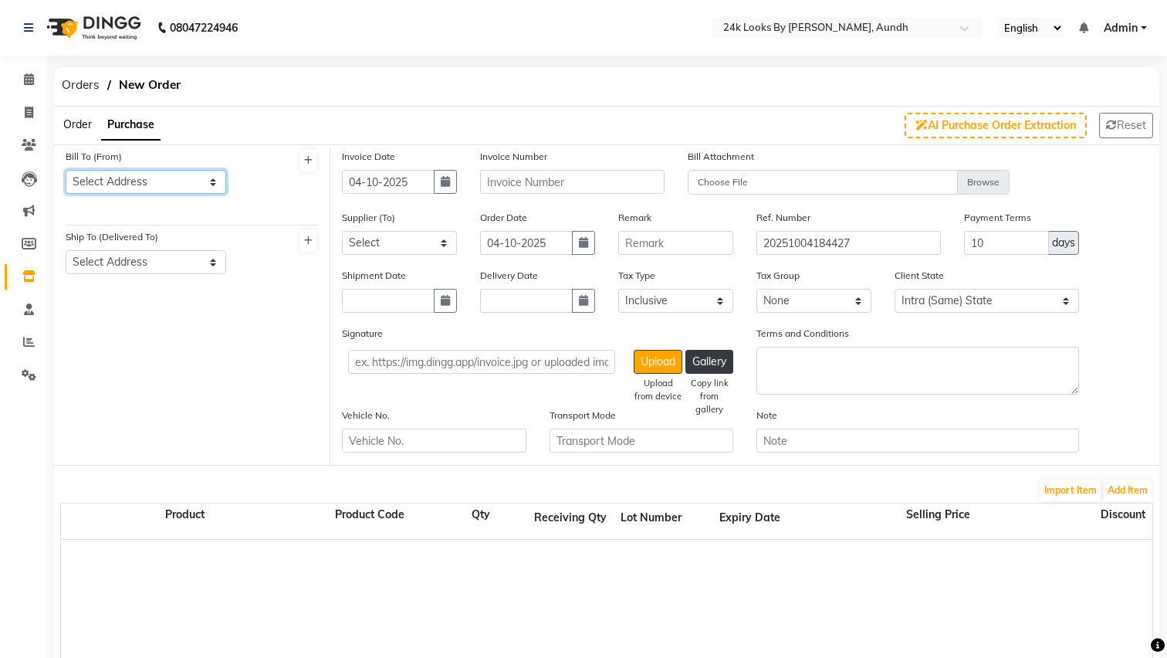
select select "1594"
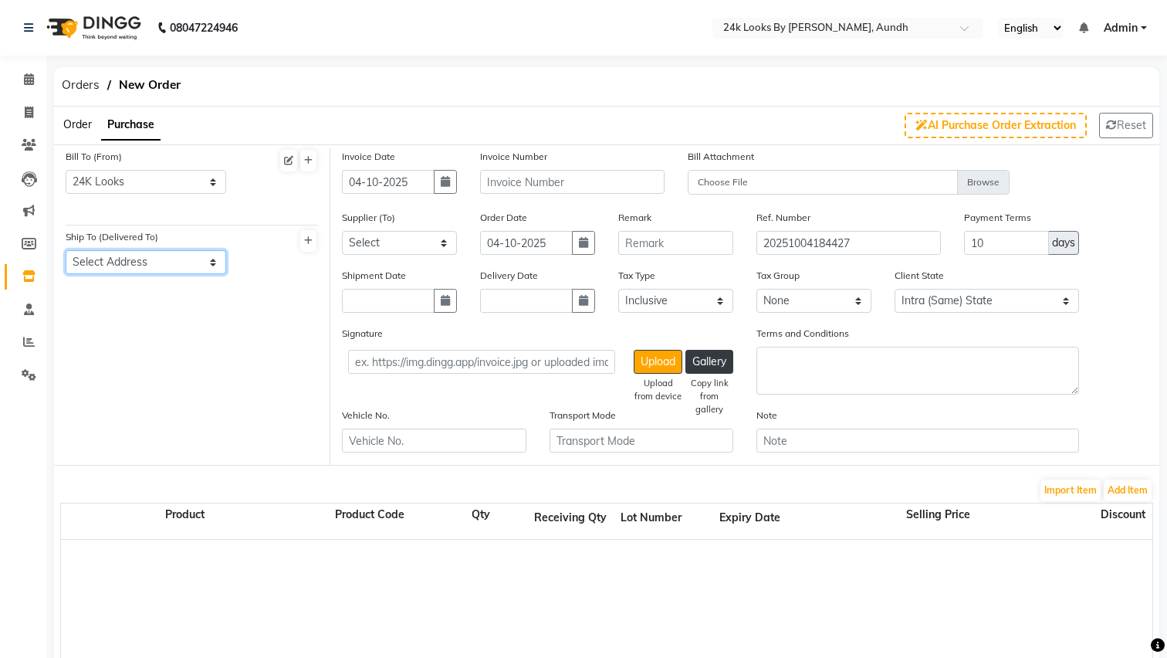
select select "1596"
click at [442, 184] on icon "button" at bounding box center [445, 181] width 9 height 11
select select "10"
select select "2025"
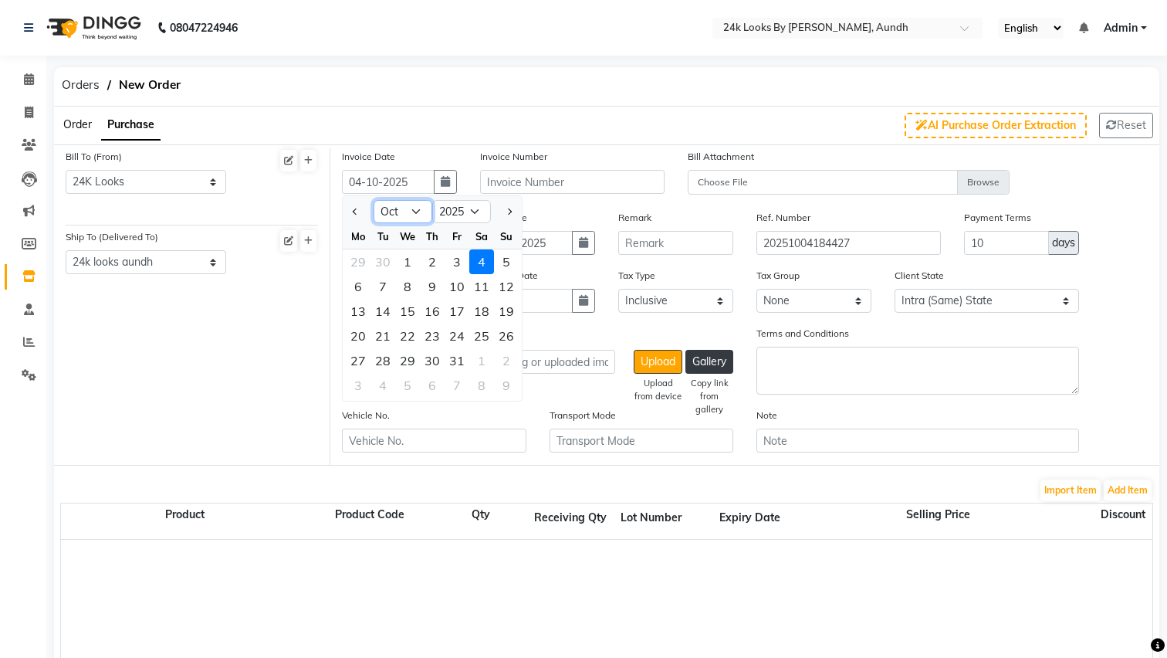
select select "9"
click at [428, 313] on div "18" at bounding box center [432, 311] width 25 height 25
type input "[DATE]"
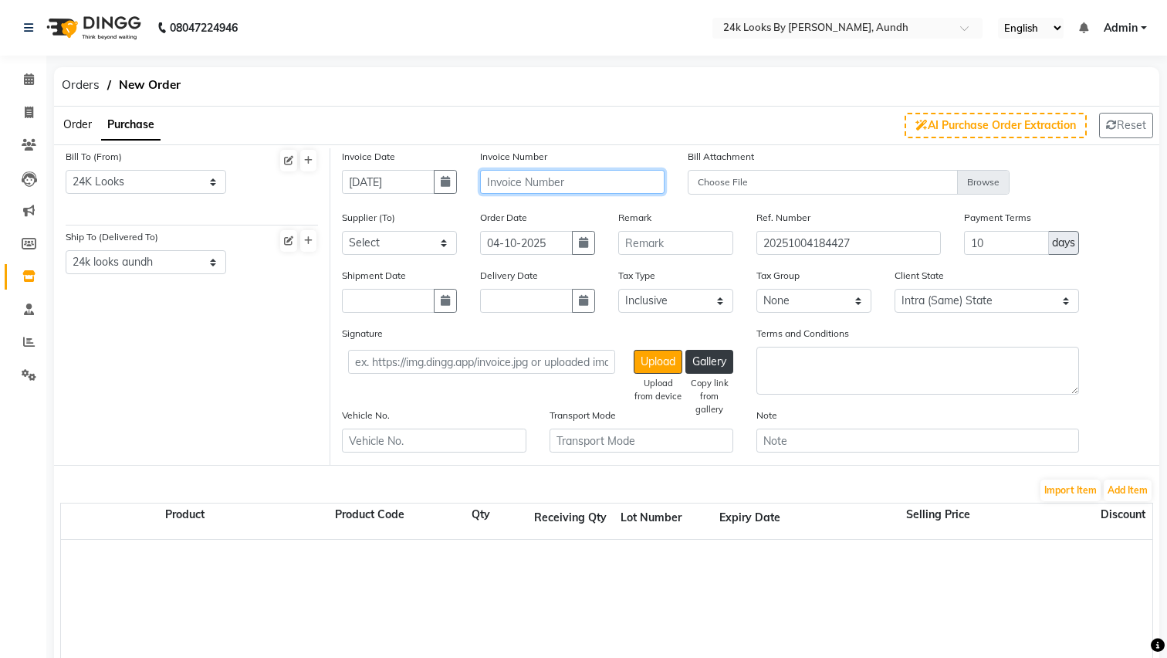
click at [546, 183] on input "text" at bounding box center [572, 182] width 184 height 24
type input "CC/25-26/147"
select select "6083"
click at [449, 309] on button "button" at bounding box center [445, 301] width 23 height 24
select select "10"
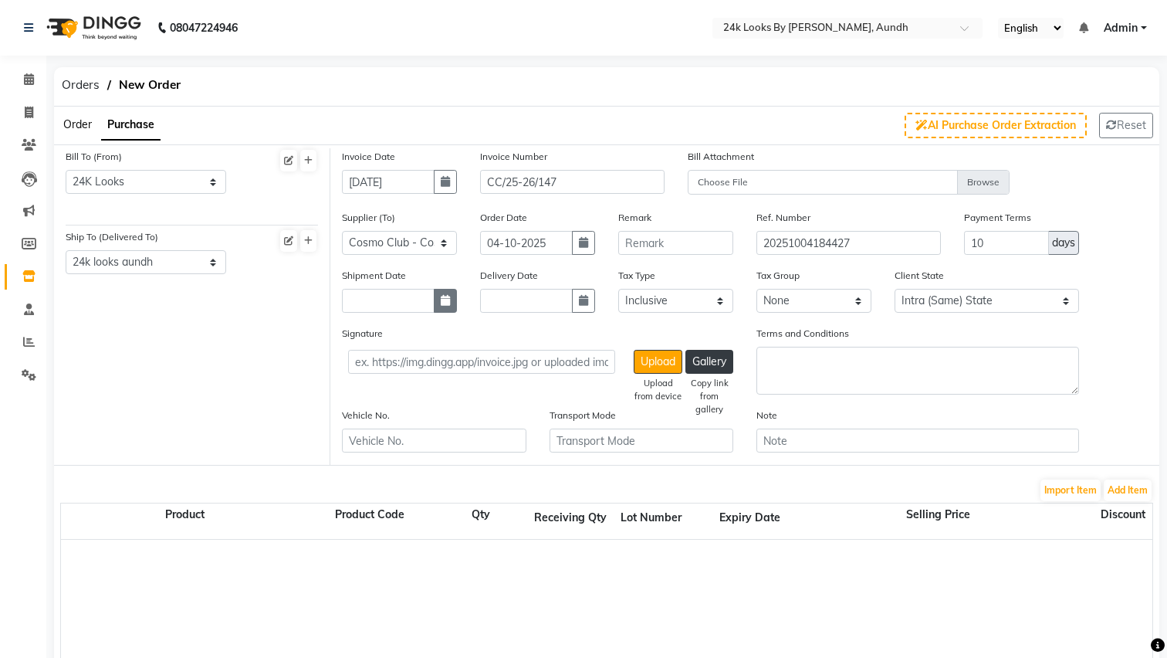
select select "2025"
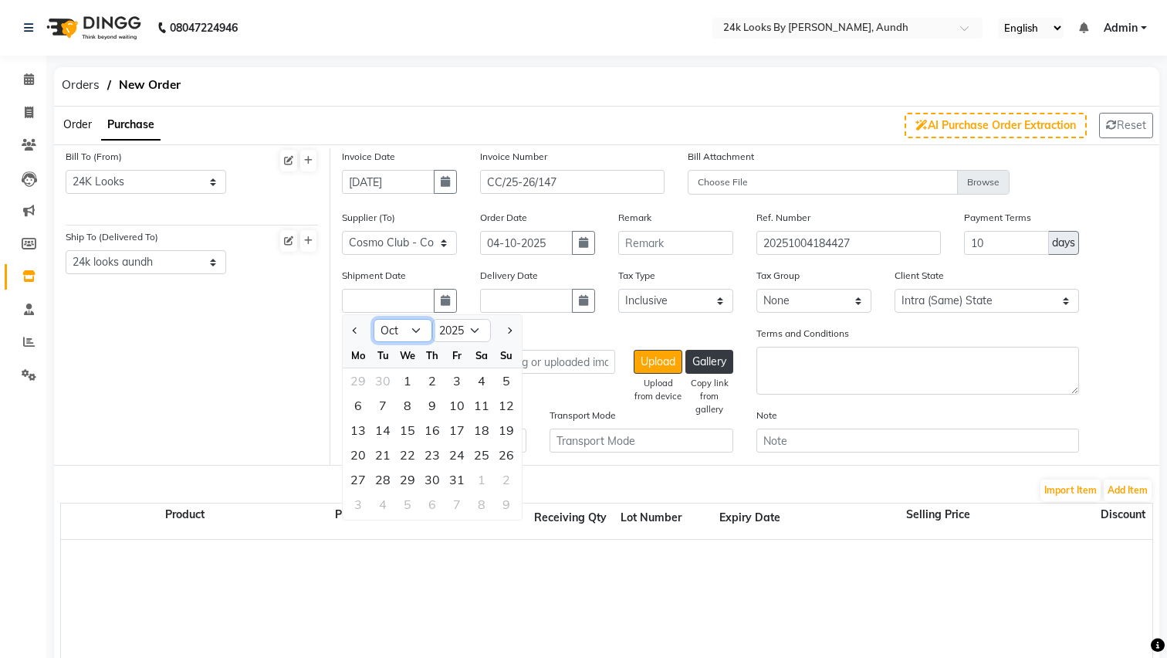
select select "9"
click at [424, 428] on div "18" at bounding box center [432, 430] width 25 height 25
type input "[DATE]"
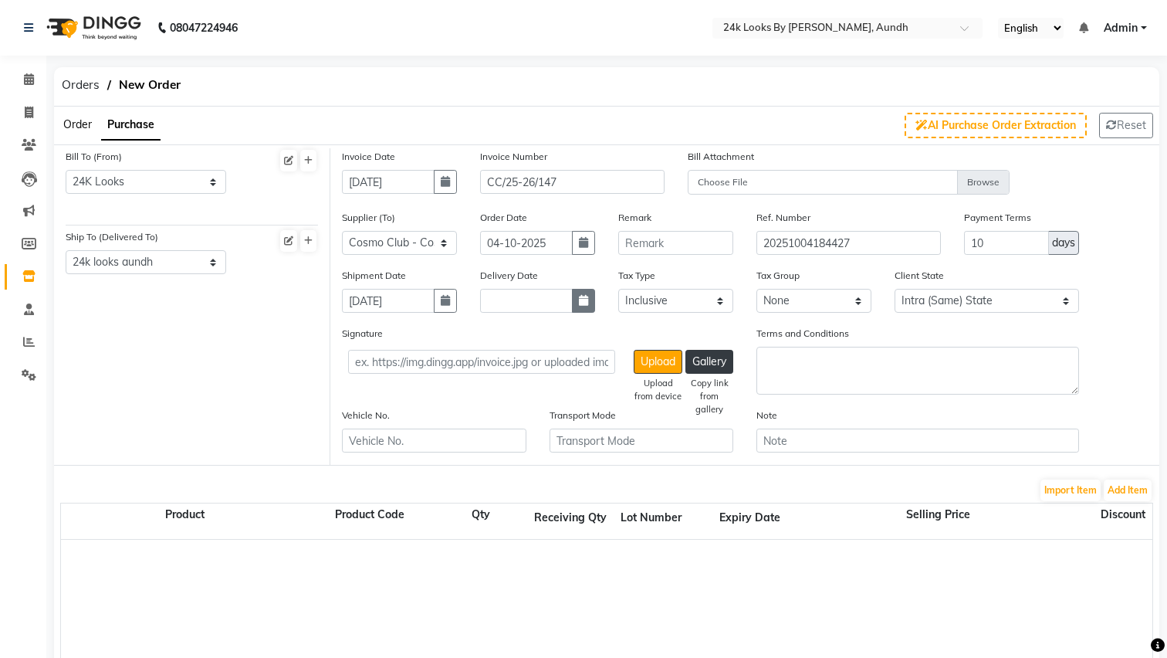
click at [580, 295] on icon "button" at bounding box center [583, 300] width 9 height 11
select select "10"
select select "2025"
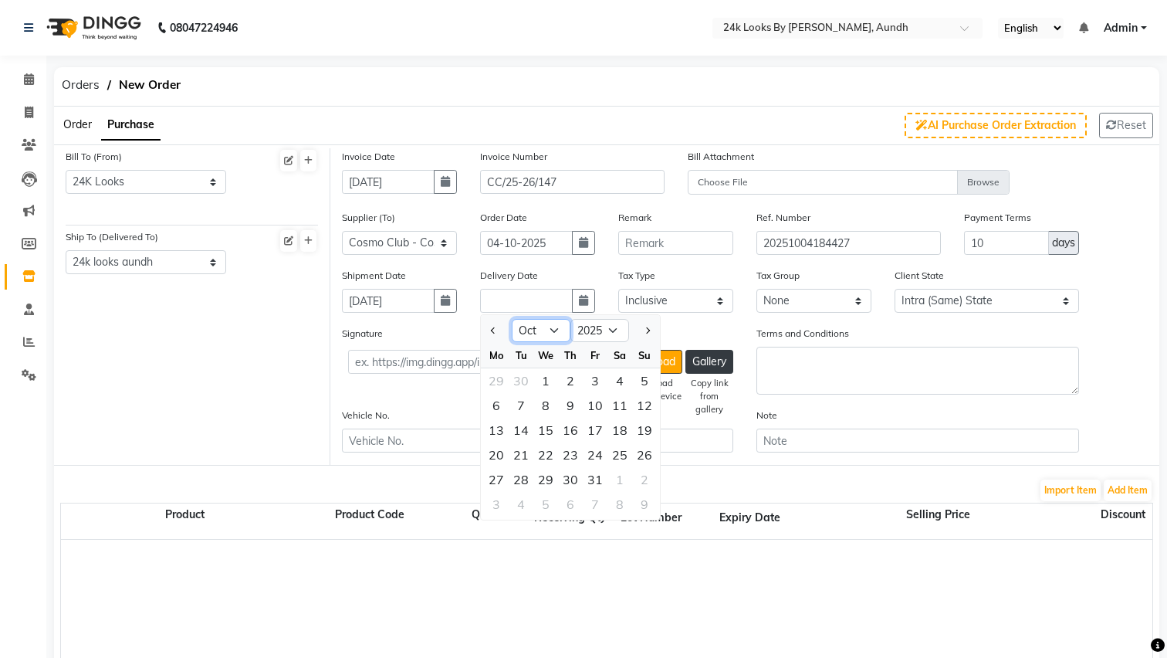
select select "9"
click at [570, 431] on div "18" at bounding box center [570, 430] width 25 height 25
type input "[DATE]"
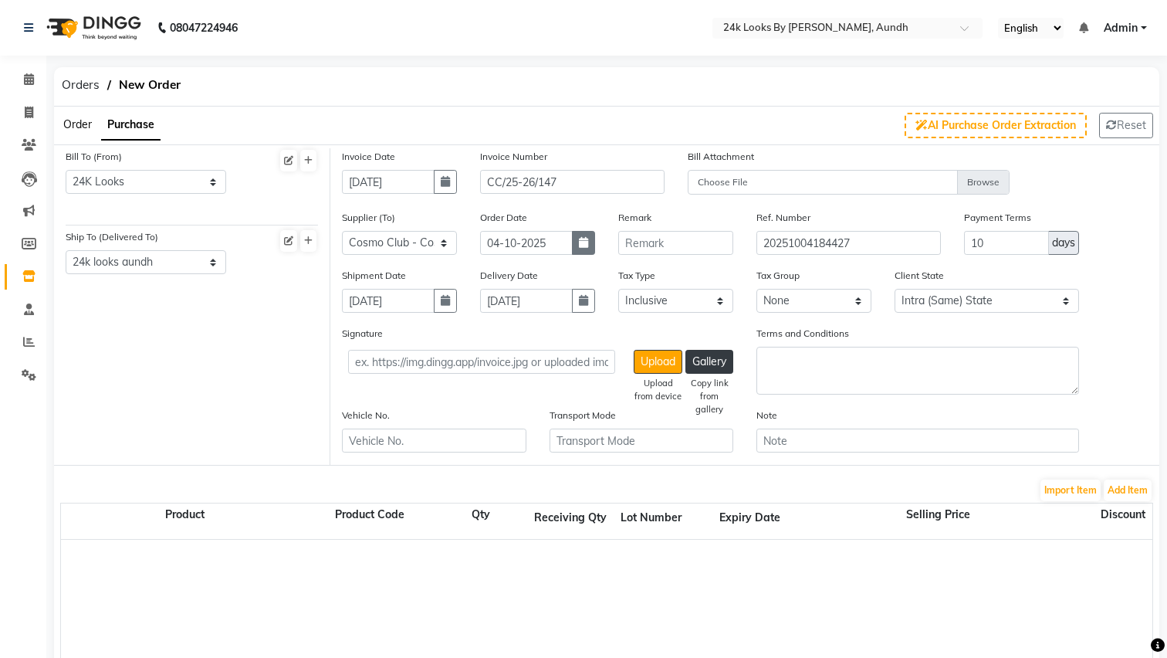
click at [583, 245] on icon "button" at bounding box center [583, 242] width 9 height 11
select select "10"
select select "2025"
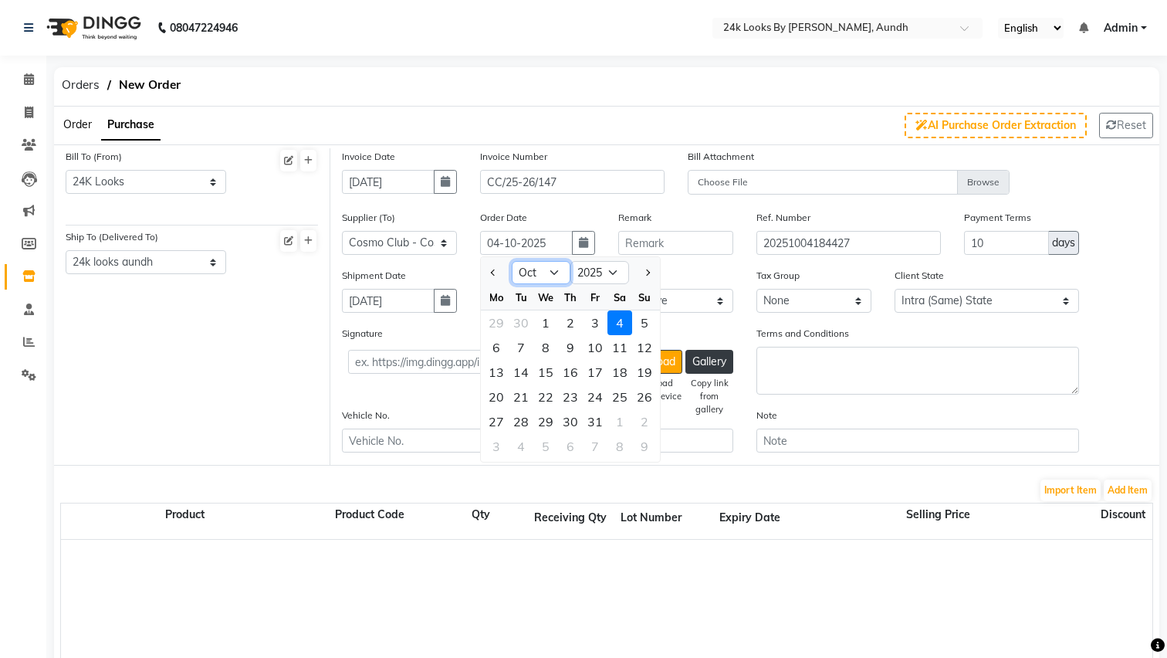
select select "9"
click at [580, 377] on div "18" at bounding box center [570, 372] width 25 height 25
type input "[DATE]"
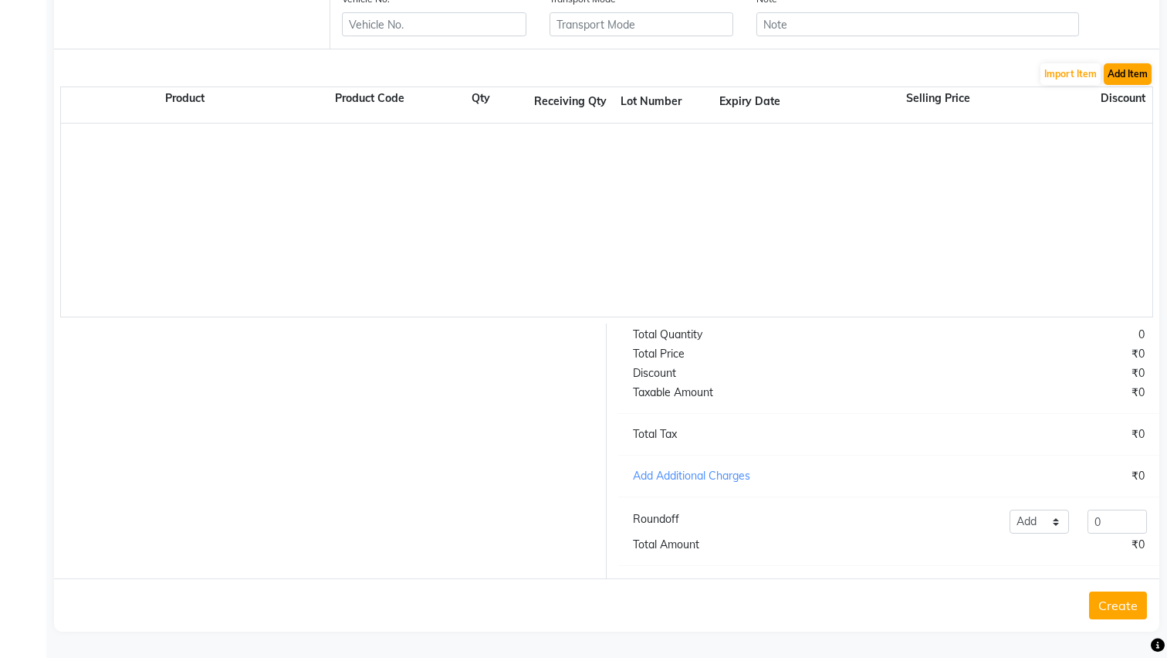
scroll to position [416, 0]
click at [1123, 67] on button "Add Item" at bounding box center [1128, 74] width 48 height 22
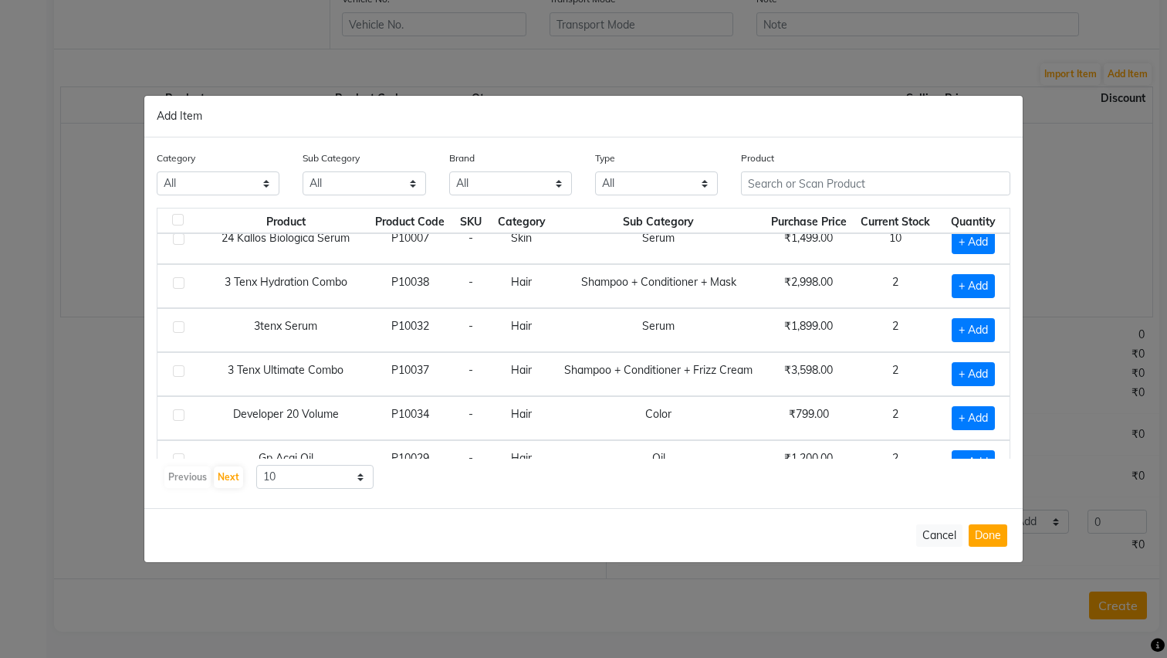
scroll to position [104, 0]
click at [177, 372] on label at bounding box center [179, 370] width 12 height 12
click at [177, 372] on input "checkbox" at bounding box center [178, 370] width 10 height 10
checkbox input "true"
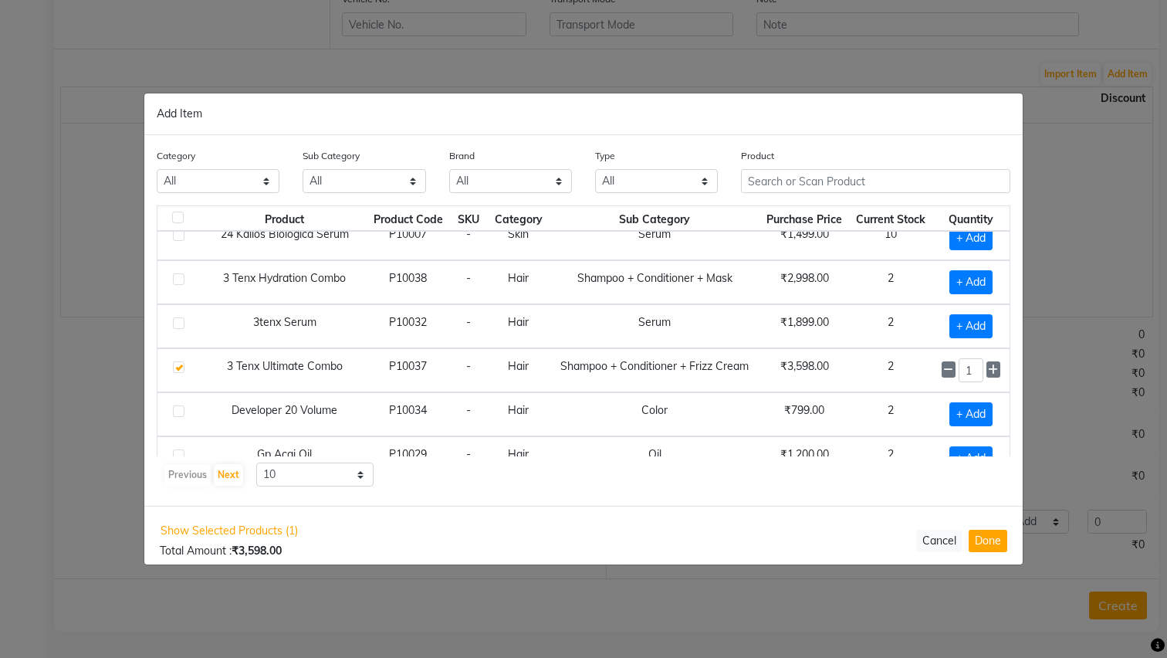
click at [178, 279] on label at bounding box center [179, 279] width 12 height 12
click at [178, 279] on input "checkbox" at bounding box center [178, 280] width 10 height 10
checkbox input "true"
click at [179, 325] on label at bounding box center [179, 323] width 12 height 12
click at [179, 325] on input "checkbox" at bounding box center [178, 324] width 10 height 10
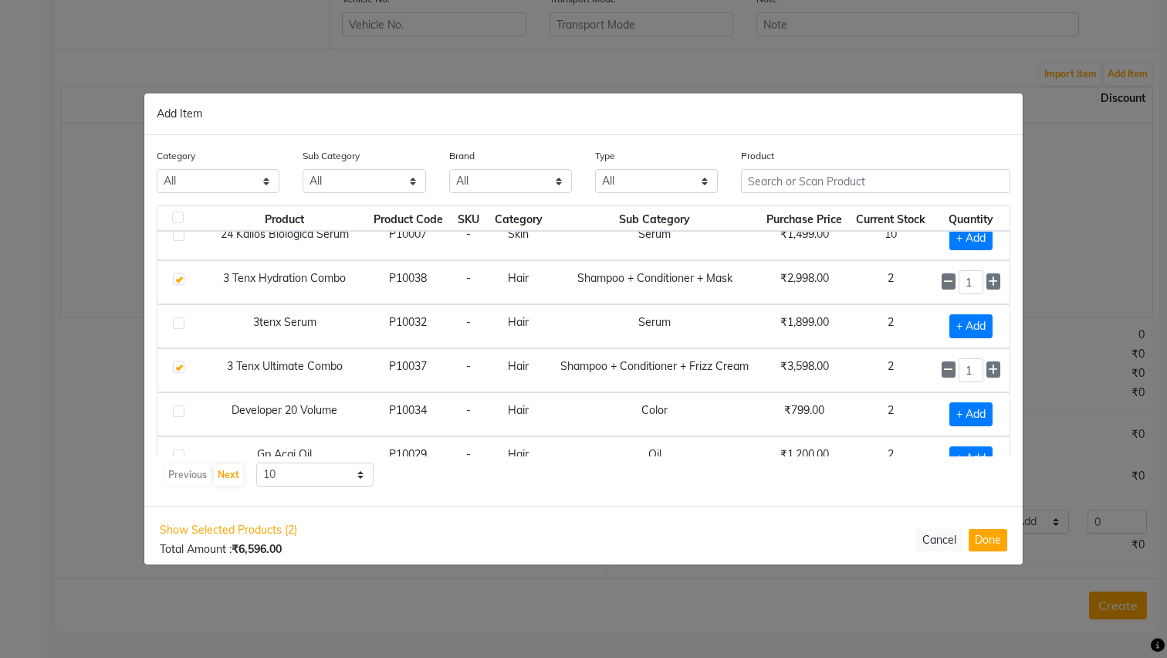
checkbox input "true"
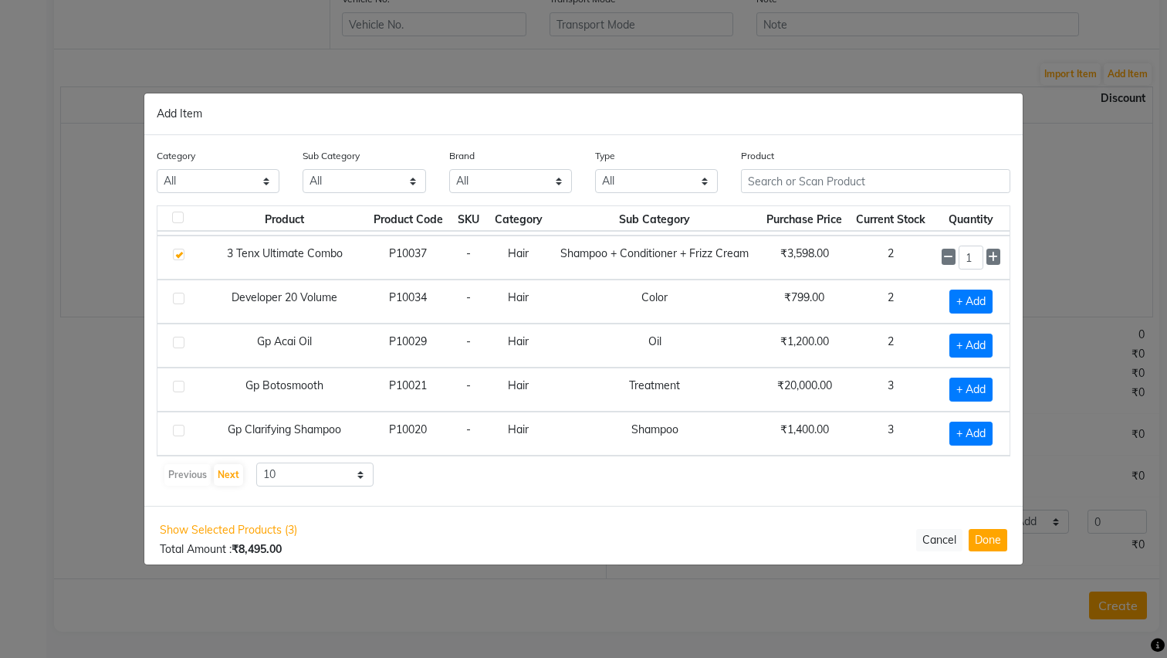
scroll to position [217, 0]
click at [990, 538] on button "Done" at bounding box center [988, 540] width 39 height 22
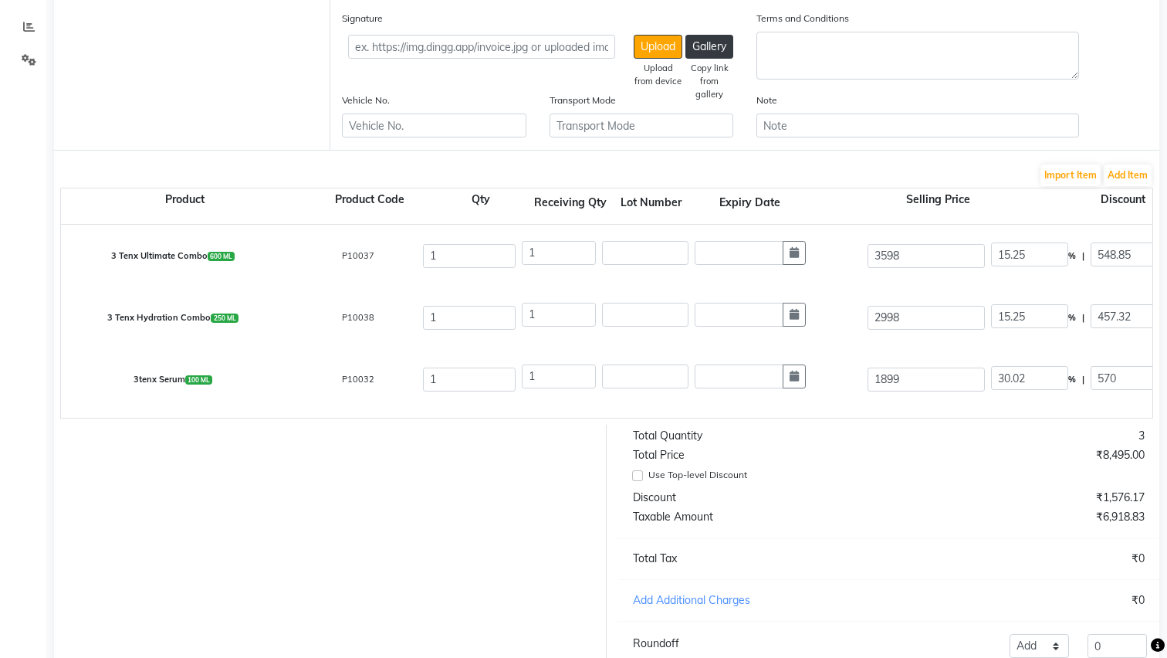
scroll to position [313, 0]
click at [463, 249] on input "1" at bounding box center [469, 257] width 93 height 24
type input "3"
click at [466, 318] on input "1" at bounding box center [469, 319] width 93 height 24
type input "3"
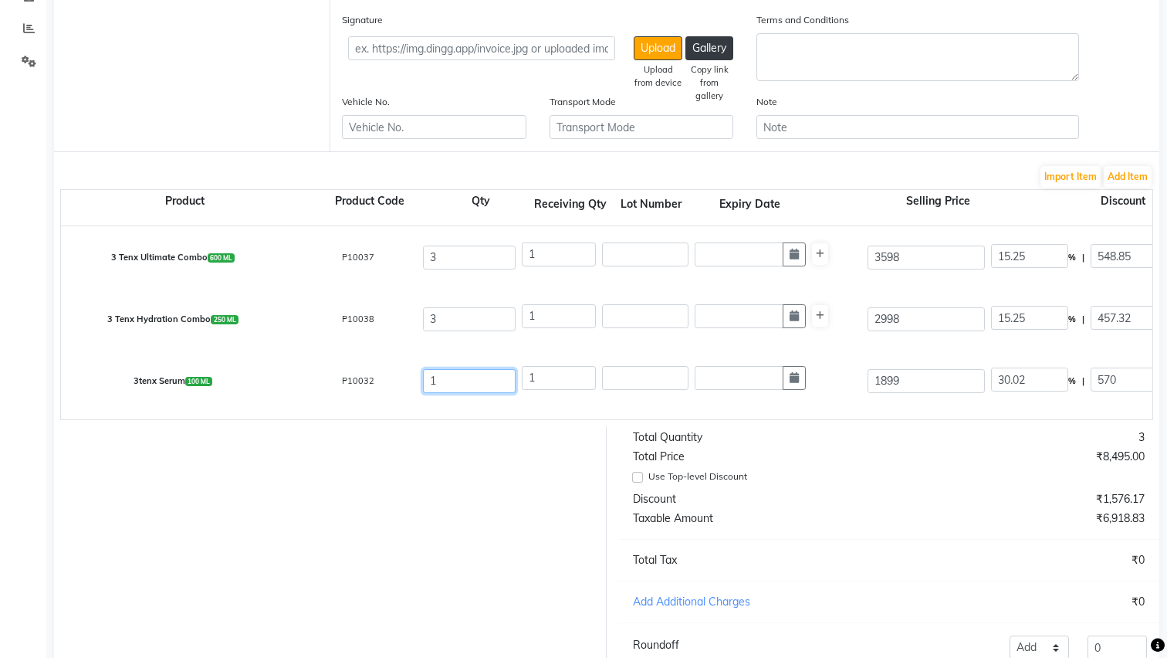
click at [469, 390] on input "1" at bounding box center [469, 381] width 93 height 24
type input "3"
click at [546, 249] on input "1" at bounding box center [559, 254] width 74 height 24
type input "0"
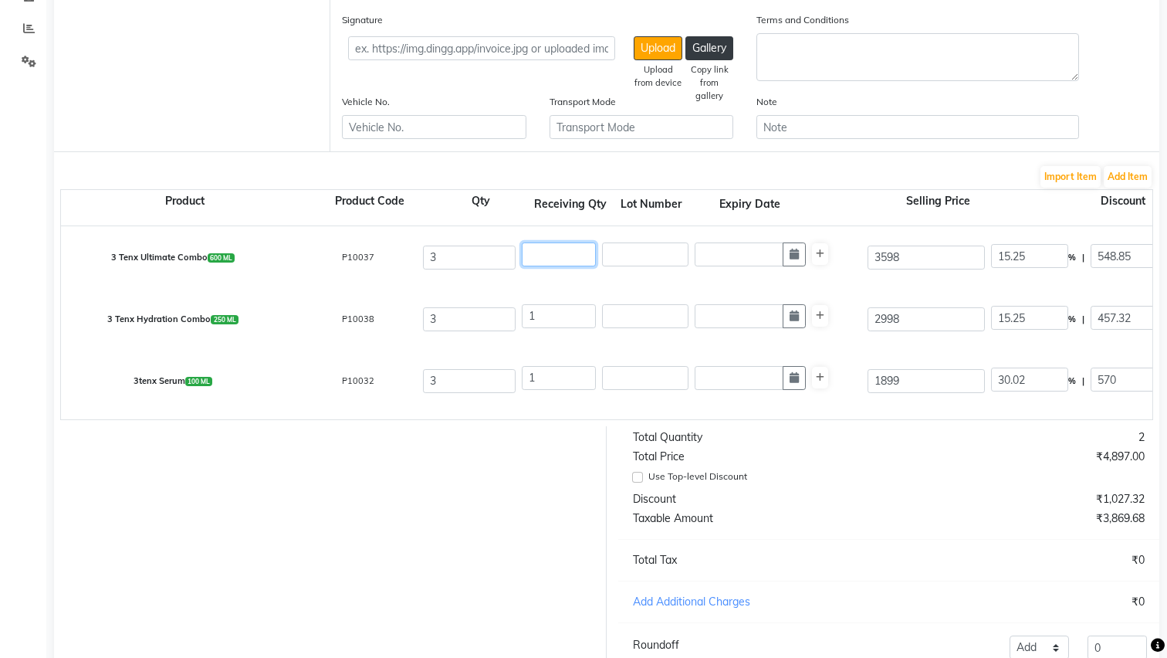
type input "3"
type input "9147.45"
type input "3"
click at [542, 320] on input "1" at bounding box center [559, 316] width 74 height 24
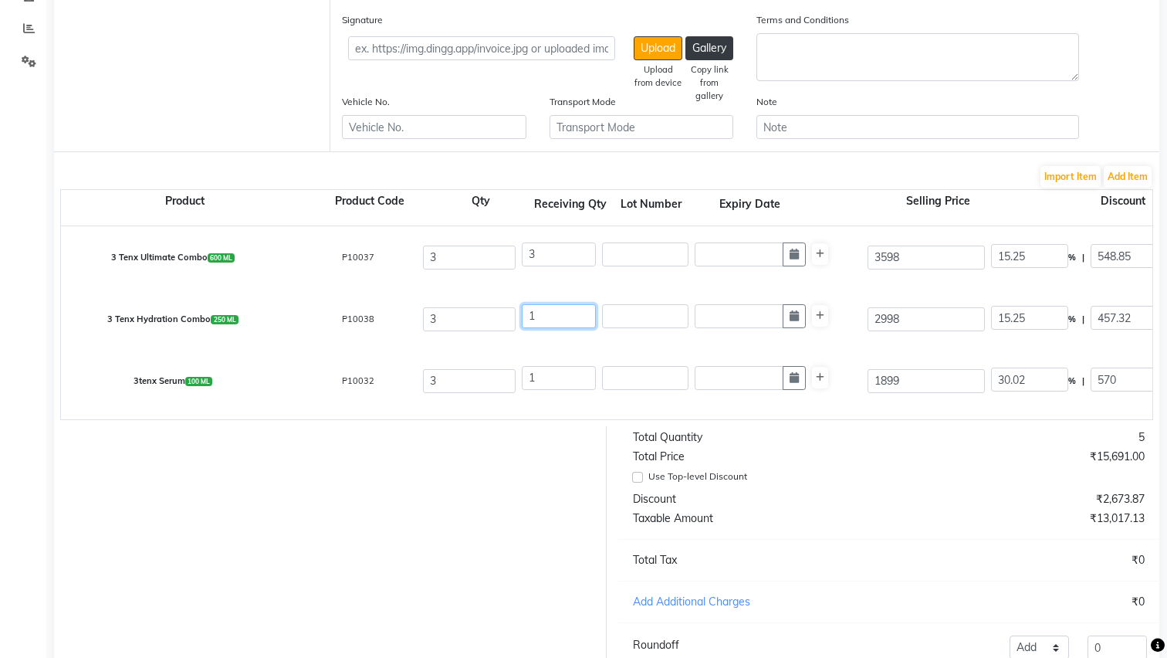
type input "0"
type input "3"
type input "7622.04"
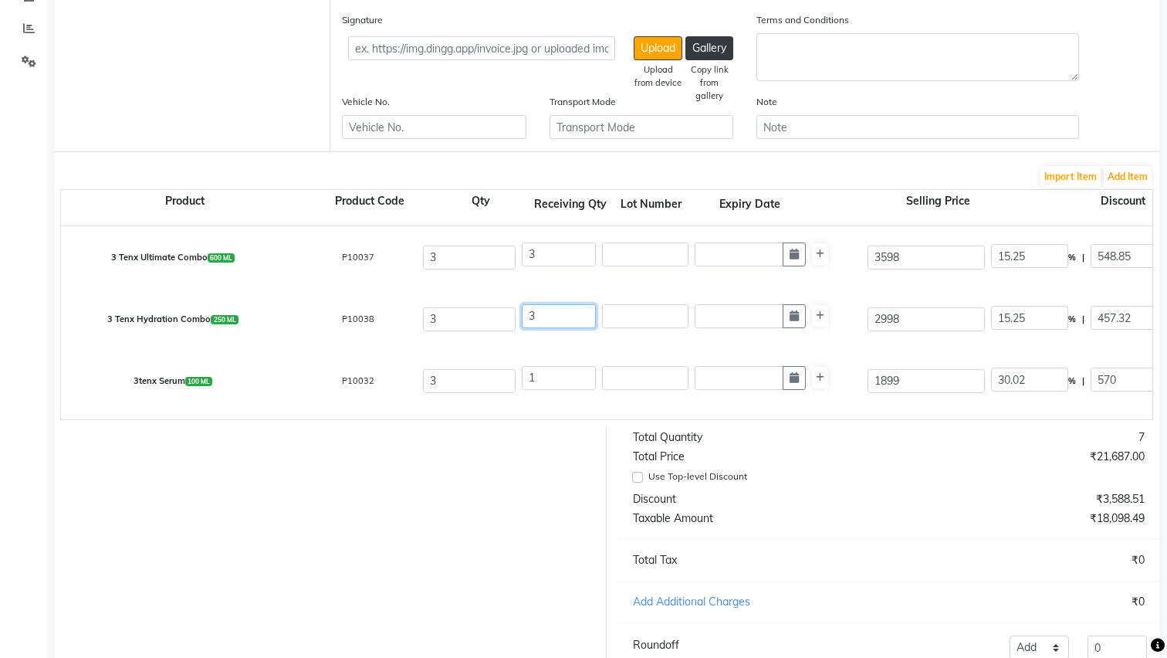
type input "3"
click at [551, 374] on input "1" at bounding box center [559, 378] width 74 height 24
type input "0"
type input "3"
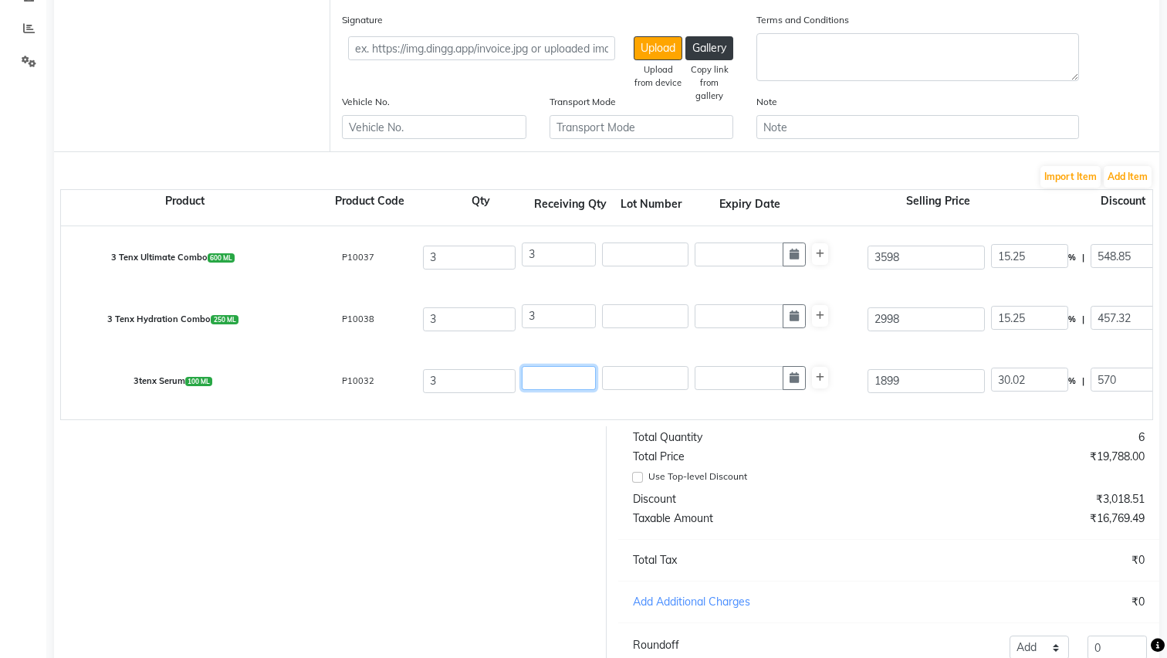
type input "3987"
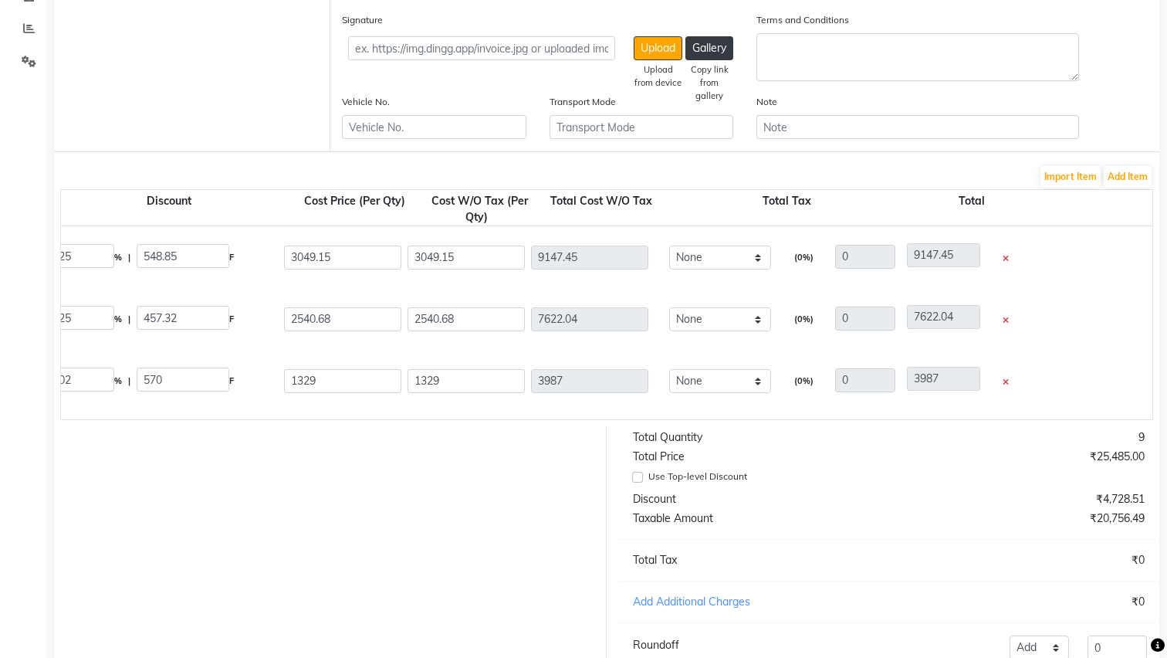
scroll to position [0, 966]
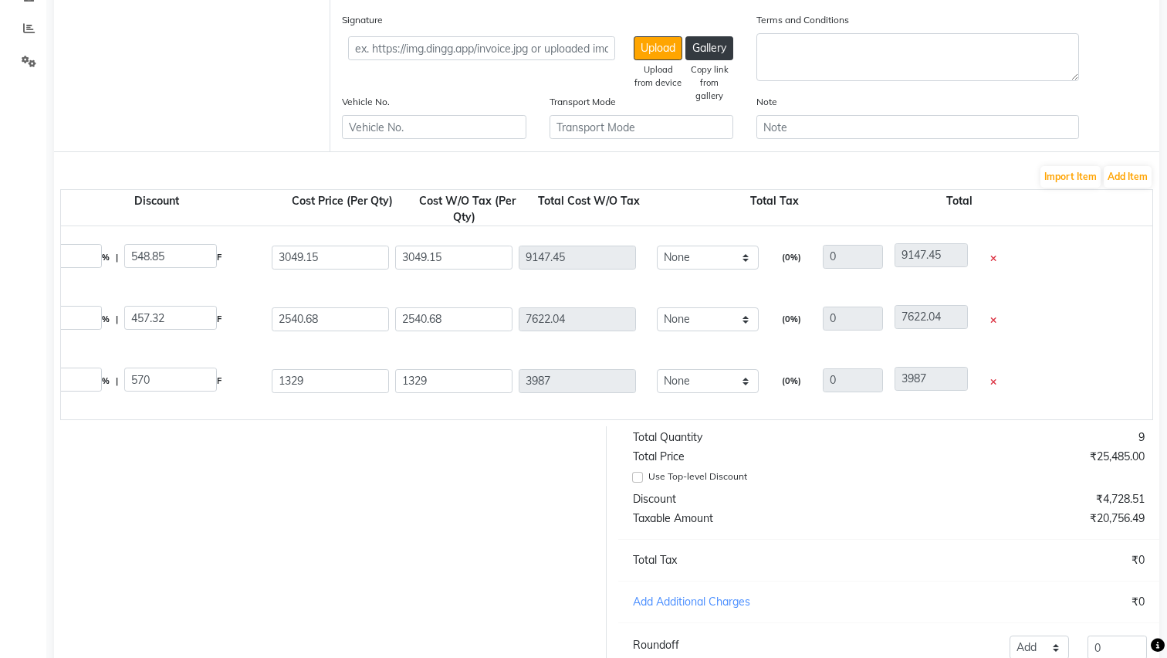
type input "3"
select select "4624"
type input "2584.03"
type input "7752.09"
type input "1395.38"
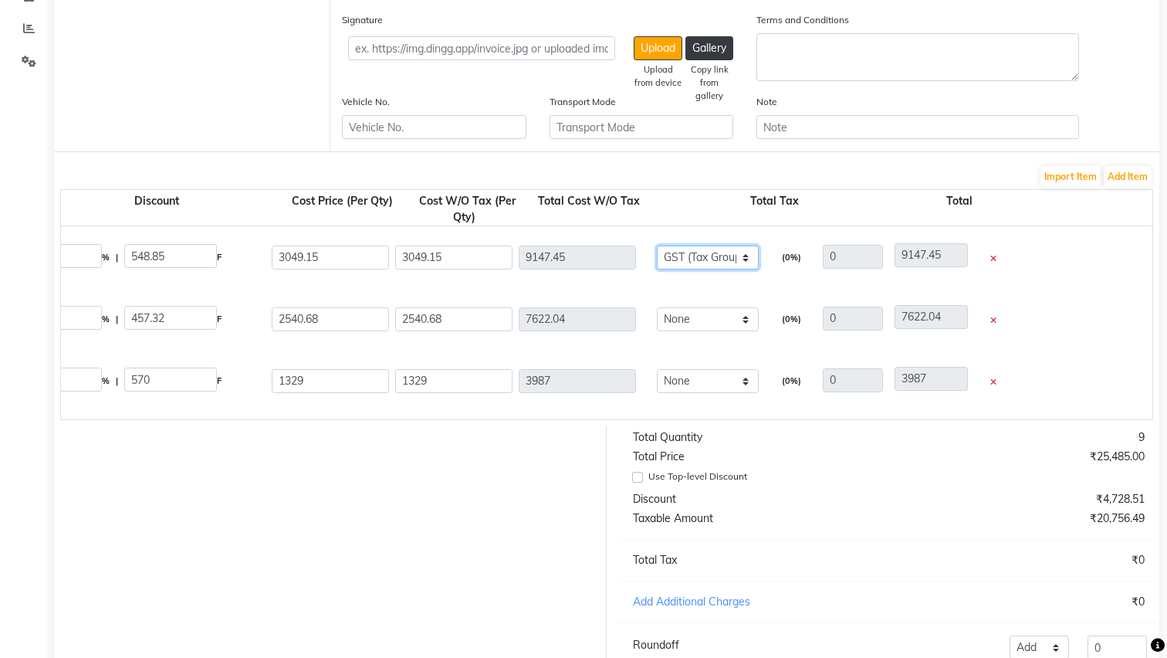
type input "9147.47"
select select "4679"
type input "2903.95"
type input "8711.85"
type input "435.59"
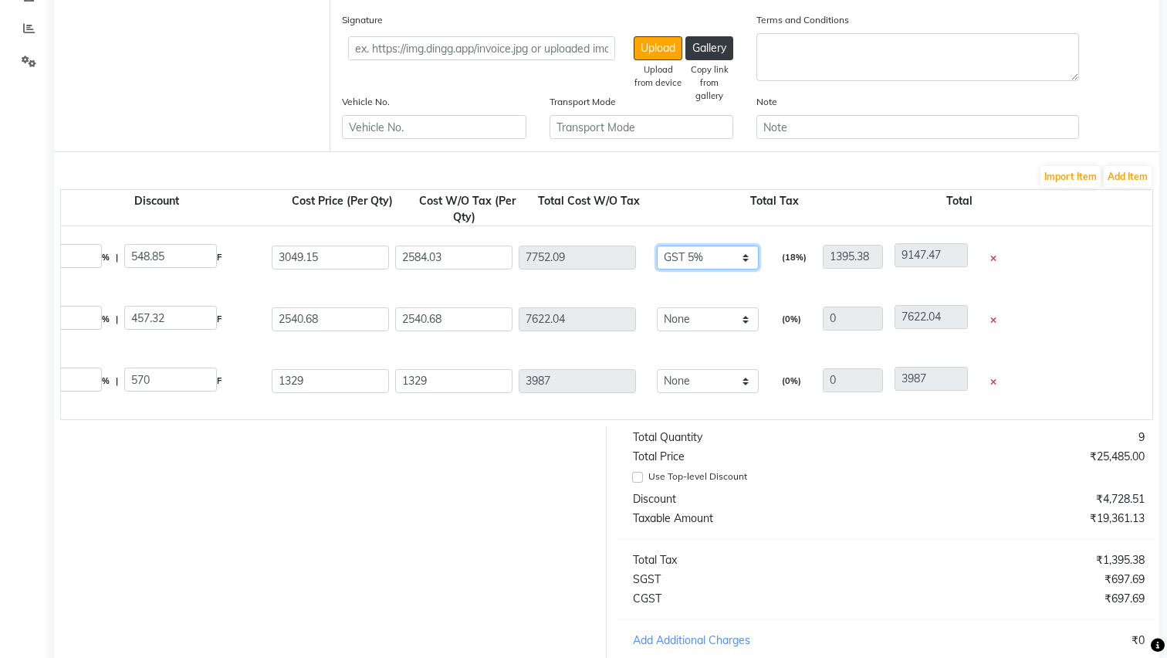
type input "9147.44"
select select "3294"
type input "2771.95"
type input "8315.85"
type input "831.59"
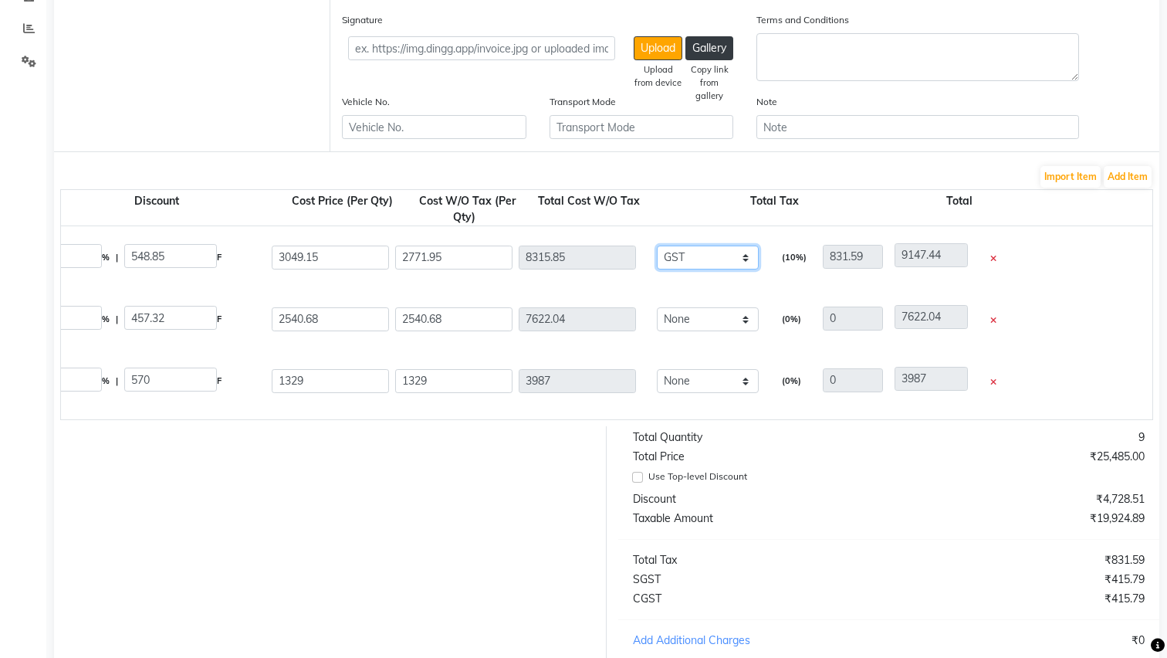
select select "4624"
type input "2584.03"
type input "7752.09"
type input "1395.38"
type input "9147.47"
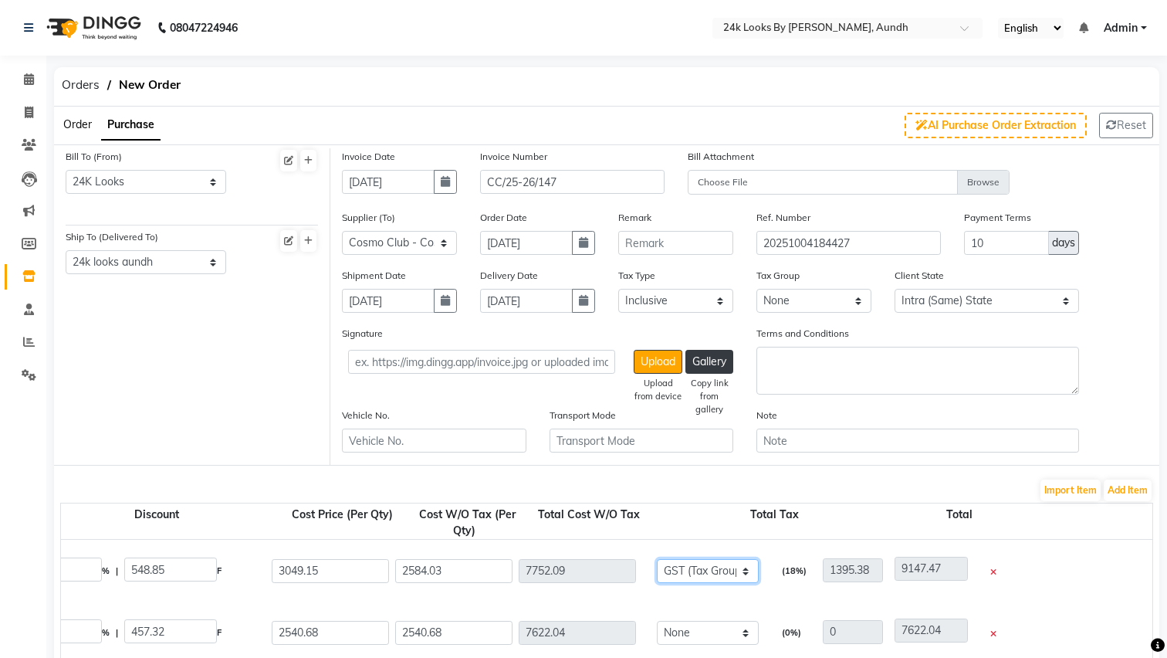
scroll to position [0, 0]
click at [32, 110] on icon at bounding box center [29, 113] width 8 height 12
select select "7453"
select select "service"
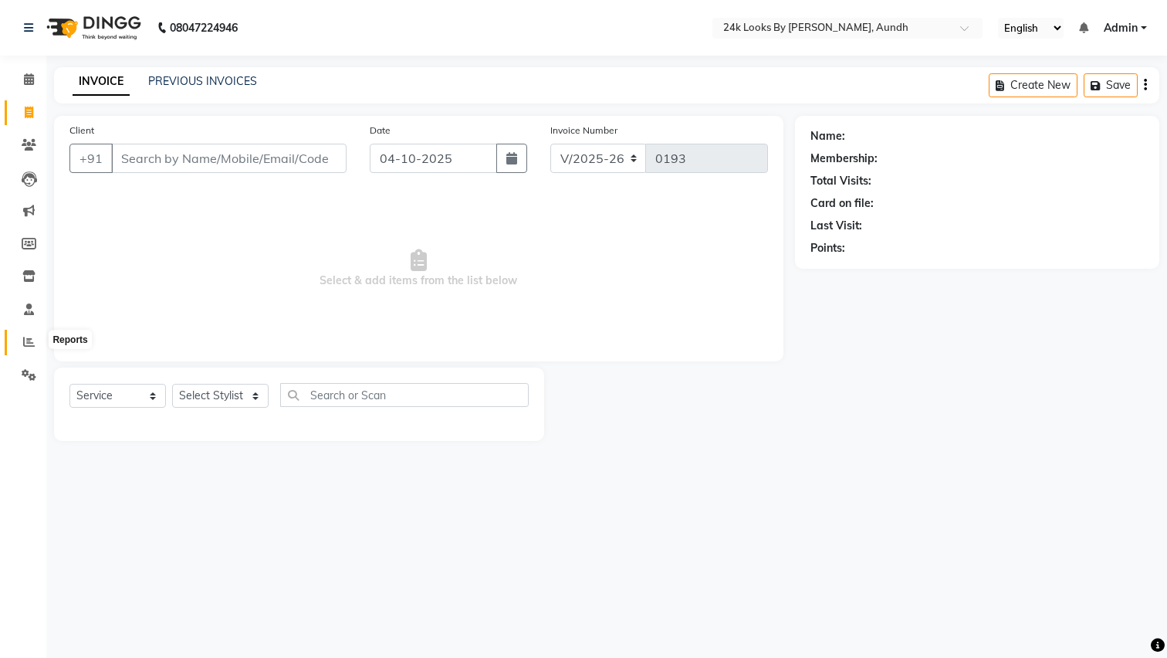
click at [31, 333] on span at bounding box center [28, 342] width 27 height 18
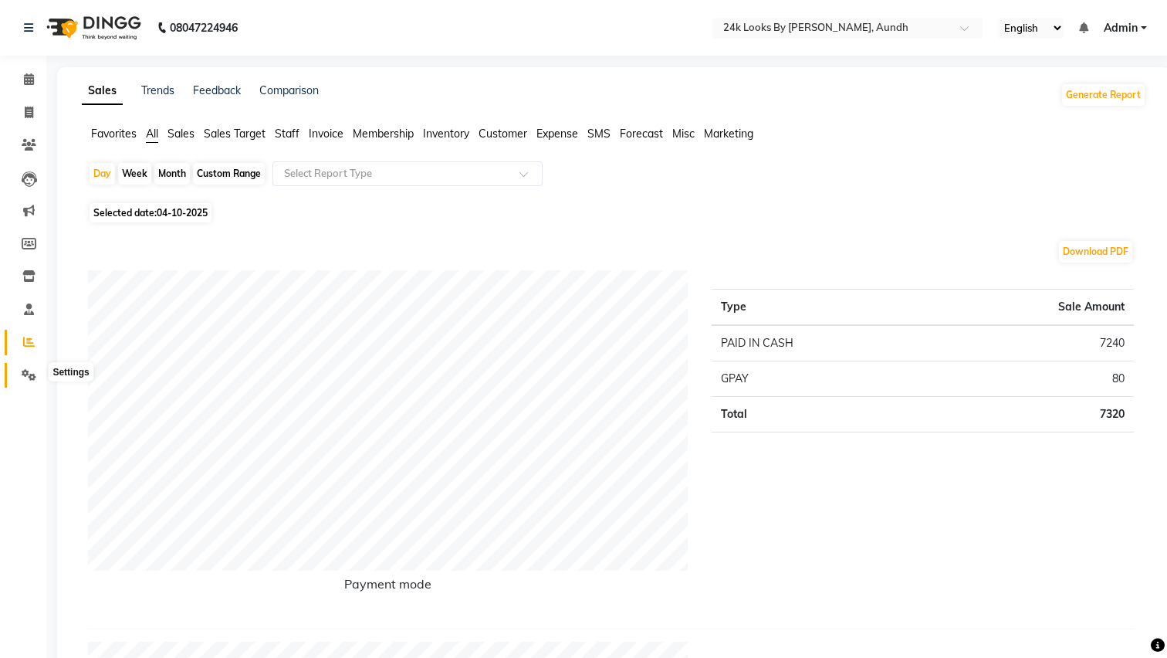
click at [33, 377] on span at bounding box center [28, 376] width 27 height 18
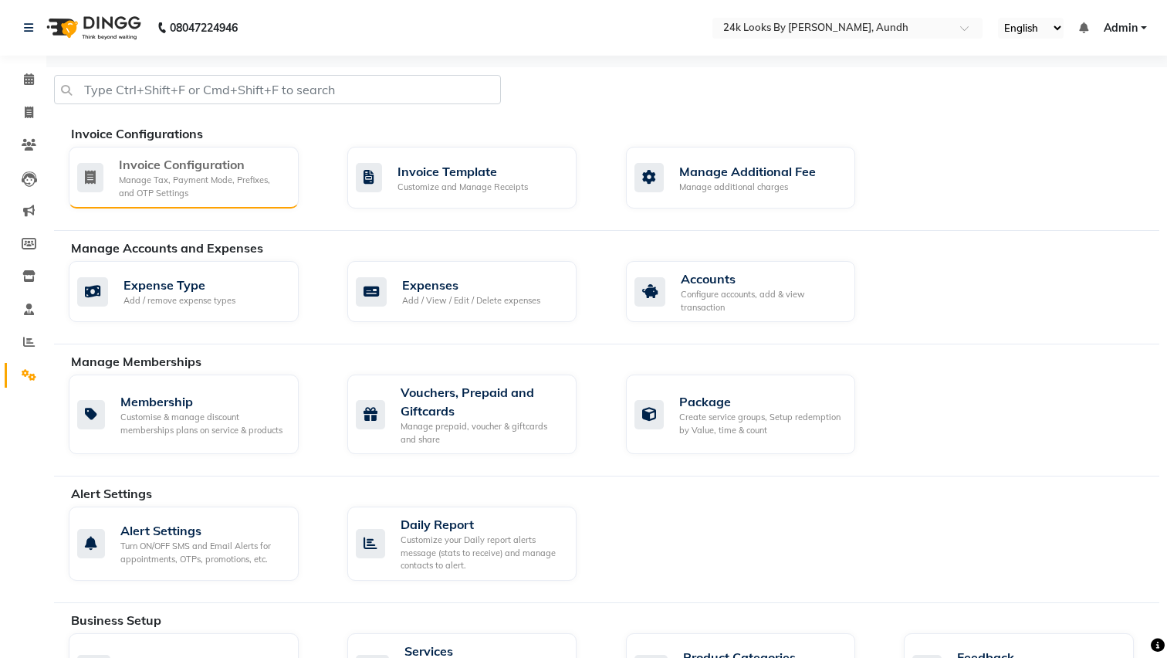
click at [110, 183] on div "Invoice Configuration Manage Tax, Payment Mode, Prefixes, and OTP Settings" at bounding box center [181, 177] width 209 height 44
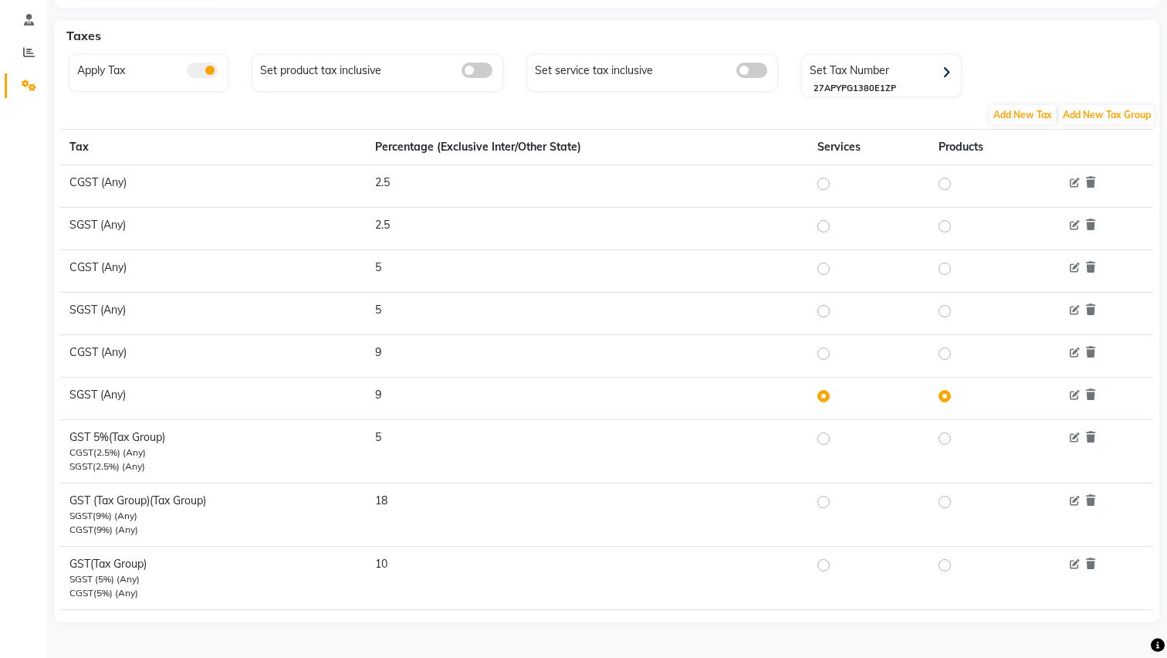
scroll to position [289, 0]
click at [1093, 269] on icon at bounding box center [1090, 267] width 9 height 11
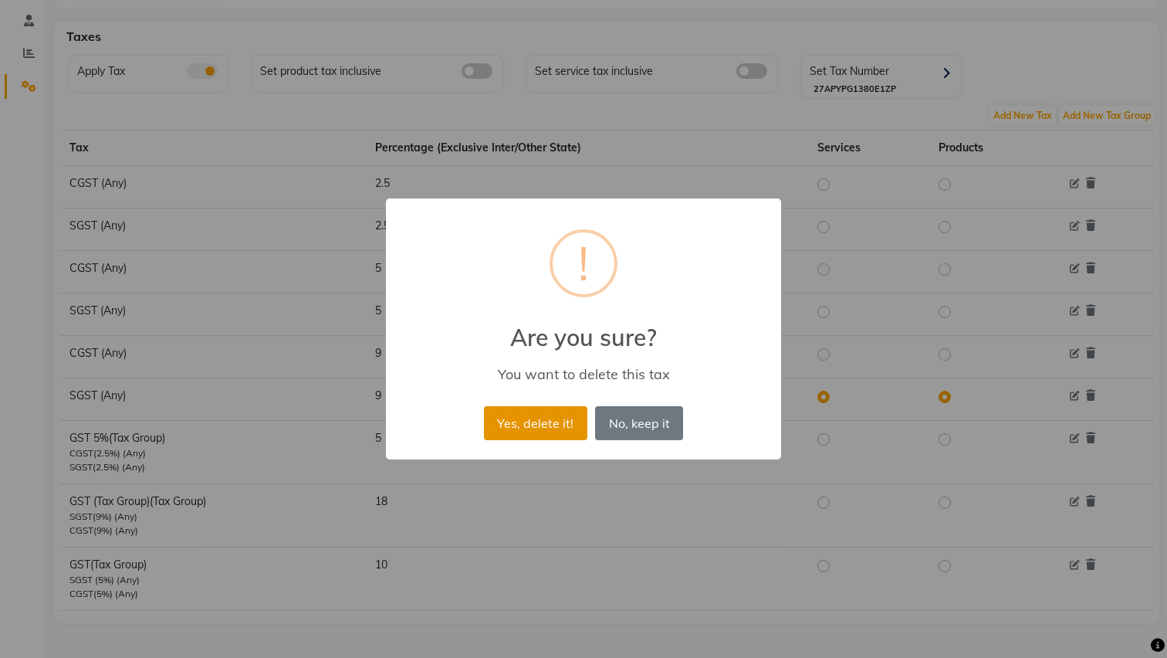
click at [561, 417] on button "Yes, delete it!" at bounding box center [535, 423] width 103 height 34
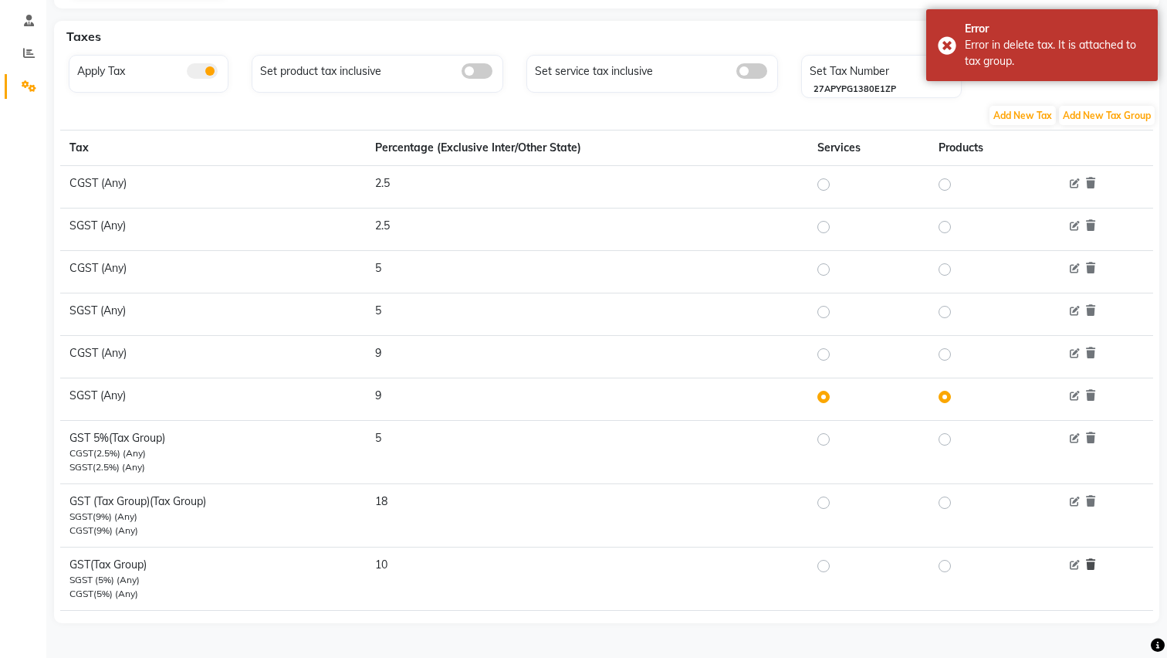
click at [1087, 565] on icon at bounding box center [1090, 564] width 9 height 11
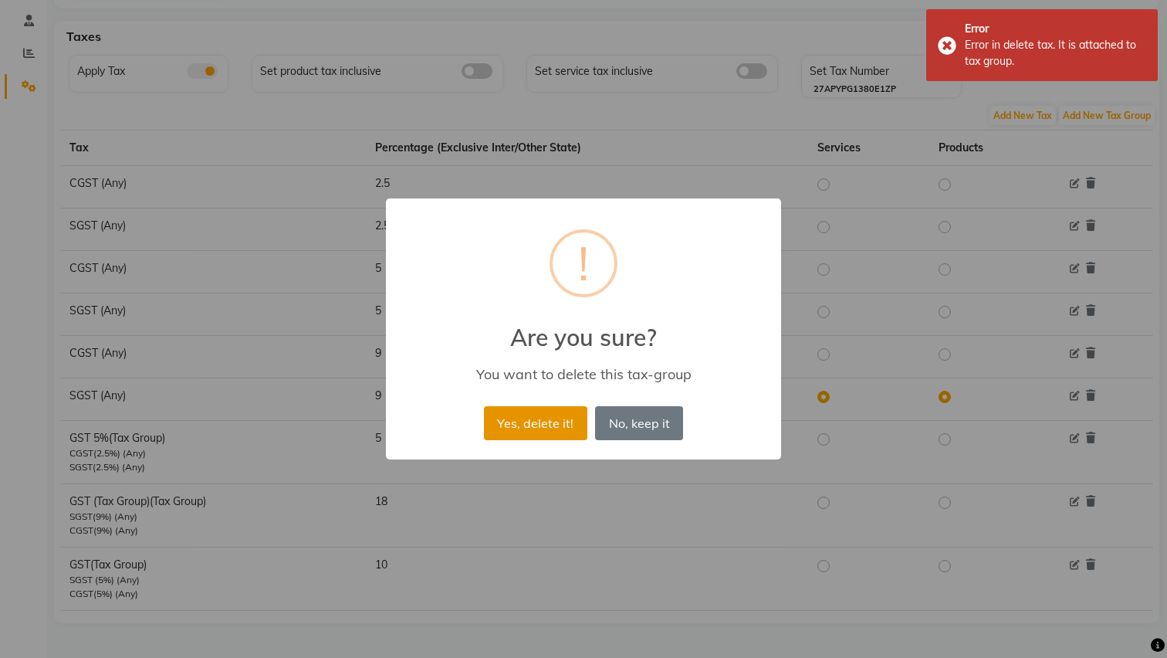
click at [536, 426] on button "Yes, delete it!" at bounding box center [535, 423] width 103 height 34
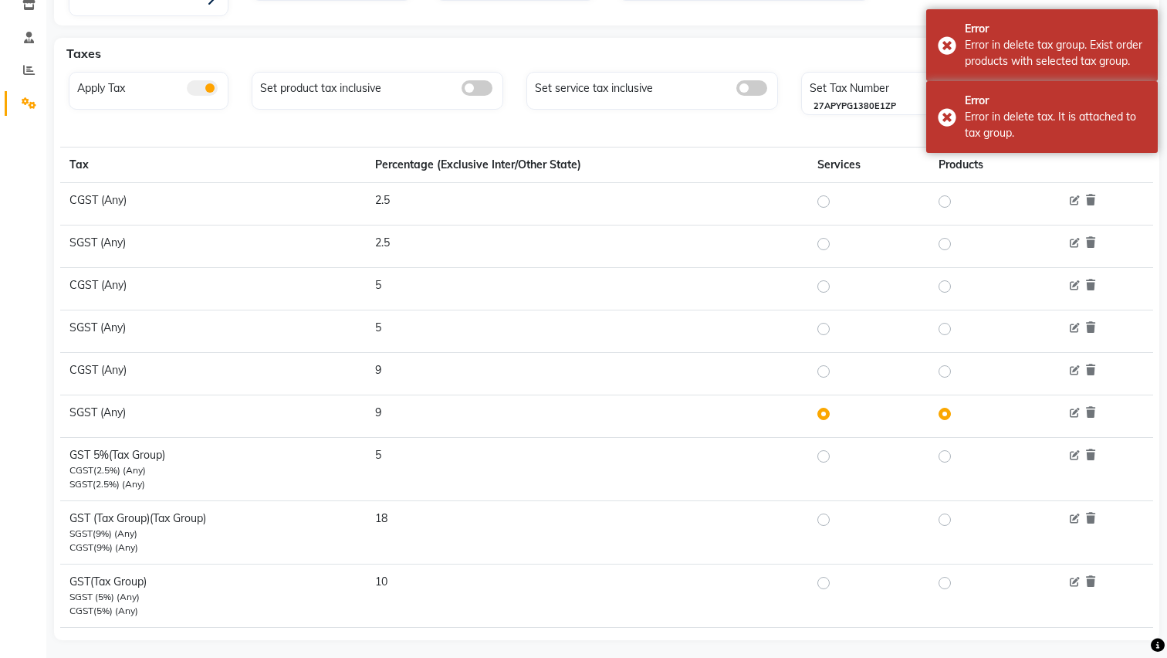
scroll to position [262, 0]
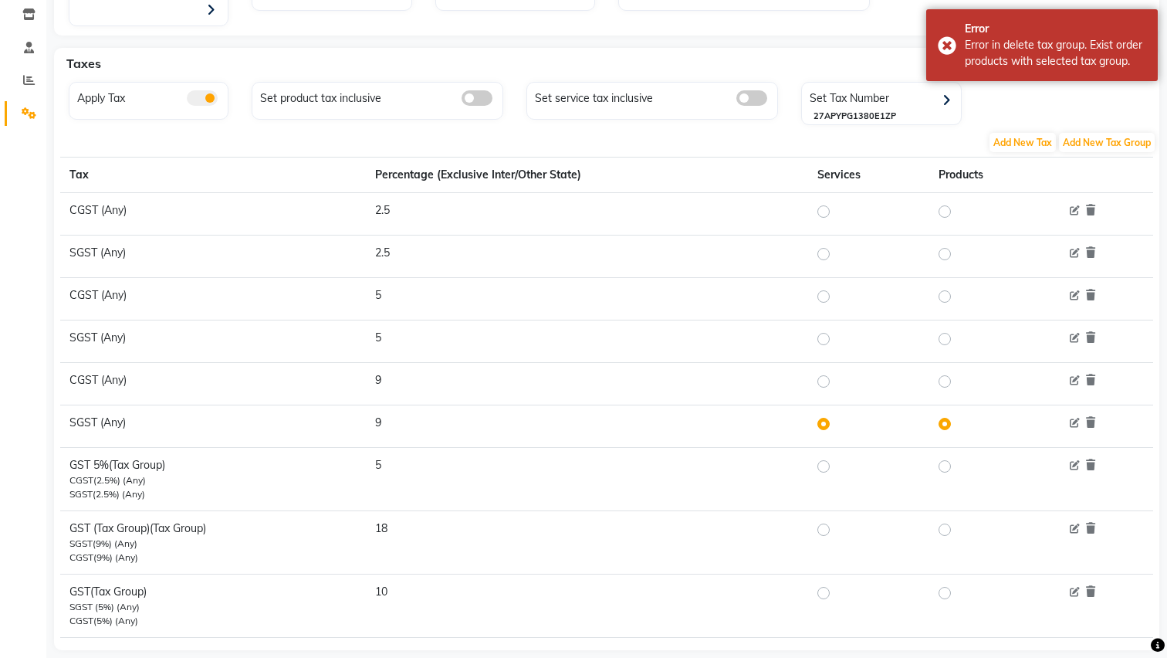
click at [836, 378] on label at bounding box center [836, 381] width 0 height 19
click at [824, 378] on input "radio" at bounding box center [826, 381] width 11 height 11
radio input "true"
click at [957, 378] on label at bounding box center [957, 381] width 0 height 19
click at [950, 378] on input "radio" at bounding box center [947, 381] width 11 height 11
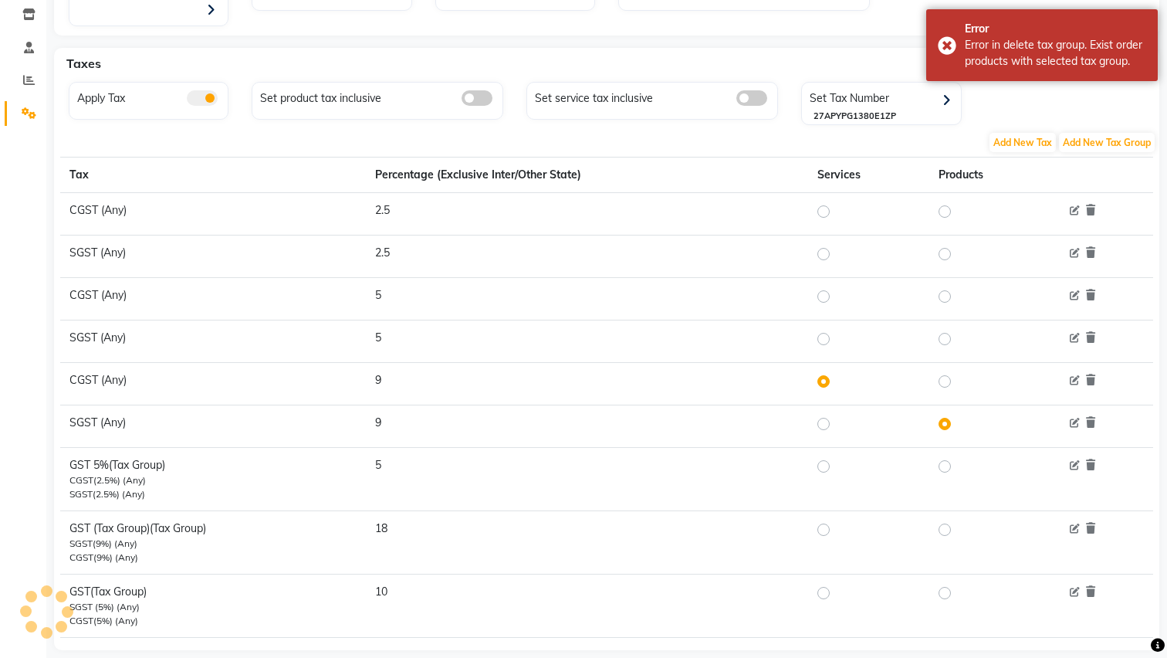
radio input "true"
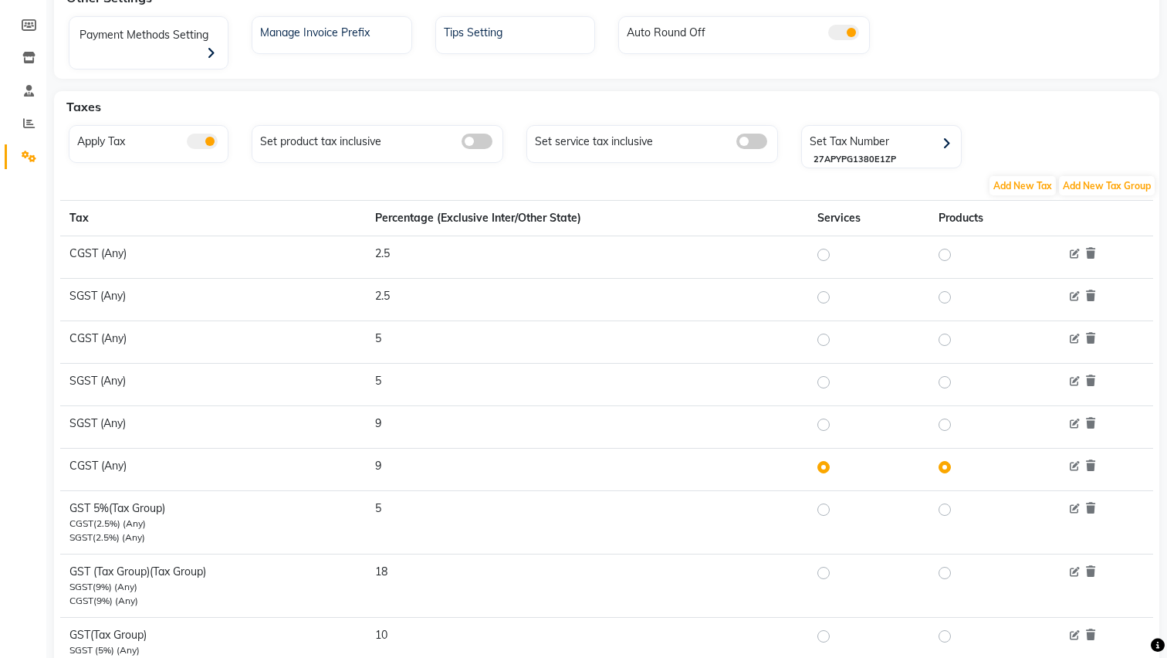
scroll to position [216, 0]
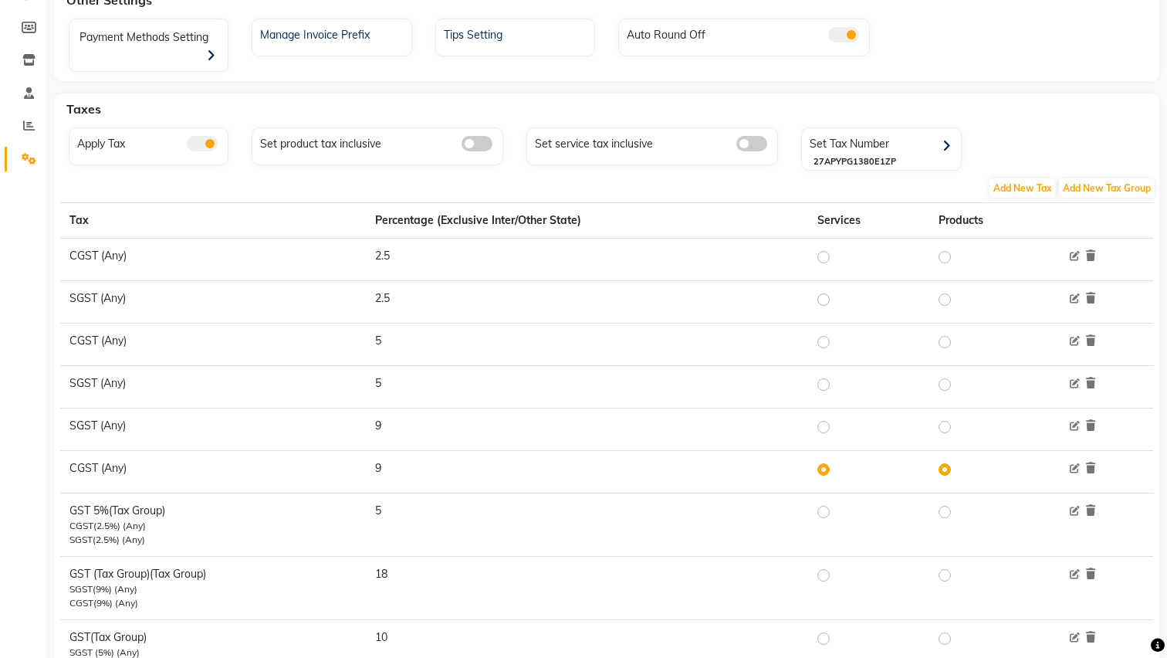
click at [762, 144] on span at bounding box center [751, 143] width 31 height 15
click at [736, 146] on input "checkbox" at bounding box center [736, 146] width 0 height 0
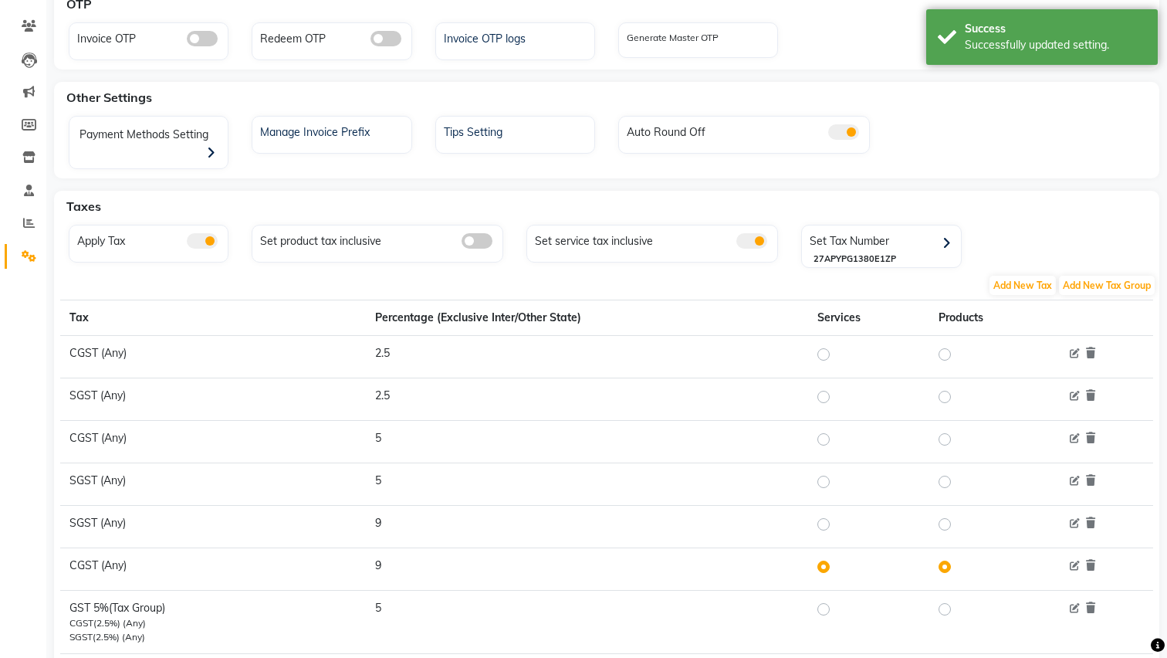
scroll to position [100, 0]
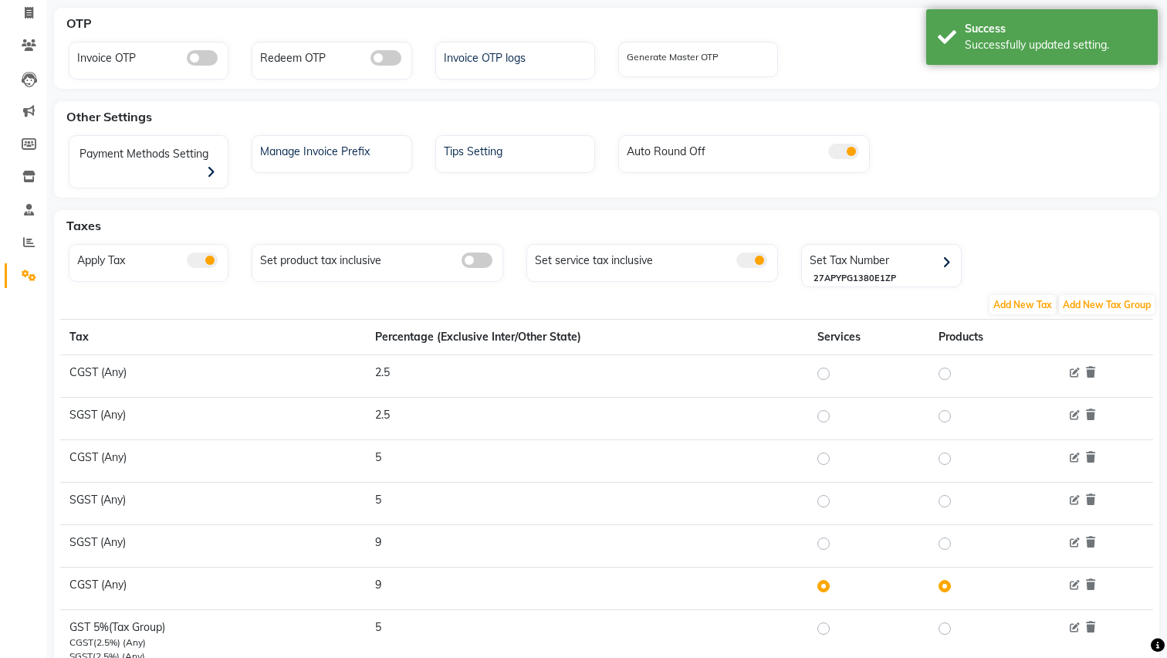
click at [209, 260] on span at bounding box center [202, 259] width 31 height 15
click at [187, 262] on input "checkbox" at bounding box center [187, 262] width 0 height 0
click at [209, 260] on span at bounding box center [202, 259] width 31 height 15
click at [187, 262] on input "checkbox" at bounding box center [187, 262] width 0 height 0
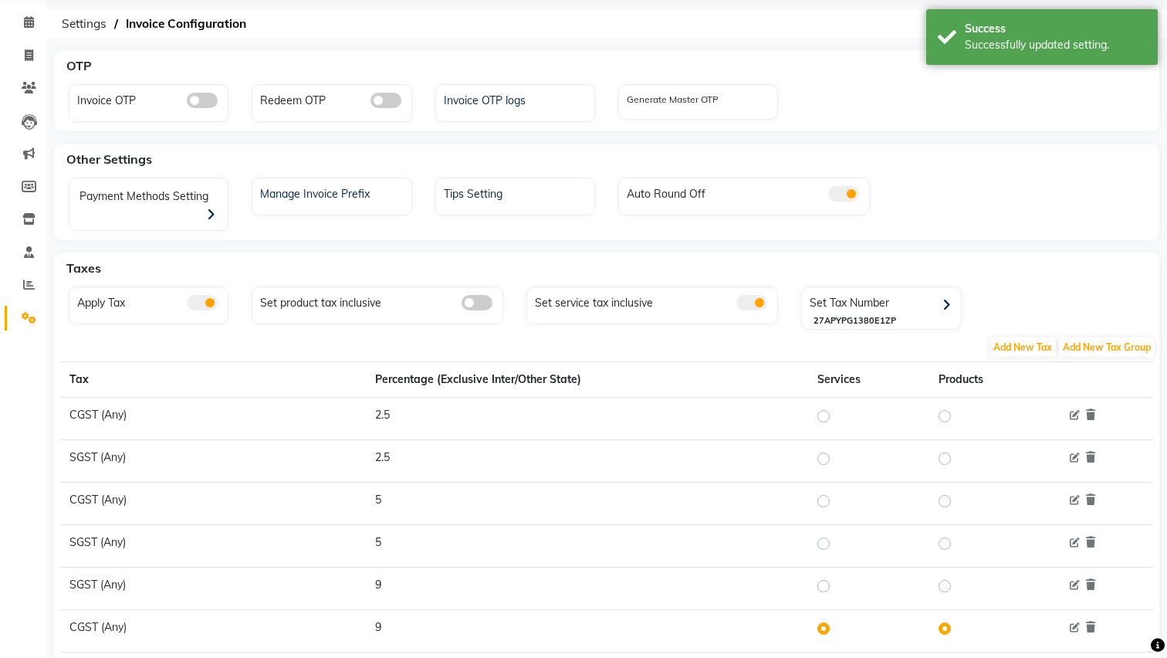
scroll to position [54, 0]
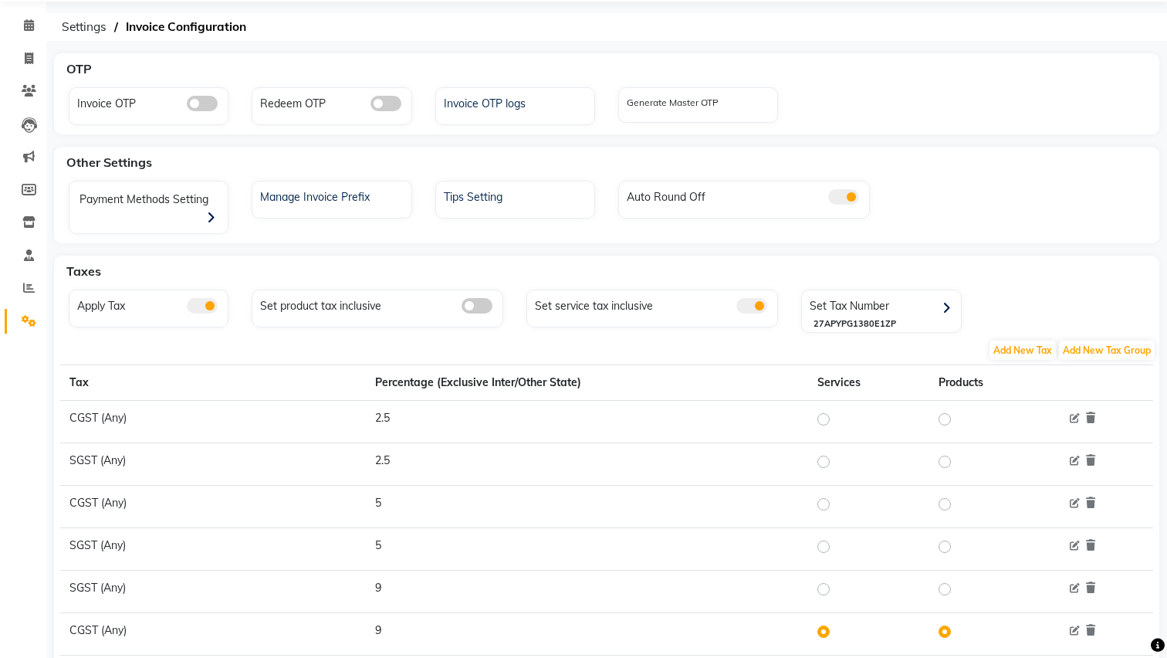
click at [337, 205] on div "Manage Invoice Prefix" at bounding box center [332, 200] width 160 height 38
click at [338, 196] on div "Manage Invoice Prefix" at bounding box center [333, 195] width 154 height 20
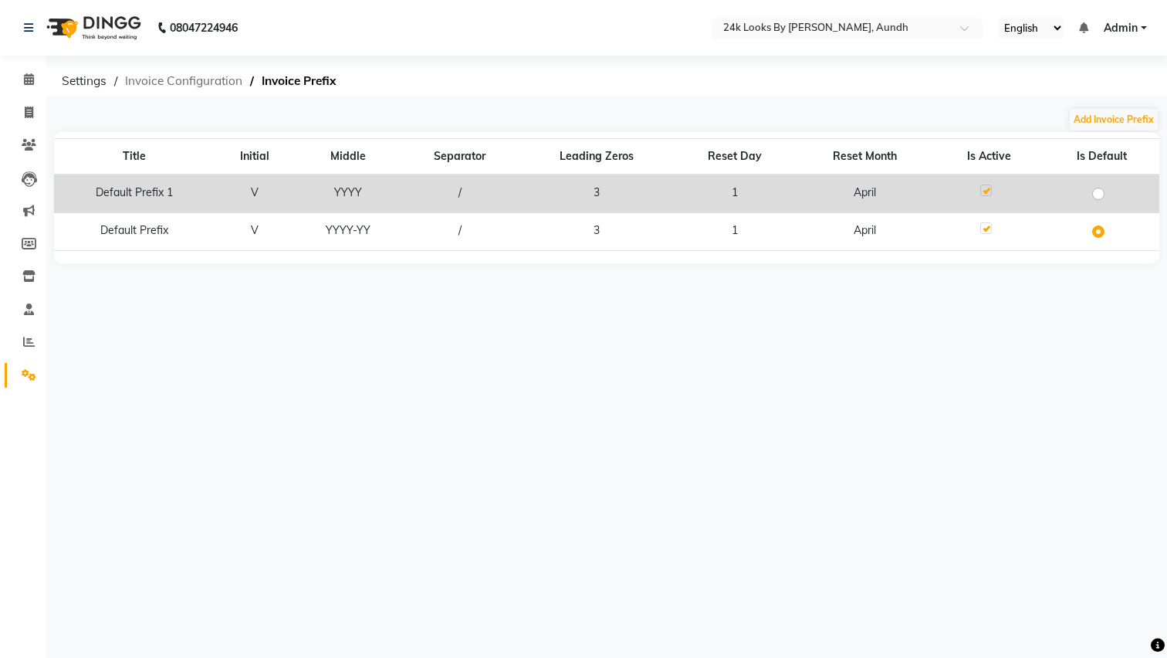
click at [163, 82] on span "Invoice Configuration" at bounding box center [183, 81] width 133 height 28
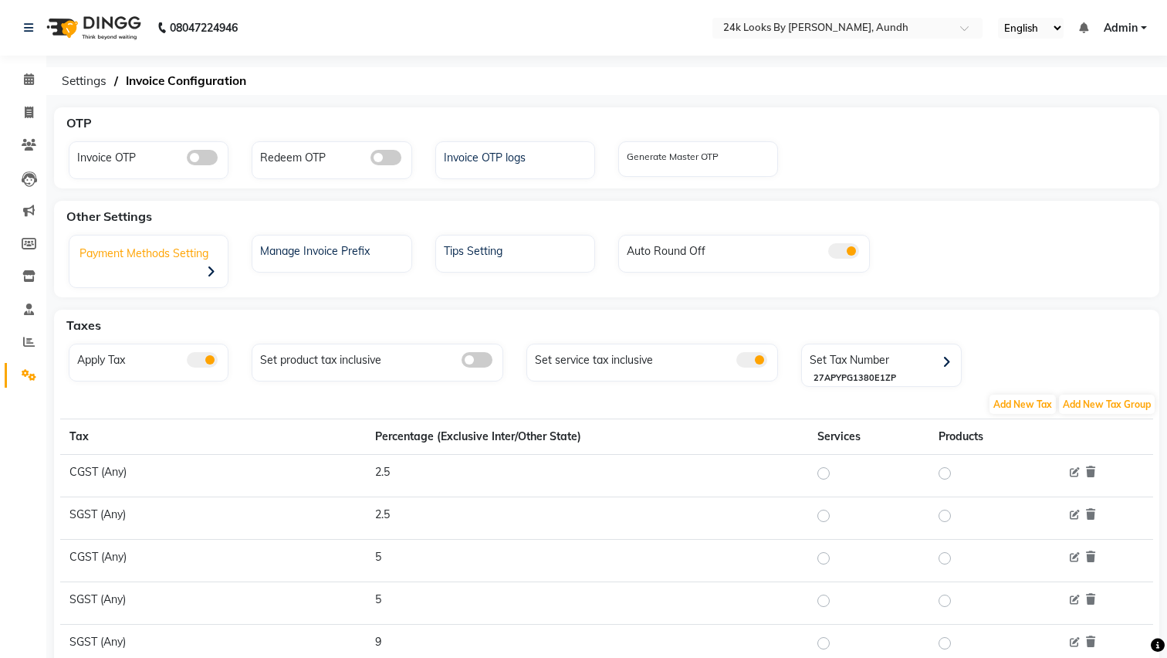
click at [198, 262] on div "Payment Methods Setting" at bounding box center [150, 263] width 154 height 48
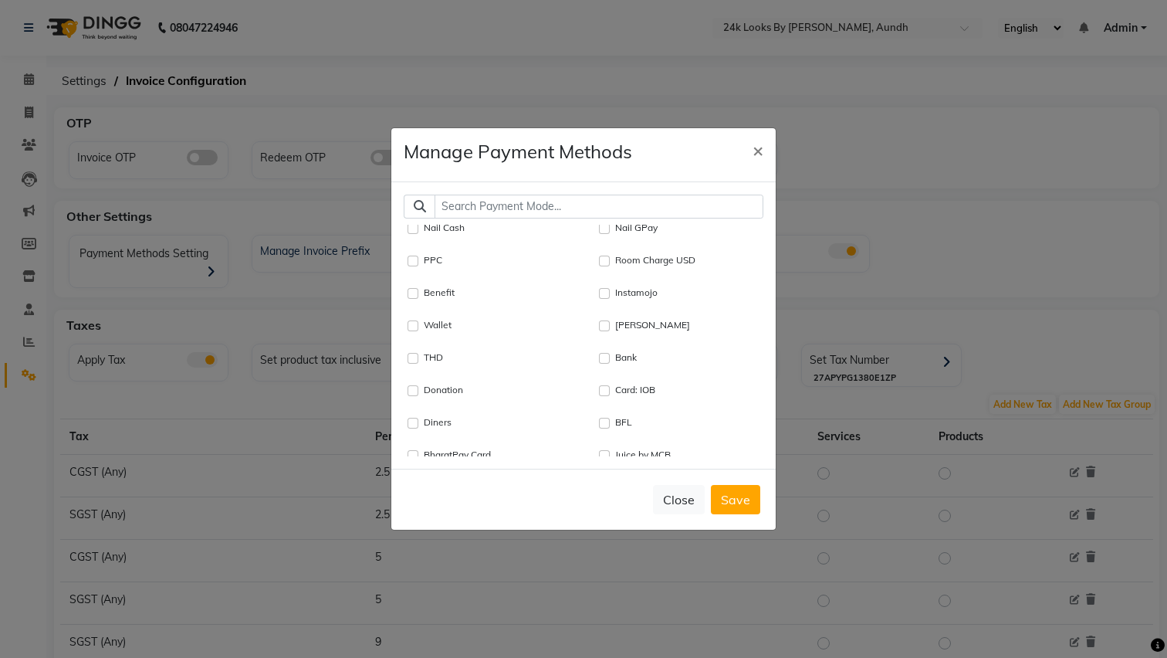
scroll to position [167, 2]
click at [415, 327] on input "Wallet" at bounding box center [412, 326] width 11 height 11
checkbox input "true"
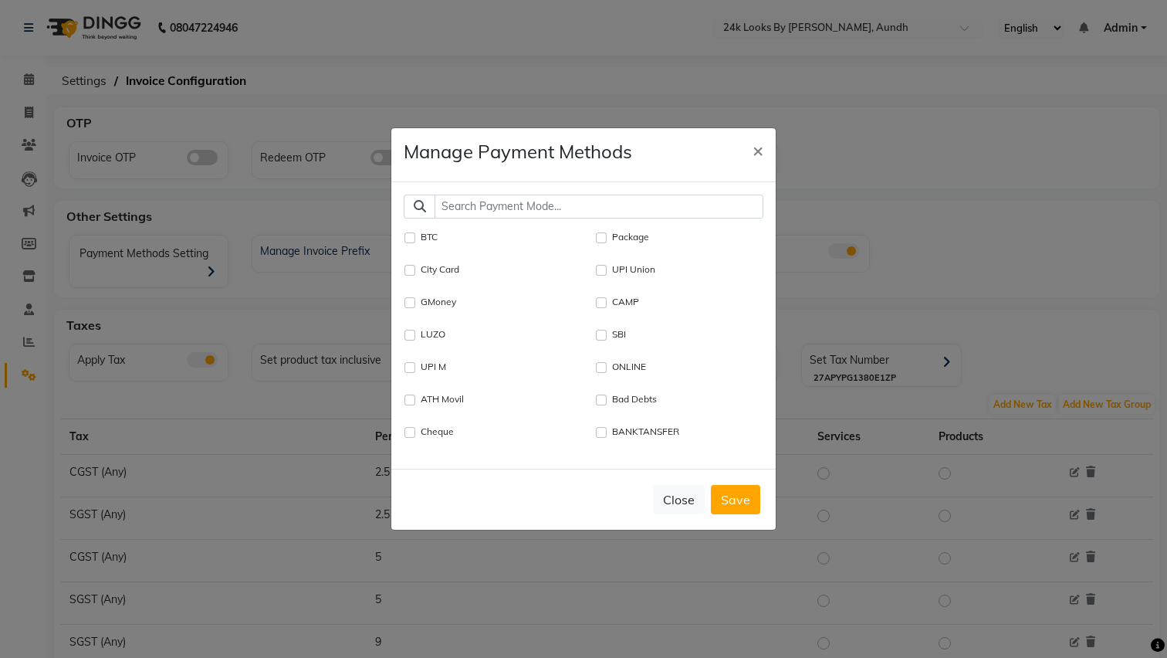
scroll to position [1697, 5]
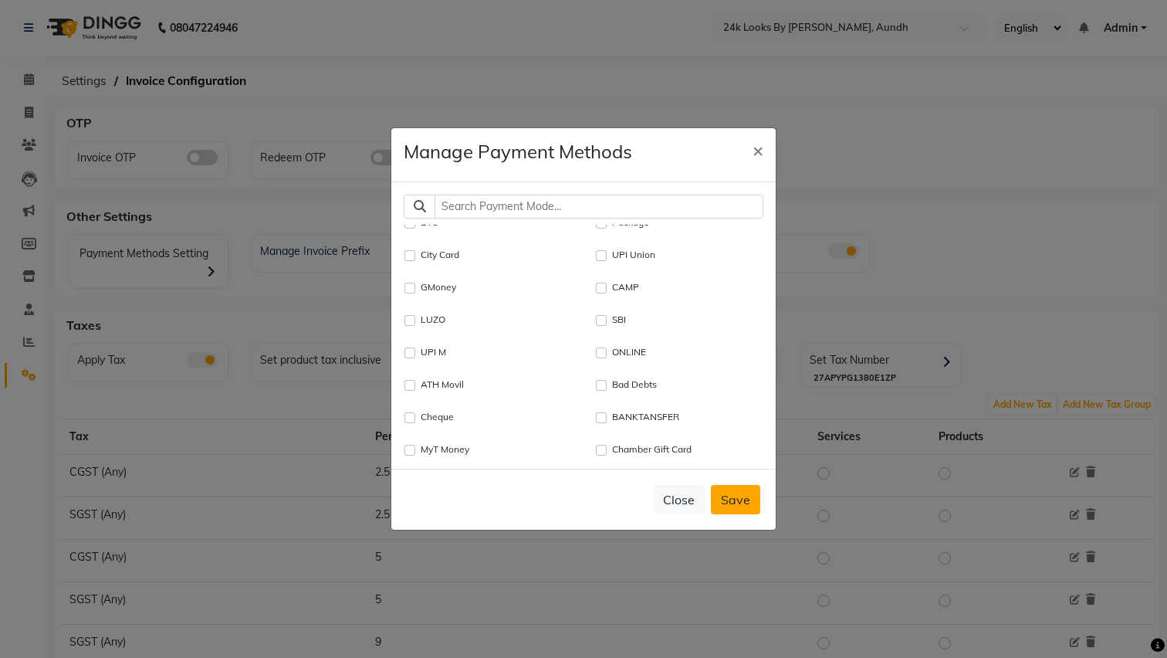
click at [733, 499] on button "Save" at bounding box center [735, 499] width 49 height 29
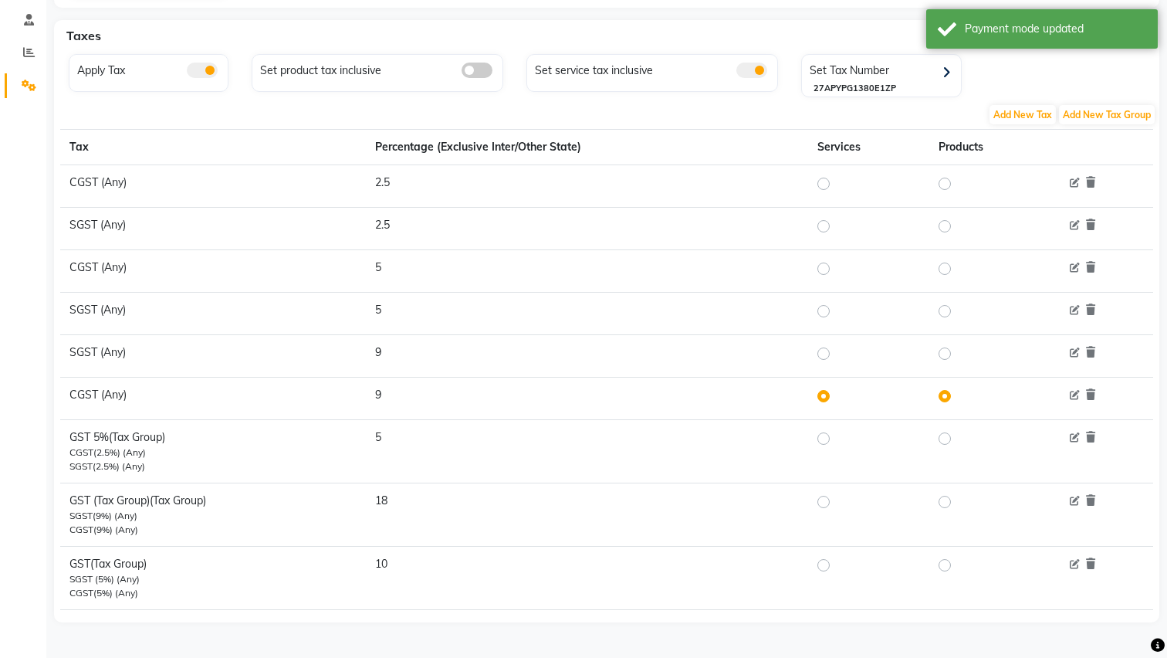
scroll to position [289, 0]
click at [836, 347] on label at bounding box center [836, 354] width 0 height 19
click at [825, 349] on input "radio" at bounding box center [826, 354] width 11 height 11
radio input "true"
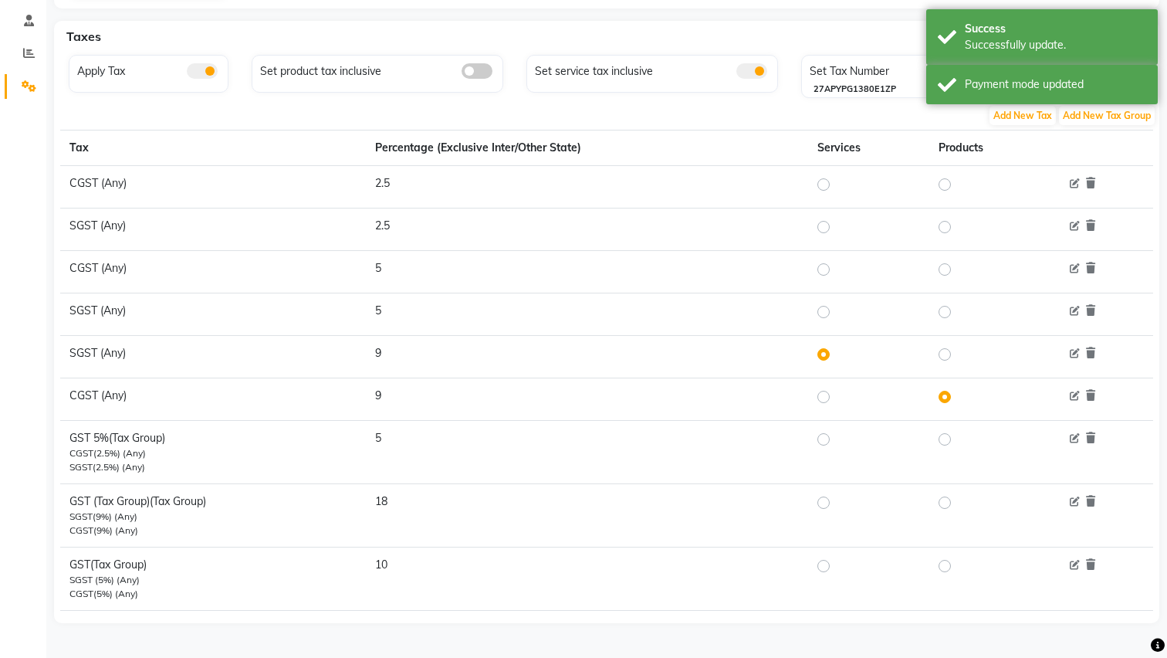
click at [957, 357] on label at bounding box center [957, 354] width 0 height 19
click at [949, 357] on input "radio" at bounding box center [947, 354] width 11 height 11
radio input "true"
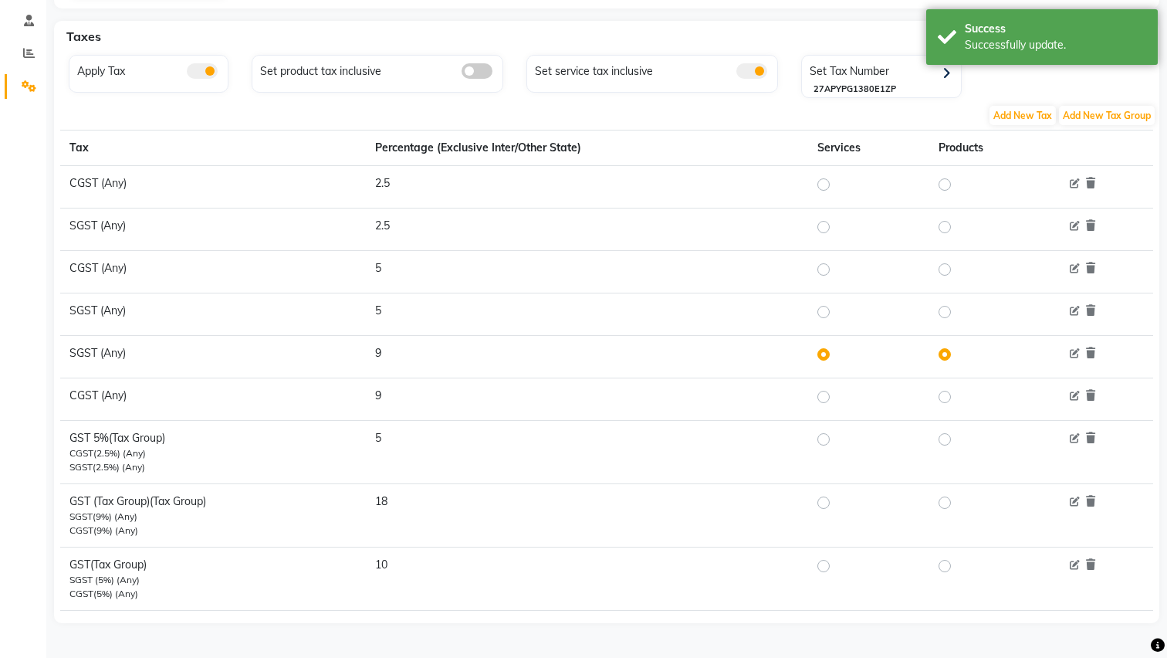
click at [836, 502] on label at bounding box center [836, 502] width 0 height 19
click at [824, 502] on input "radio" at bounding box center [826, 502] width 11 height 11
radio input "true"
click at [957, 499] on label at bounding box center [957, 502] width 0 height 19
click at [948, 499] on input "radio" at bounding box center [947, 502] width 11 height 11
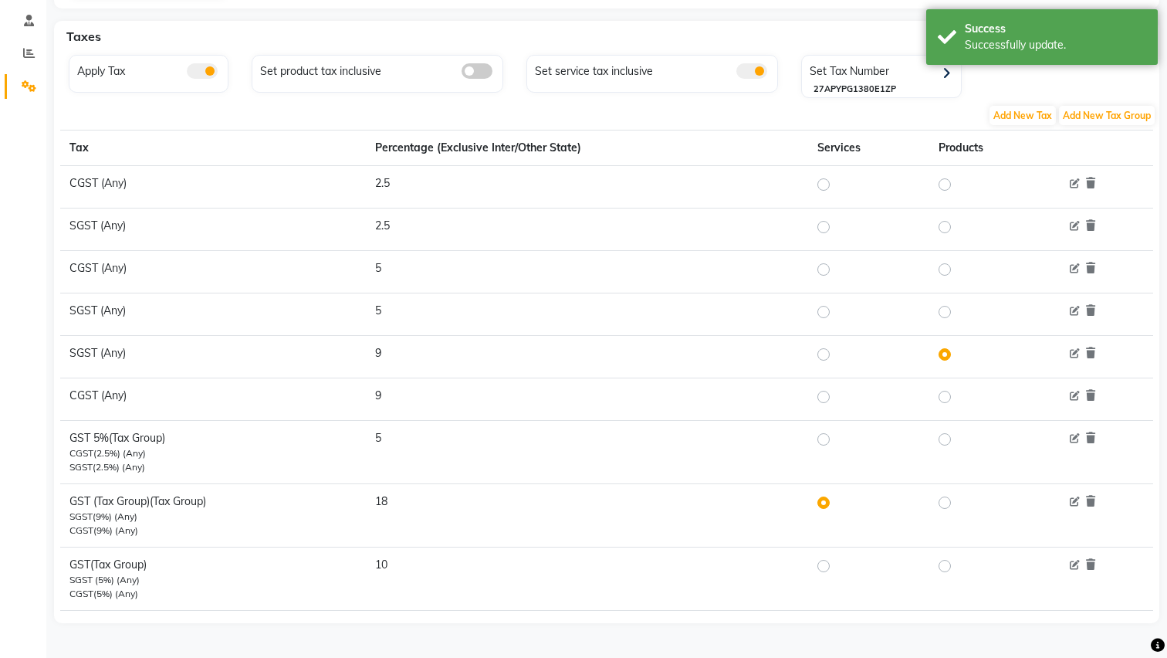
radio input "true"
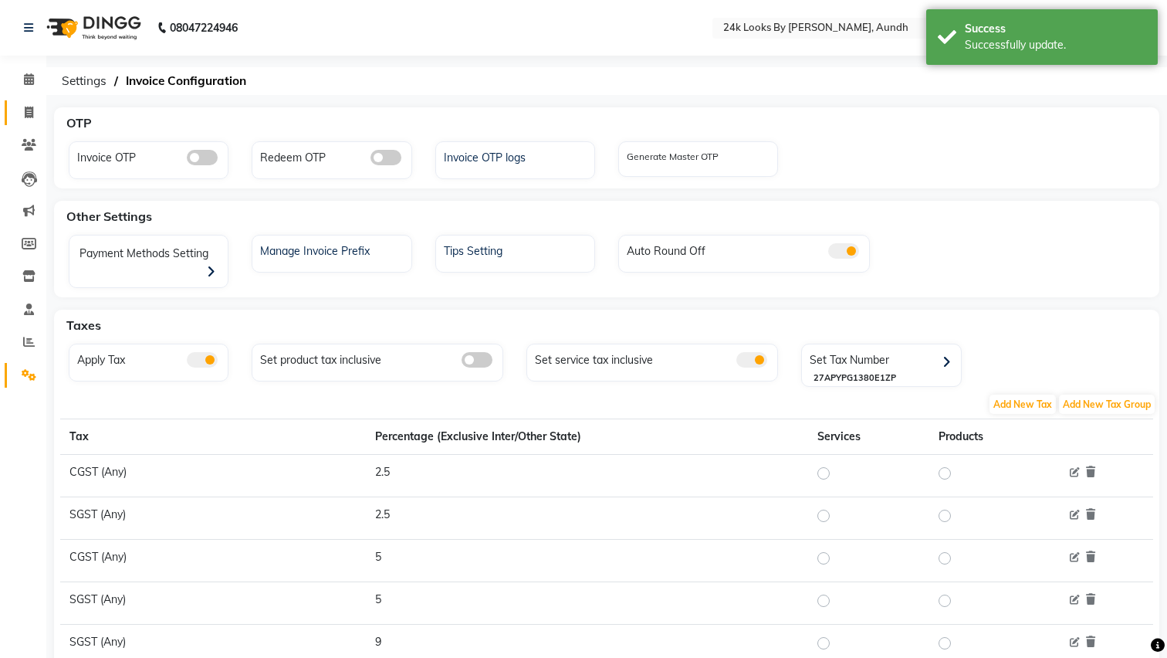
scroll to position [0, 0]
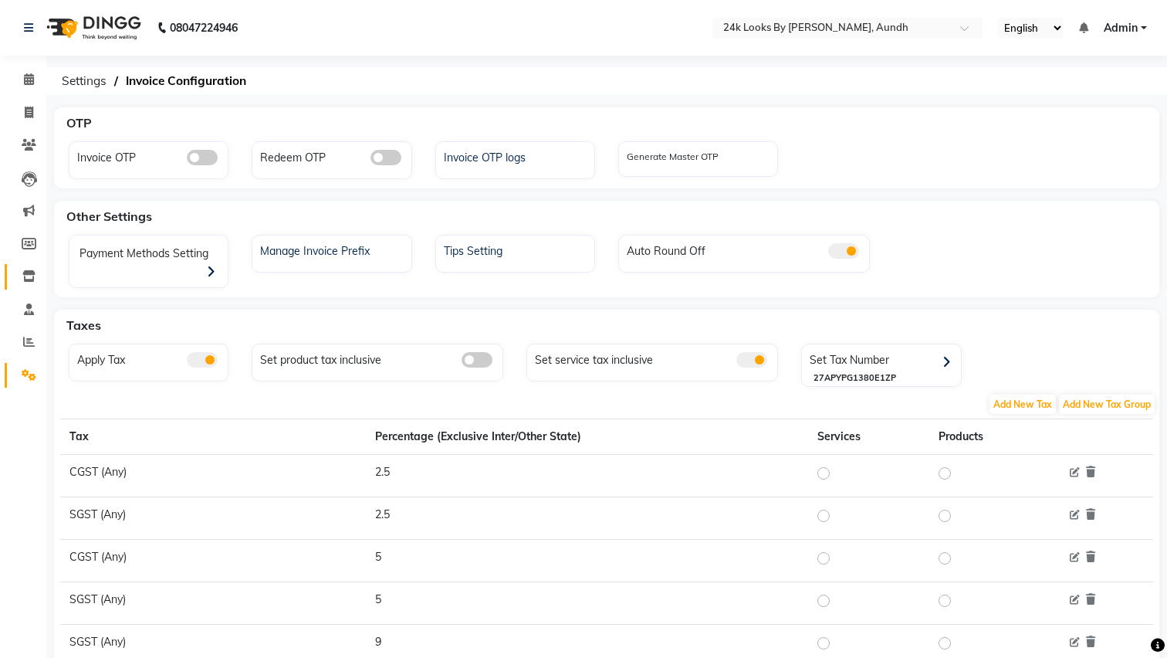
click at [35, 264] on link "Inventory" at bounding box center [23, 276] width 37 height 25
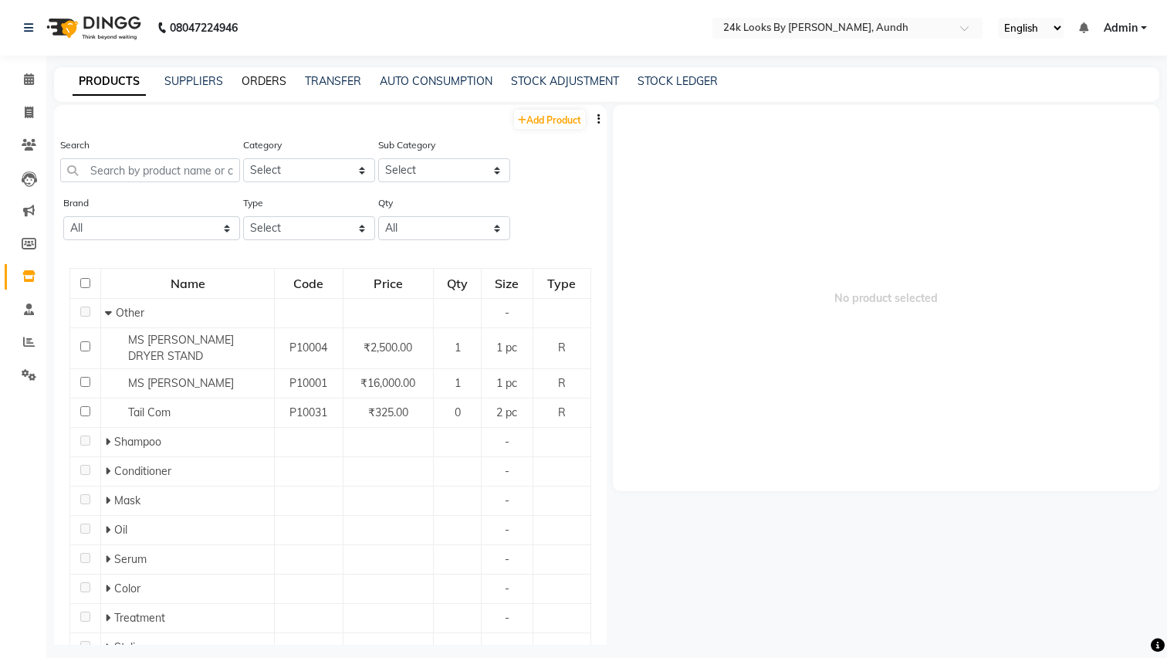
click at [259, 81] on link "ORDERS" at bounding box center [264, 81] width 45 height 14
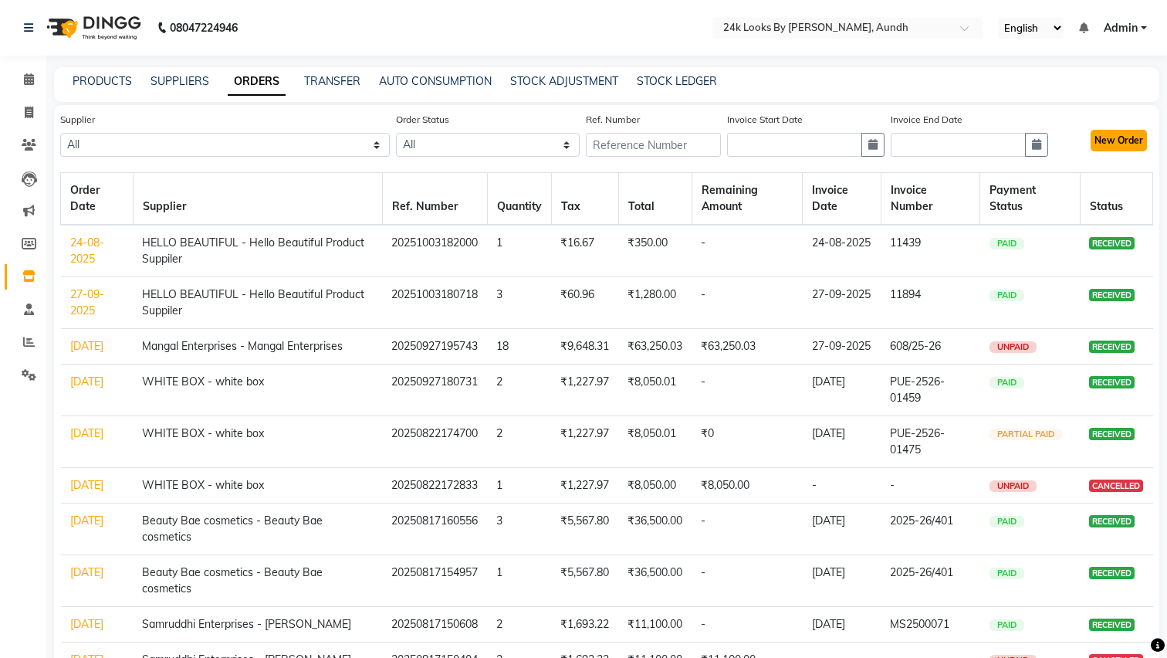
click at [1115, 151] on button "New Order" at bounding box center [1119, 141] width 56 height 22
select select "true"
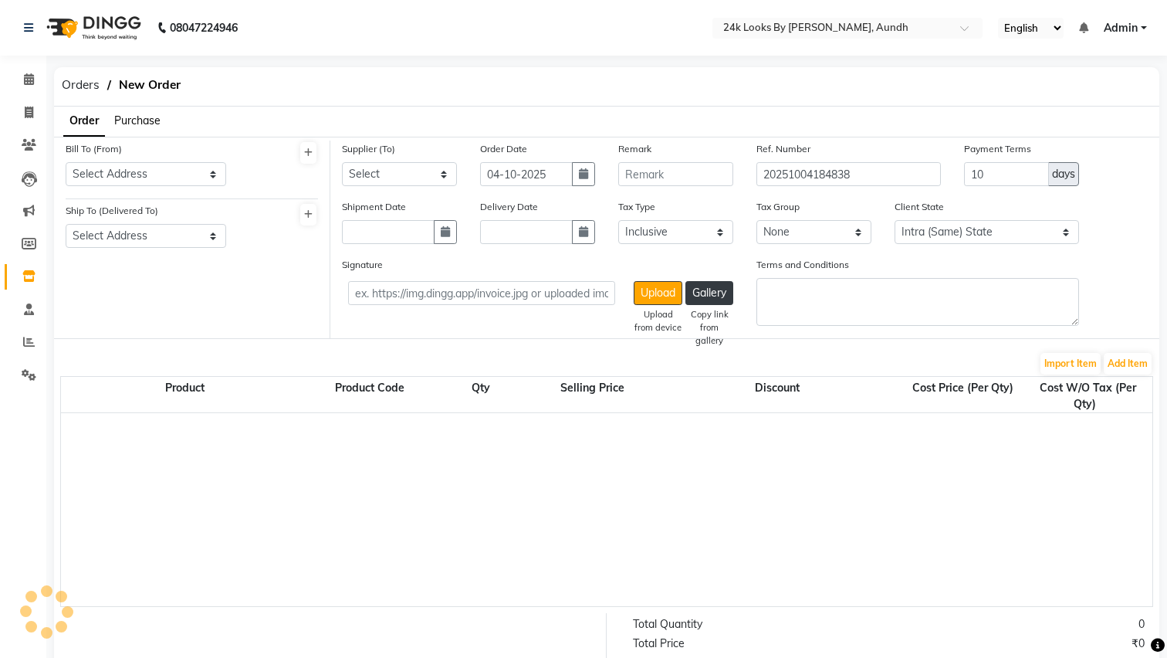
select select "4624"
click at [147, 113] on span "Purchase" at bounding box center [137, 120] width 46 height 14
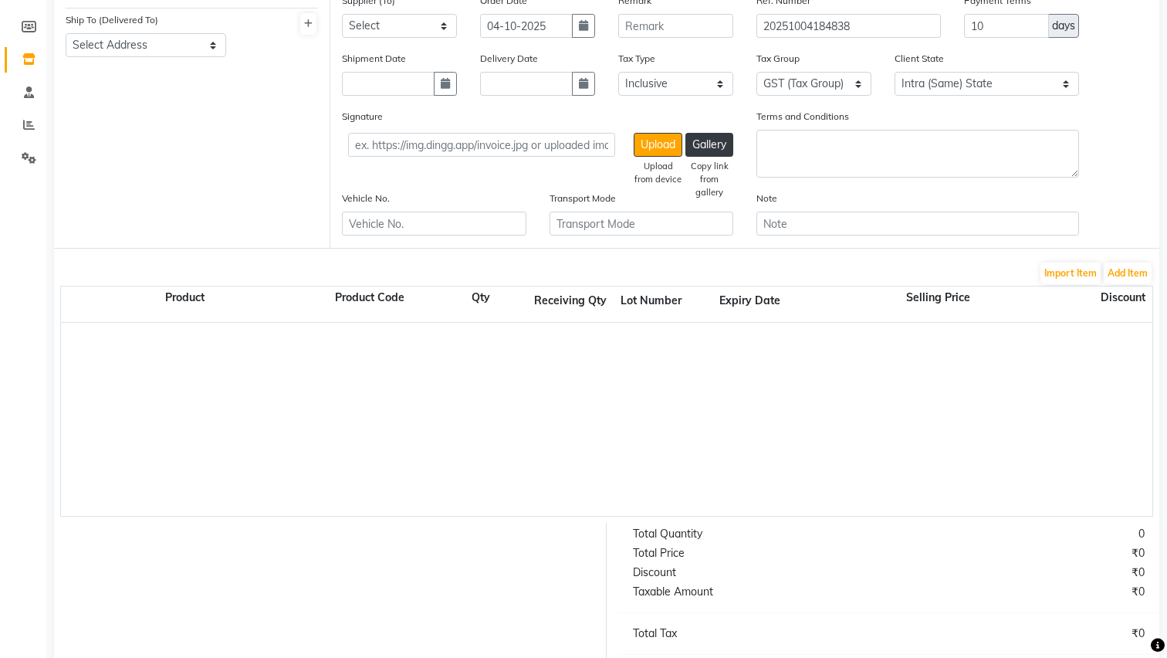
scroll to position [233, 0]
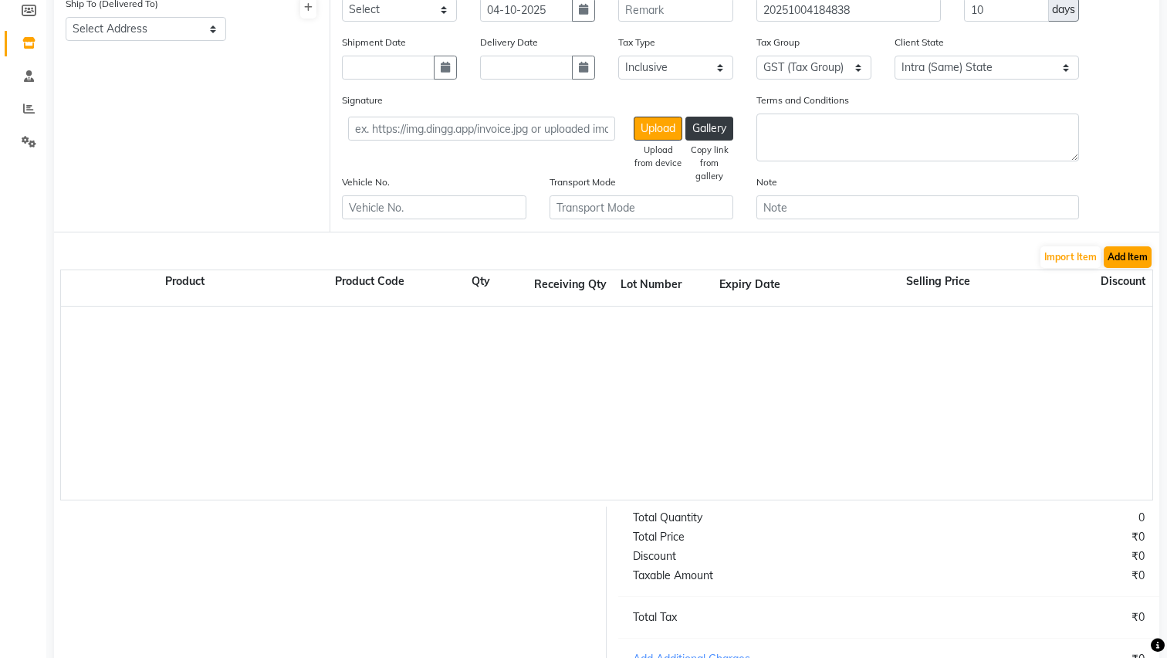
click at [1134, 259] on button "Add Item" at bounding box center [1128, 257] width 48 height 22
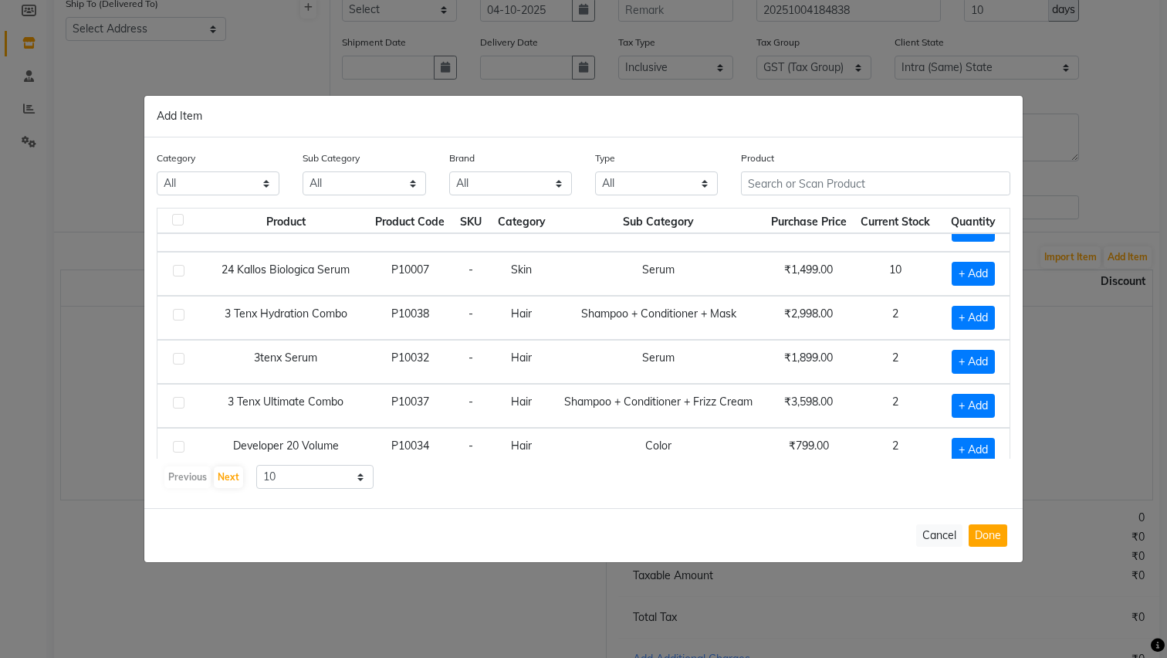
scroll to position [110, 0]
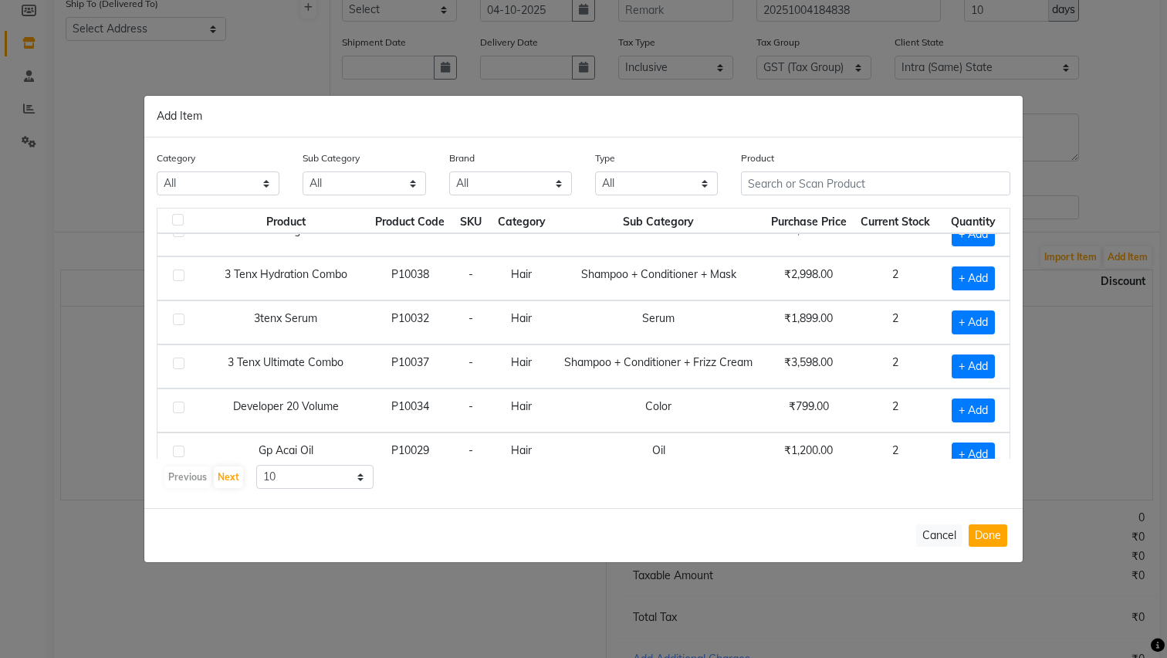
click at [178, 361] on label at bounding box center [179, 363] width 12 height 12
click at [178, 361] on input "checkbox" at bounding box center [178, 364] width 10 height 10
checkbox input "true"
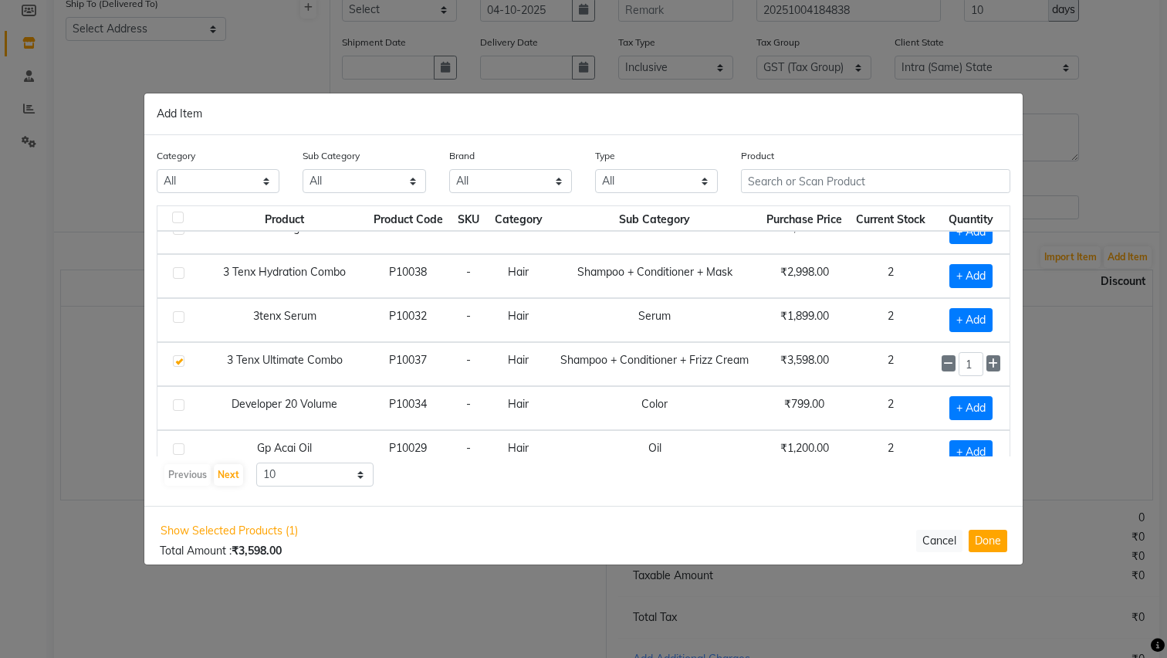
click at [176, 270] on label at bounding box center [179, 273] width 12 height 12
click at [176, 270] on input "checkbox" at bounding box center [178, 274] width 10 height 10
checkbox input "true"
click at [176, 320] on label at bounding box center [179, 317] width 12 height 12
click at [176, 320] on input "checkbox" at bounding box center [178, 318] width 10 height 10
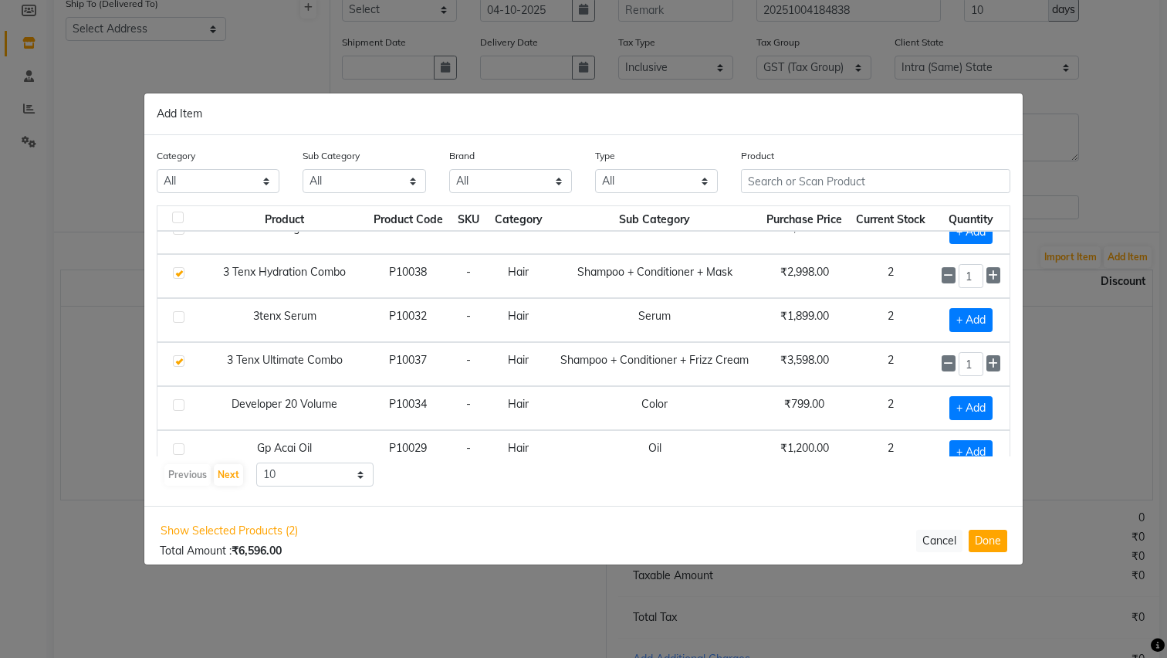
checkbox input "true"
click at [979, 539] on button "Done" at bounding box center [988, 540] width 39 height 22
select select "4624"
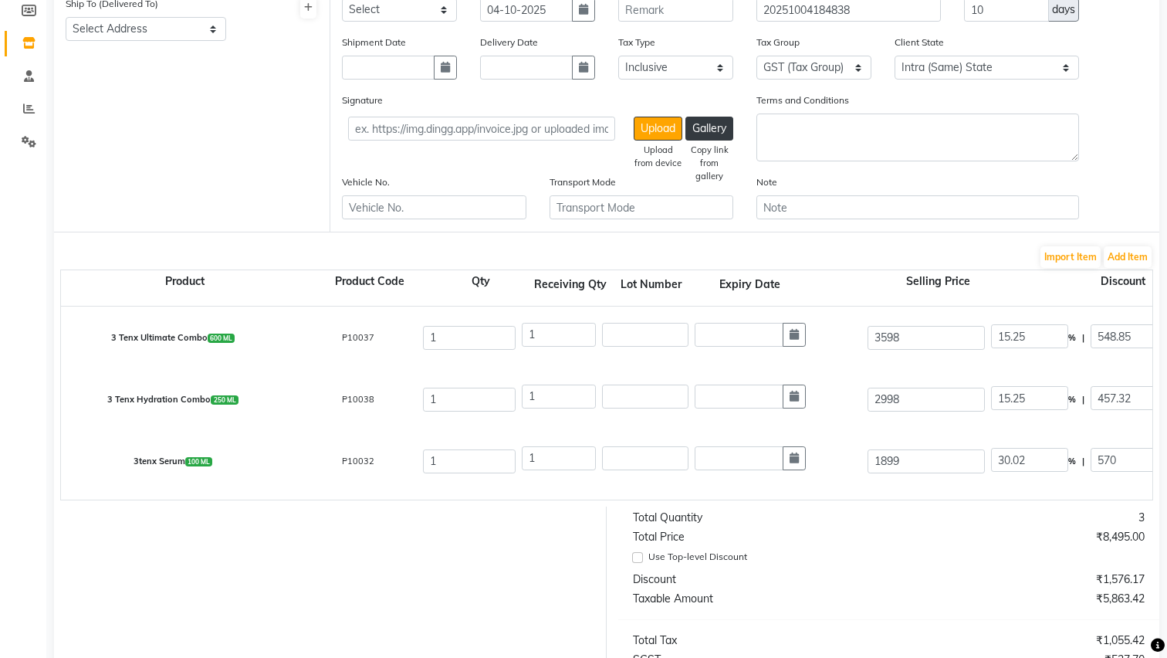
scroll to position [0, 0]
click at [457, 341] on input "1" at bounding box center [469, 338] width 93 height 24
type input "3"
click at [456, 411] on input "1" at bounding box center [469, 399] width 93 height 24
type input "3"
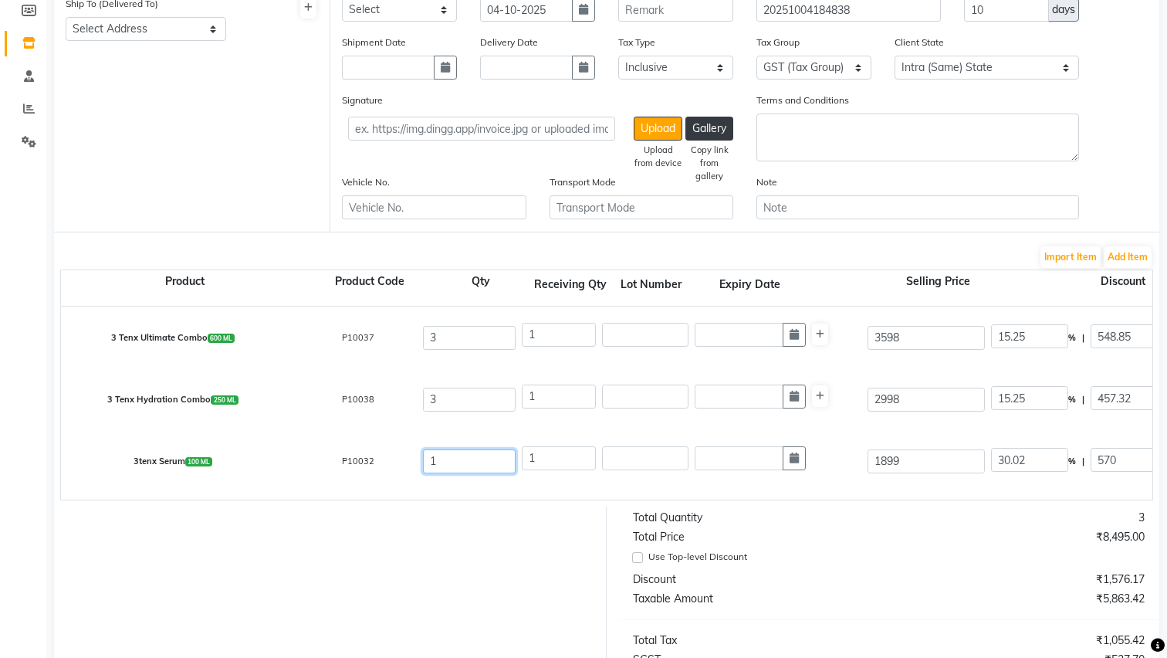
click at [455, 460] on input "1" at bounding box center [469, 461] width 93 height 24
type input "3"
click at [542, 340] on input "1" at bounding box center [559, 335] width 74 height 24
type input "0"
type input "465.13"
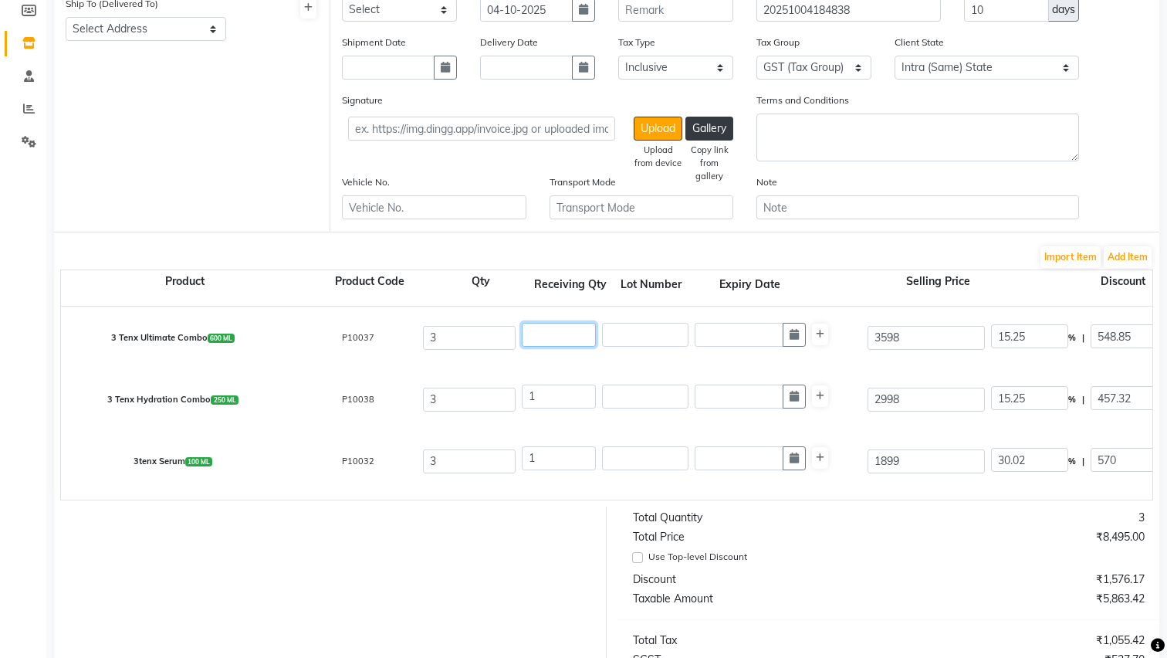
type input "0"
type input "3"
type input "7752.09"
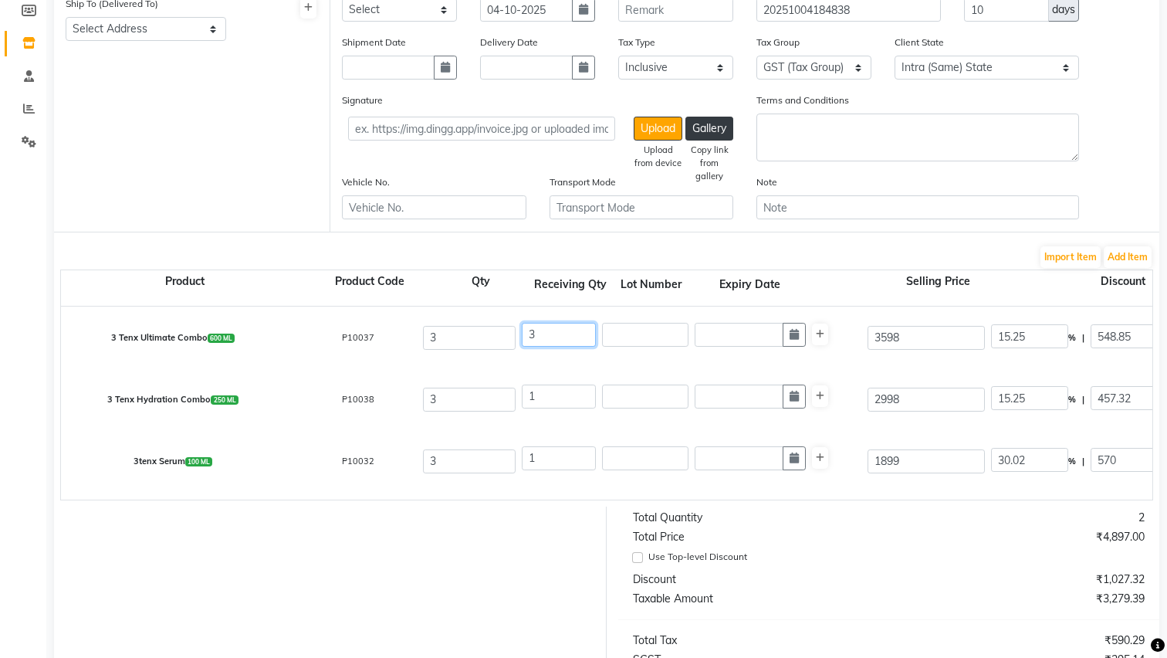
type input "1395.38"
type input "9147.47"
type input "3"
click at [549, 393] on input "1" at bounding box center [559, 396] width 74 height 24
type input "0"
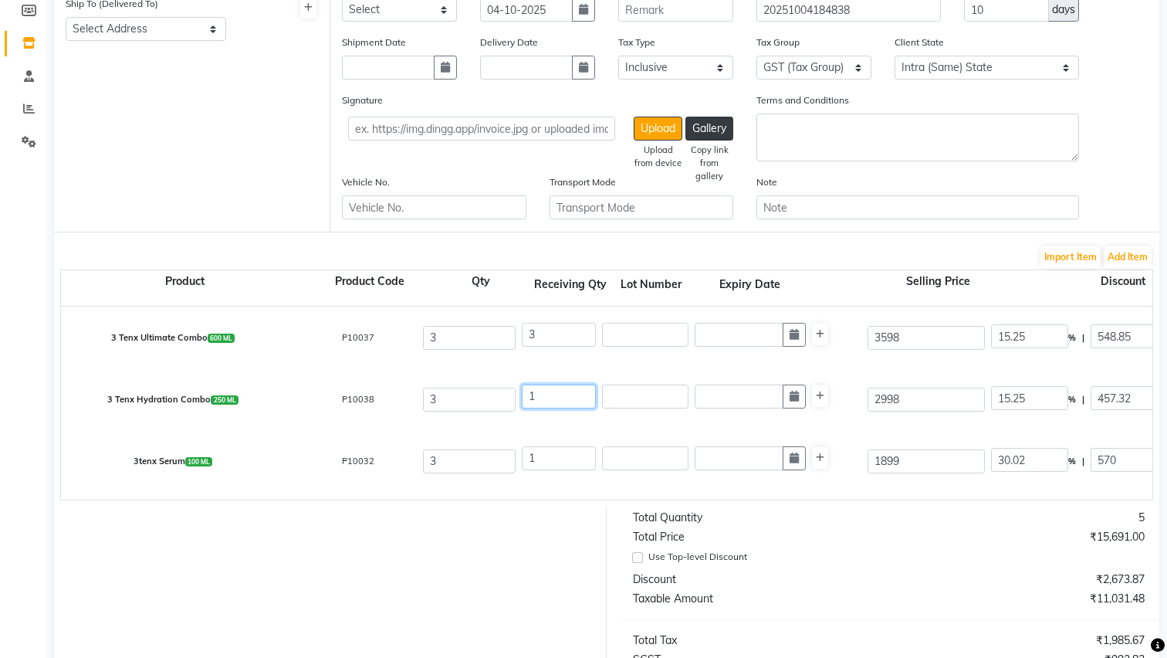
type input "387.56"
type input "0"
type input "3"
type input "6459.36"
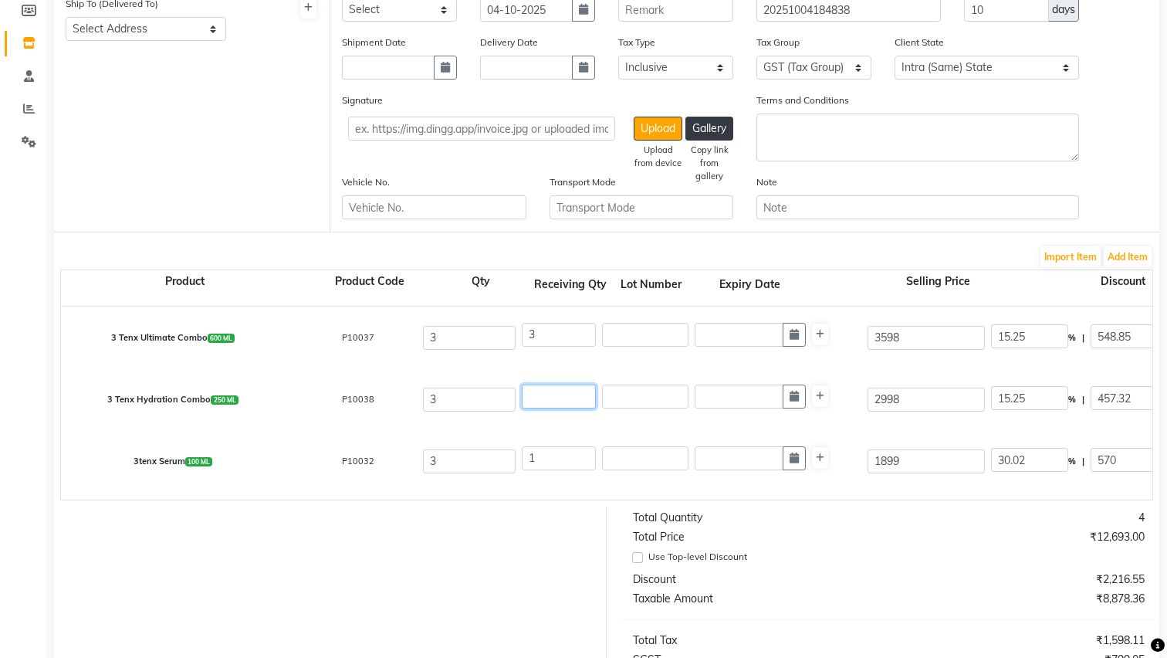
type input "6459.36"
type input "1162.68"
type input "7622.04"
type input "3"
click at [557, 462] on input "1" at bounding box center [559, 458] width 74 height 24
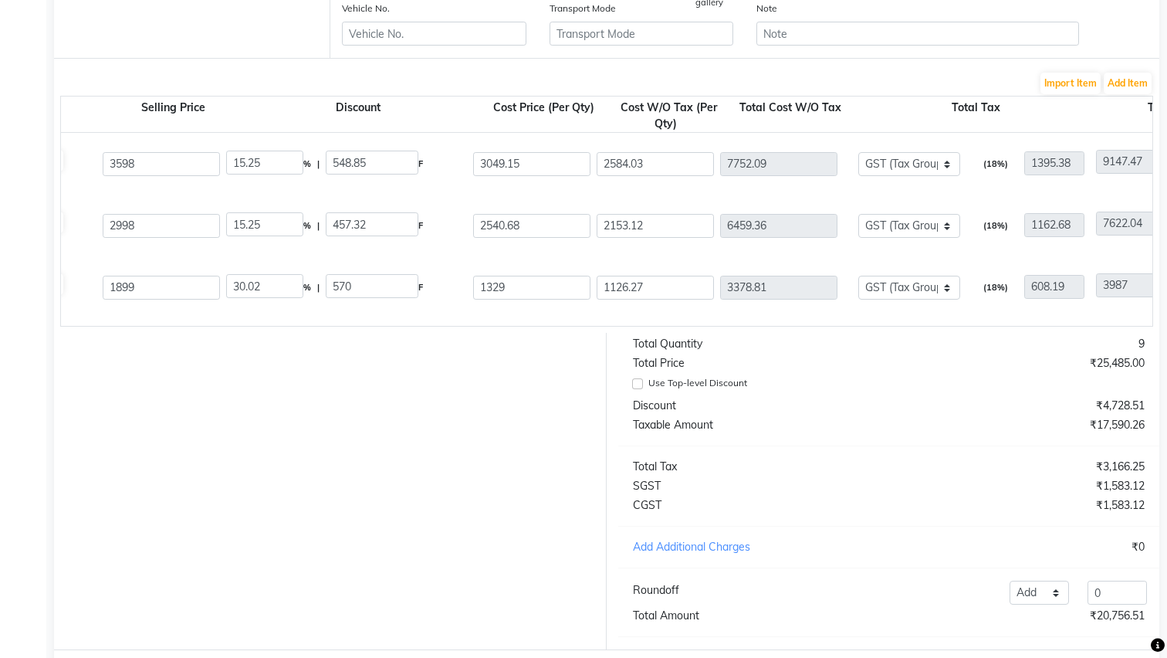
scroll to position [0, 736]
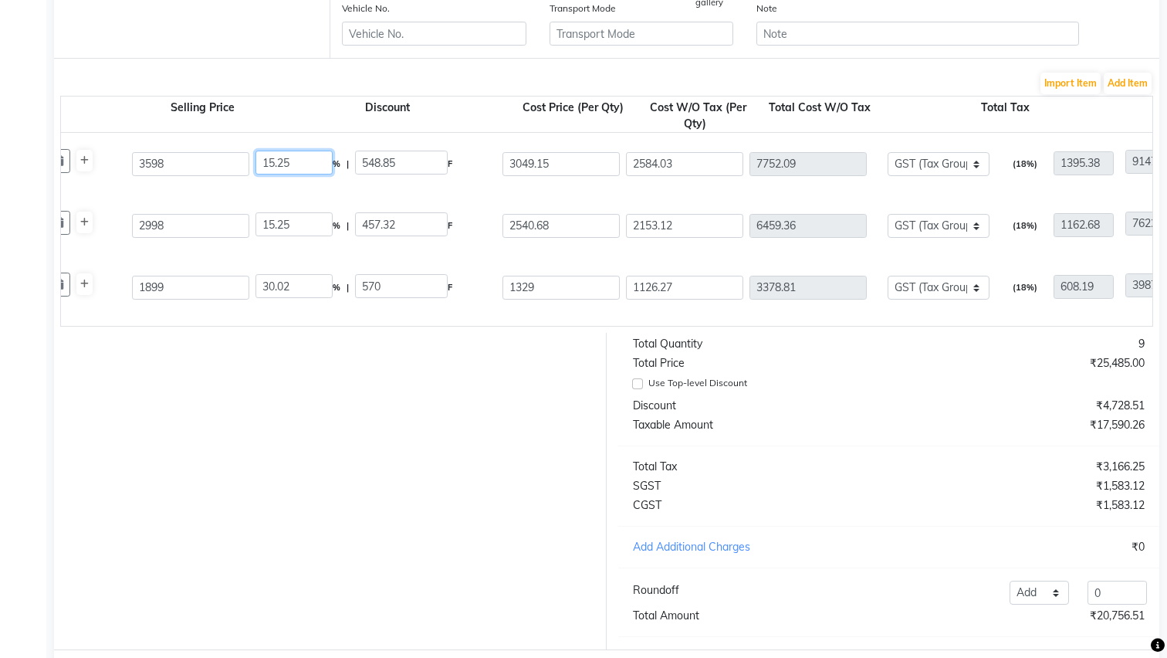
click at [293, 161] on input "15.25" at bounding box center [293, 163] width 77 height 24
click at [496, 185] on div "3 Tenx Ultimate Combo 600 ML P10037 3 3 3598 0 % | 0 F 3598 3049.15 9147.45 Non…" at bounding box center [417, 164] width 2206 height 62
click at [276, 164] on input "0" at bounding box center [293, 163] width 77 height 24
click at [450, 213] on span "F" at bounding box center [450, 225] width 5 height 25
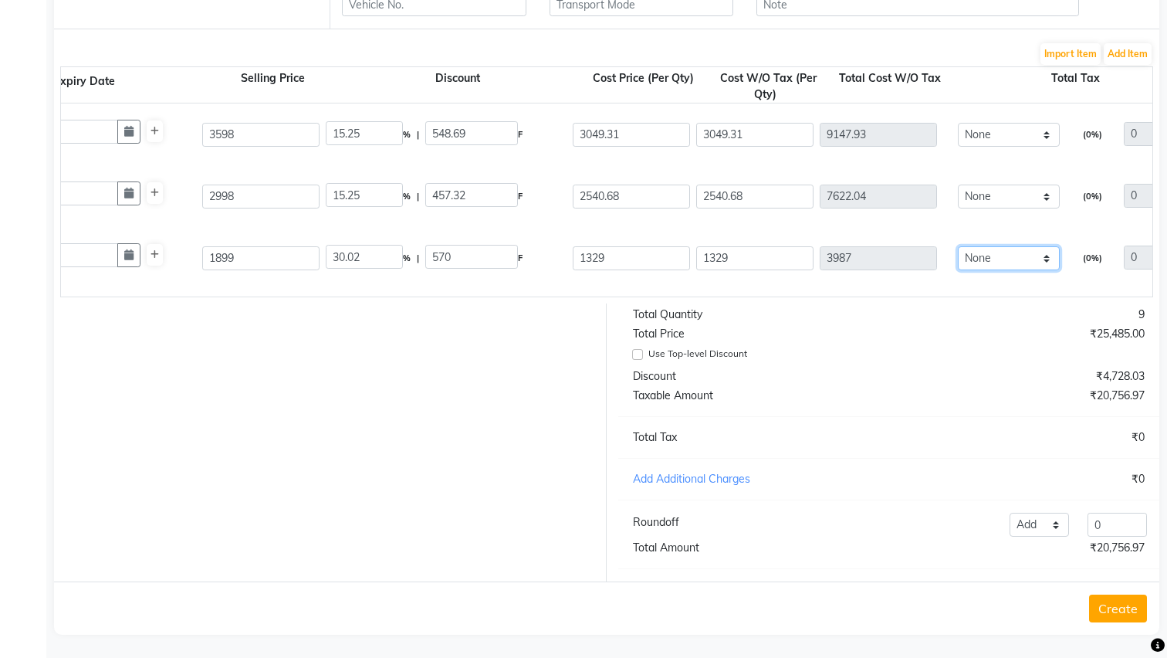
scroll to position [0, 667]
click at [763, 137] on input "3049.31" at bounding box center [753, 135] width 117 height 24
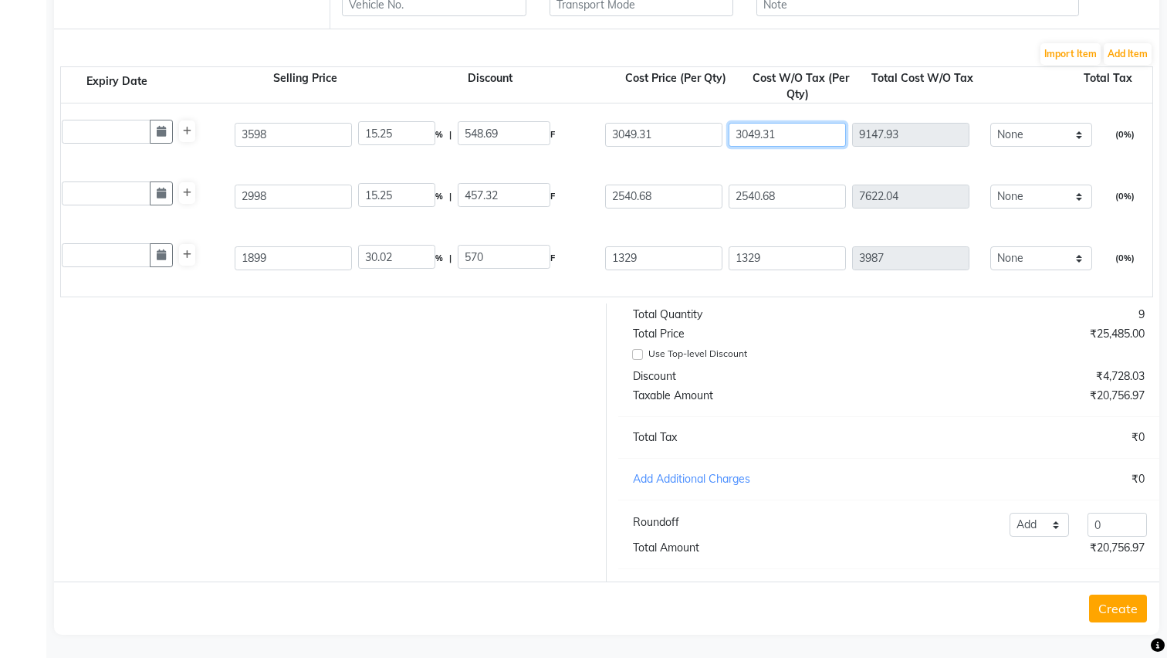
scroll to position [0, 632]
click at [838, 171] on div "3 Tenx Hydration Combo 250 ML P10038 3 3 2998 15.25 % | 457.32 F 2540.68 2540.6…" at bounding box center [520, 196] width 2206 height 62
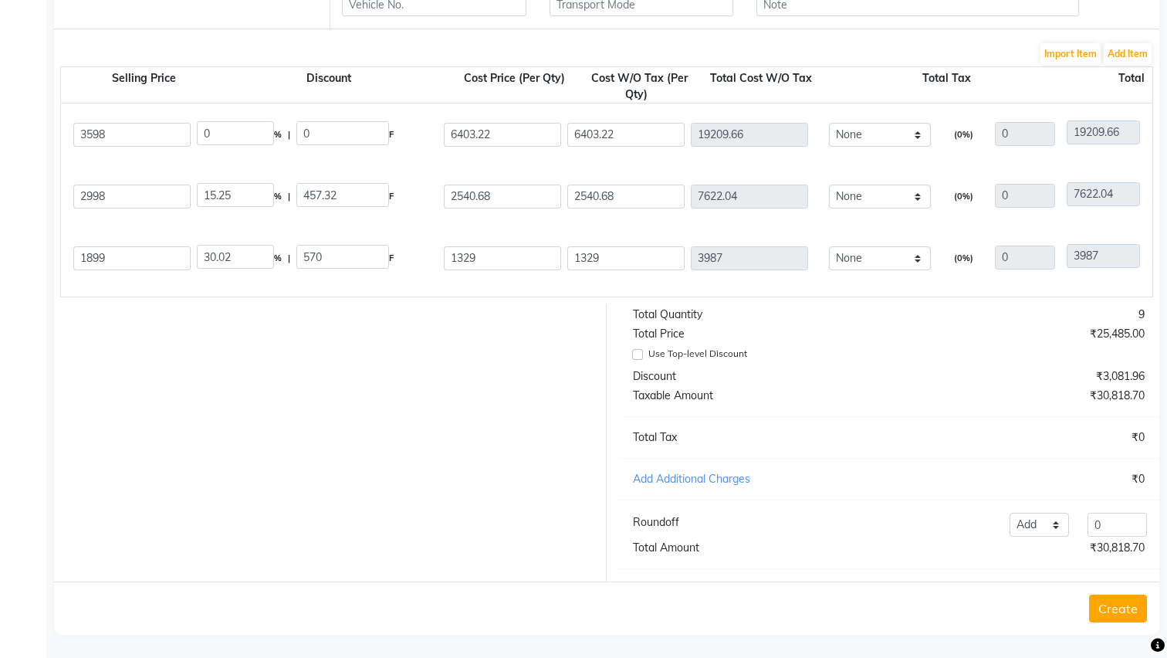
scroll to position [0, 794]
click at [641, 137] on input "6403.22" at bounding box center [626, 135] width 117 height 24
click at [672, 160] on div "3 Tenx Ultimate Combo 600 ML P10037 3 3 3598 15.25 % | 548.85 F 3049.15 3049.15…" at bounding box center [359, 134] width 2206 height 62
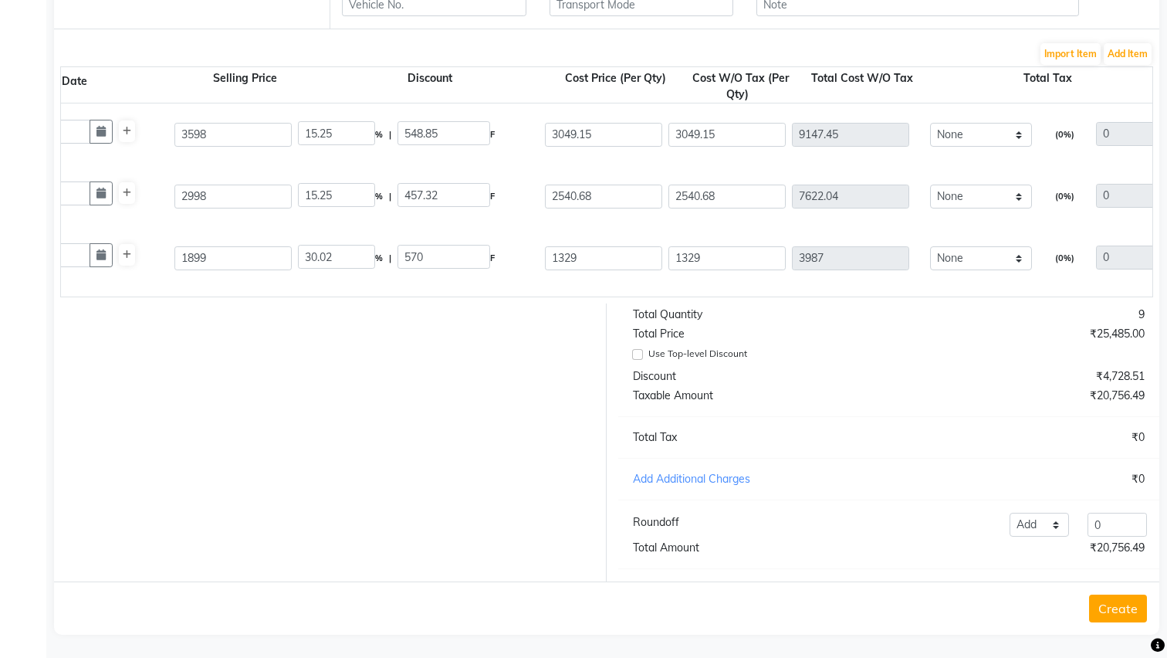
scroll to position [0, 541]
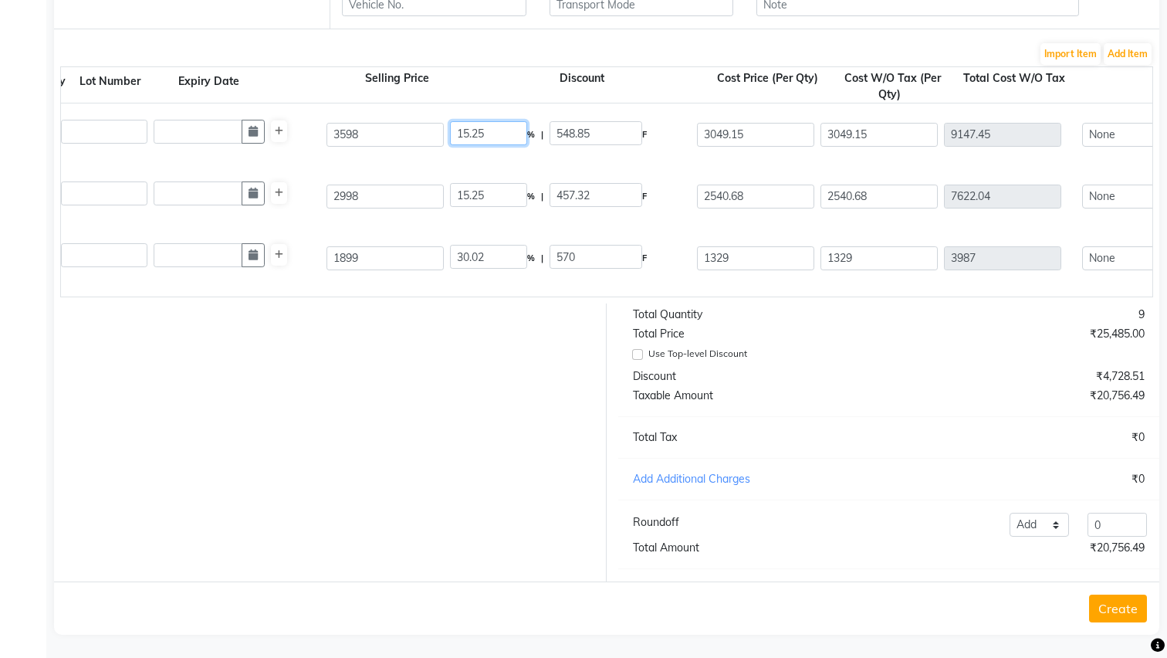
click at [493, 134] on input "15.25" at bounding box center [488, 133] width 77 height 24
click at [614, 164] on div "3 Tenx Ultimate Combo 600 ML P10037 3 3 3598 30 % | 1079.4 F 2518.6 2518.6 7555…" at bounding box center [611, 134] width 2206 height 62
click at [502, 198] on input "15.25" at bounding box center [488, 195] width 77 height 24
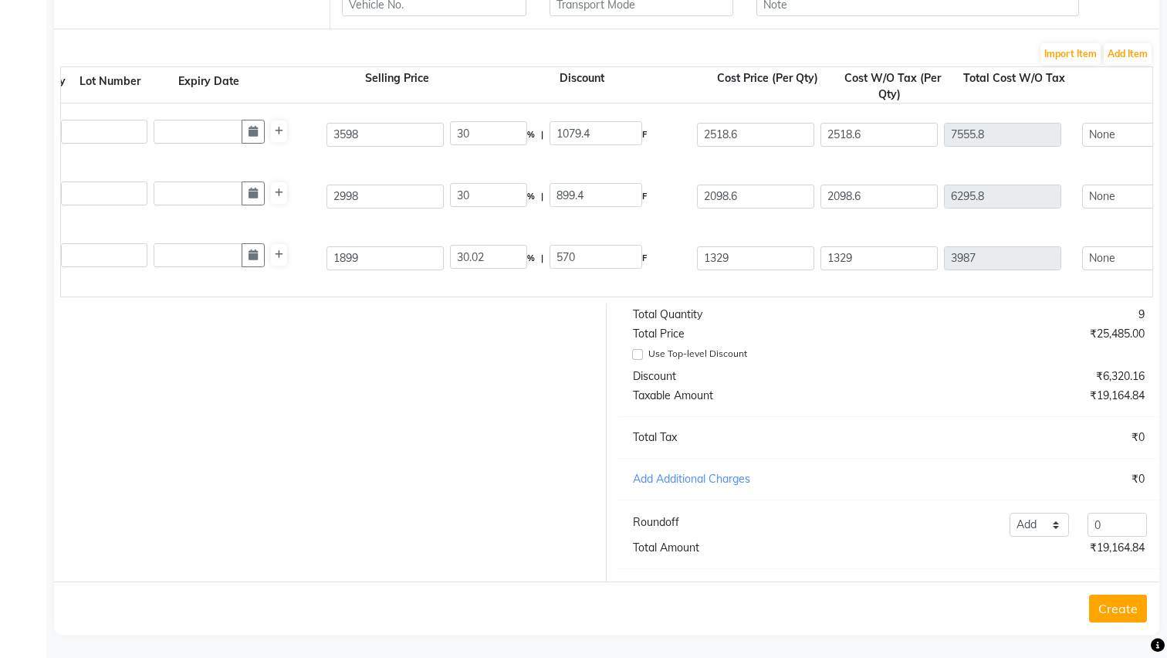
click at [630, 170] on div "3 Tenx Hydration Combo 250 ML P10038 3 3 2998 30 % | 899.4 F 2098.6 2098.6 6295…" at bounding box center [611, 196] width 2206 height 62
click at [496, 260] on input "30.02" at bounding box center [488, 257] width 77 height 24
click at [623, 226] on div "3 Tenx Hydration Combo 250 ML P10038 3 3 2998 30 % | 899.4 F 2098.6 2098.6 6295…" at bounding box center [611, 196] width 2206 height 62
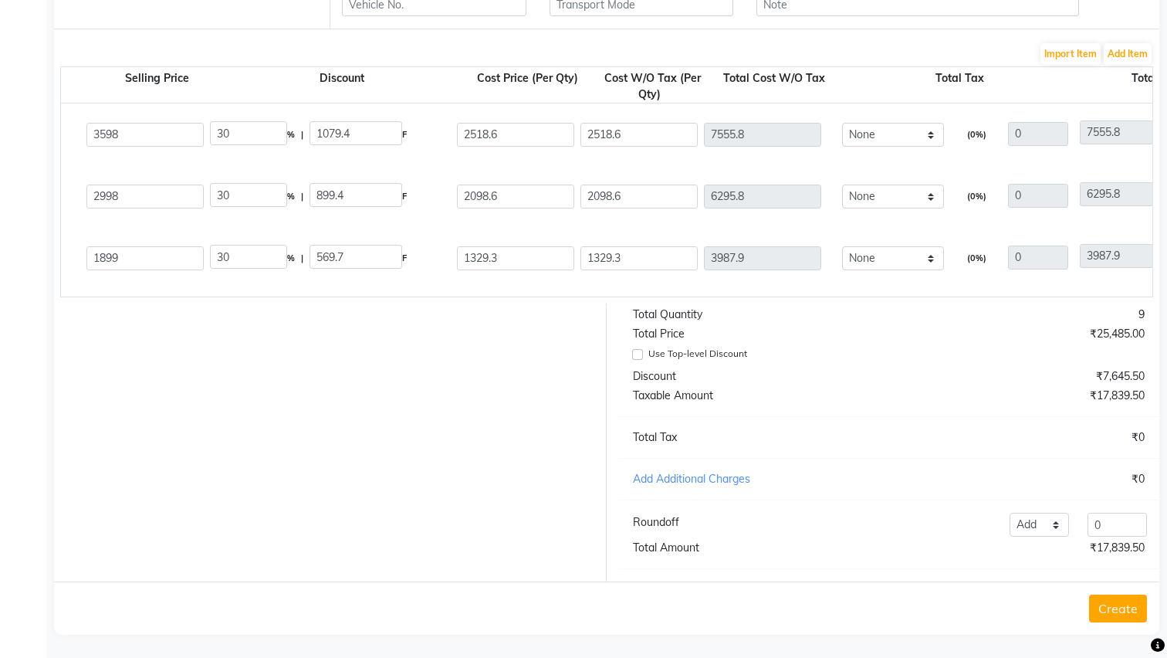
scroll to position [0, 783]
click at [230, 131] on input "30" at bounding box center [246, 133] width 77 height 24
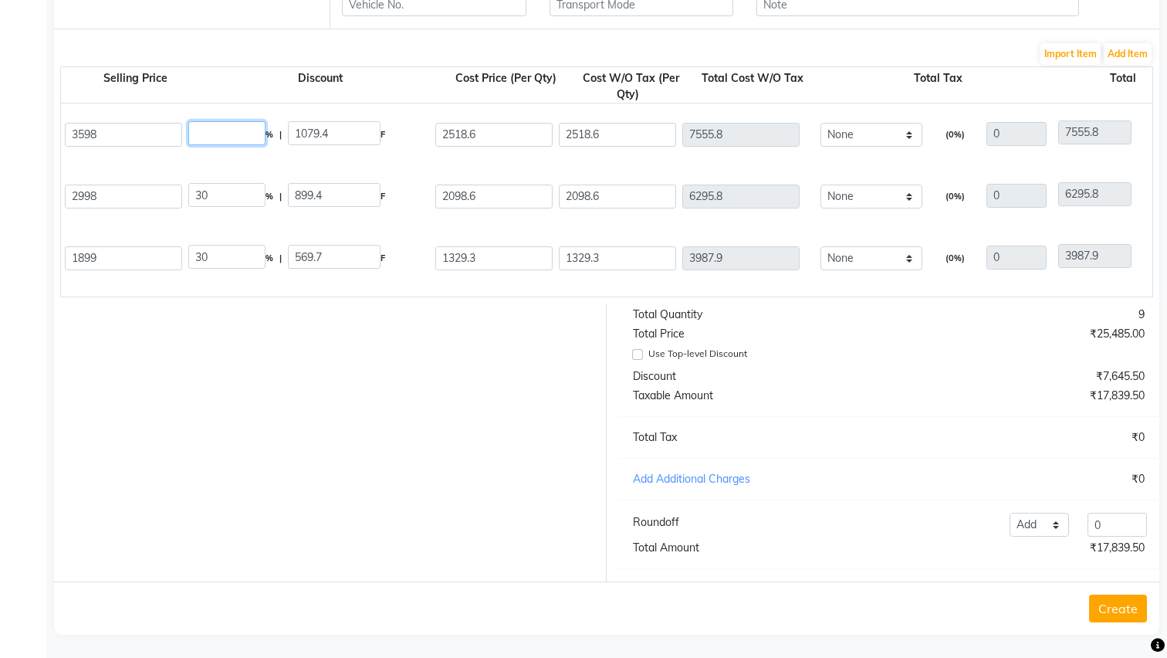
scroll to position [0, 770]
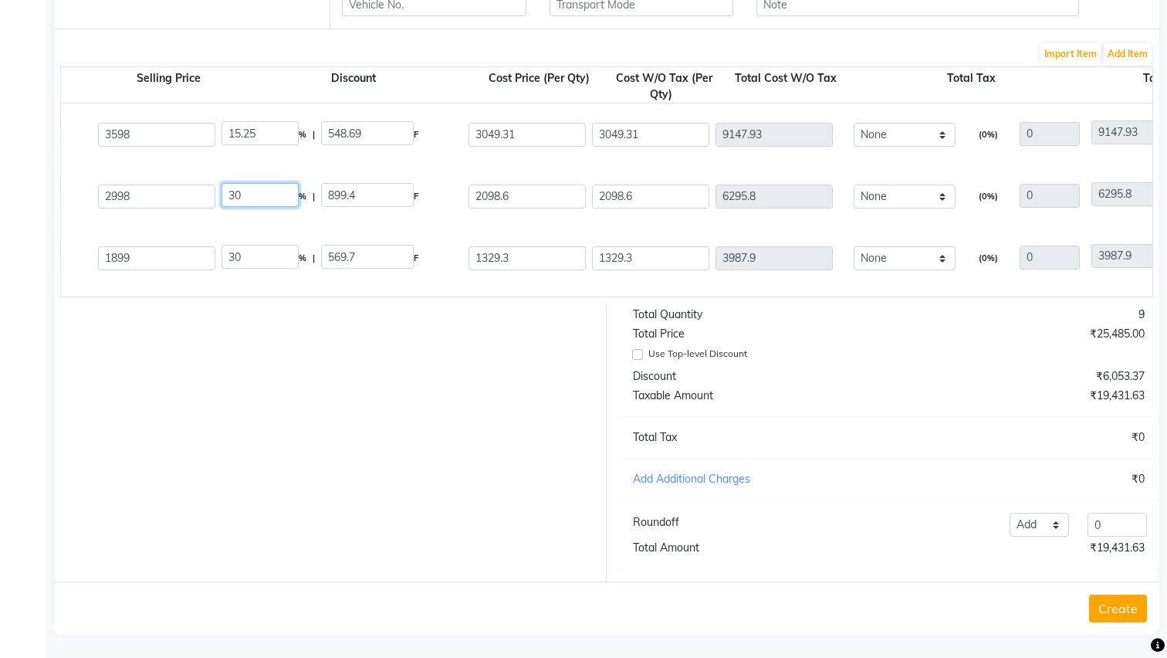
click at [253, 198] on input "30" at bounding box center [260, 195] width 77 height 24
click at [252, 263] on input "30" at bounding box center [260, 257] width 77 height 24
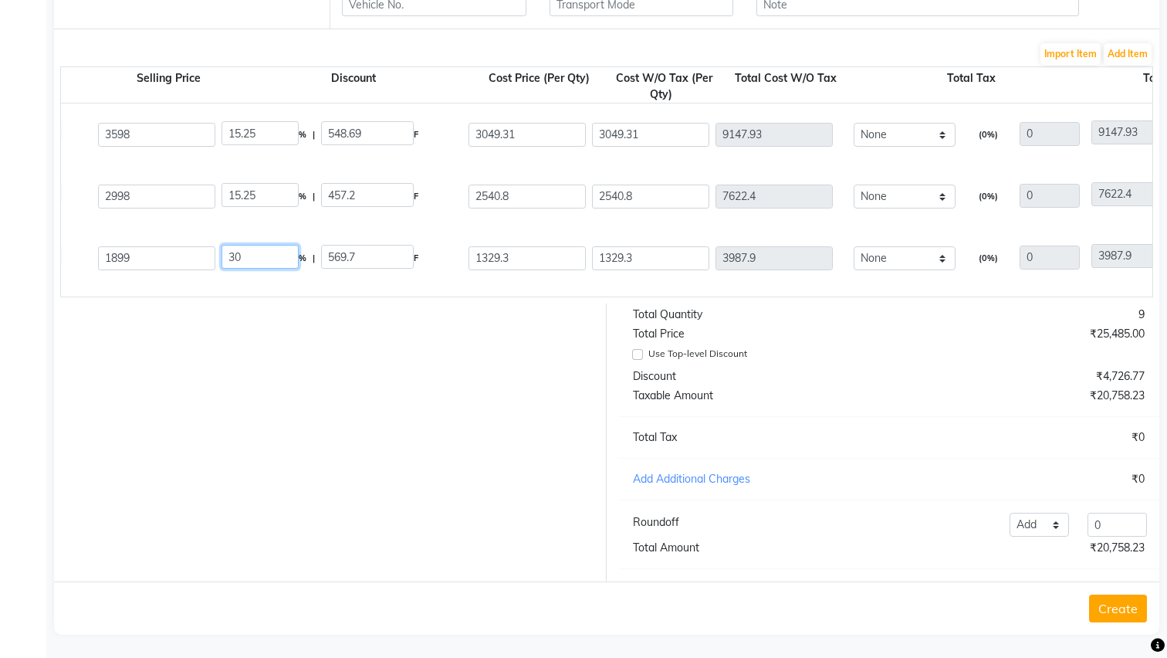
click at [252, 263] on input "30" at bounding box center [260, 257] width 77 height 24
click at [430, 211] on div "15.25 % | 457.2 F" at bounding box center [341, 196] width 247 height 32
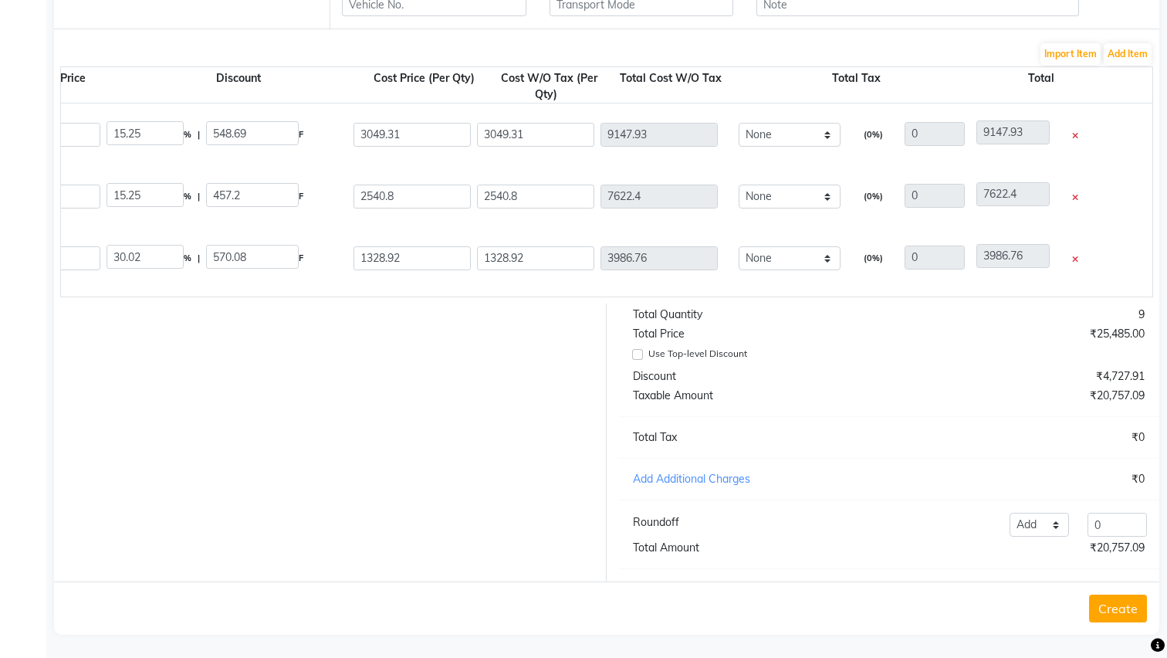
scroll to position [0, 875]
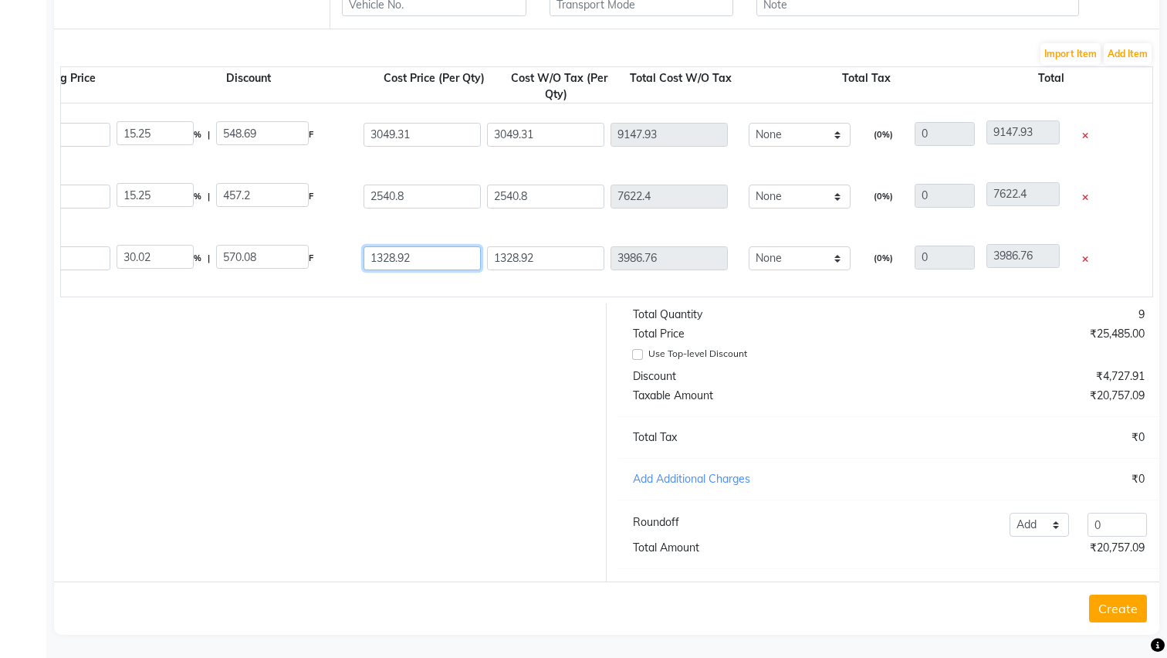
click at [433, 260] on input "1328.92" at bounding box center [422, 258] width 117 height 24
click at [549, 232] on div "3tenx Serum 100 ML P10032 [DATE] 15.25 % | 289.68 F 1609.32 1609.32 4827.96 Non…" at bounding box center [278, 258] width 2206 height 62
click at [421, 195] on input "2540.8" at bounding box center [422, 196] width 117 height 24
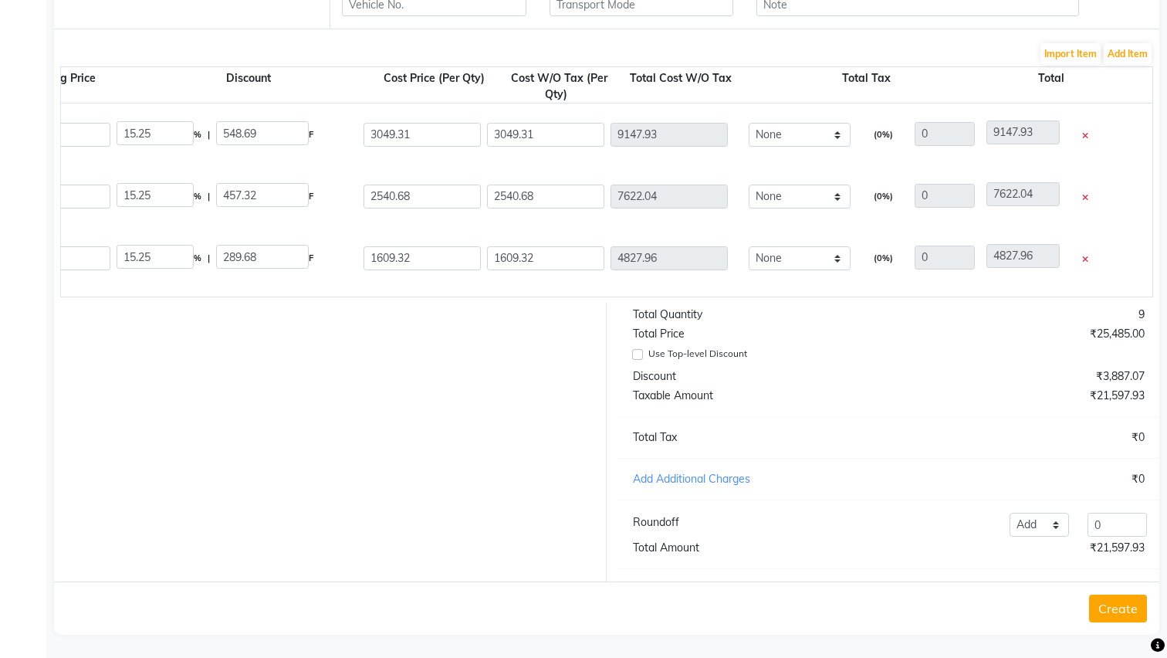
click at [518, 229] on div "3tenx Serum 100 ML P10032 [DATE] 15.25 % | 289.68 F 1609.32 1609.32 4827.96 Non…" at bounding box center [278, 258] width 2206 height 62
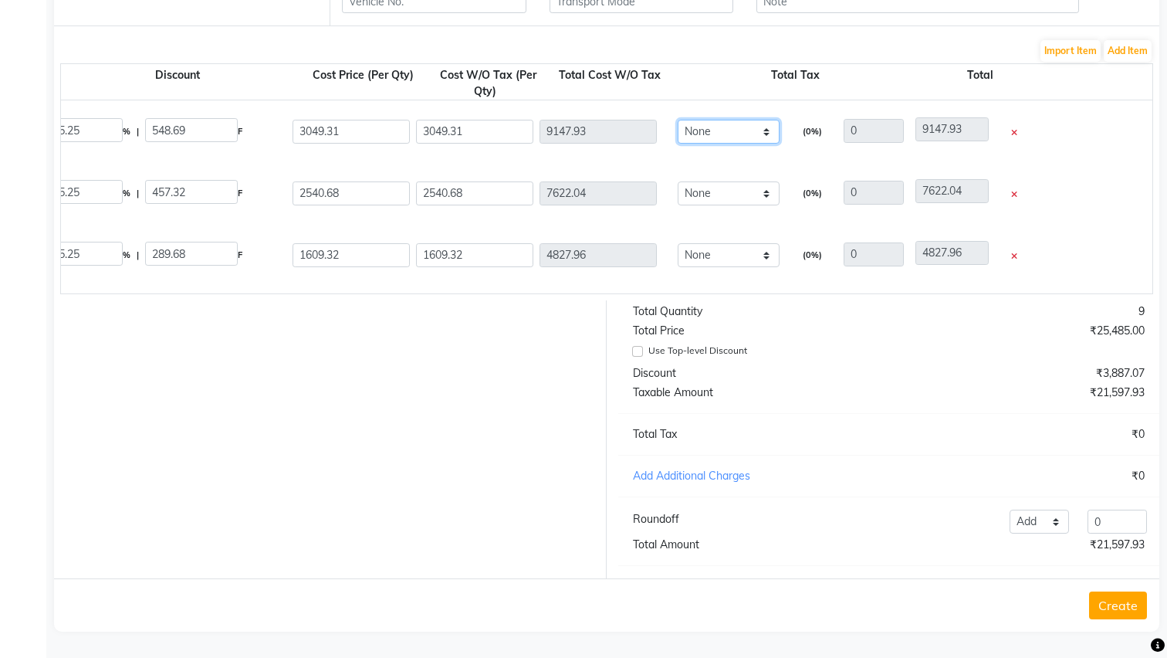
scroll to position [0, 951]
click at [1125, 374] on div "₹3,887.07" at bounding box center [1023, 373] width 268 height 16
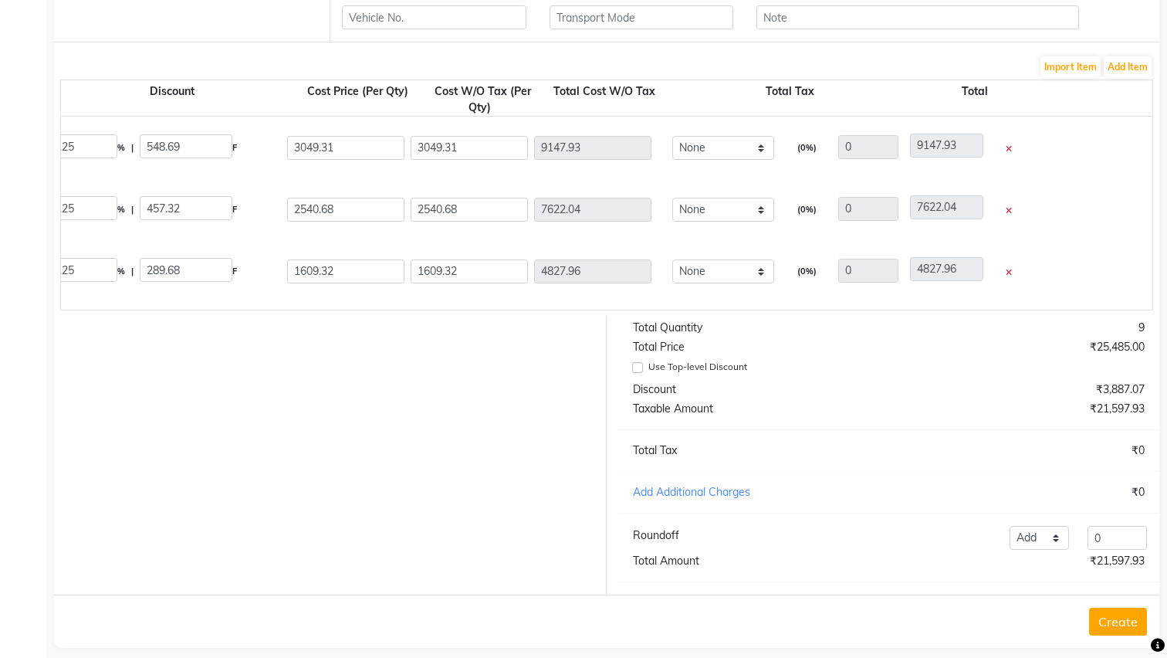
click at [671, 415] on div "Taxable Amount" at bounding box center [755, 409] width 268 height 16
click at [641, 367] on input "Use Top-level Discount" at bounding box center [637, 367] width 11 height 11
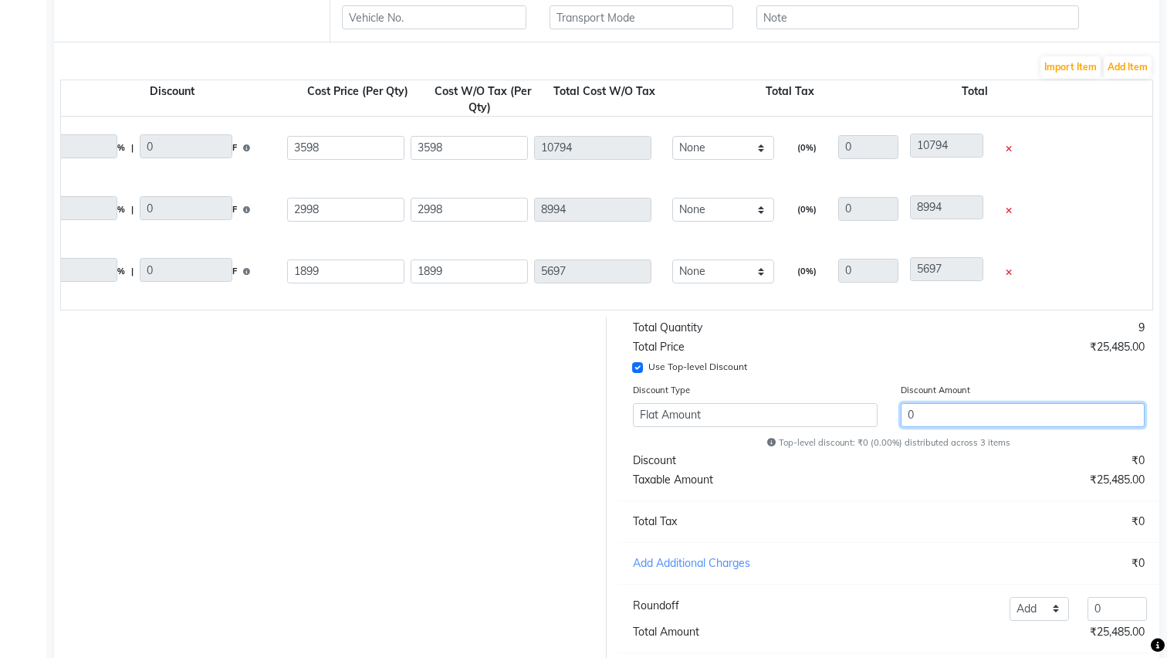
click at [915, 417] on input "0" at bounding box center [1023, 415] width 245 height 24
click at [973, 407] on input "0" at bounding box center [1023, 415] width 245 height 24
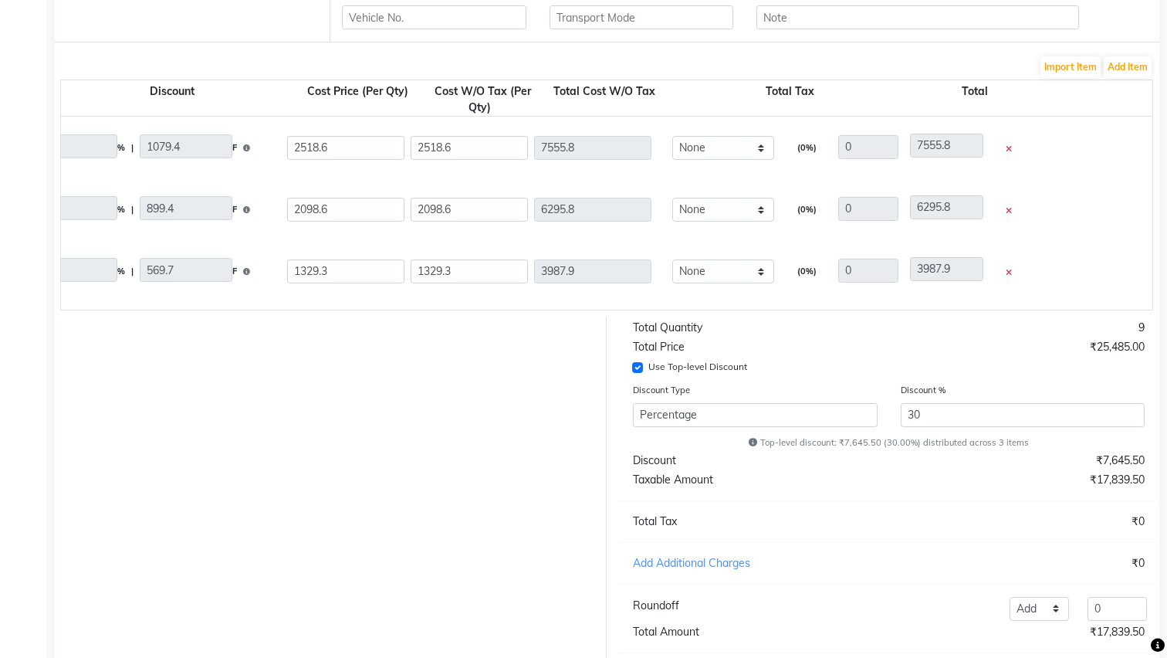
click at [1086, 380] on div "Total Quantity 9 Total Price ₹25,485.00 Use Top-level Discount Discount Type Fl…" at bounding box center [889, 490] width 564 height 349
click at [1018, 424] on input "30" at bounding box center [1023, 415] width 245 height 24
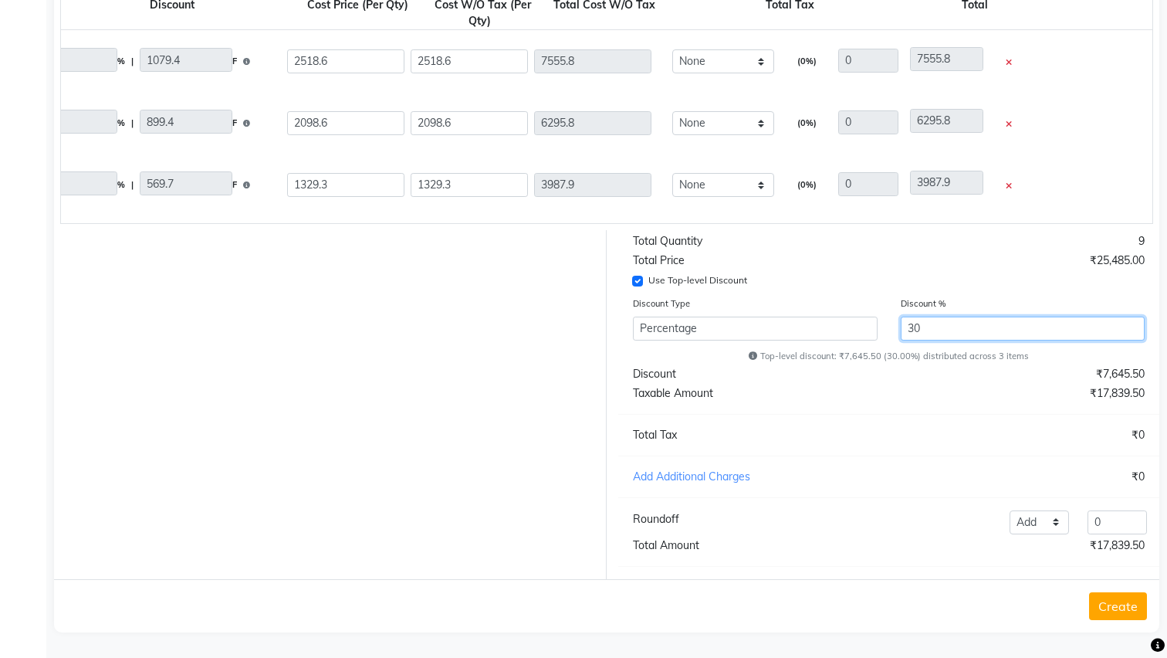
scroll to position [509, 0]
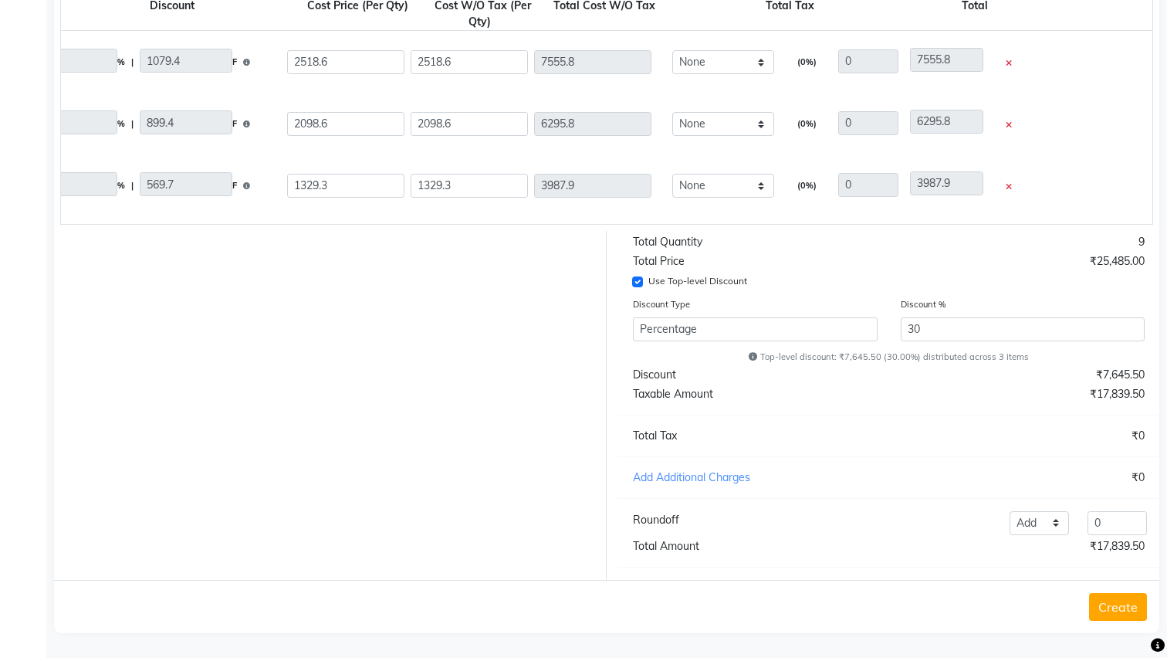
click at [998, 410] on div "Total Quantity 9 Total Price ₹25,485.00 Use Top-level Discount Discount Type Fl…" at bounding box center [889, 405] width 564 height 349
click at [1150, 437] on div "₹0" at bounding box center [1023, 436] width 268 height 16
click at [1139, 436] on div "₹0" at bounding box center [1023, 436] width 268 height 16
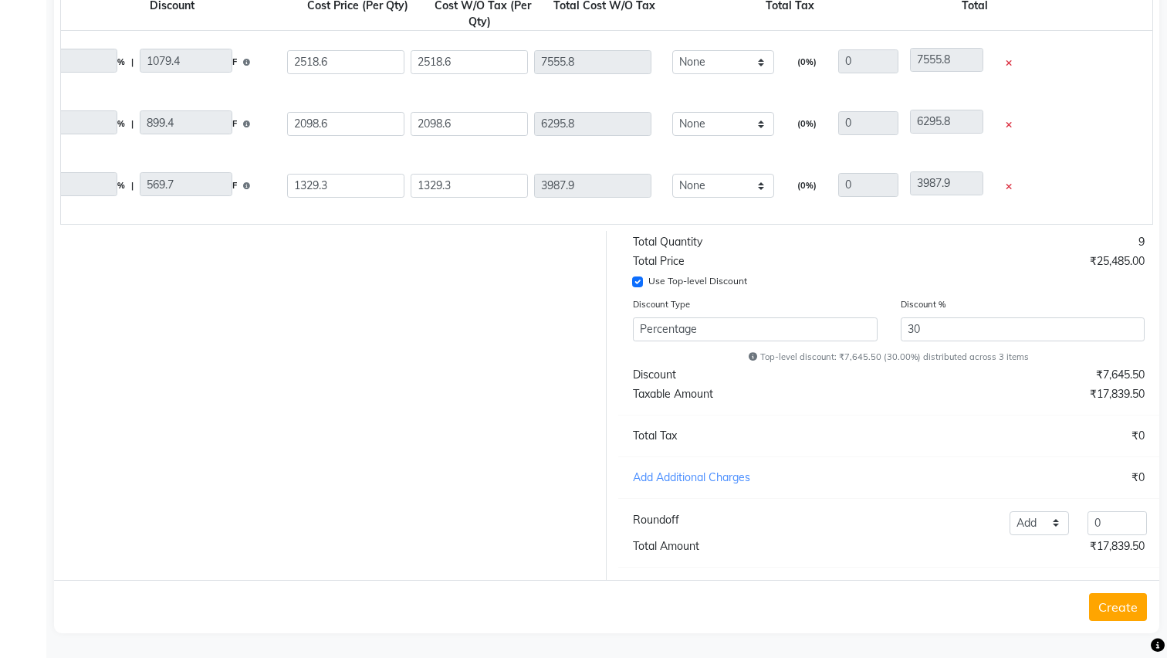
click at [668, 439] on div "Total Tax" at bounding box center [755, 436] width 268 height 16
drag, startPoint x: 668, startPoint y: 439, endPoint x: 709, endPoint y: 478, distance: 55.7
click at [709, 478] on div "Total Quantity 9 Total Price ₹25,485.00 Use Top-level Discount Discount Type Fl…" at bounding box center [889, 405] width 564 height 349
click at [738, 476] on div "Add Additional Charges" at bounding box center [755, 477] width 268 height 16
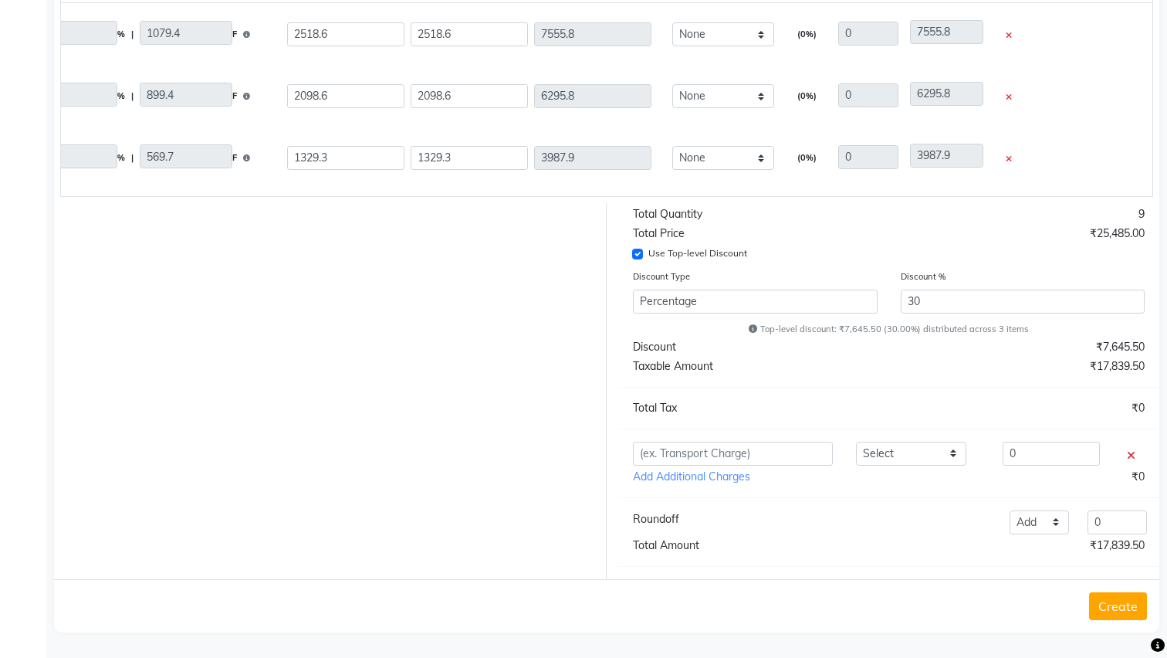
scroll to position [536, 0]
click at [1125, 451] on div at bounding box center [1120, 457] width 23 height 18
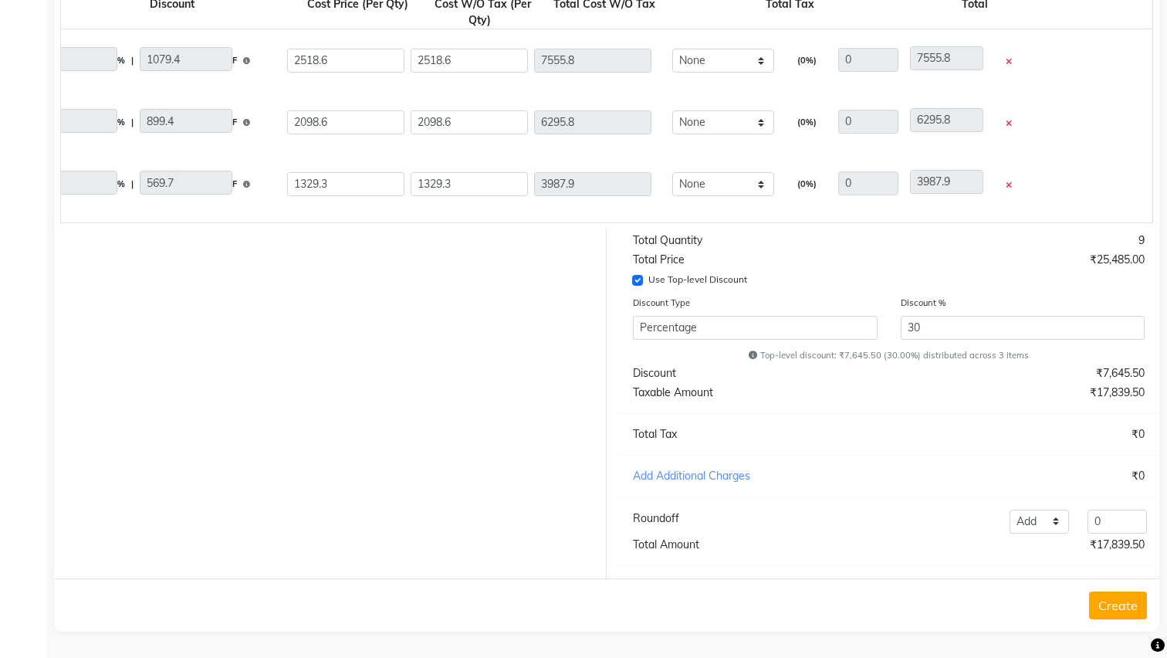
scroll to position [509, 0]
click at [677, 394] on div "Taxable Amount" at bounding box center [755, 394] width 268 height 16
click at [1003, 407] on div "Total Quantity 9 Total Price ₹25,485.00 Use Top-level Discount Discount Type Fl…" at bounding box center [889, 405] width 564 height 349
click at [1111, 521] on input "0" at bounding box center [1117, 523] width 59 height 24
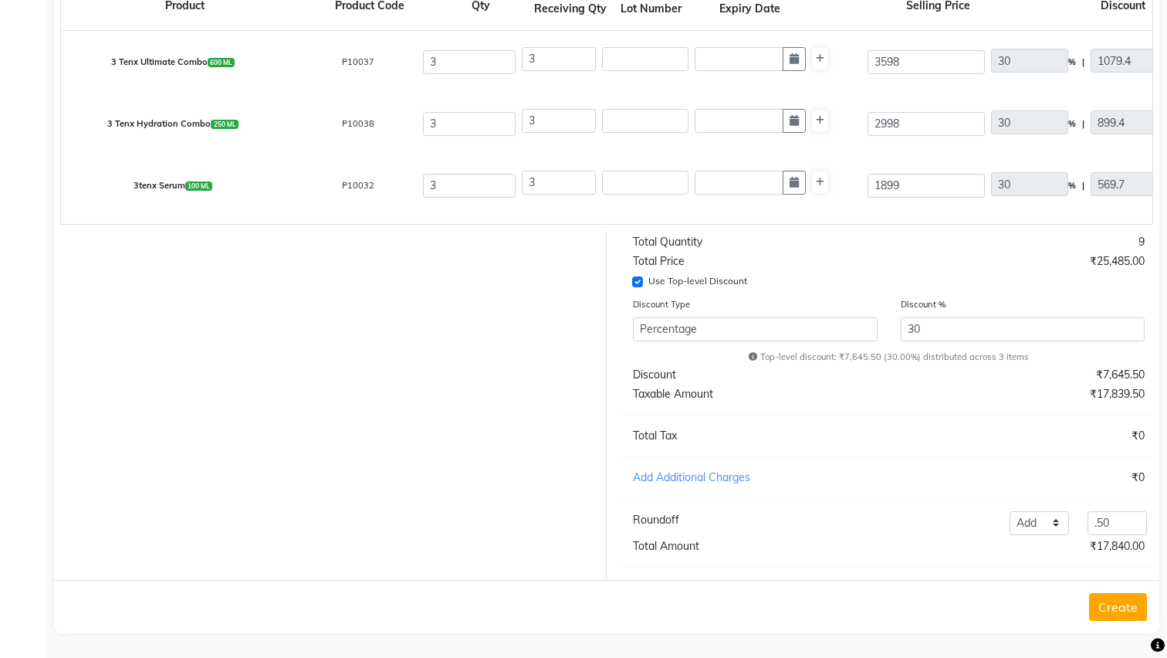
click at [1131, 601] on button "Create" at bounding box center [1118, 607] width 58 height 28
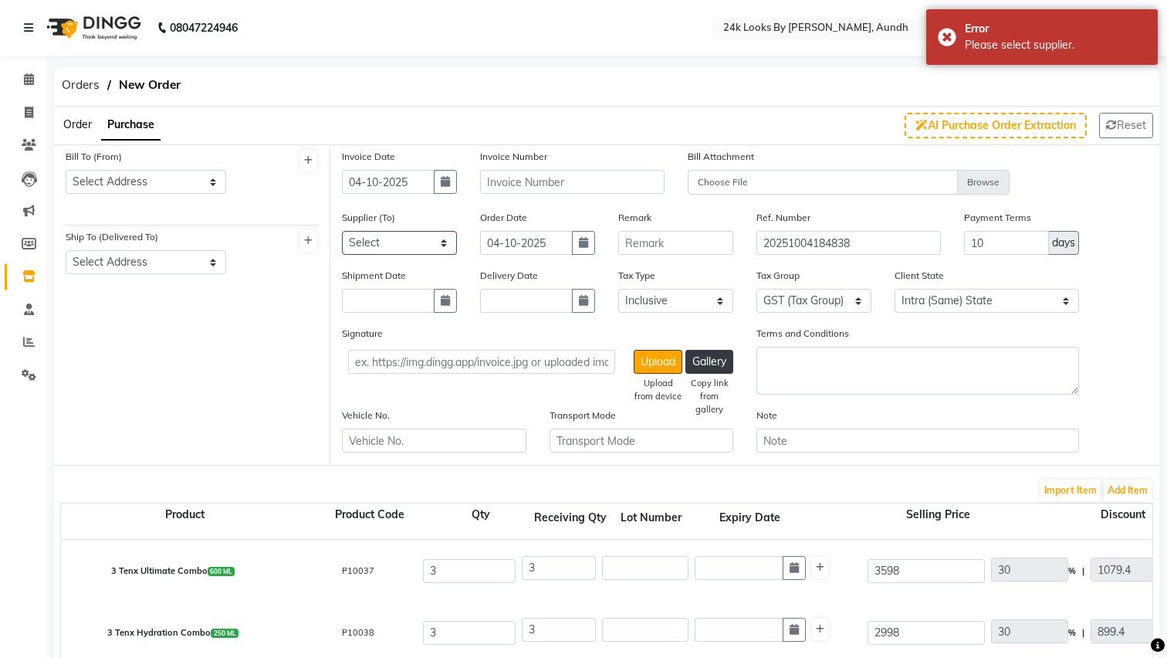
scroll to position [0, 0]
click at [441, 307] on button "button" at bounding box center [445, 301] width 23 height 24
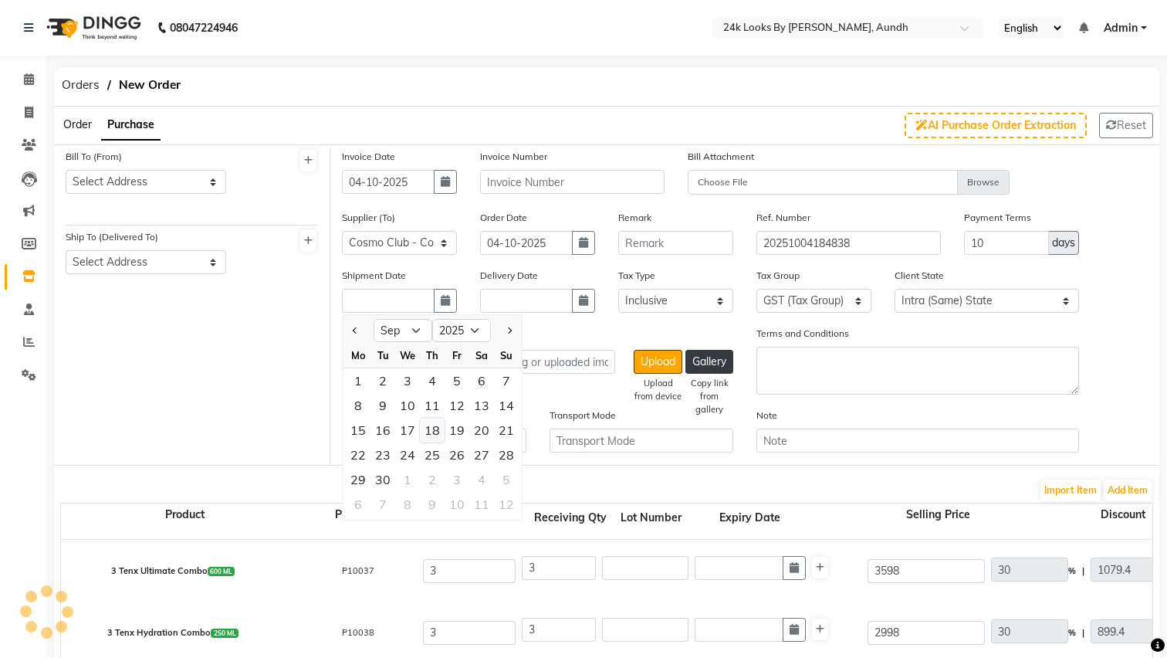
click at [430, 430] on div "18" at bounding box center [432, 430] width 25 height 25
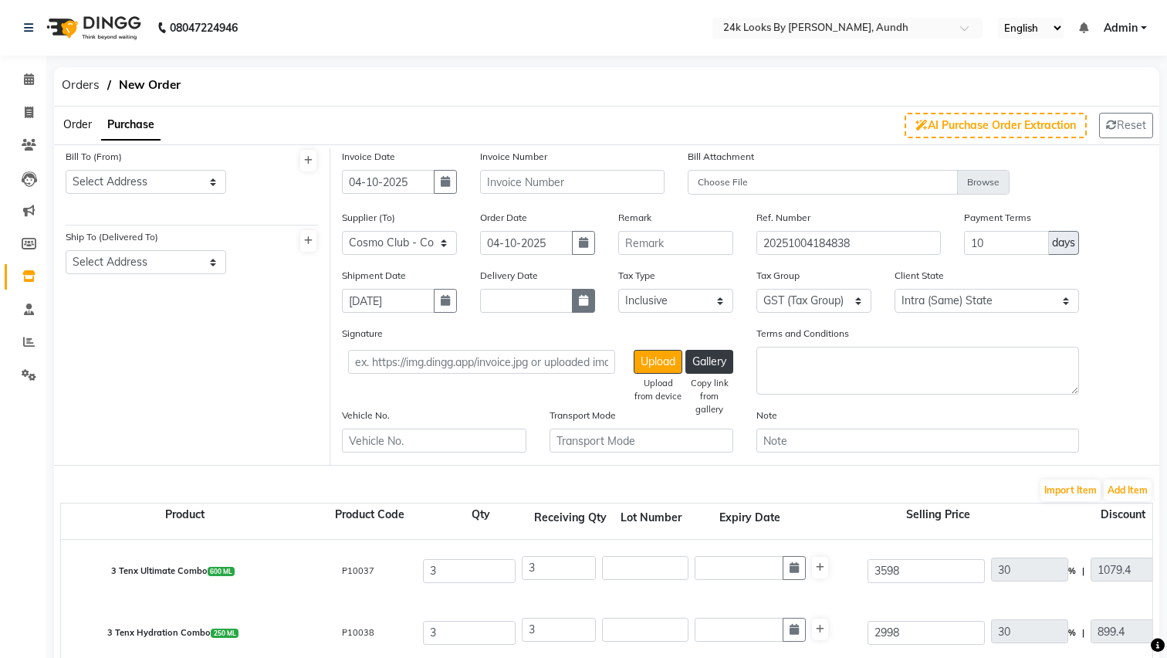
click at [580, 299] on icon "button" at bounding box center [583, 300] width 9 height 11
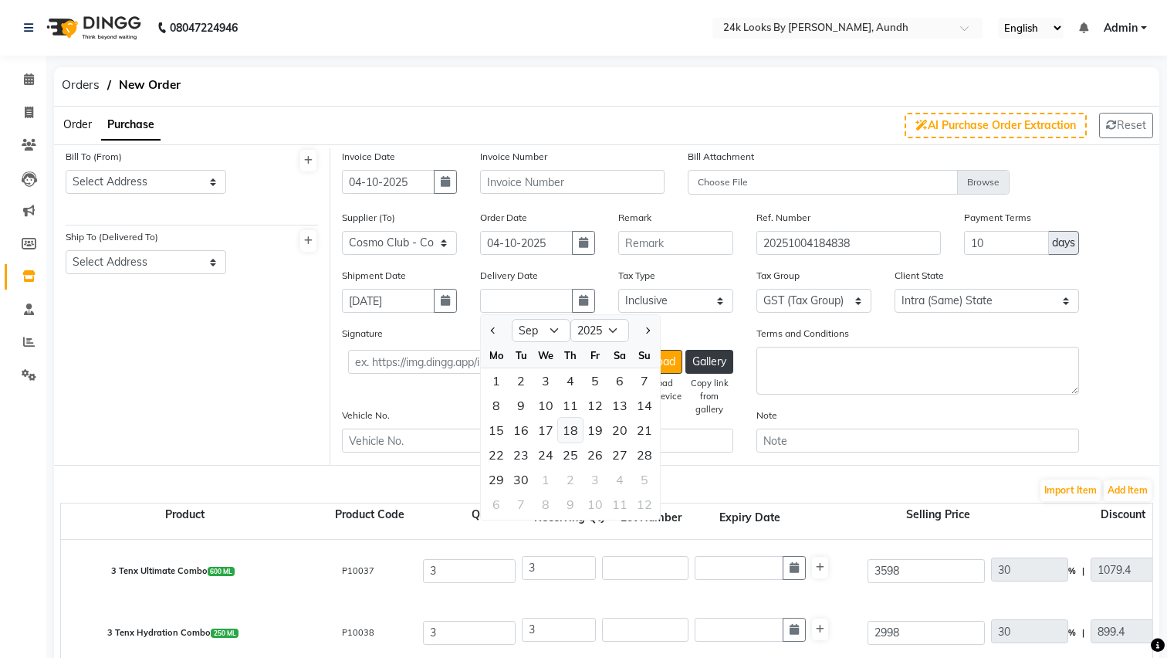
click at [579, 433] on div "18" at bounding box center [570, 430] width 25 height 25
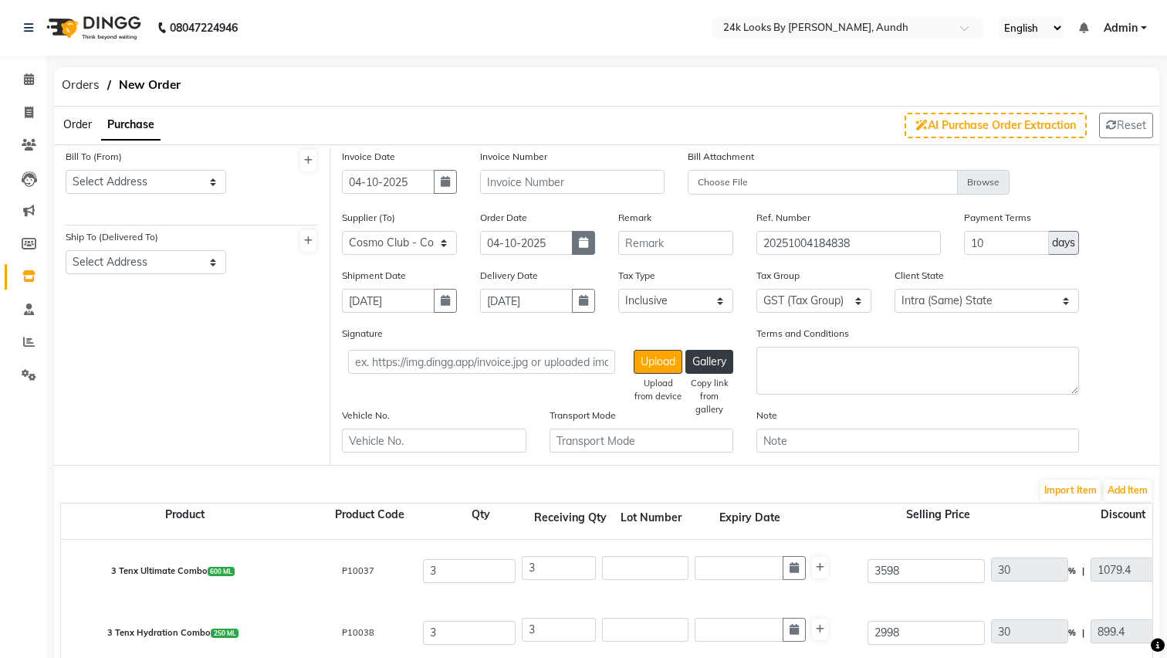
click at [579, 248] on icon "button" at bounding box center [583, 242] width 9 height 11
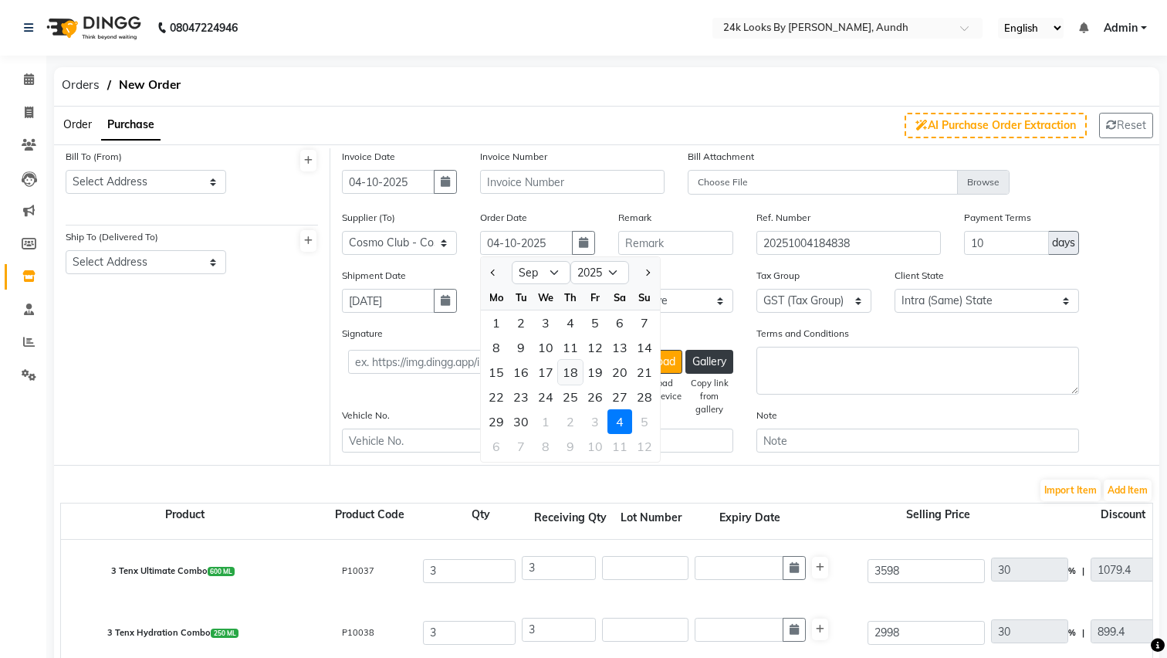
click at [575, 377] on div "18" at bounding box center [570, 372] width 25 height 25
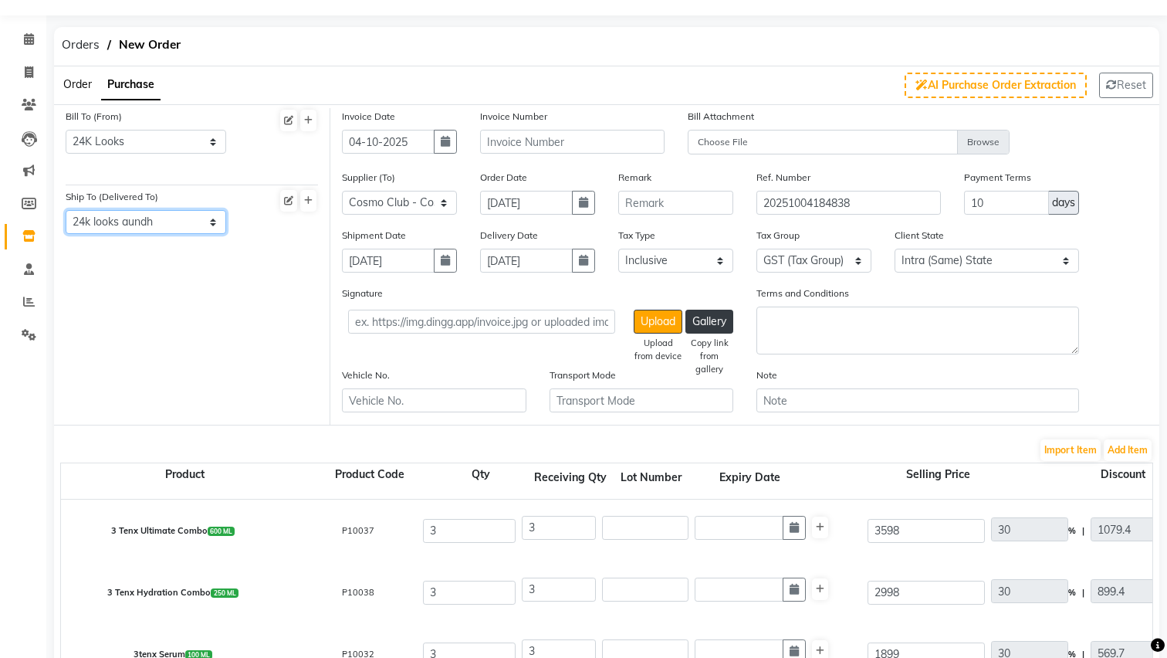
scroll to position [49, 0]
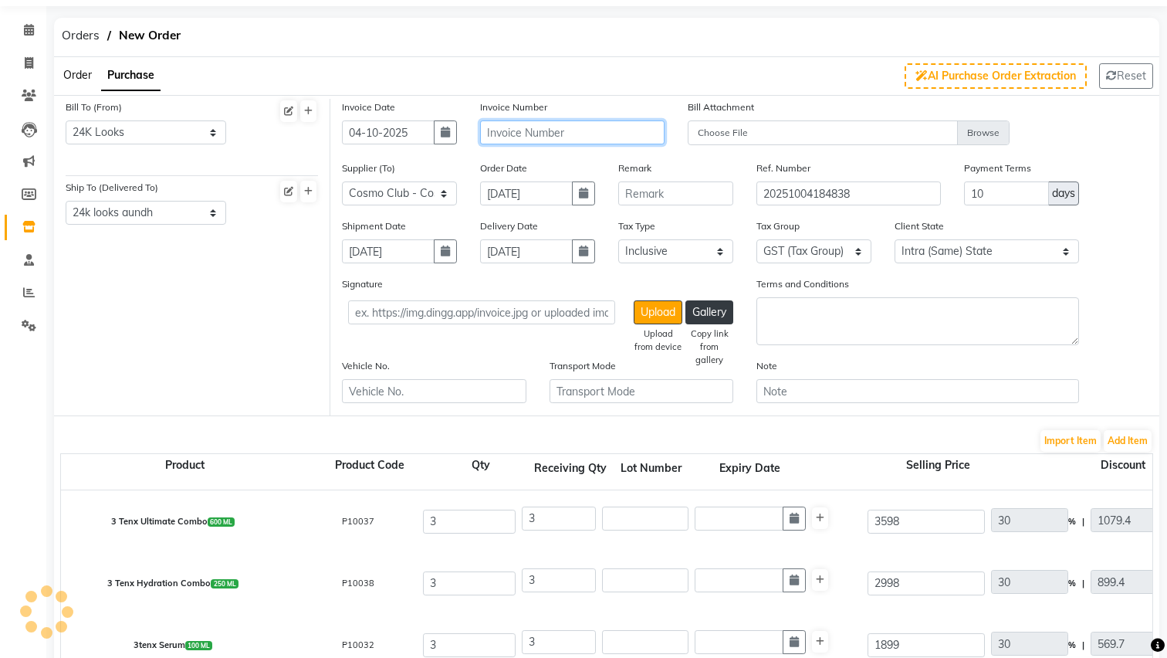
click at [563, 134] on input "text" at bounding box center [572, 132] width 184 height 24
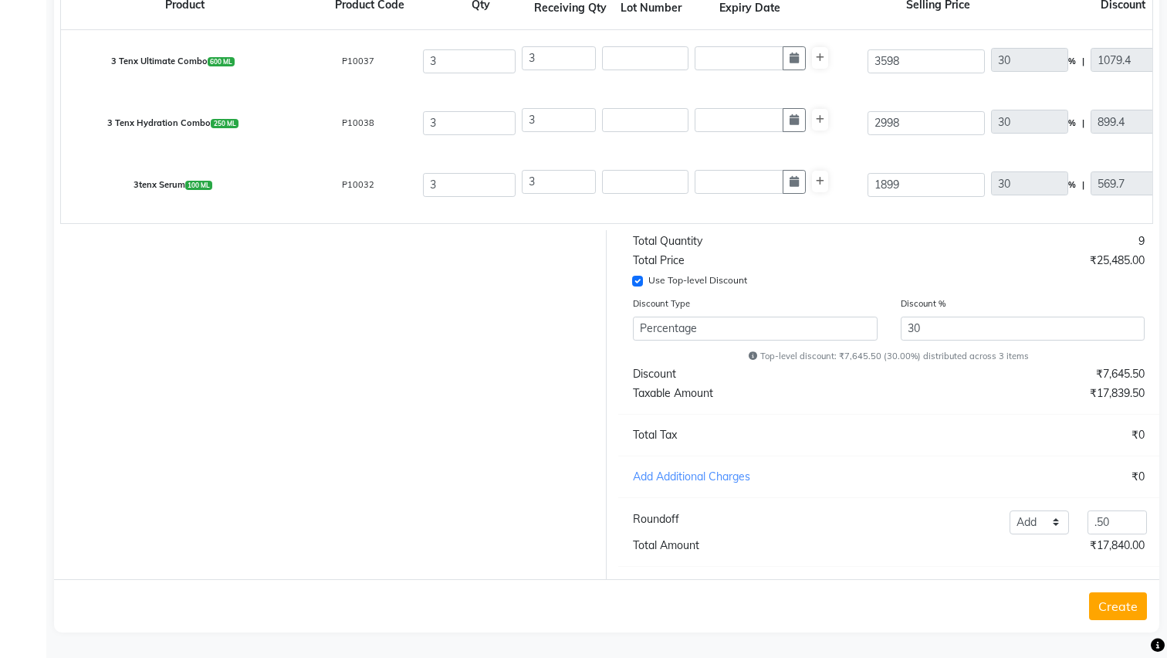
scroll to position [509, 0]
click at [1115, 601] on button "Create" at bounding box center [1118, 607] width 58 height 28
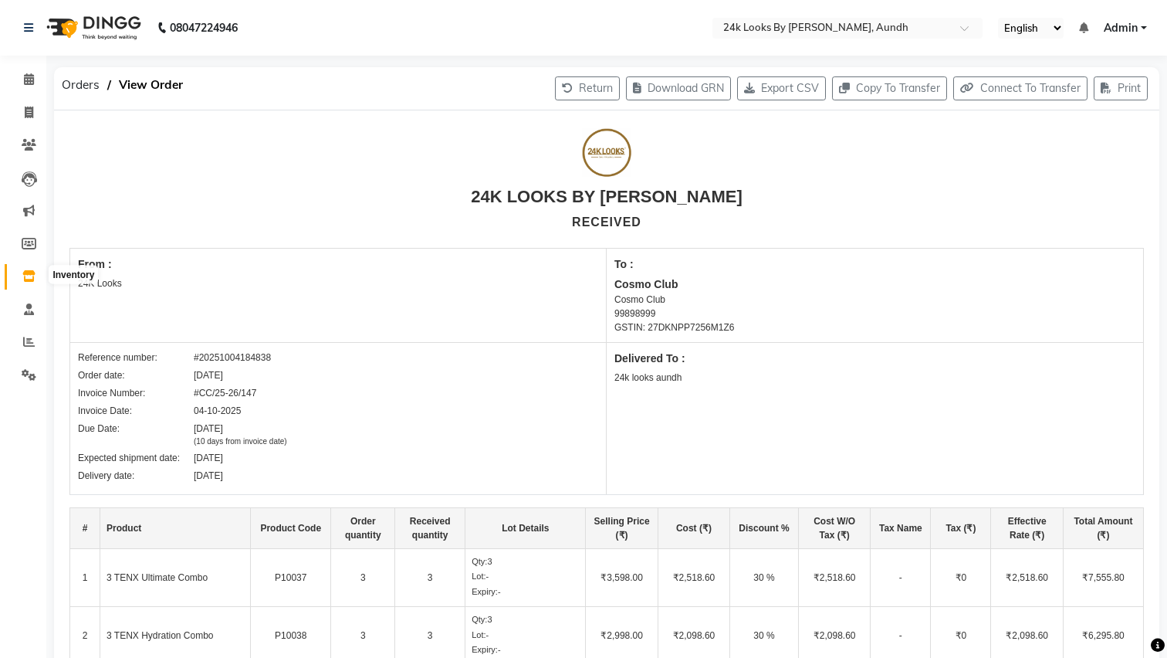
click at [30, 276] on icon at bounding box center [28, 276] width 13 height 12
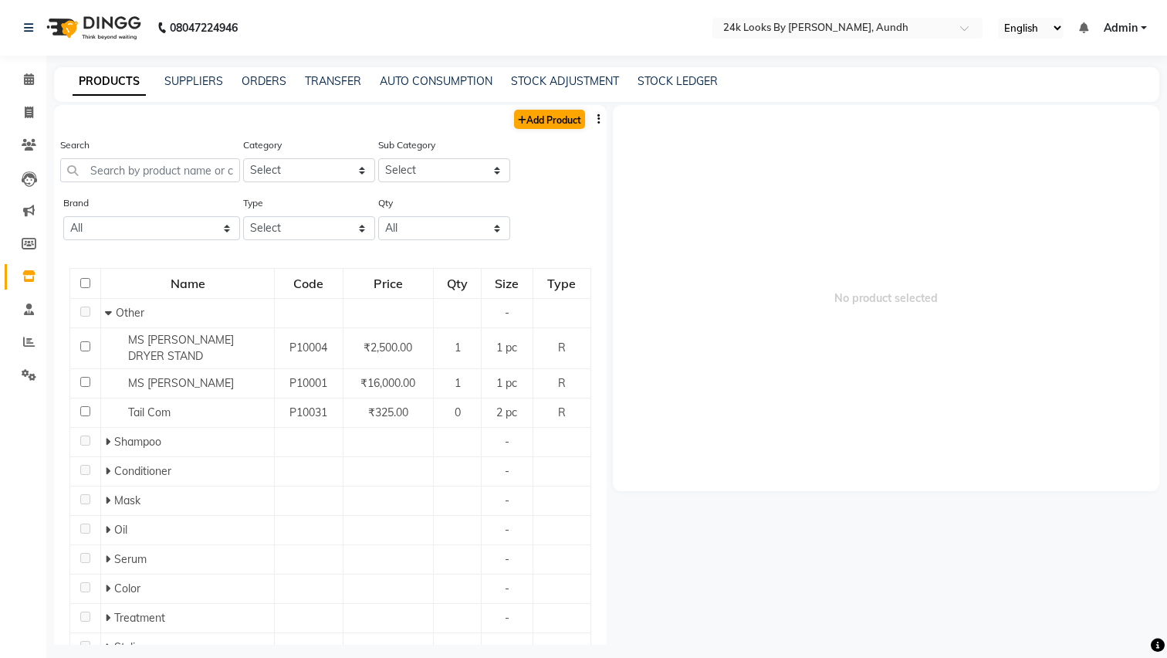
click at [549, 126] on link "Add Product" at bounding box center [549, 119] width 71 height 19
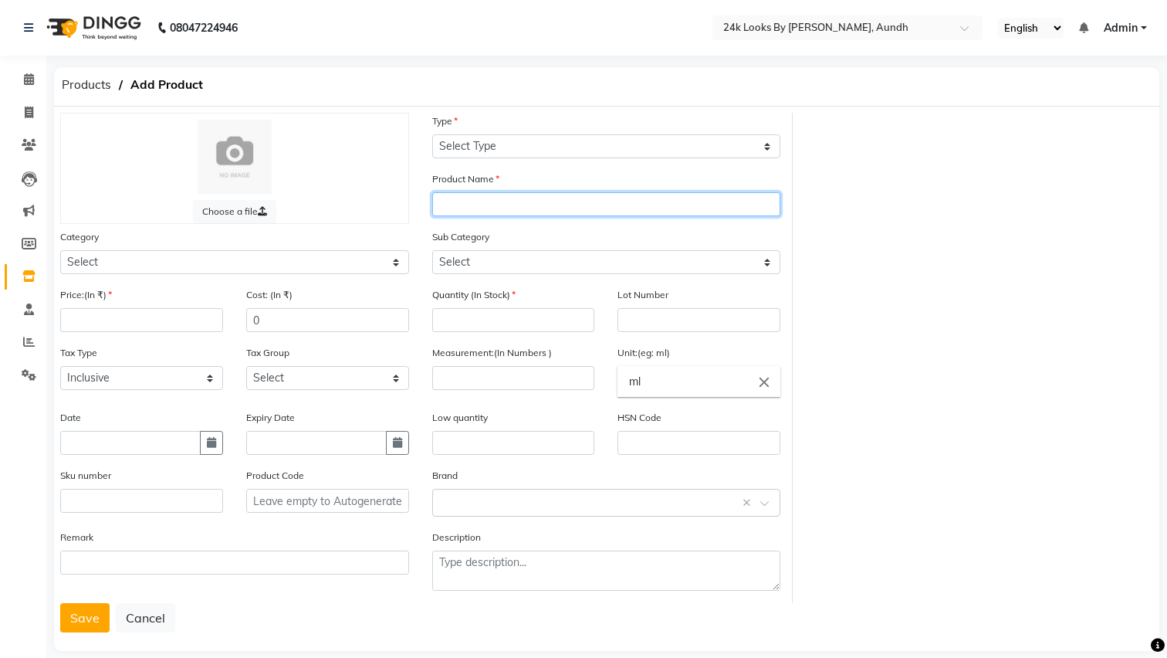
click at [527, 204] on input "text" at bounding box center [606, 204] width 349 height 24
click at [445, 206] on input "# TENX" at bounding box center [606, 204] width 349 height 24
click at [536, 205] on input "3 TENX" at bounding box center [606, 204] width 349 height 24
click at [381, 249] on div "Category Select Hair Skin Makeup Personal Care Appliances [PERSON_NAME] Waxing …" at bounding box center [234, 251] width 349 height 46
click at [90, 84] on span "Products" at bounding box center [86, 85] width 65 height 28
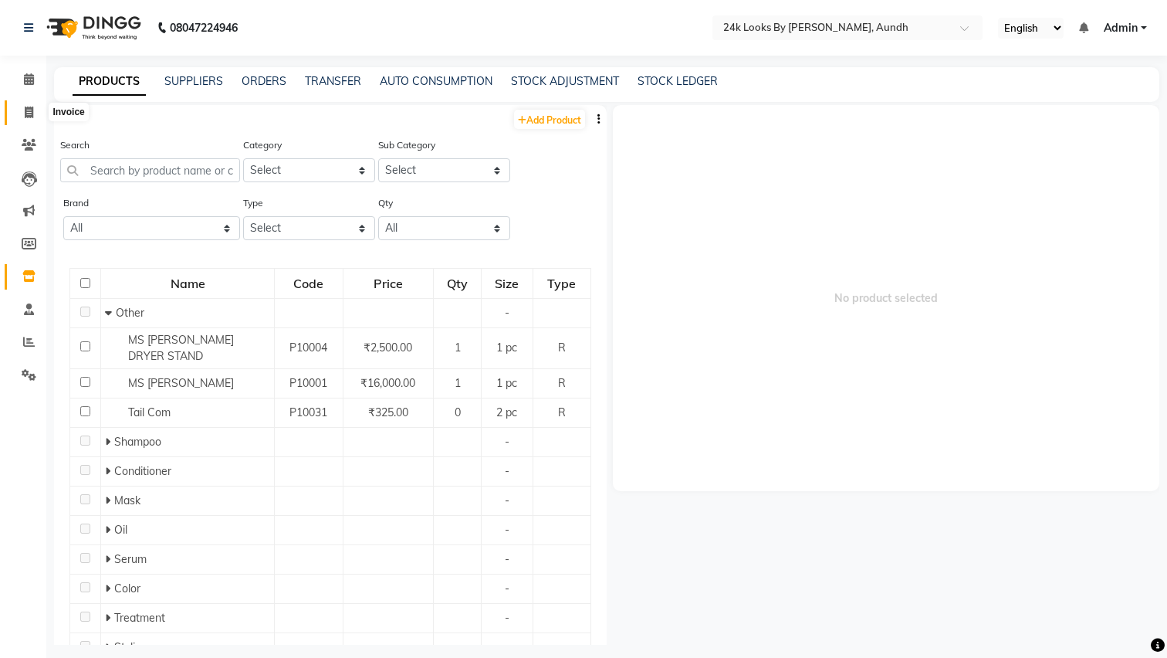
click at [32, 113] on icon at bounding box center [29, 113] width 8 height 12
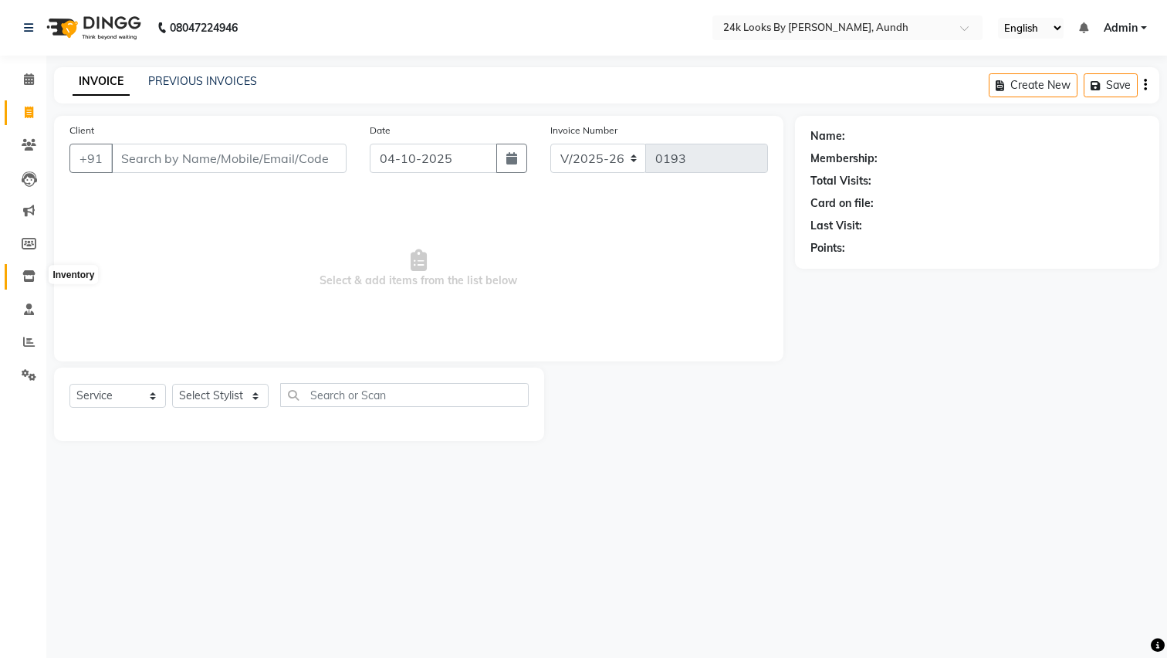
click at [32, 270] on icon at bounding box center [28, 276] width 13 height 12
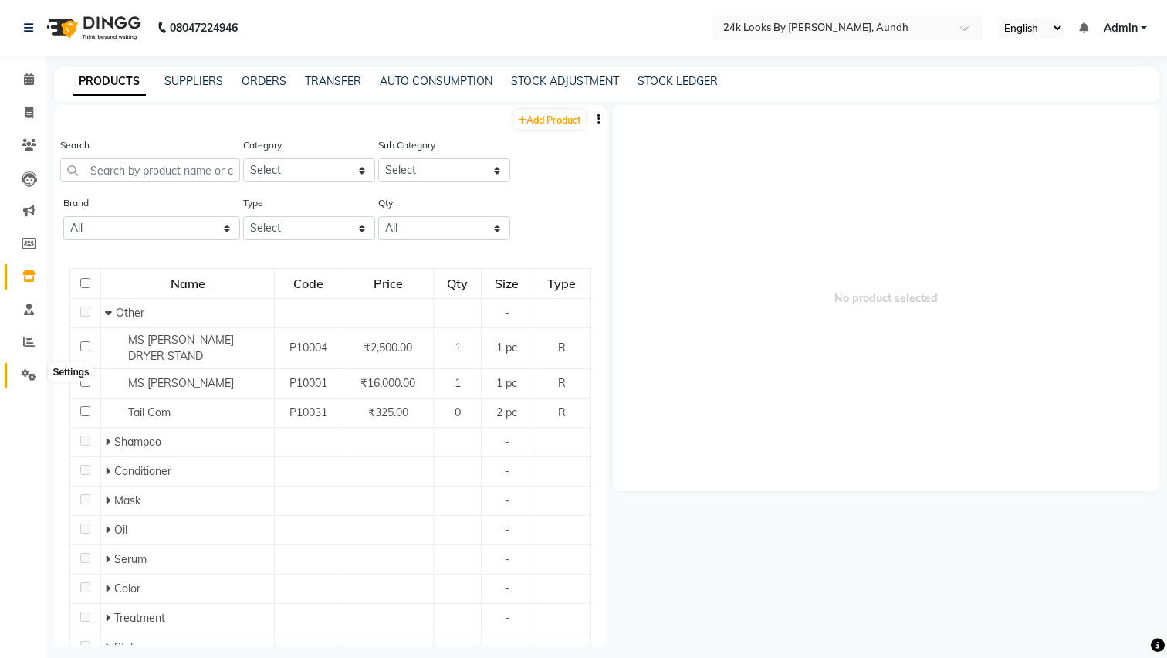
click at [30, 369] on icon at bounding box center [29, 375] width 15 height 12
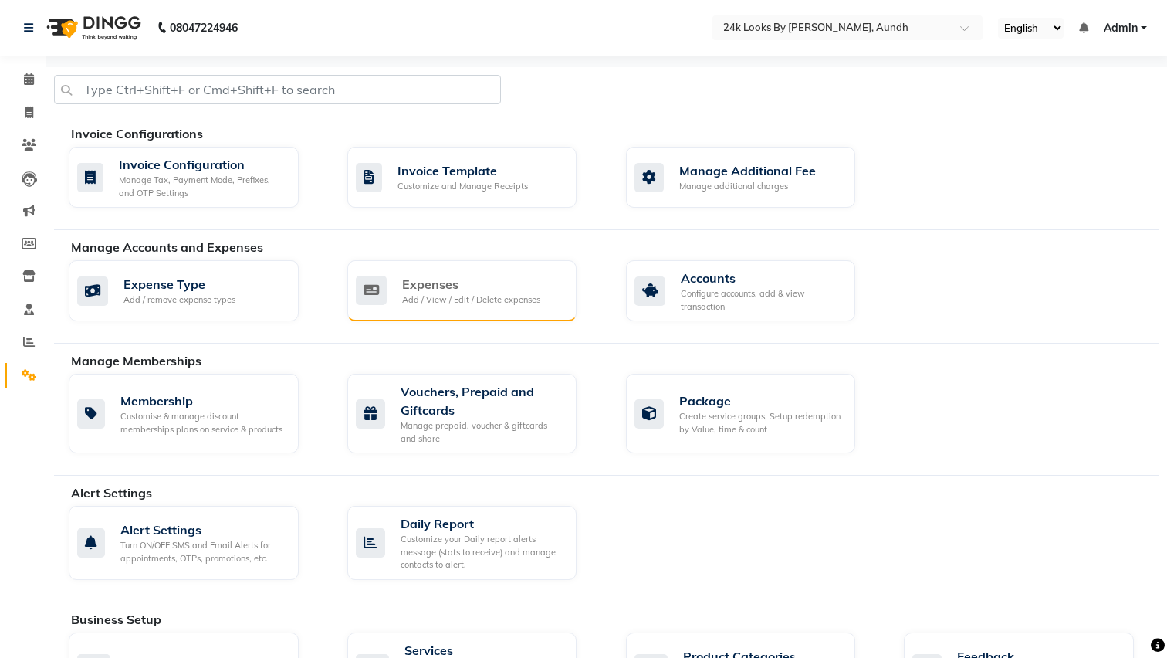
click at [404, 268] on div "Expenses Add / View / Edit / Delete expenses" at bounding box center [462, 290] width 230 height 61
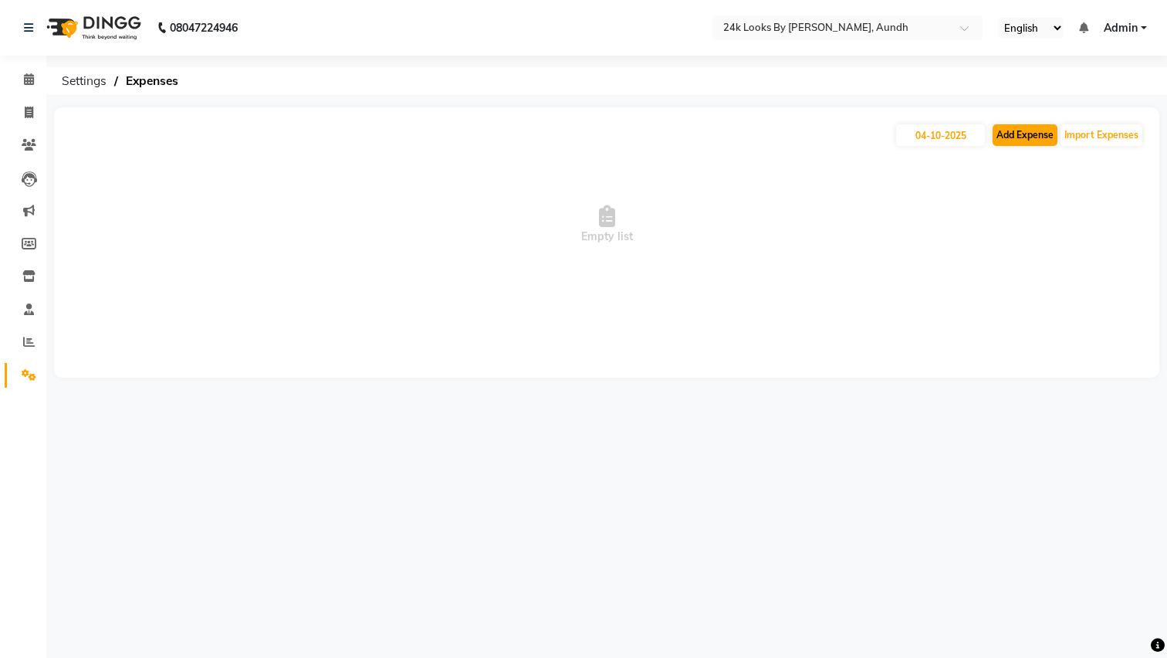
click at [1026, 127] on button "Add Expense" at bounding box center [1025, 135] width 65 height 22
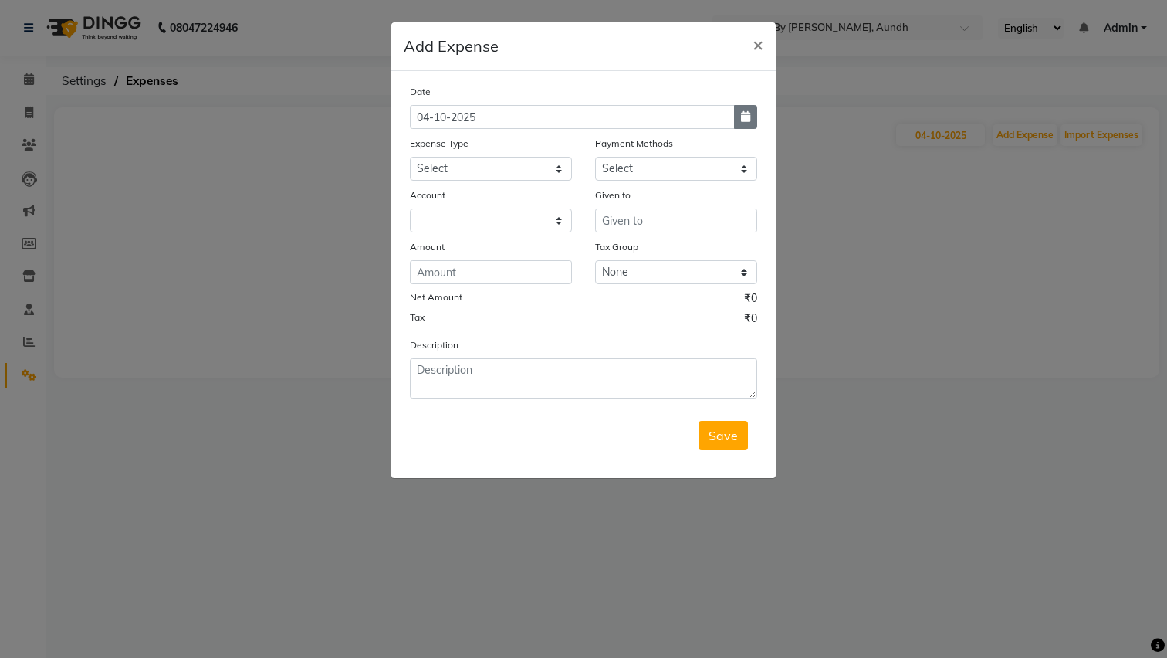
click at [746, 125] on button "button" at bounding box center [745, 117] width 23 height 24
click at [475, 207] on div "1" at bounding box center [475, 196] width 25 height 25
click at [532, 222] on select at bounding box center [491, 220] width 162 height 24
click at [652, 157] on div "Payment Methods Select Paid in Cash Points Debit Card Master Card Credit Card U…" at bounding box center [676, 158] width 185 height 46
click at [621, 222] on input "text" at bounding box center [676, 220] width 162 height 24
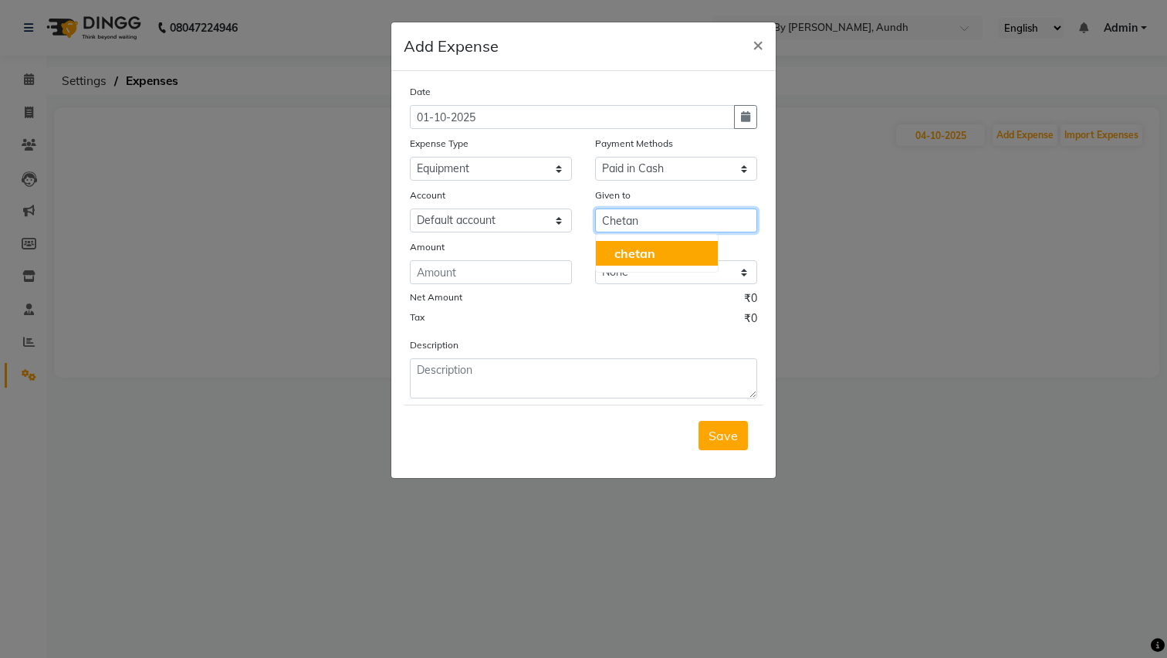
click at [655, 262] on button "chetan" at bounding box center [657, 253] width 122 height 25
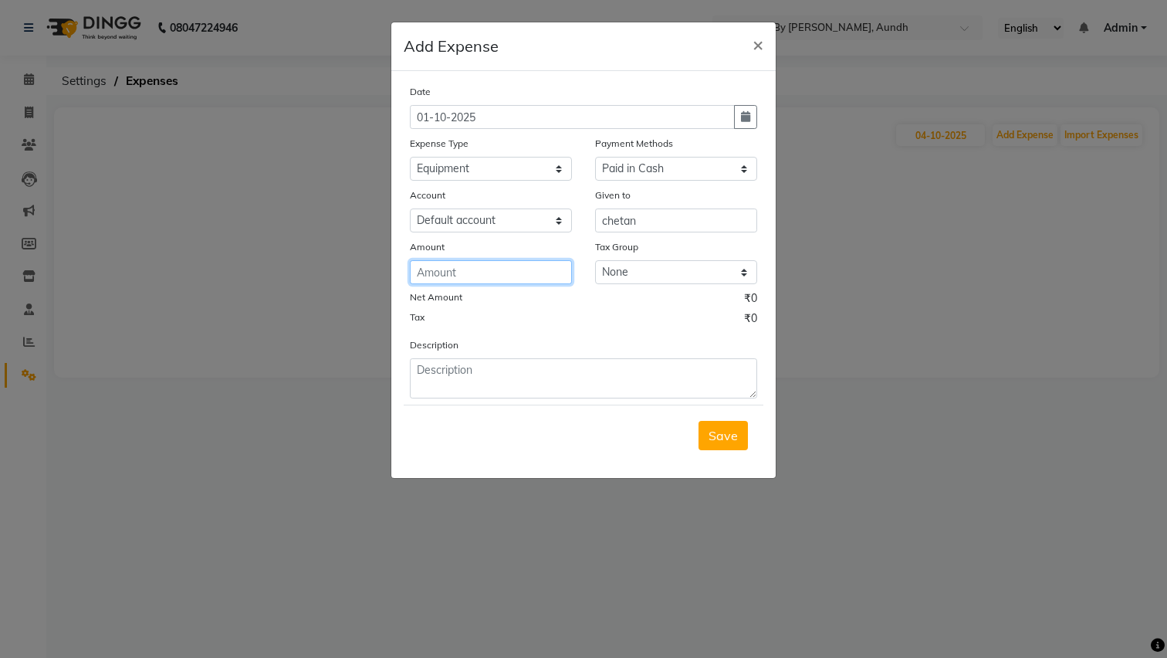
click at [498, 279] on input "number" at bounding box center [491, 272] width 162 height 24
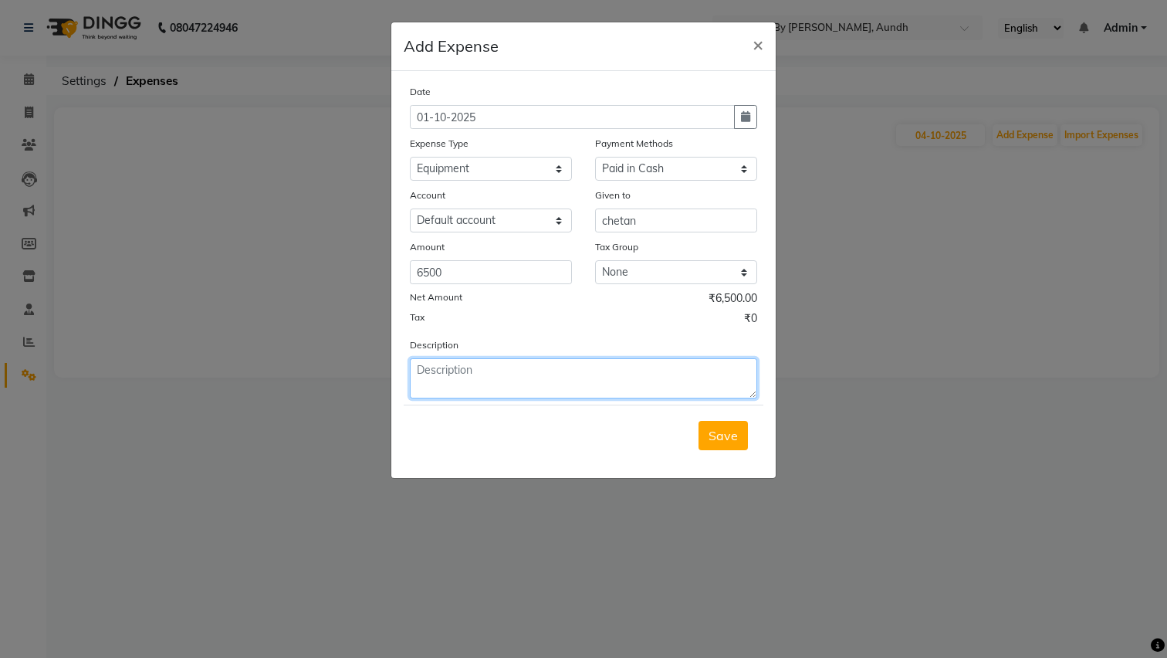
click at [555, 366] on textarea at bounding box center [583, 378] width 347 height 40
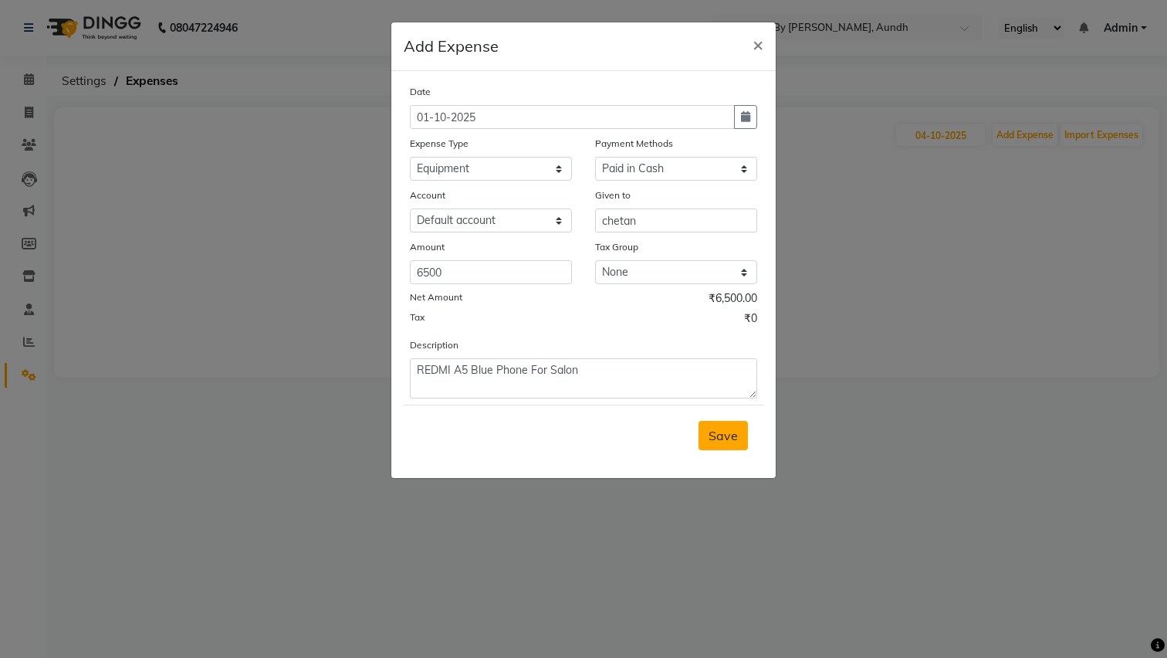
click at [719, 438] on span "Save" at bounding box center [723, 435] width 29 height 15
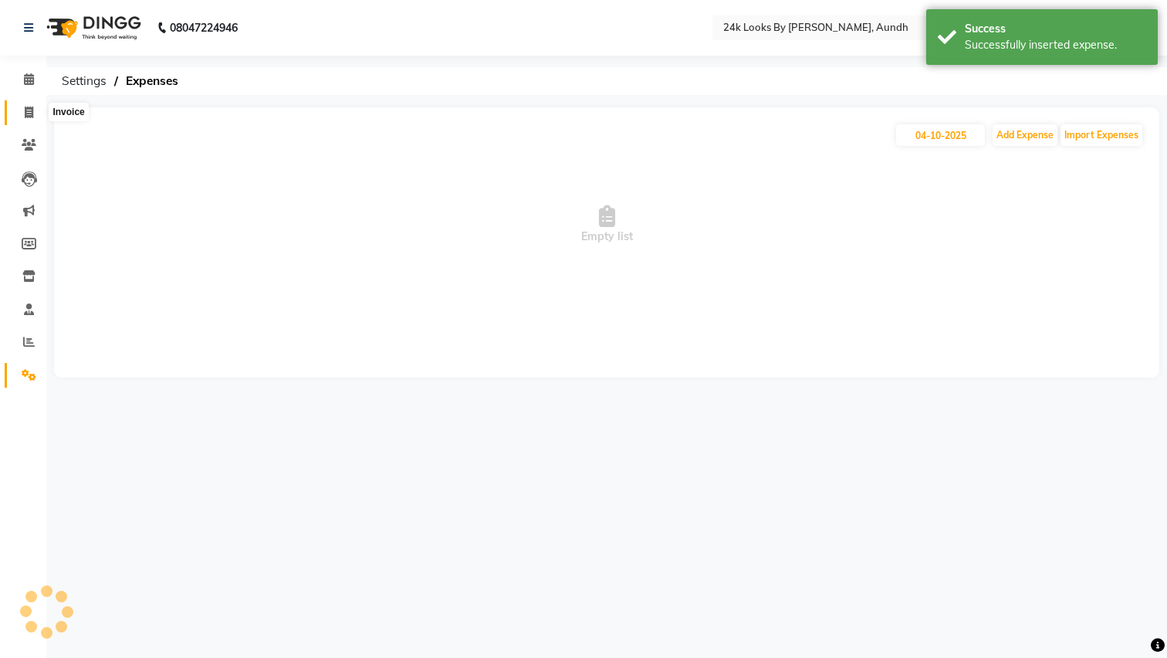
click at [36, 110] on span at bounding box center [28, 113] width 27 height 18
